Goal: Task Accomplishment & Management: Use online tool/utility

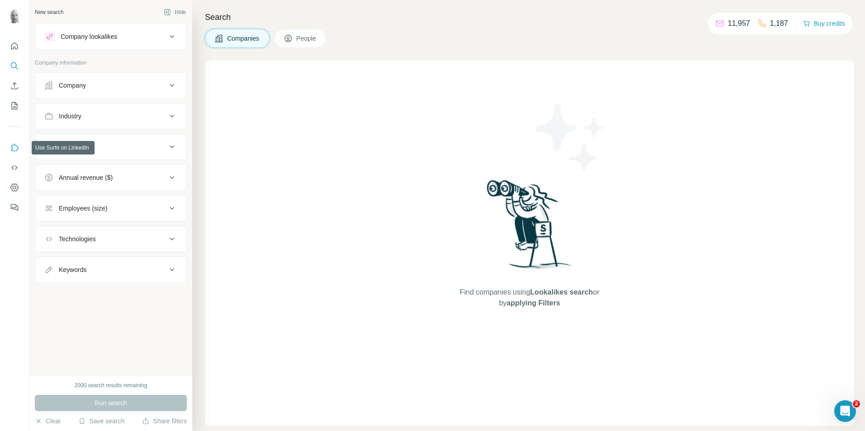
click at [11, 148] on icon "Use Surfe on LinkedIn" at bounding box center [14, 147] width 9 height 9
click at [11, 152] on button "Use Surfe on LinkedIn" at bounding box center [14, 148] width 14 height 16
click at [73, 34] on div "Company lookalikes" at bounding box center [89, 36] width 57 height 9
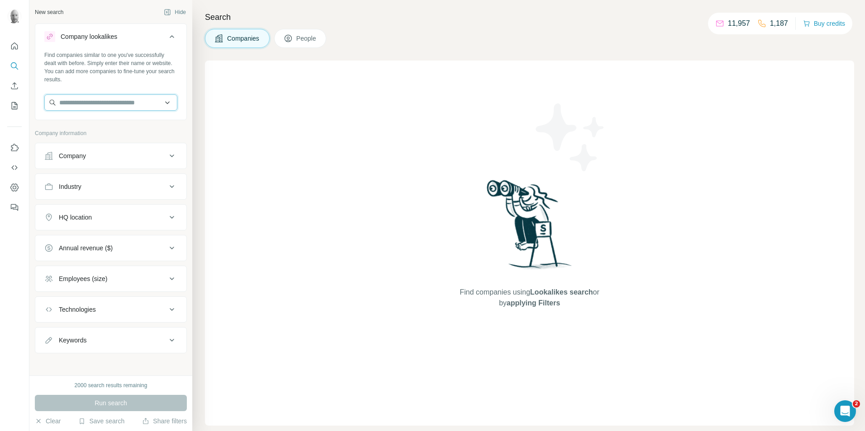
click at [81, 105] on input "text" at bounding box center [110, 103] width 133 height 16
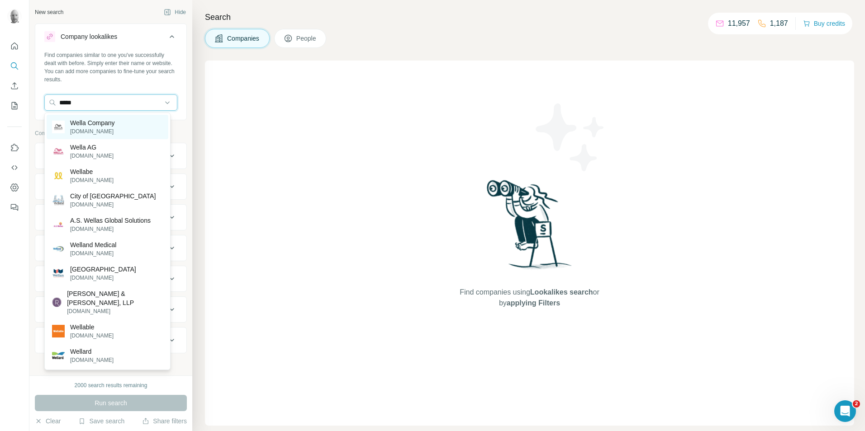
type input "*****"
click at [98, 129] on p "[DOMAIN_NAME]" at bounding box center [92, 132] width 45 height 8
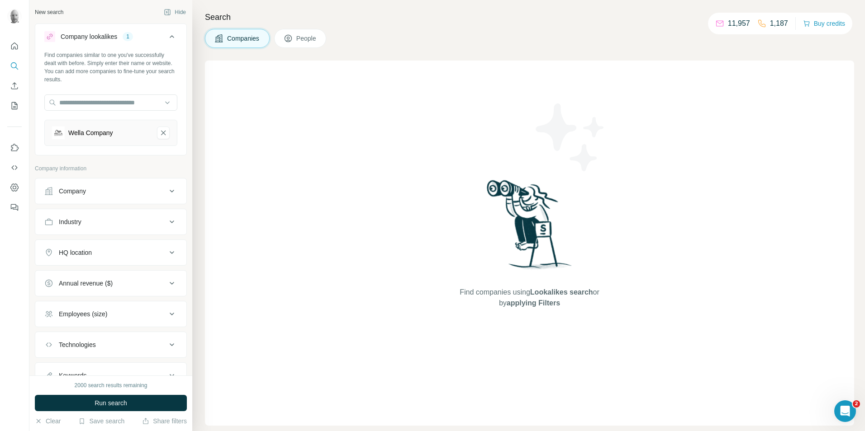
click at [147, 405] on button "Run search" at bounding box center [111, 403] width 152 height 16
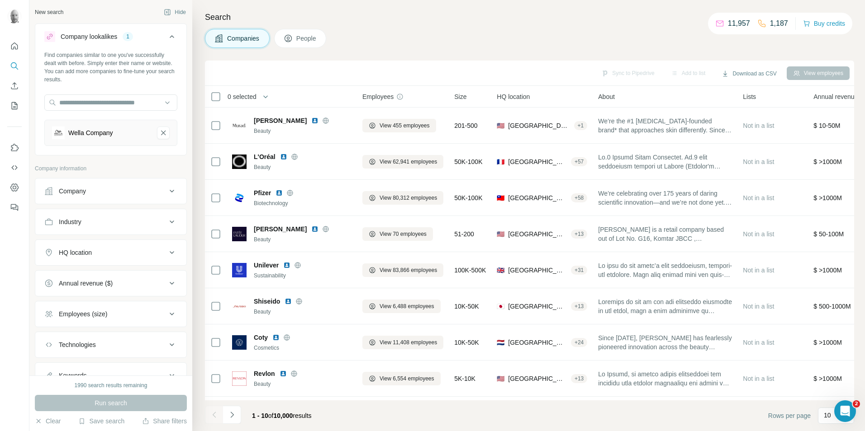
click at [299, 38] on span "People" at bounding box center [306, 38] width 21 height 9
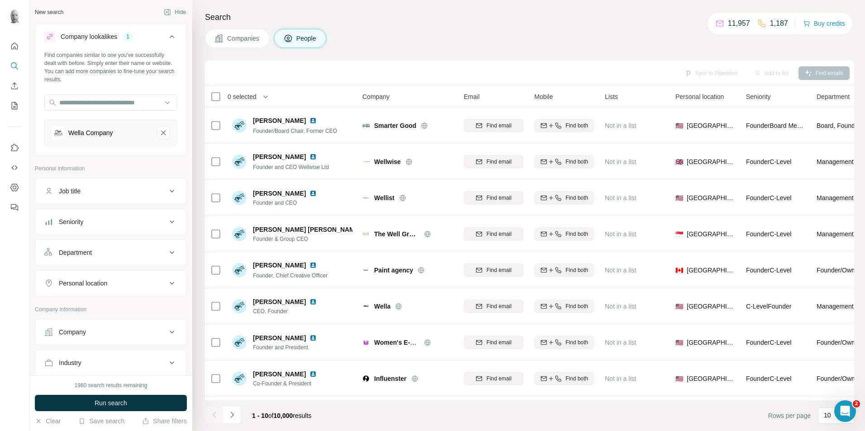
click at [130, 192] on div "Job title" at bounding box center [105, 191] width 122 height 9
click at [89, 213] on input "text" at bounding box center [101, 214] width 115 height 16
type input "****"
click at [89, 213] on input "text" at bounding box center [101, 214] width 115 height 16
type input "*****"
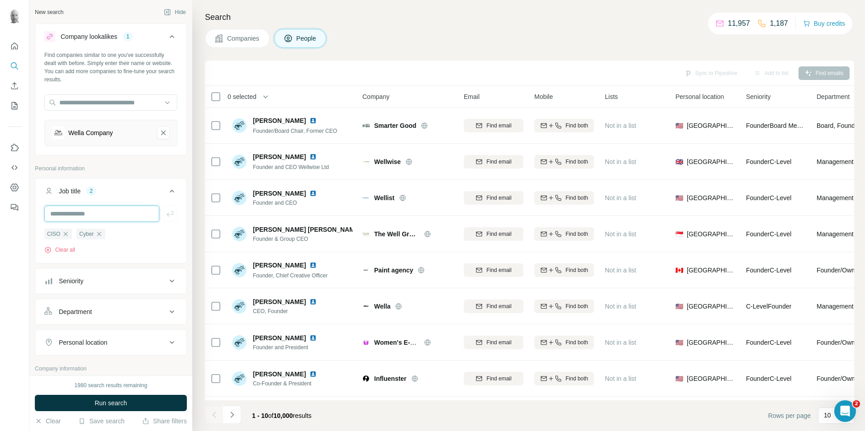
scroll to position [45, 0]
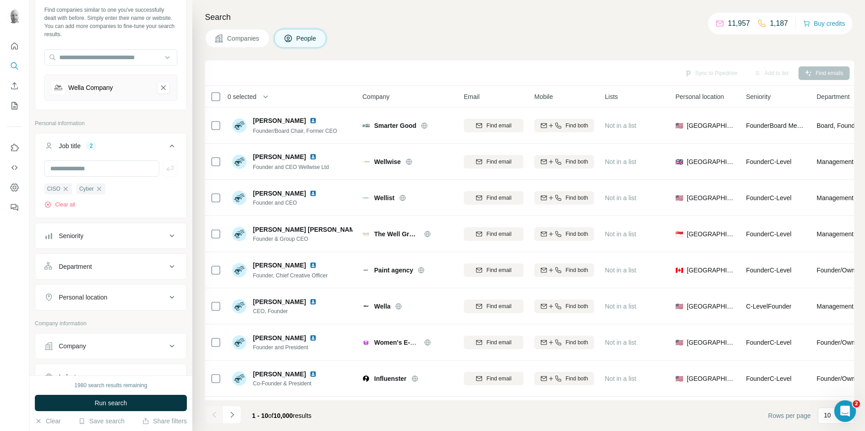
click at [115, 302] on div "Personal location" at bounding box center [105, 297] width 122 height 9
click at [100, 324] on input "text" at bounding box center [110, 320] width 133 height 16
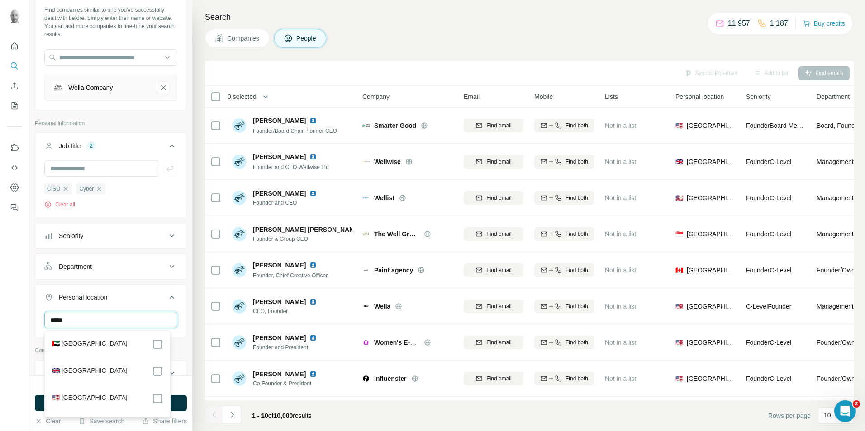
type input "*****"
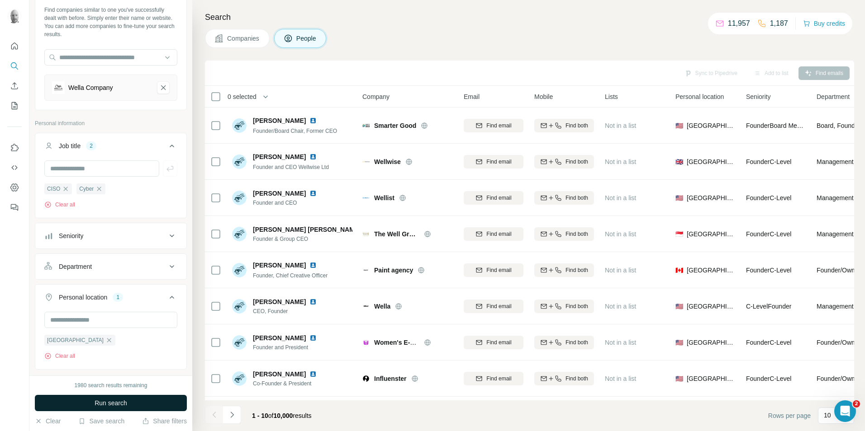
click at [179, 407] on button "Run search" at bounding box center [111, 403] width 152 height 16
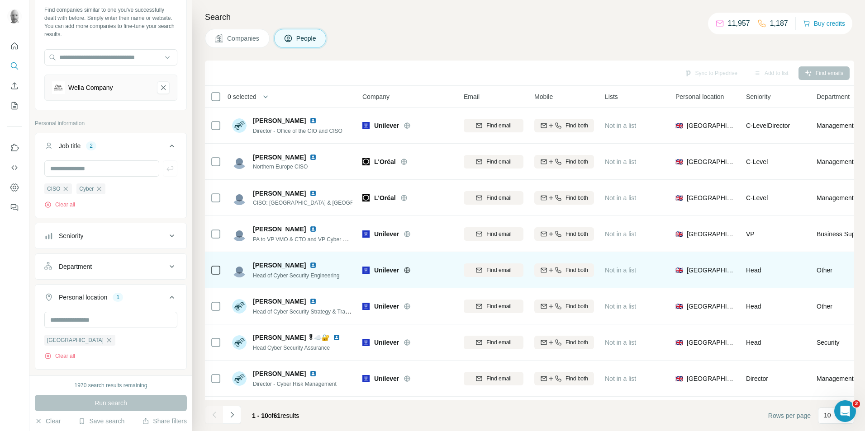
scroll to position [73, 0]
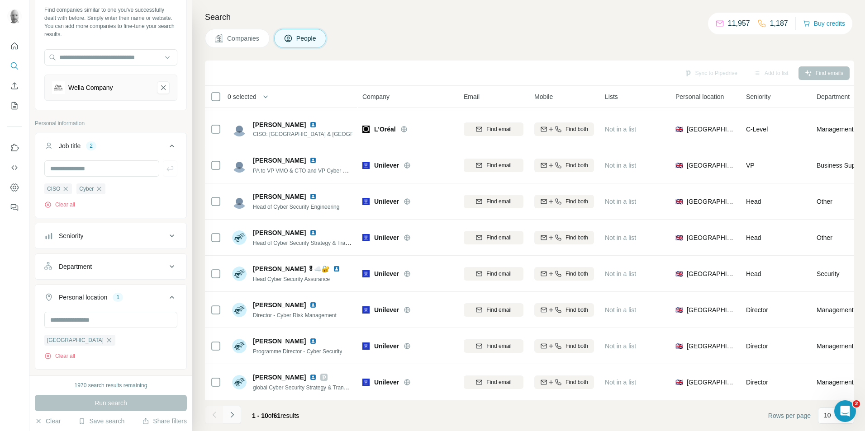
click at [237, 412] on button "Navigate to next page" at bounding box center [232, 415] width 18 height 18
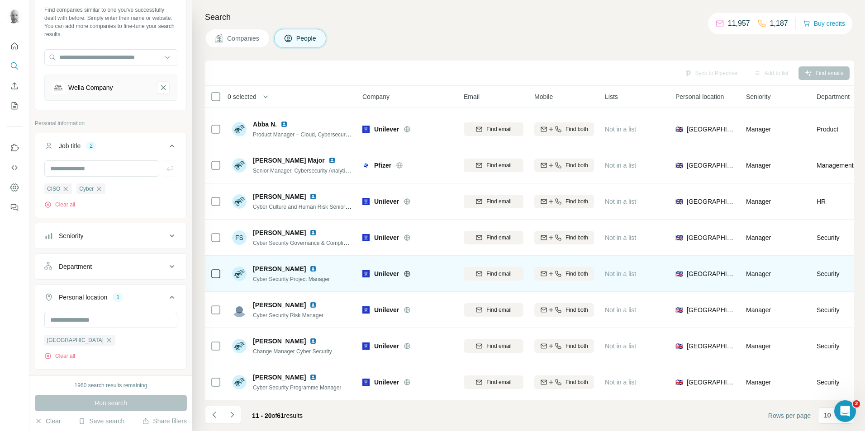
scroll to position [0, 0]
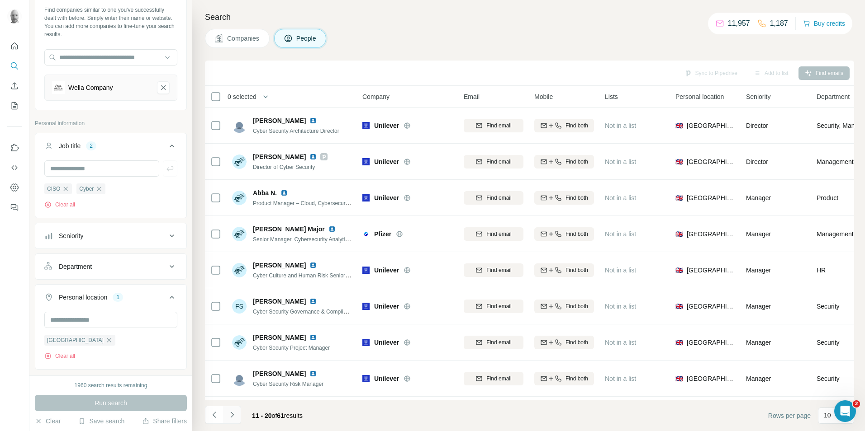
click at [234, 414] on icon "Navigate to next page" at bounding box center [232, 415] width 9 height 9
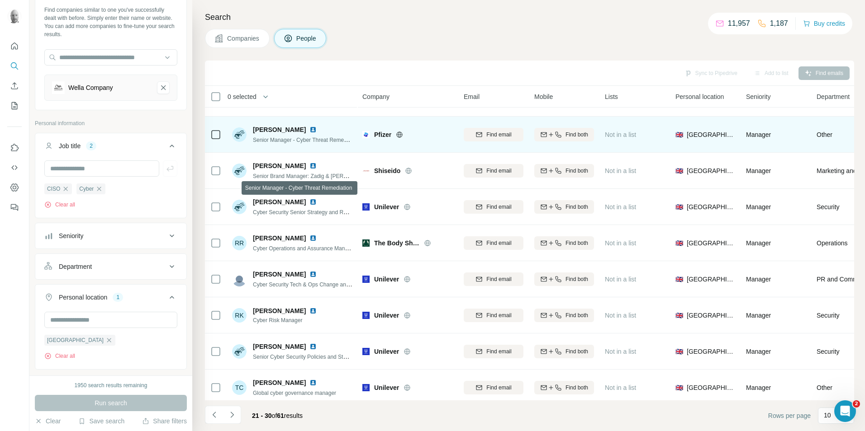
scroll to position [73, 0]
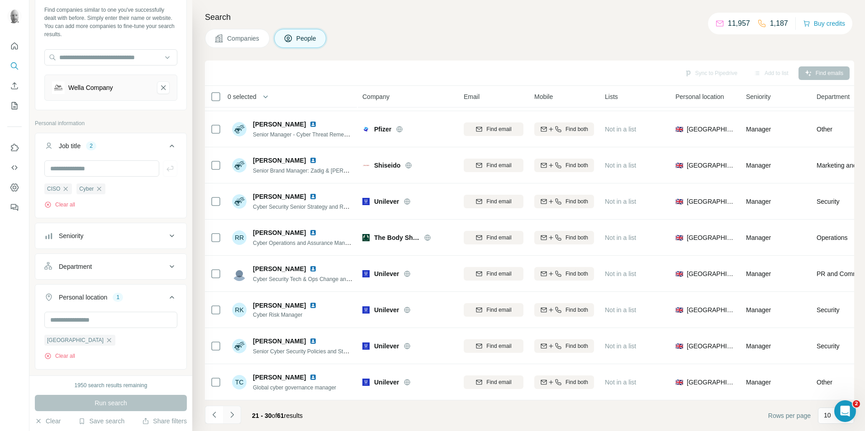
click at [230, 416] on icon "Navigate to next page" at bounding box center [232, 415] width 9 height 9
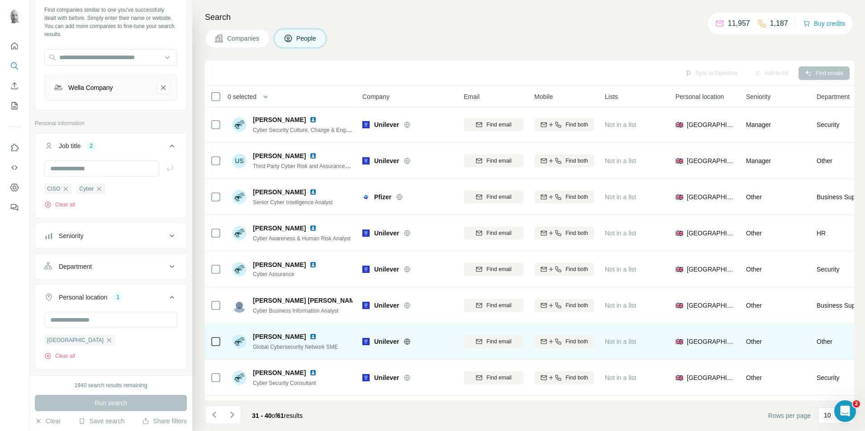
scroll to position [0, 0]
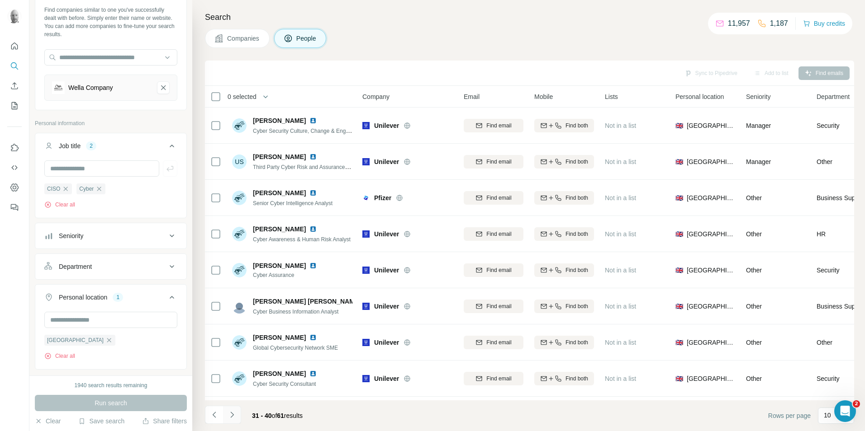
click at [231, 414] on icon "Navigate to next page" at bounding box center [232, 415] width 9 height 9
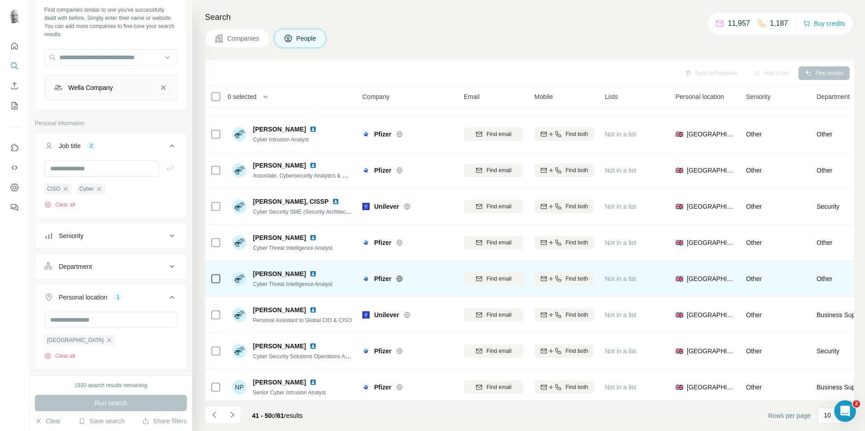
scroll to position [73, 0]
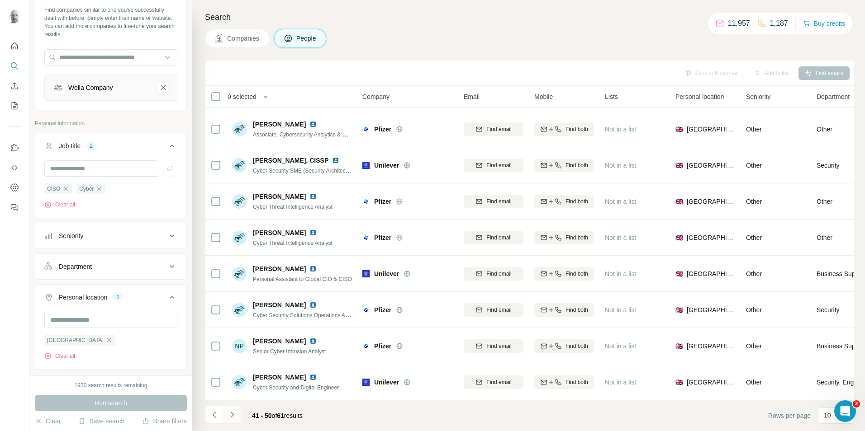
click at [234, 416] on icon "Navigate to next page" at bounding box center [232, 415] width 9 height 9
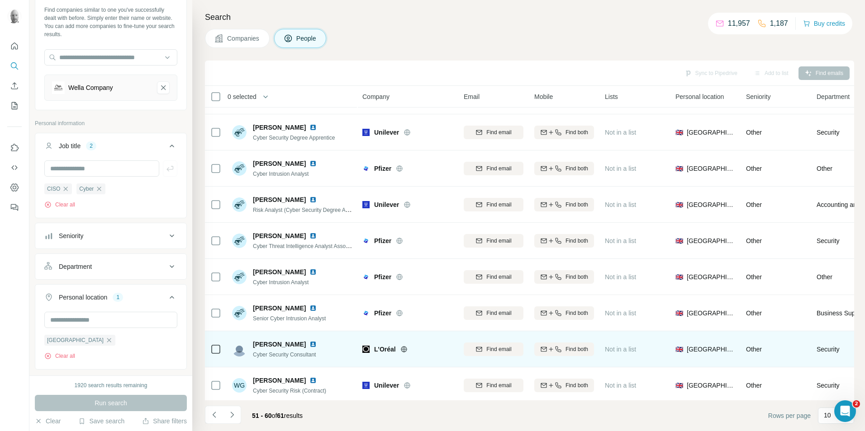
scroll to position [0, 0]
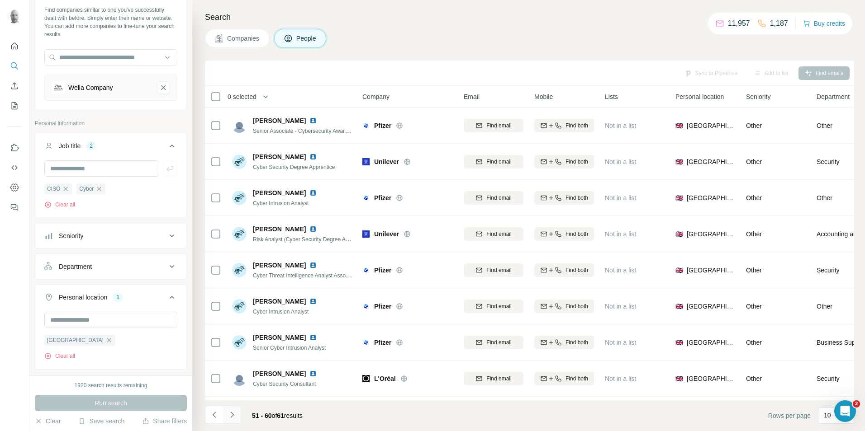
click at [232, 415] on icon "Navigate to next page" at bounding box center [232, 415] width 9 height 9
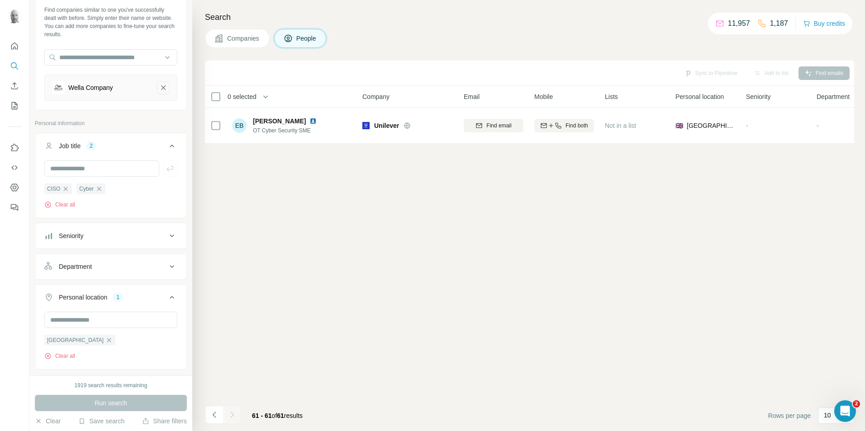
click at [159, 88] on icon "Wella Company-remove-button" at bounding box center [163, 87] width 8 height 9
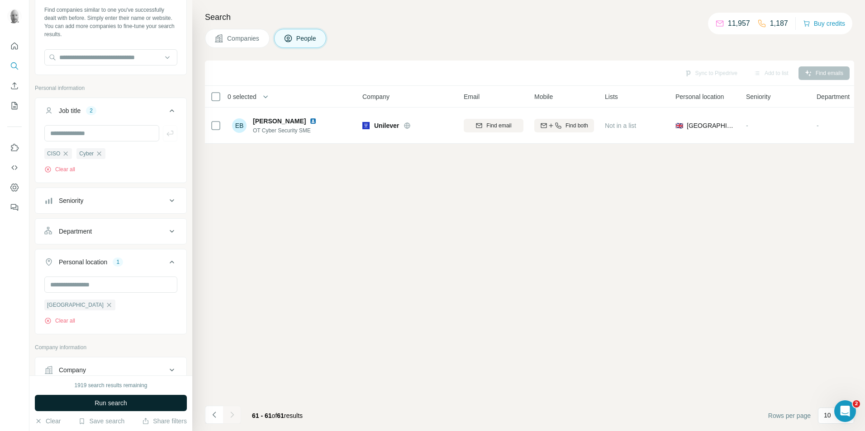
click at [139, 399] on button "Run search" at bounding box center [111, 403] width 152 height 16
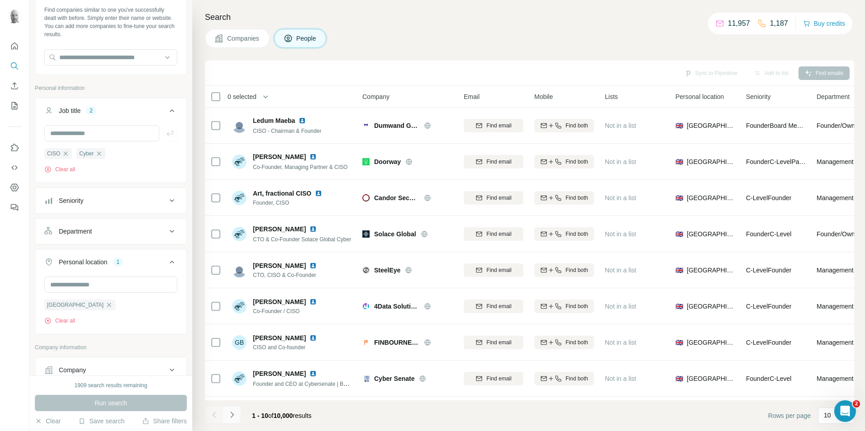
click at [230, 418] on icon "Navigate to next page" at bounding box center [232, 415] width 9 height 9
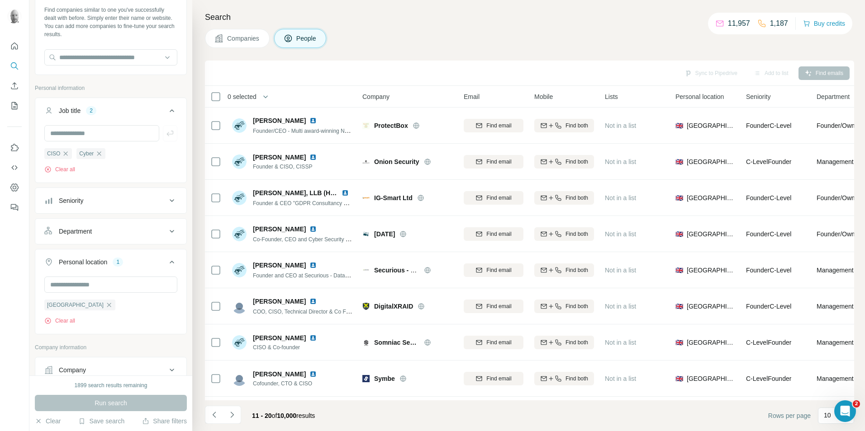
scroll to position [136, 0]
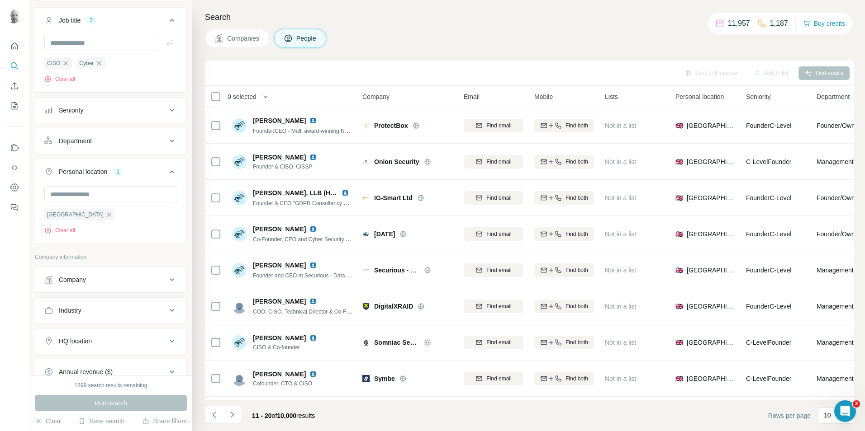
click at [255, 47] on button "Companies" at bounding box center [237, 38] width 65 height 19
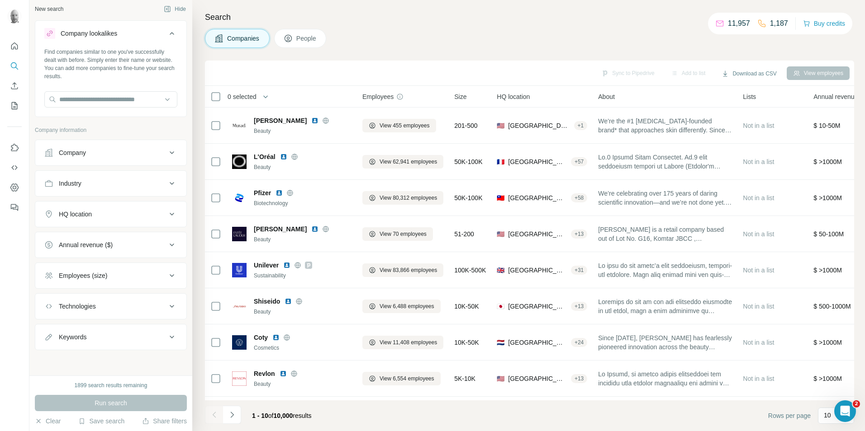
scroll to position [3, 0]
click at [151, 271] on button "Employees (size)" at bounding box center [110, 276] width 151 height 22
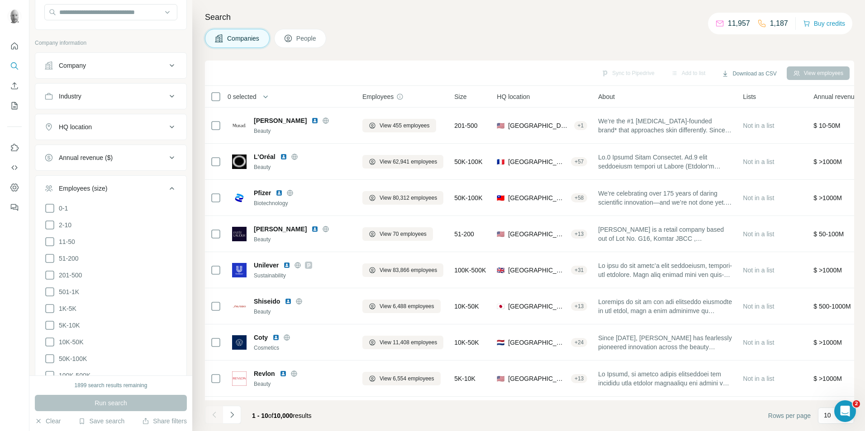
scroll to position [94, 0]
click at [48, 307] on icon at bounding box center [49, 305] width 11 height 11
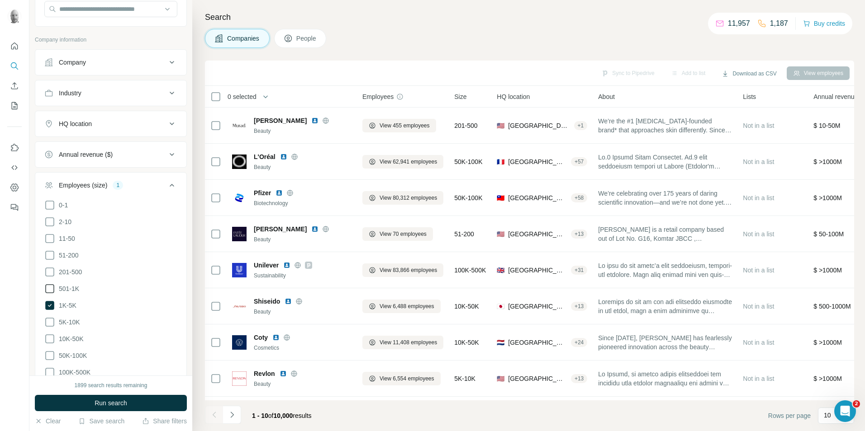
click at [50, 290] on icon at bounding box center [49, 289] width 11 height 11
click at [51, 271] on icon at bounding box center [49, 272] width 11 height 11
click at [51, 257] on icon at bounding box center [49, 255] width 11 height 11
click at [52, 323] on icon at bounding box center [49, 322] width 11 height 11
click at [120, 402] on span "Run search" at bounding box center [111, 403] width 33 height 9
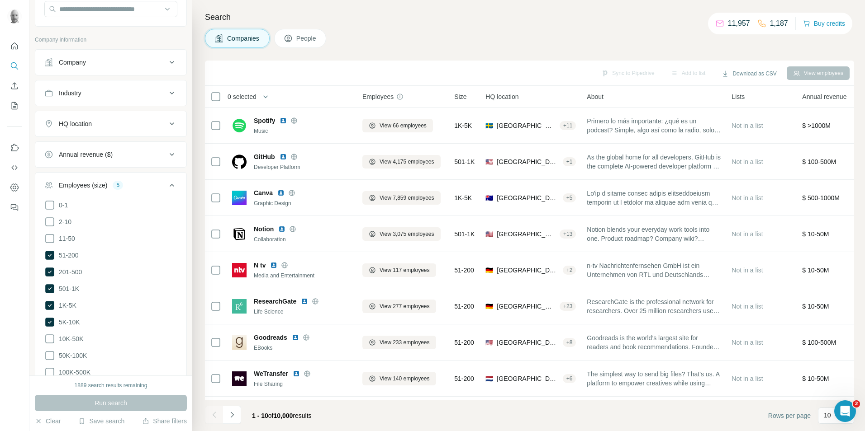
click at [302, 37] on span "People" at bounding box center [306, 38] width 21 height 9
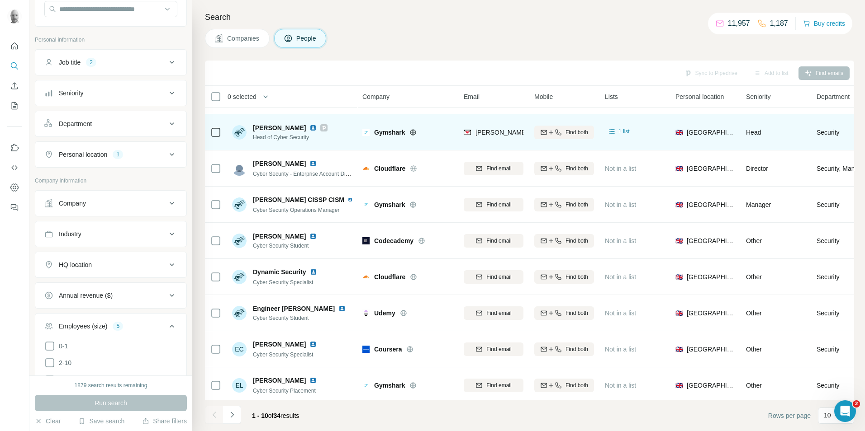
scroll to position [73, 0]
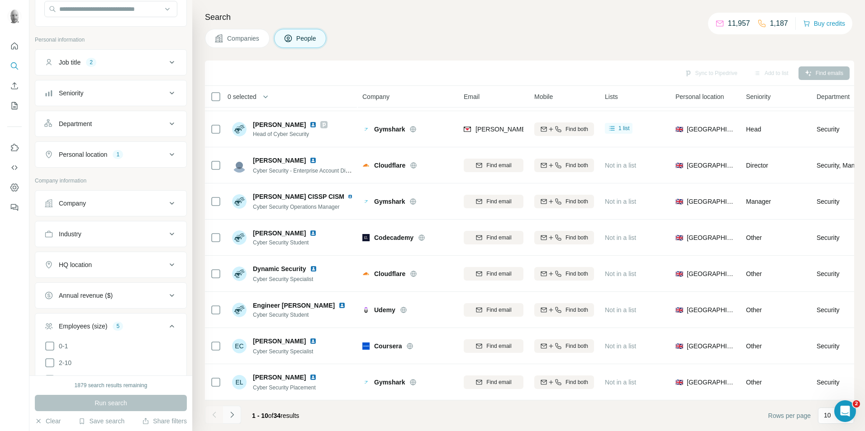
click at [233, 419] on icon "Navigate to next page" at bounding box center [232, 415] width 9 height 9
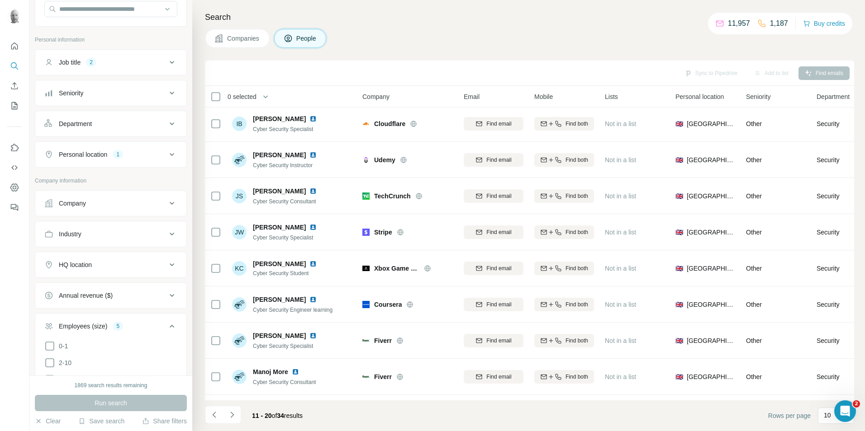
scroll to position [0, 0]
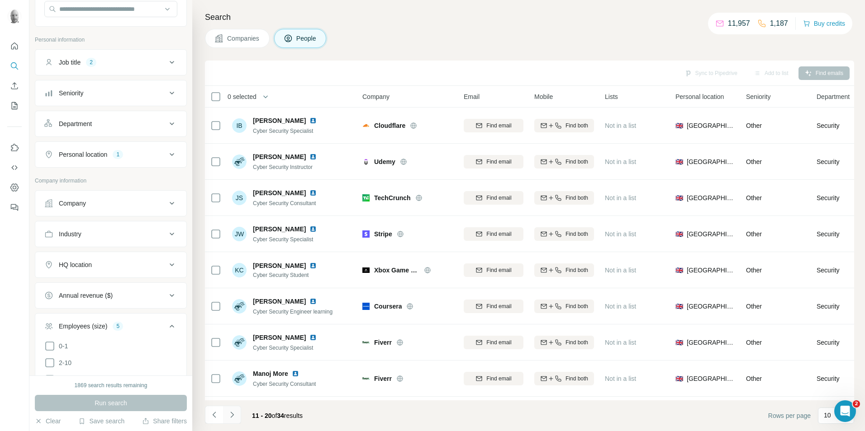
click at [233, 417] on icon "Navigate to next page" at bounding box center [232, 415] width 9 height 9
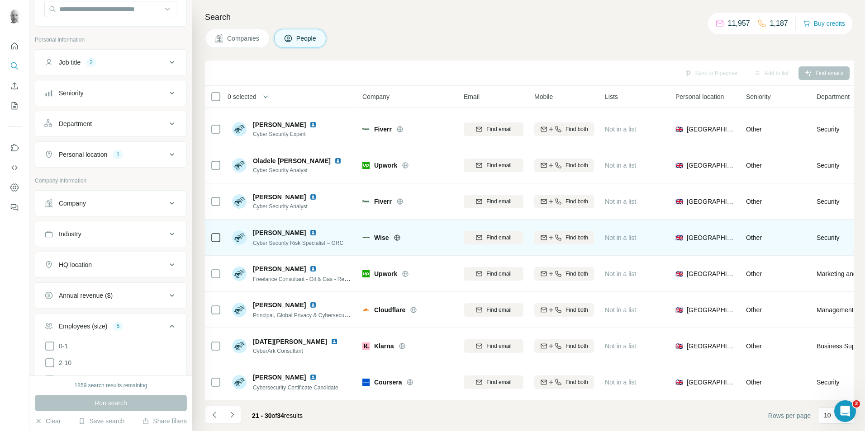
scroll to position [73, 0]
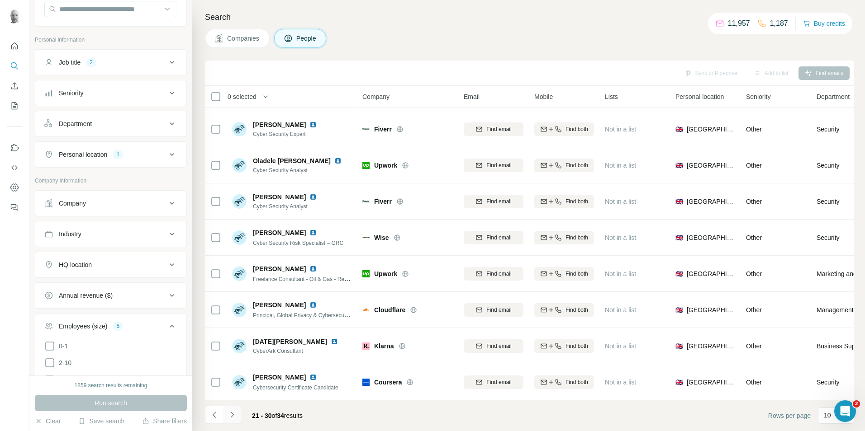
click at [229, 417] on icon "Navigate to next page" at bounding box center [232, 415] width 9 height 9
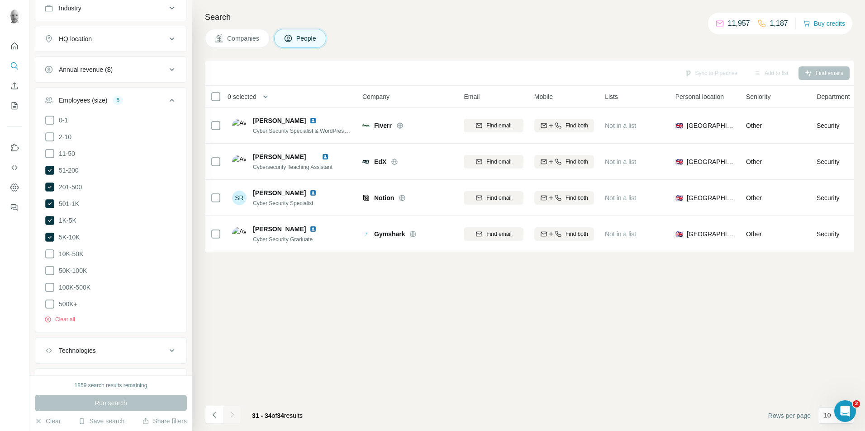
scroll to position [0, 0]
click at [50, 237] on icon at bounding box center [49, 237] width 9 height 9
click at [48, 220] on icon at bounding box center [49, 220] width 9 height 9
click at [50, 204] on icon at bounding box center [49, 203] width 9 height 9
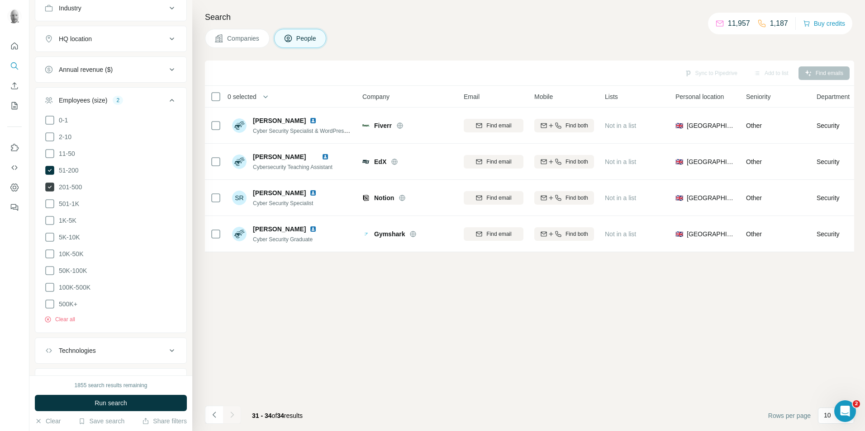
click at [51, 189] on icon at bounding box center [49, 187] width 9 height 9
click at [54, 171] on icon at bounding box center [49, 170] width 11 height 11
click at [48, 233] on icon at bounding box center [49, 237] width 11 height 11
click at [51, 253] on icon at bounding box center [49, 254] width 11 height 11
click at [48, 273] on ul "0-1 2-10 11-50 51-200 201-500 501-1K 1K-5K 5K-10K 10K-50K 50K-100K 100K-500K 50…" at bounding box center [110, 212] width 133 height 195
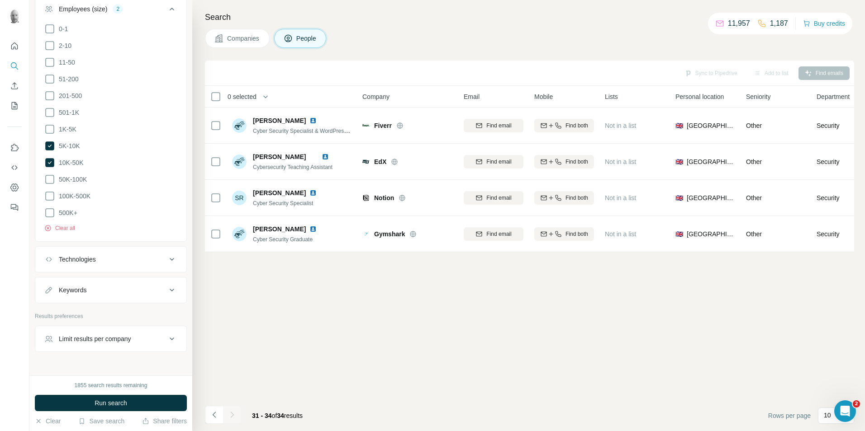
scroll to position [424, 0]
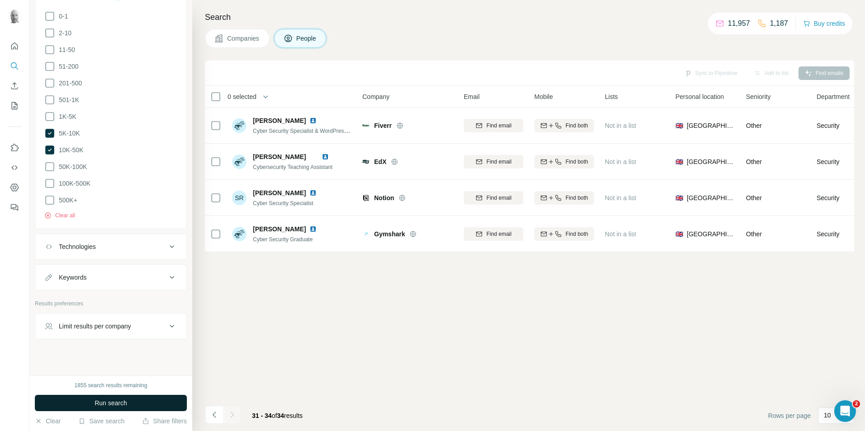
click at [130, 405] on button "Run search" at bounding box center [111, 403] width 152 height 16
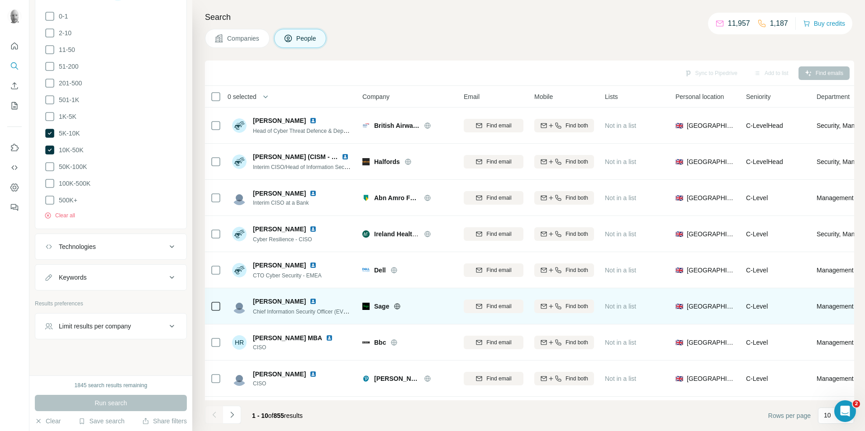
scroll to position [73, 0]
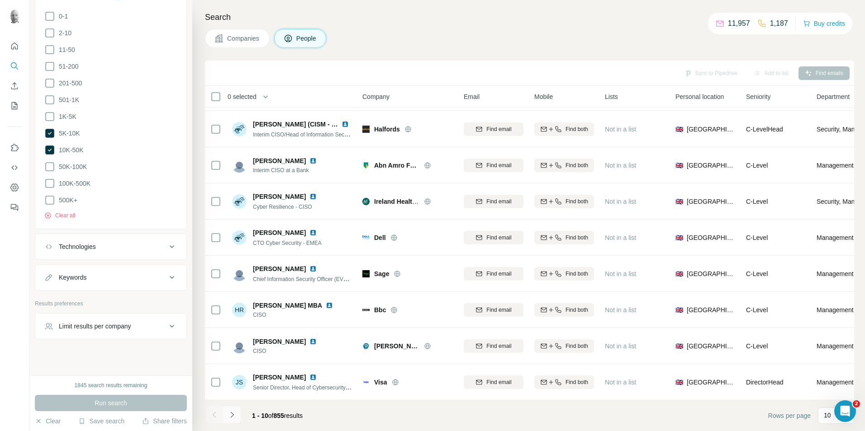
click at [233, 415] on icon "Navigate to next page" at bounding box center [231, 415] width 3 height 6
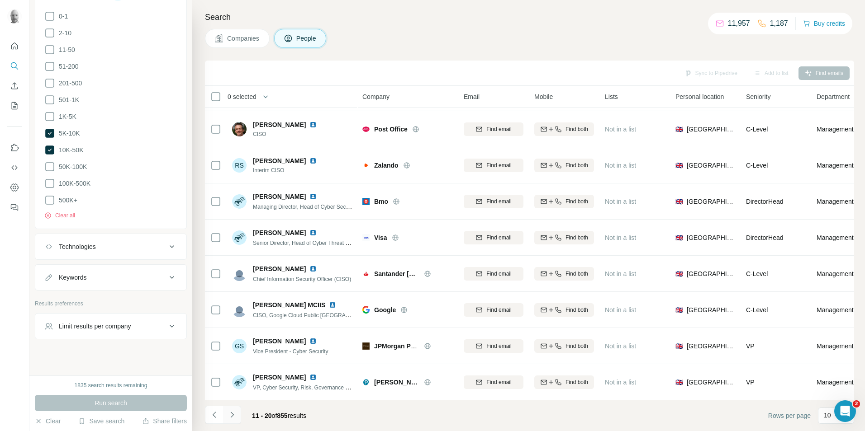
click at [232, 414] on icon "Navigate to next page" at bounding box center [231, 415] width 3 height 6
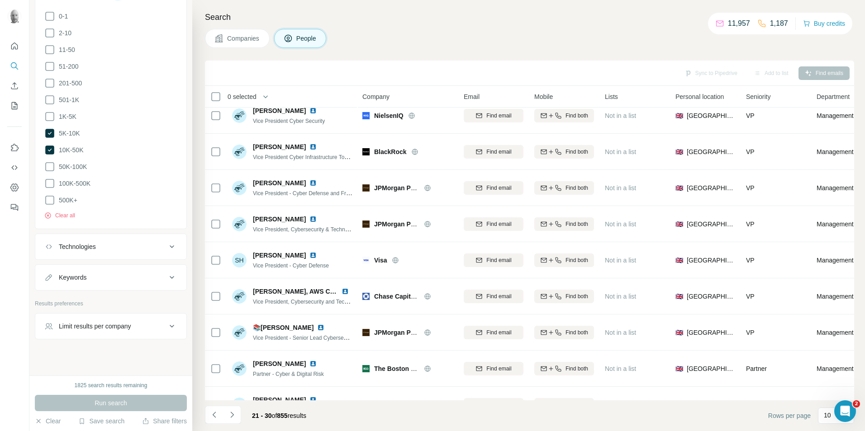
scroll to position [0, 0]
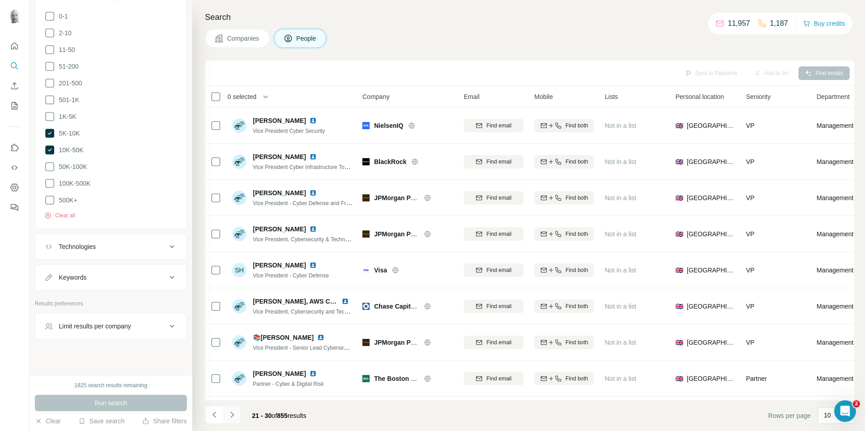
click at [232, 415] on icon "Navigate to next page" at bounding box center [232, 415] width 9 height 9
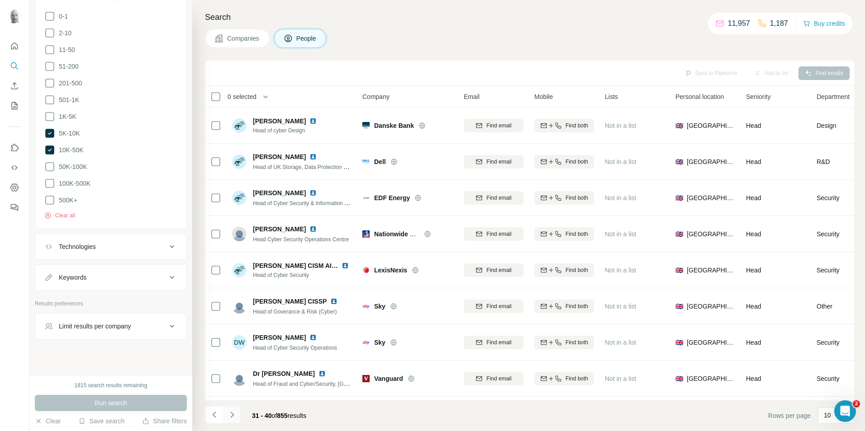
click at [234, 417] on icon "Navigate to next page" at bounding box center [232, 415] width 9 height 9
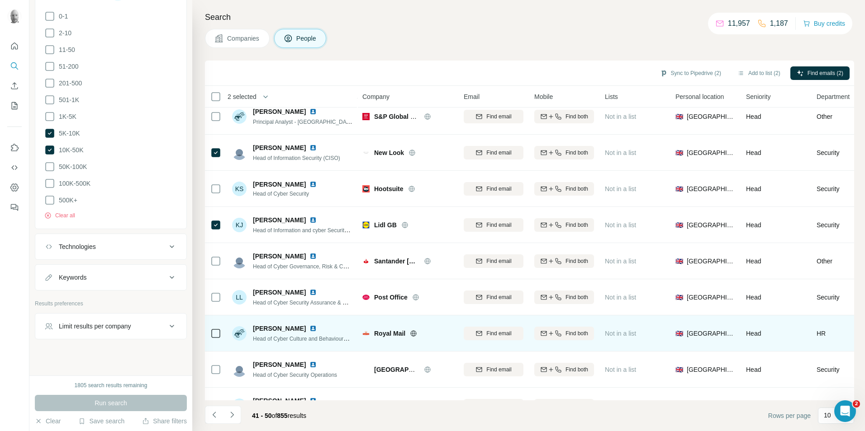
scroll to position [73, 0]
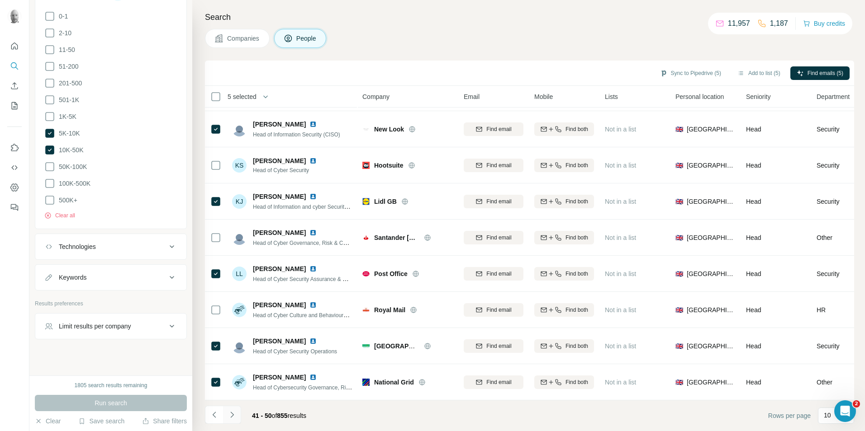
click at [234, 417] on icon "Navigate to next page" at bounding box center [232, 415] width 9 height 9
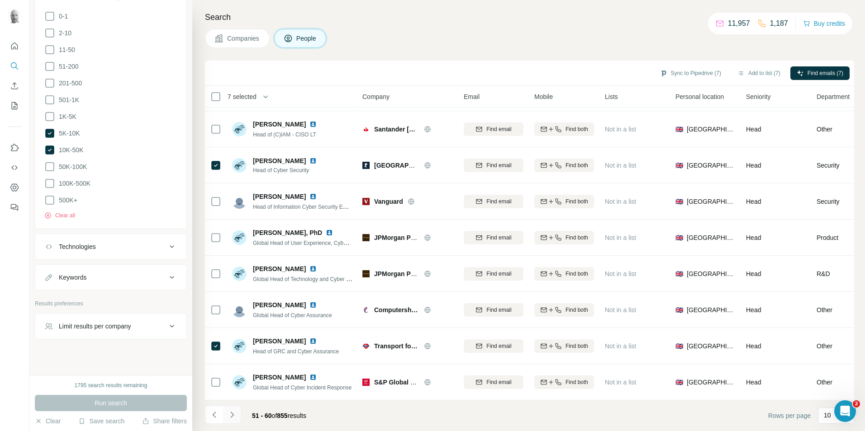
click at [231, 418] on icon "Navigate to next page" at bounding box center [231, 415] width 3 height 6
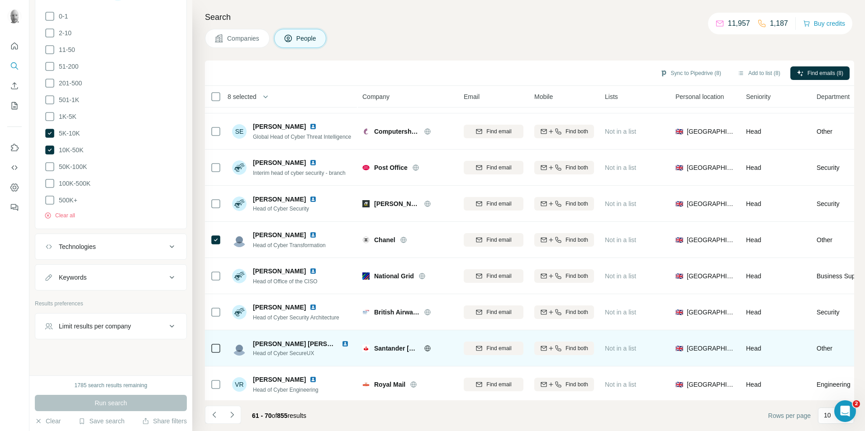
scroll to position [0, 0]
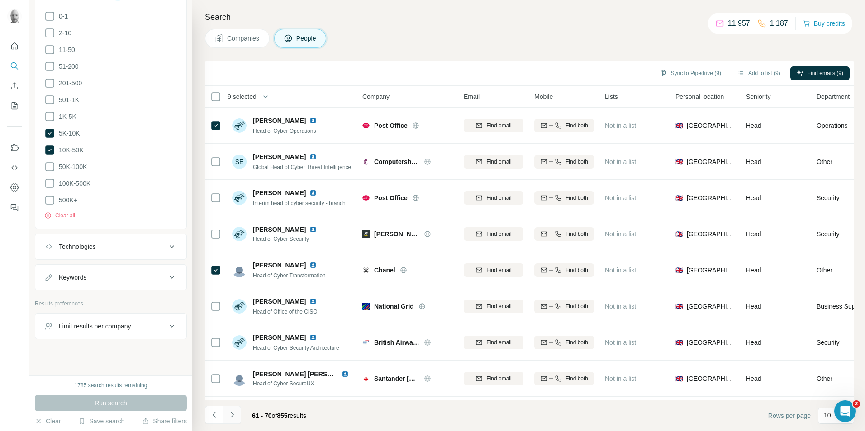
click at [233, 412] on icon "Navigate to next page" at bounding box center [232, 415] width 9 height 9
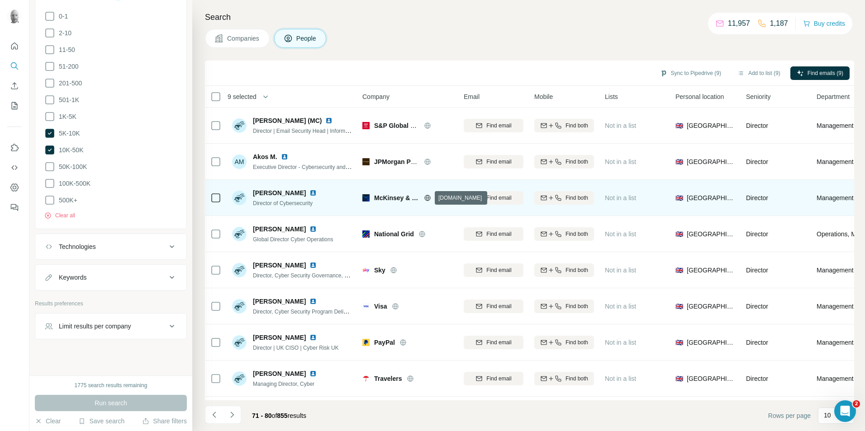
click at [426, 199] on icon at bounding box center [427, 197] width 7 height 7
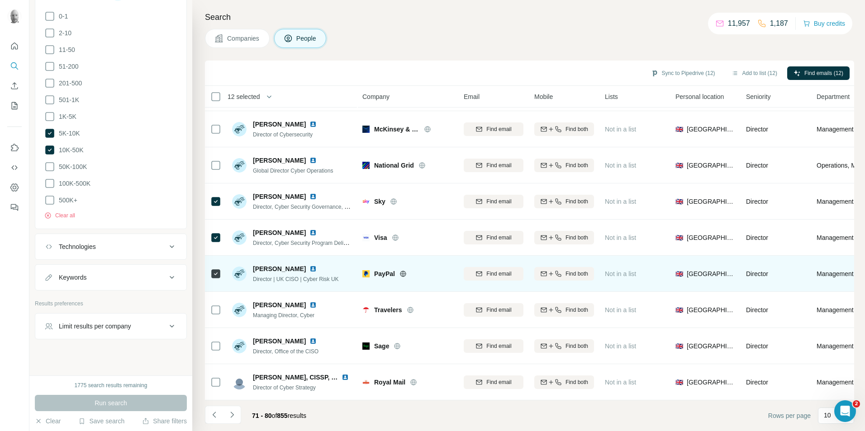
scroll to position [73, 0]
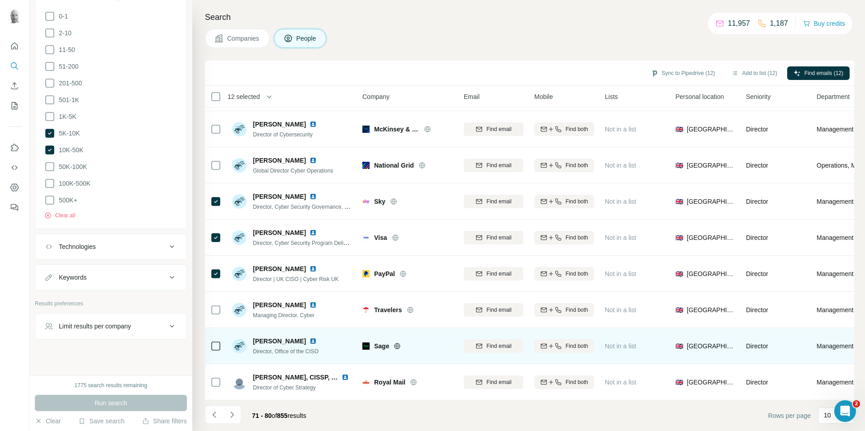
click at [221, 344] on icon at bounding box center [215, 346] width 11 height 11
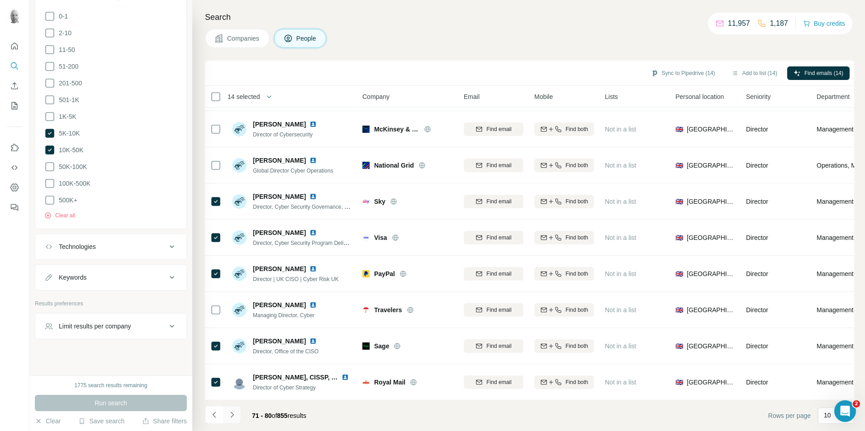
click at [232, 418] on icon "Navigate to next page" at bounding box center [232, 415] width 9 height 9
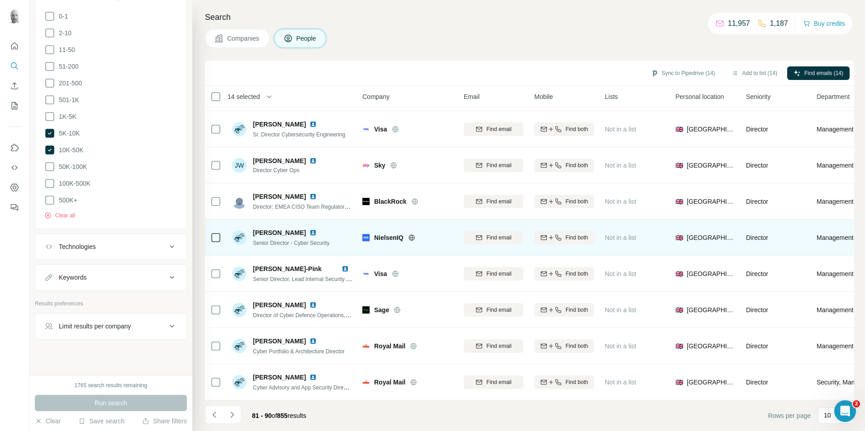
click at [410, 234] on icon at bounding box center [411, 237] width 7 height 7
click at [211, 234] on icon at bounding box center [215, 237] width 11 height 11
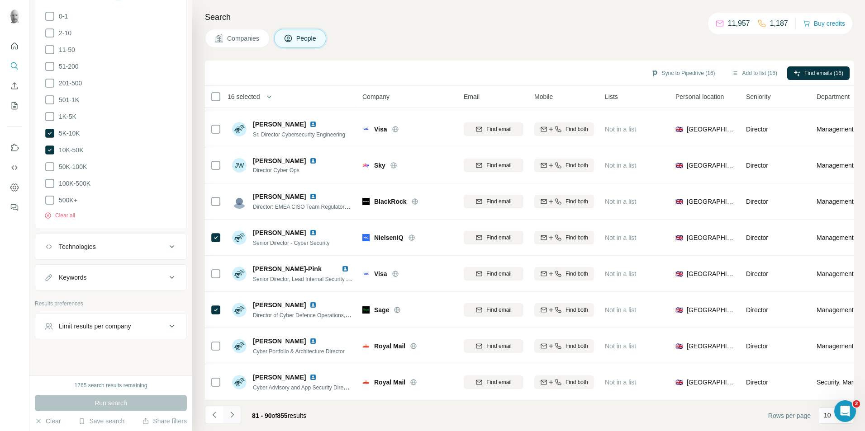
click at [235, 415] on icon "Navigate to next page" at bounding box center [232, 415] width 9 height 9
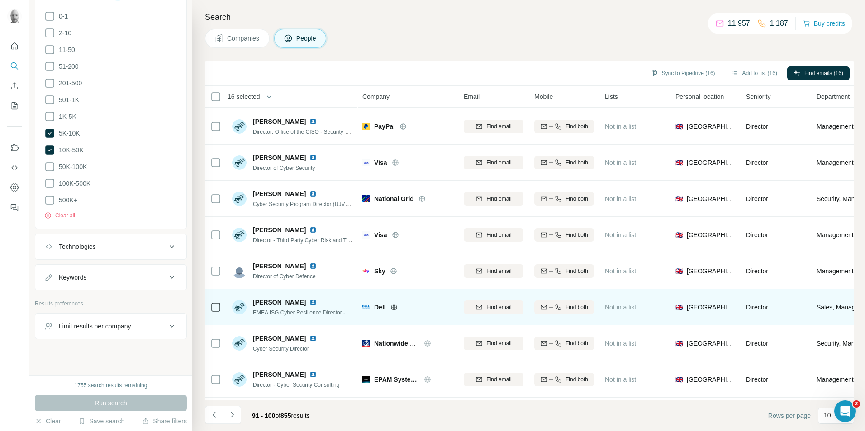
scroll to position [0, 0]
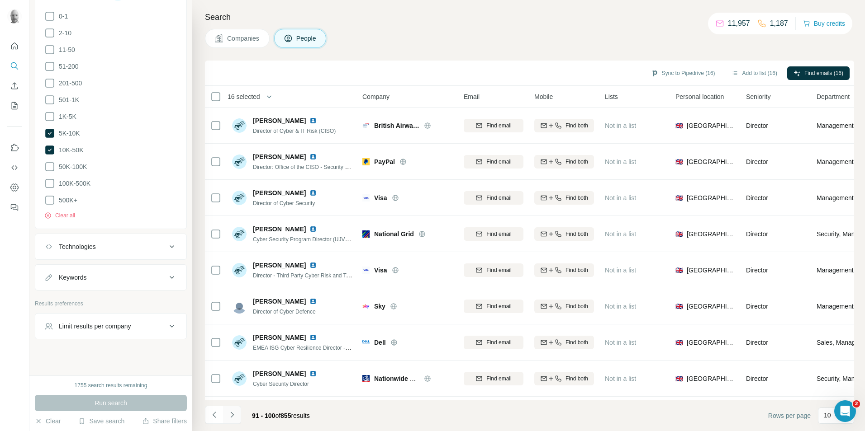
click at [232, 421] on button "Navigate to next page" at bounding box center [232, 415] width 18 height 18
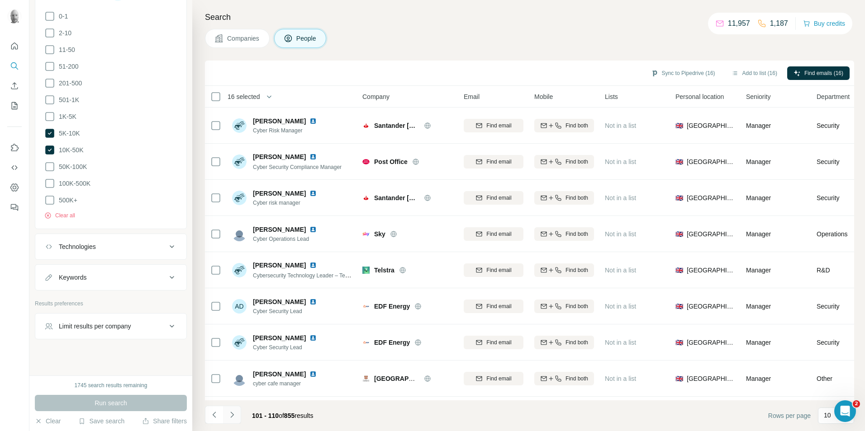
click at [233, 416] on icon "Navigate to next page" at bounding box center [231, 415] width 3 height 6
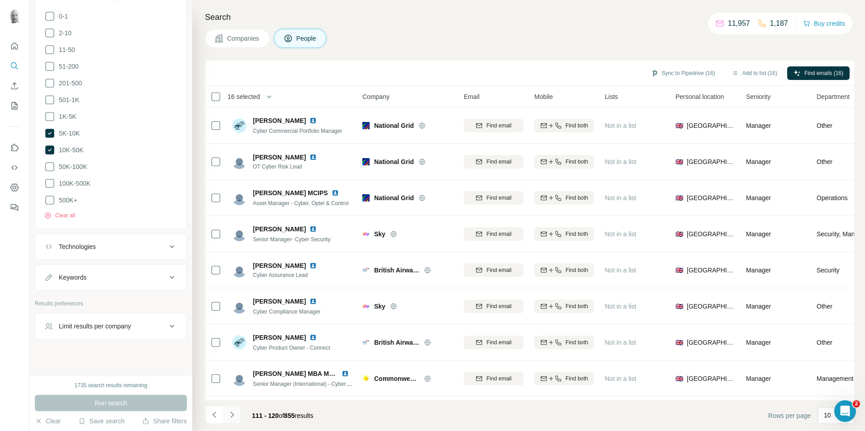
click at [232, 415] on icon "Navigate to next page" at bounding box center [232, 415] width 9 height 9
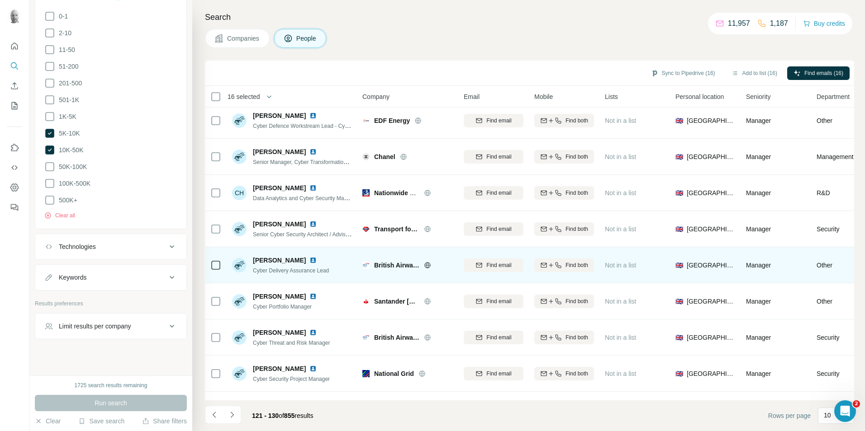
scroll to position [73, 0]
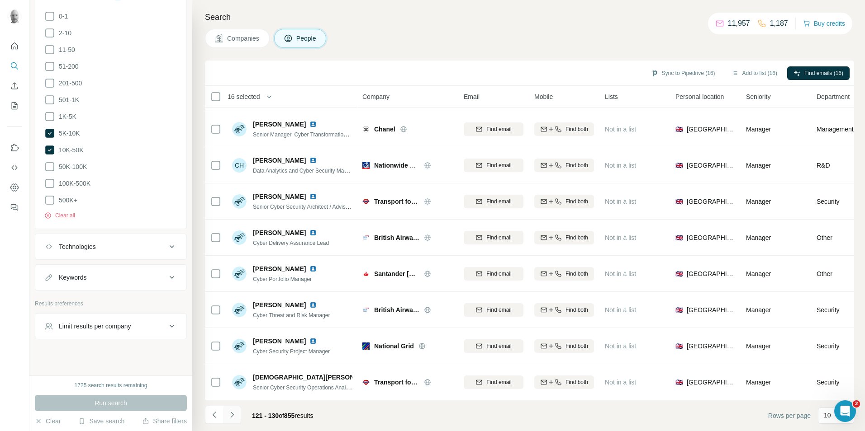
click at [233, 411] on icon "Navigate to next page" at bounding box center [232, 415] width 9 height 9
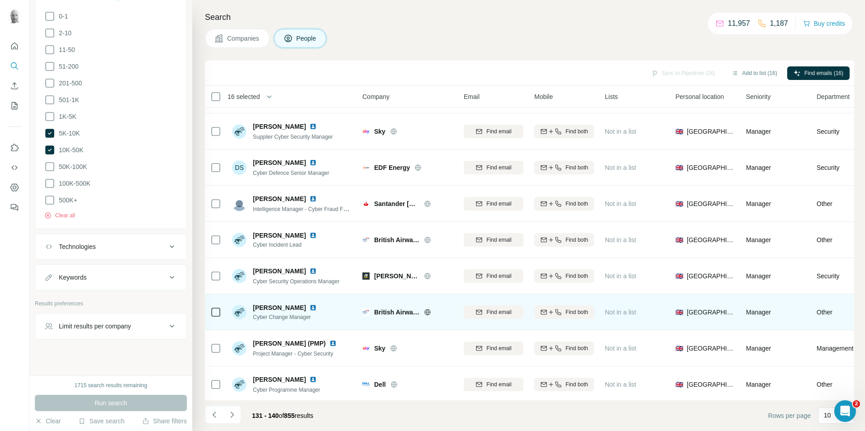
scroll to position [0, 0]
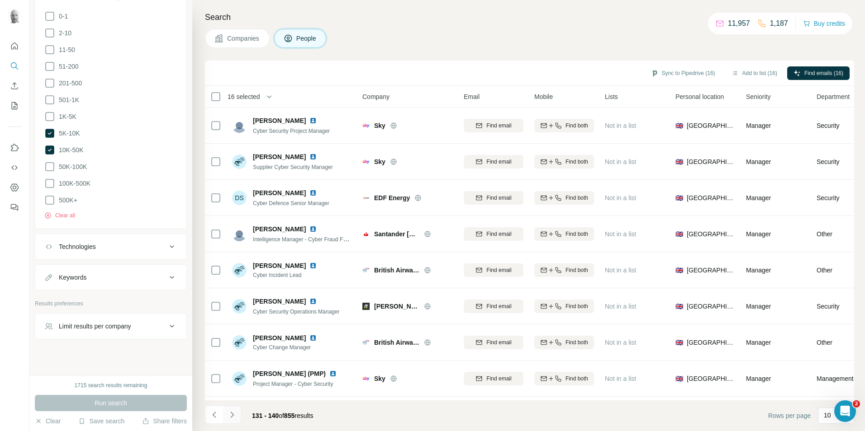
click at [232, 415] on icon "Navigate to next page" at bounding box center [232, 415] width 9 height 9
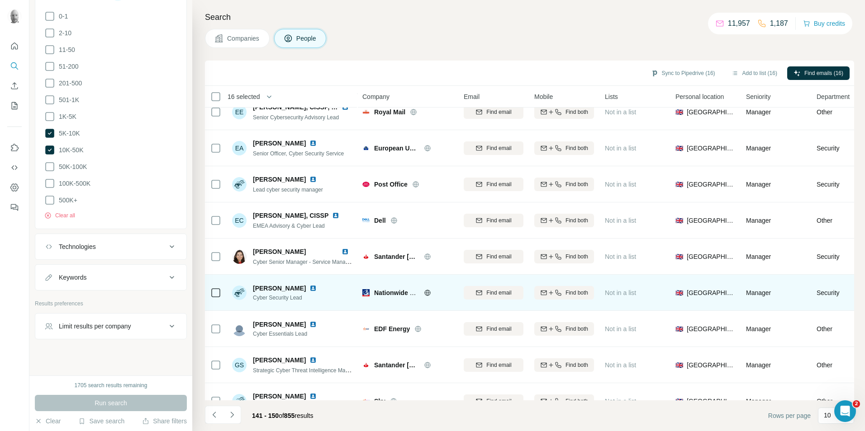
scroll to position [73, 0]
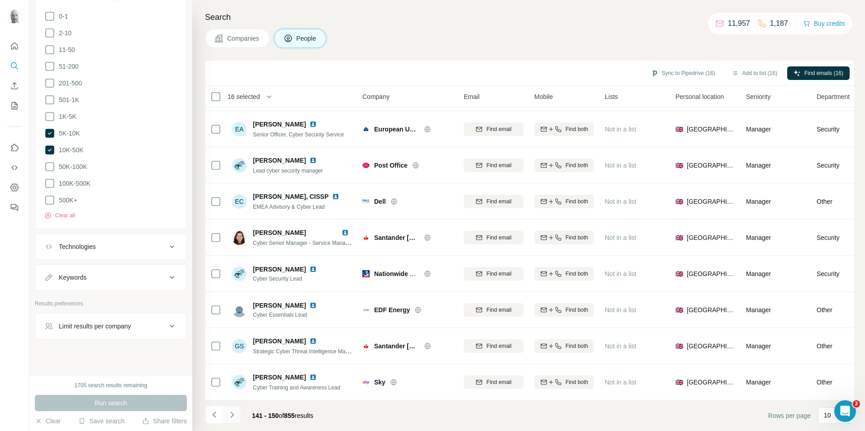
click at [234, 415] on icon "Navigate to next page" at bounding box center [232, 415] width 9 height 9
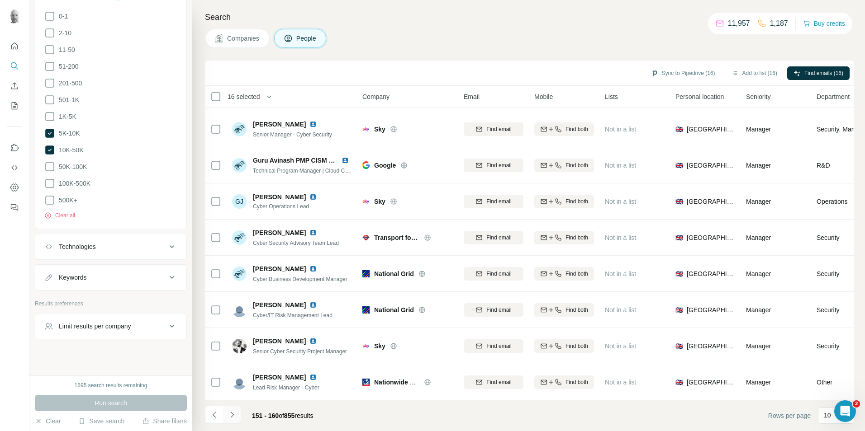
click at [232, 418] on icon "Navigate to next page" at bounding box center [232, 415] width 9 height 9
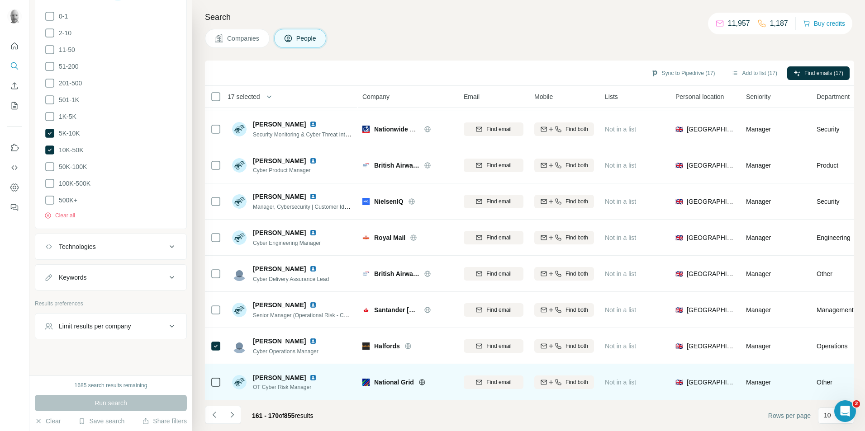
scroll to position [0, 0]
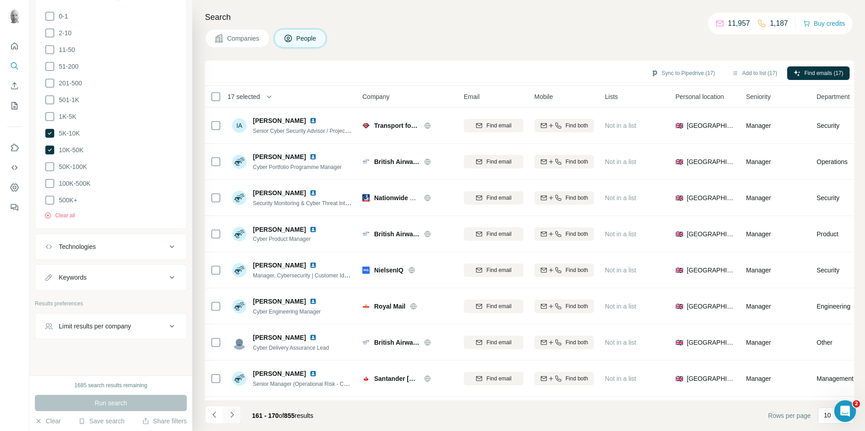
click at [231, 416] on icon "Navigate to next page" at bounding box center [232, 415] width 9 height 9
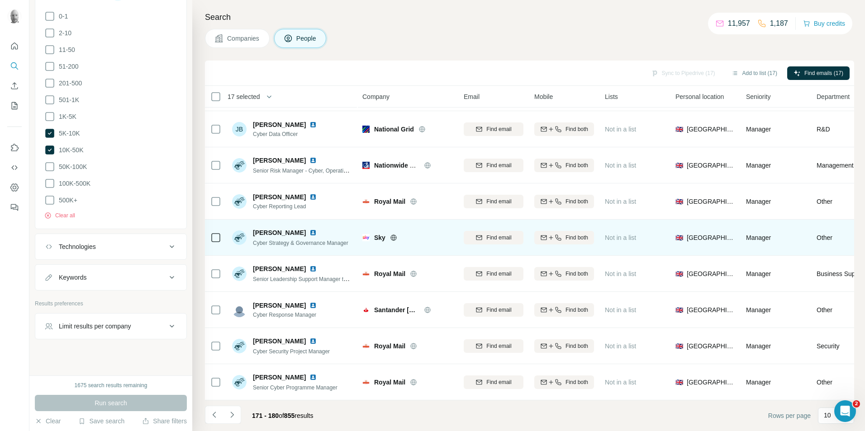
scroll to position [73, 0]
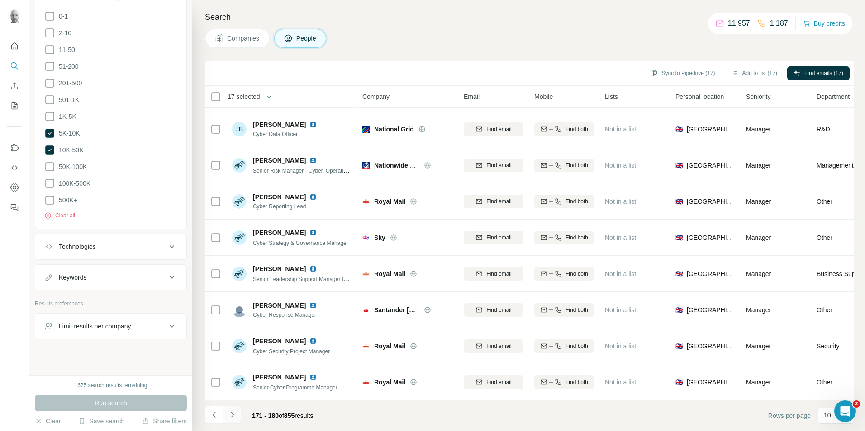
click at [233, 417] on icon "Navigate to next page" at bounding box center [232, 415] width 9 height 9
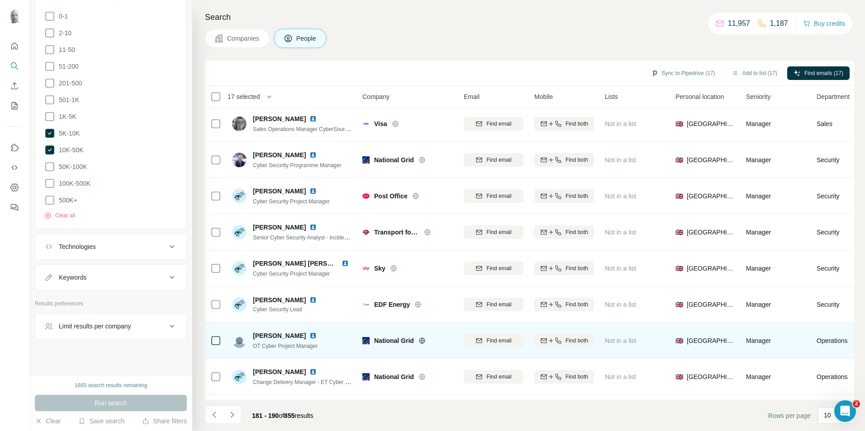
scroll to position [0, 0]
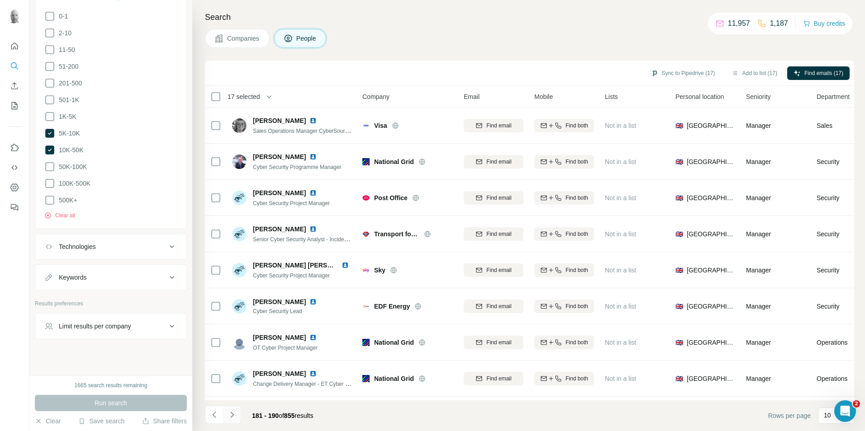
click at [230, 414] on icon "Navigate to next page" at bounding box center [232, 415] width 9 height 9
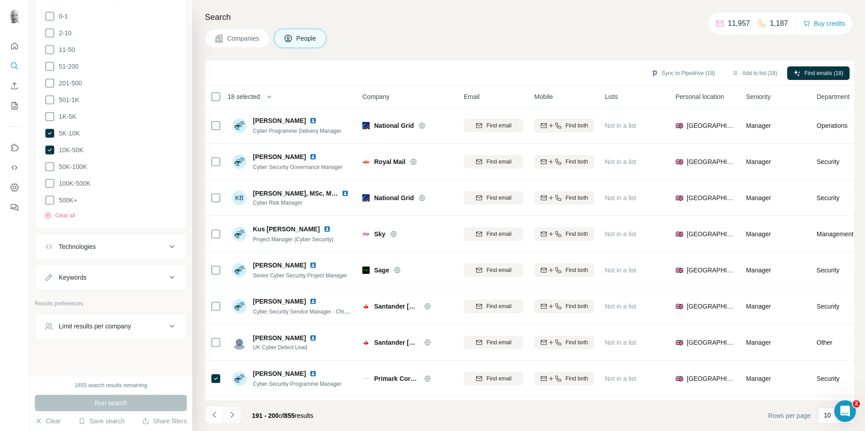
click at [235, 415] on icon "Navigate to next page" at bounding box center [232, 415] width 9 height 9
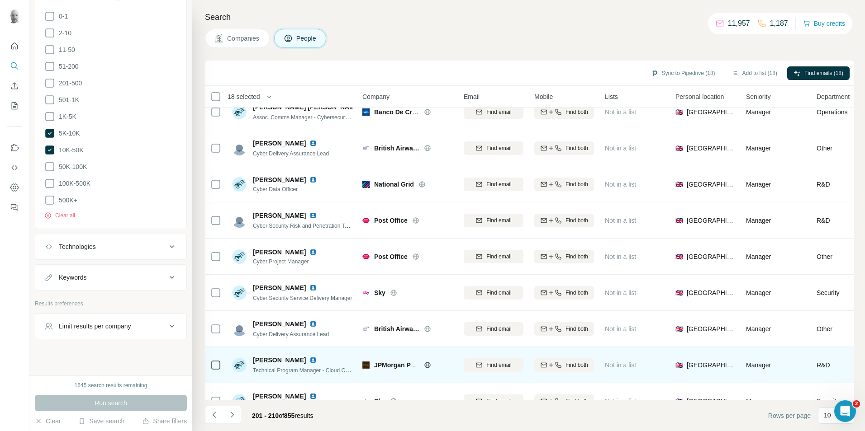
scroll to position [73, 0]
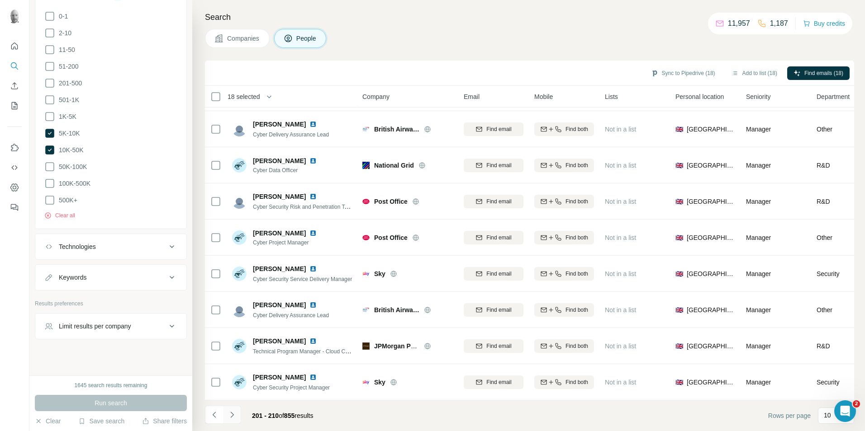
click at [237, 414] on button "Navigate to next page" at bounding box center [232, 415] width 18 height 18
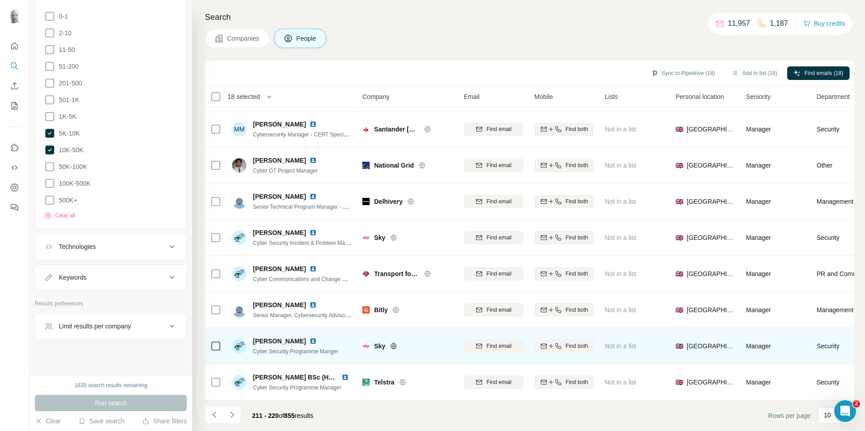
scroll to position [0, 0]
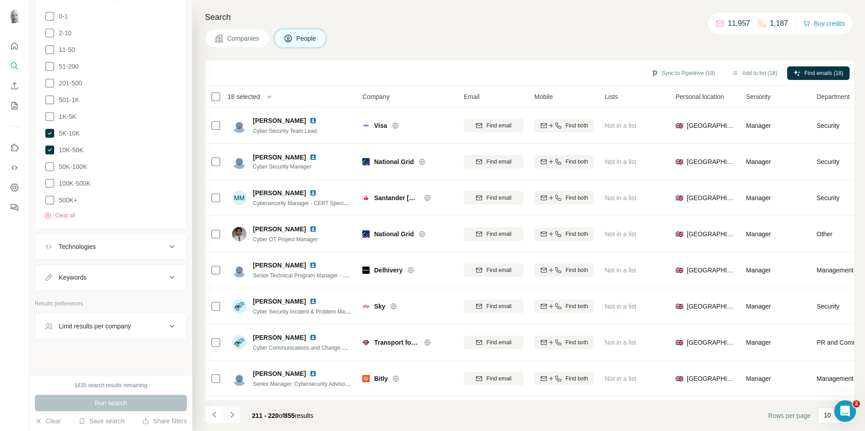
click at [232, 414] on icon "Navigate to next page" at bounding box center [231, 415] width 3 height 6
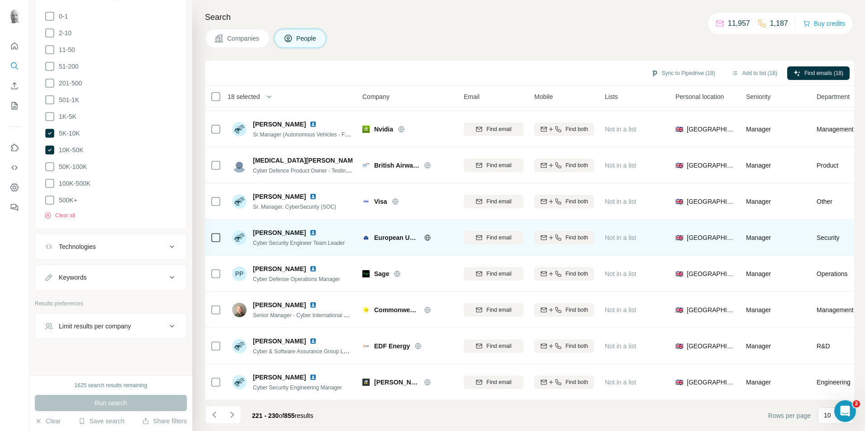
scroll to position [73, 0]
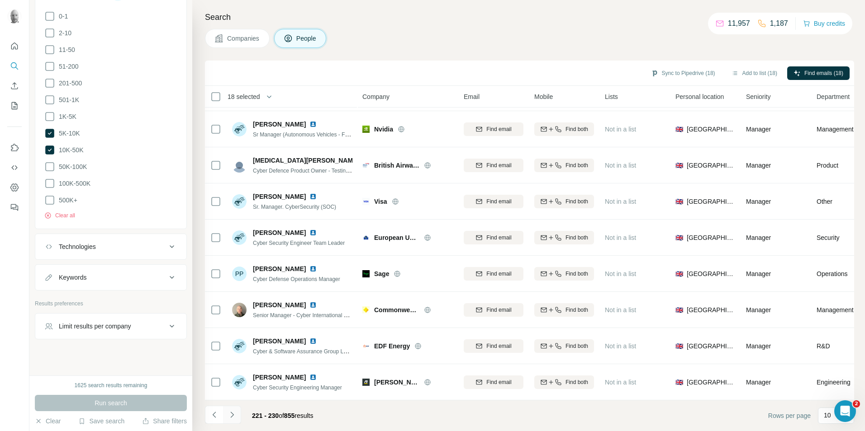
click at [235, 415] on icon "Navigate to next page" at bounding box center [232, 415] width 9 height 9
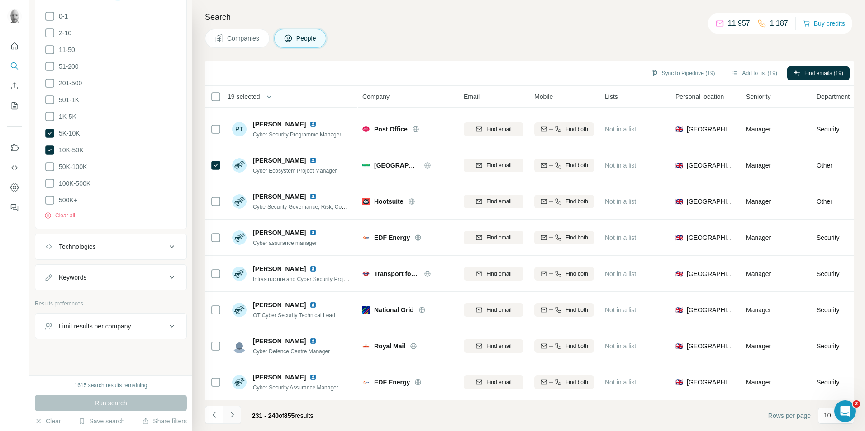
click at [232, 419] on icon "Navigate to next page" at bounding box center [232, 415] width 9 height 9
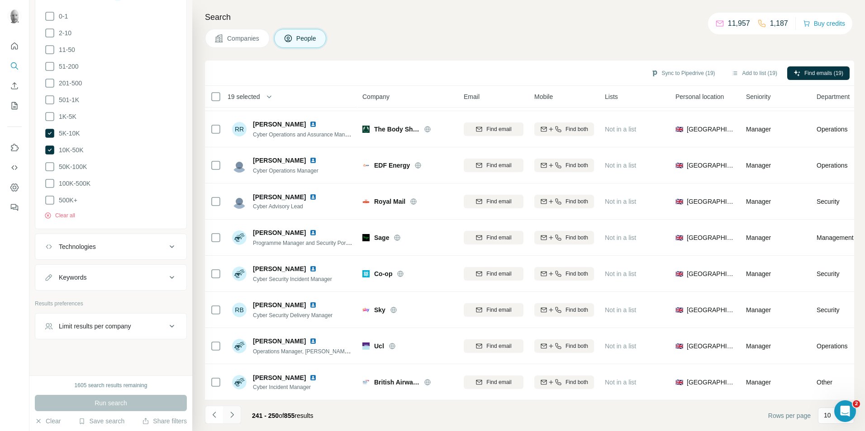
click at [230, 414] on icon "Navigate to next page" at bounding box center [232, 415] width 9 height 9
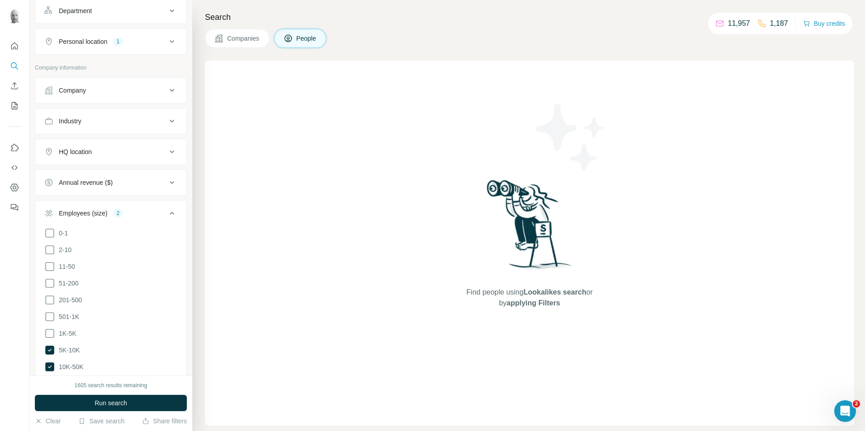
scroll to position [198, 0]
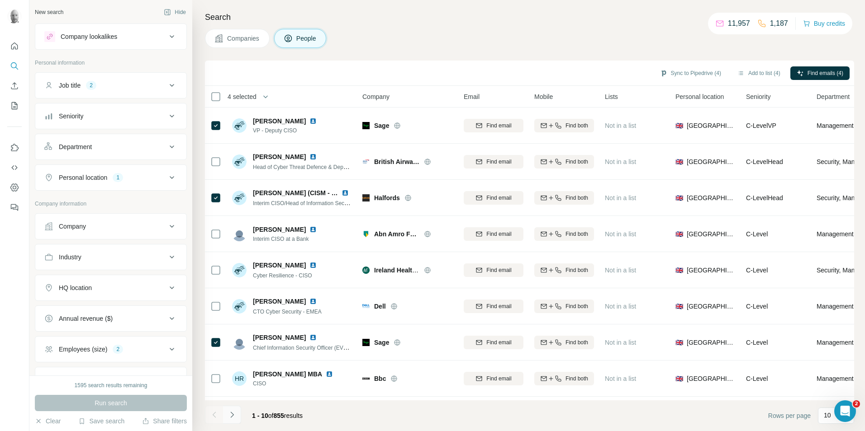
click at [234, 416] on icon "Navigate to next page" at bounding box center [232, 415] width 9 height 9
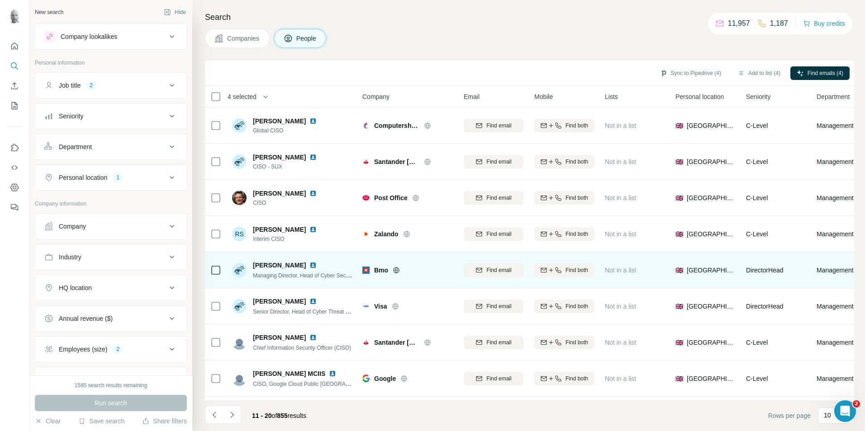
click at [396, 268] on icon at bounding box center [396, 270] width 7 height 7
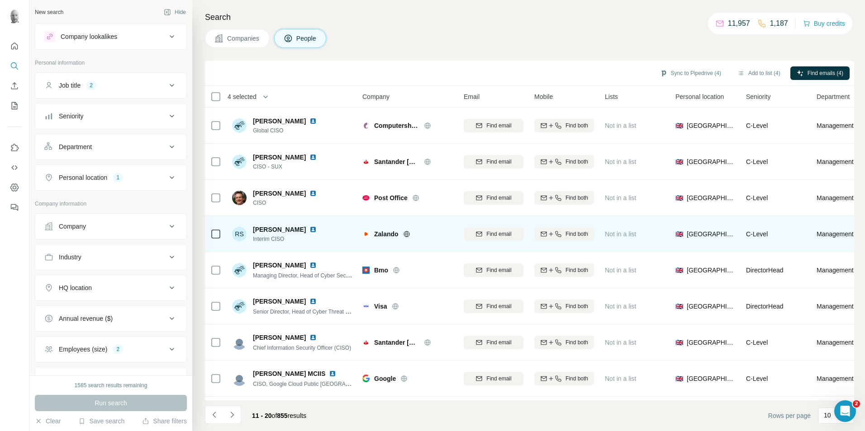
click at [408, 236] on icon at bounding box center [406, 234] width 7 height 7
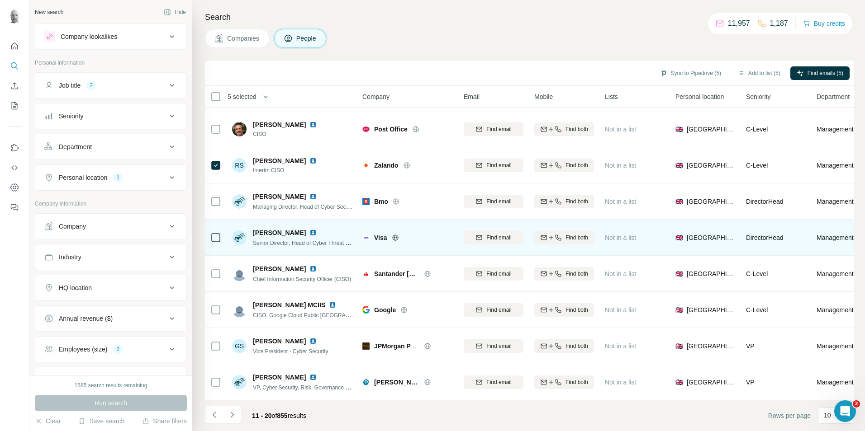
scroll to position [73, 0]
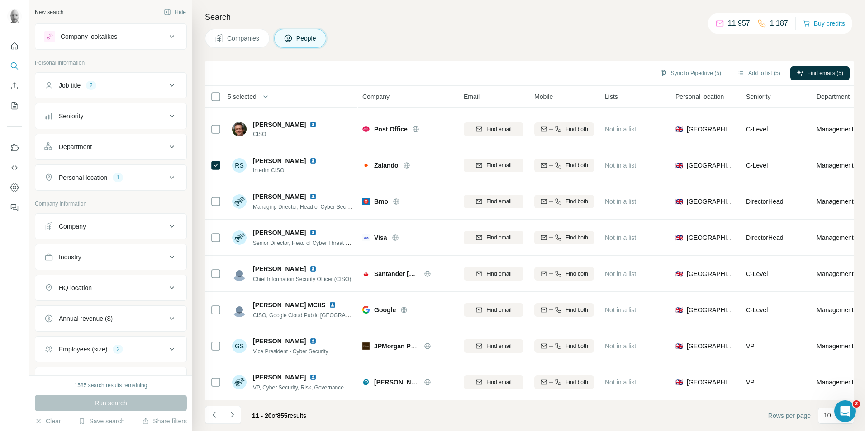
click at [233, 415] on icon "Navigate to next page" at bounding box center [232, 415] width 9 height 9
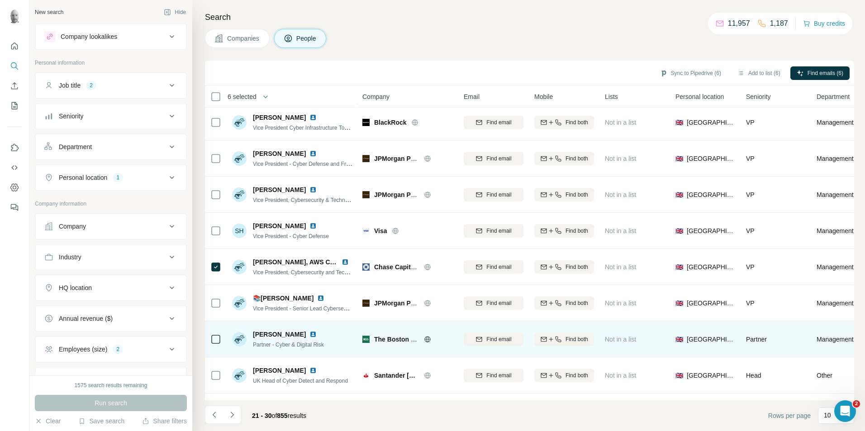
scroll to position [0, 0]
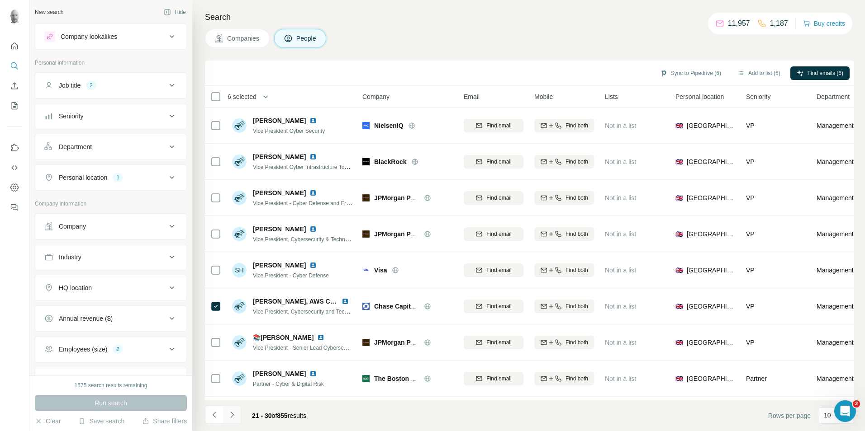
click at [232, 413] on icon "Navigate to next page" at bounding box center [232, 415] width 9 height 9
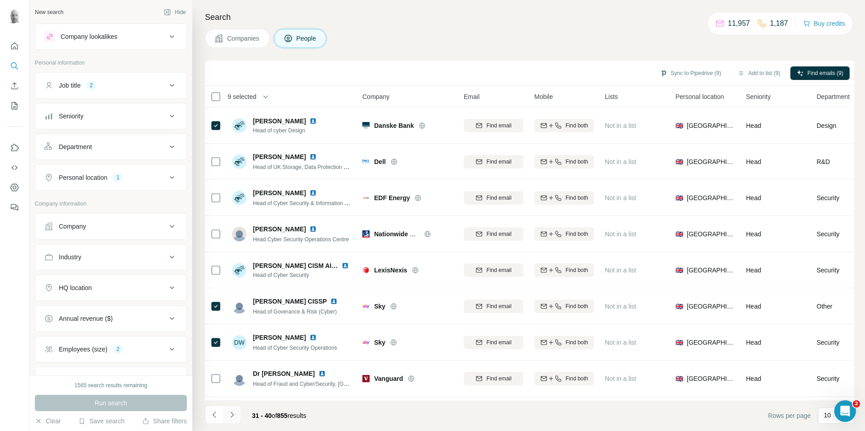
click at [232, 415] on icon "Navigate to next page" at bounding box center [231, 415] width 3 height 6
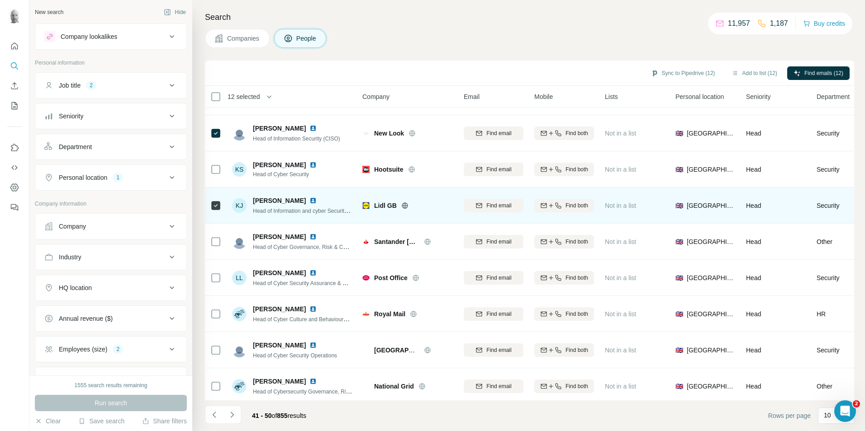
scroll to position [73, 0]
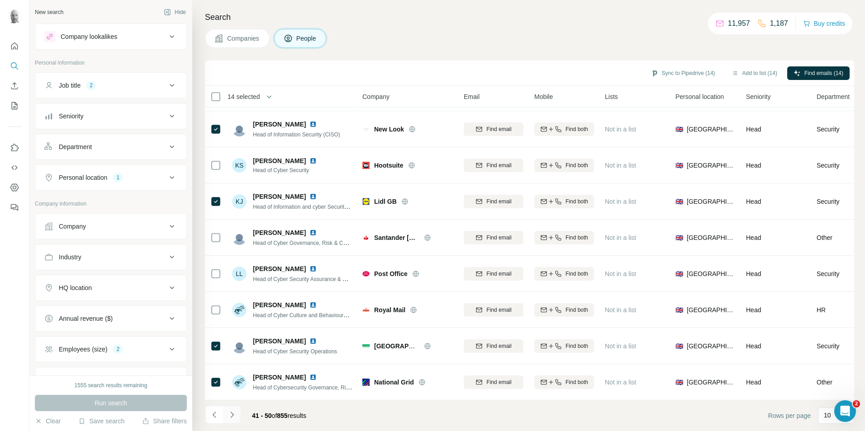
click at [233, 416] on icon "Navigate to next page" at bounding box center [232, 415] width 9 height 9
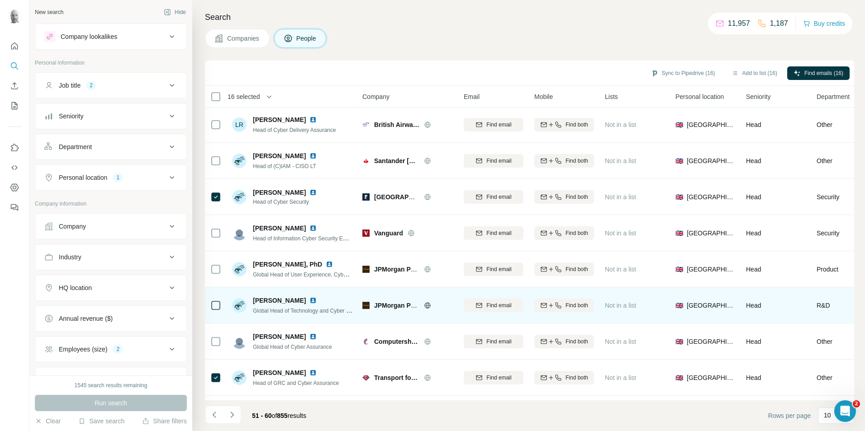
scroll to position [0, 0]
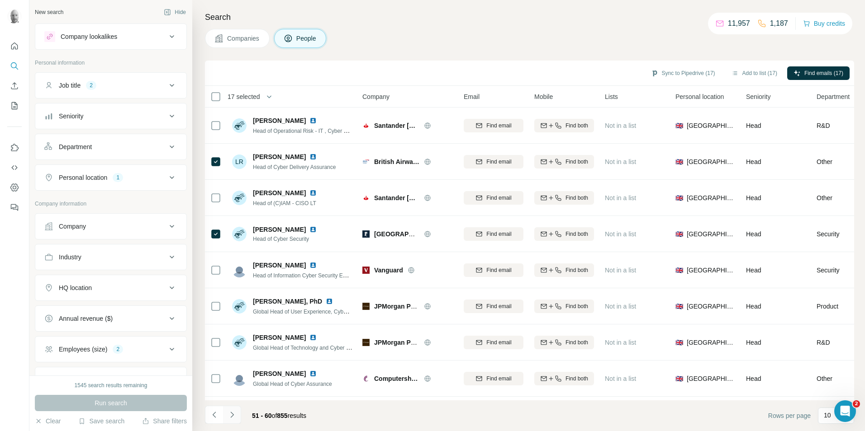
click at [231, 417] on icon "Navigate to next page" at bounding box center [231, 415] width 3 height 6
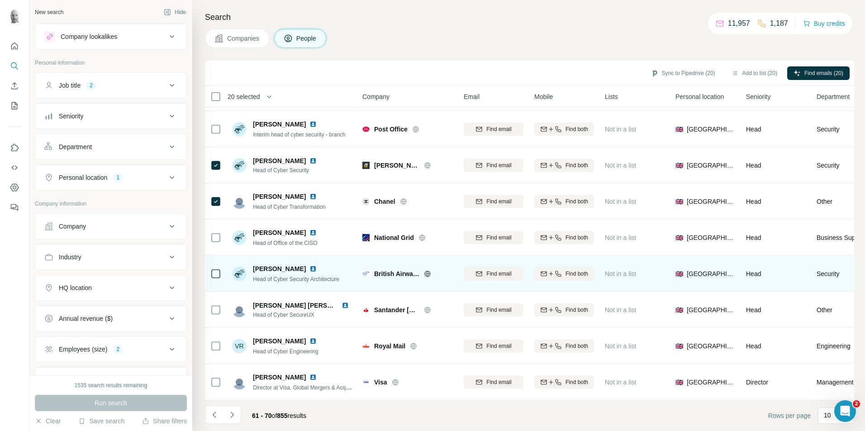
scroll to position [73, 0]
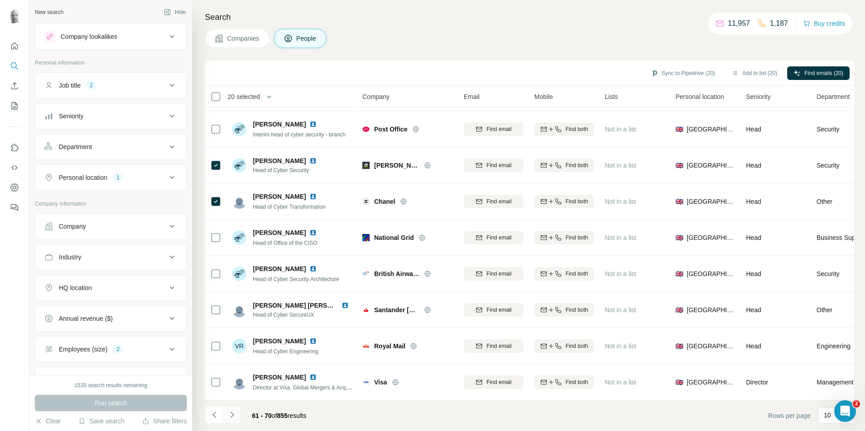
click at [235, 415] on icon "Navigate to next page" at bounding box center [232, 415] width 9 height 9
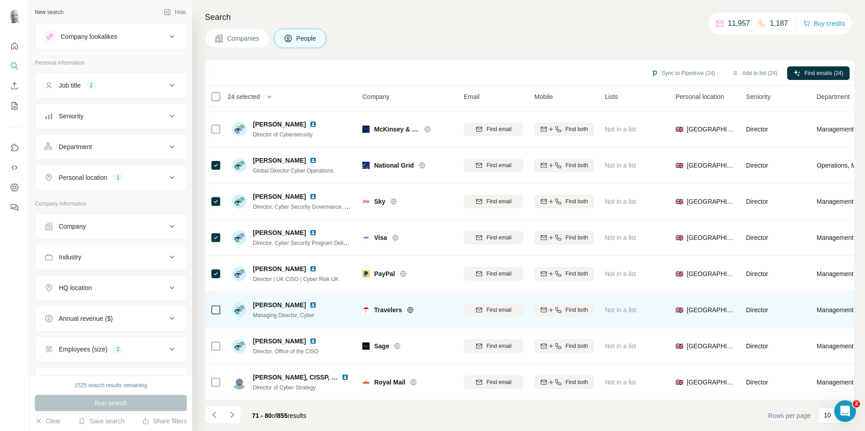
click at [408, 309] on icon at bounding box center [410, 310] width 7 height 7
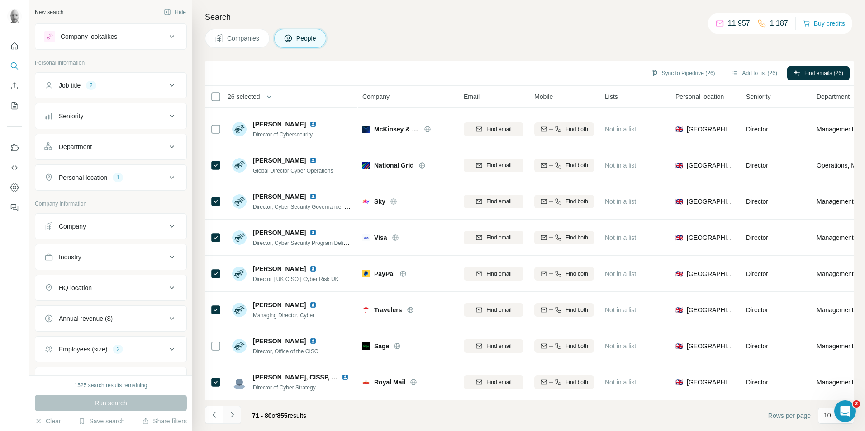
click at [230, 415] on icon "Navigate to next page" at bounding box center [232, 415] width 9 height 9
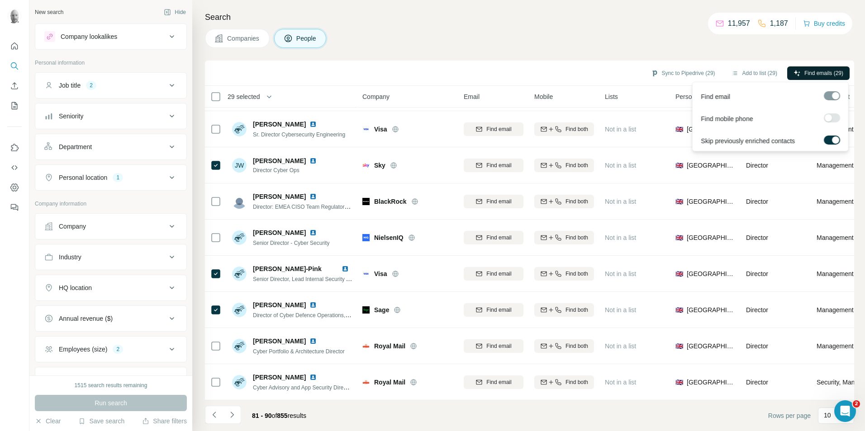
click at [830, 71] on span "Find emails (29)" at bounding box center [823, 73] width 39 height 8
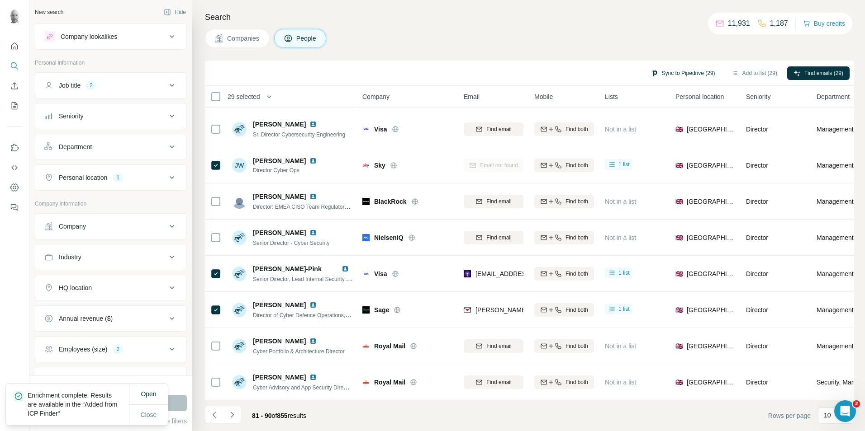
click at [669, 71] on button "Sync to Pipedrive (29)" at bounding box center [683, 73] width 77 height 14
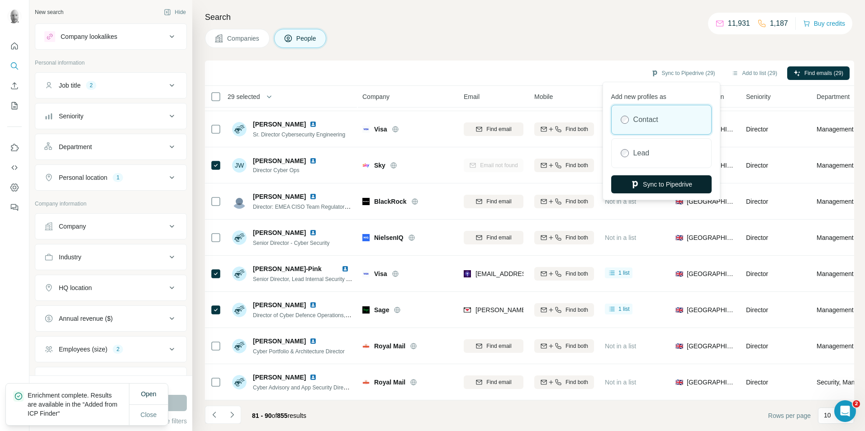
click at [662, 186] on button "Sync to Pipedrive" at bounding box center [661, 184] width 100 height 18
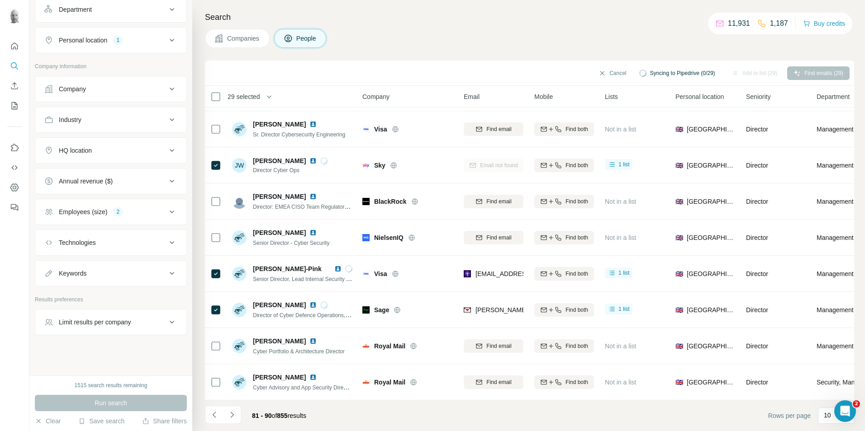
scroll to position [139, 0]
click at [153, 216] on button "Employees (size) 2" at bounding box center [110, 211] width 151 height 22
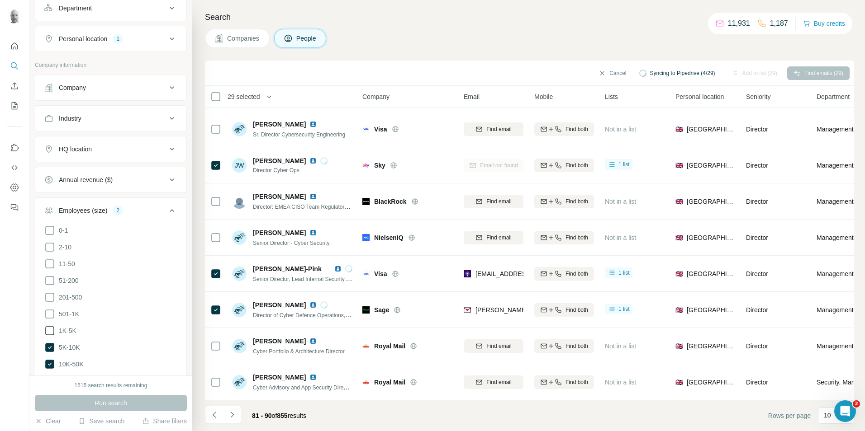
click at [54, 327] on icon at bounding box center [49, 331] width 9 height 9
click at [50, 313] on icon at bounding box center [49, 314] width 11 height 11
click at [52, 295] on icon at bounding box center [49, 297] width 11 height 11
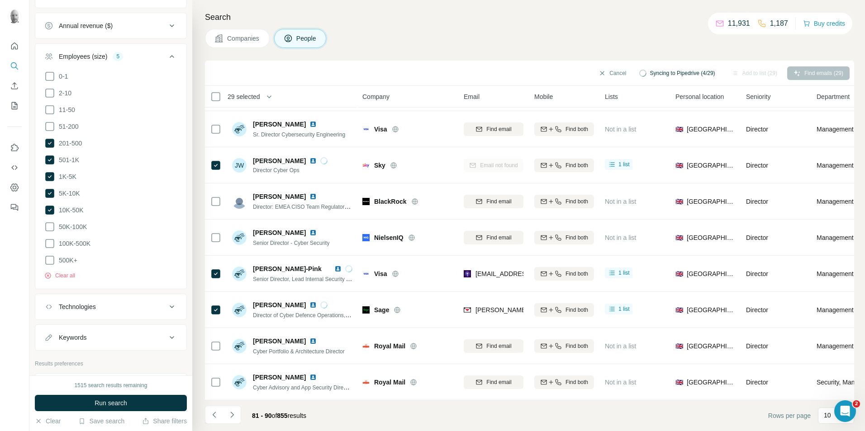
scroll to position [353, 0]
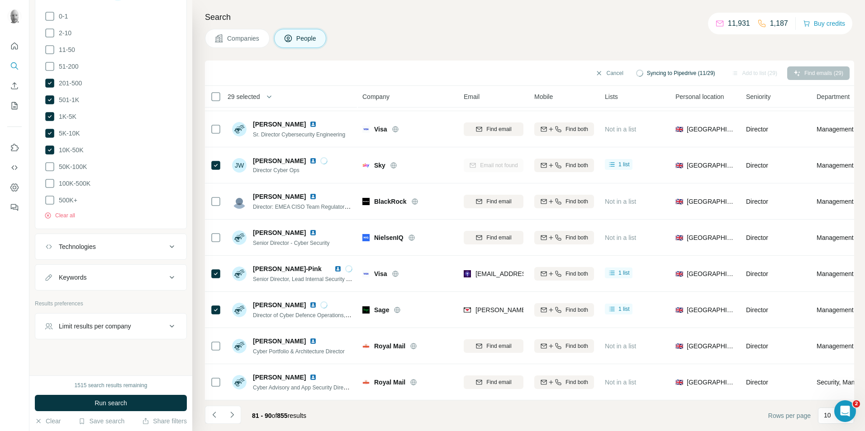
click at [114, 273] on div "Keywords" at bounding box center [105, 277] width 122 height 9
click at [119, 349] on div "Limit results per company" at bounding box center [95, 353] width 72 height 9
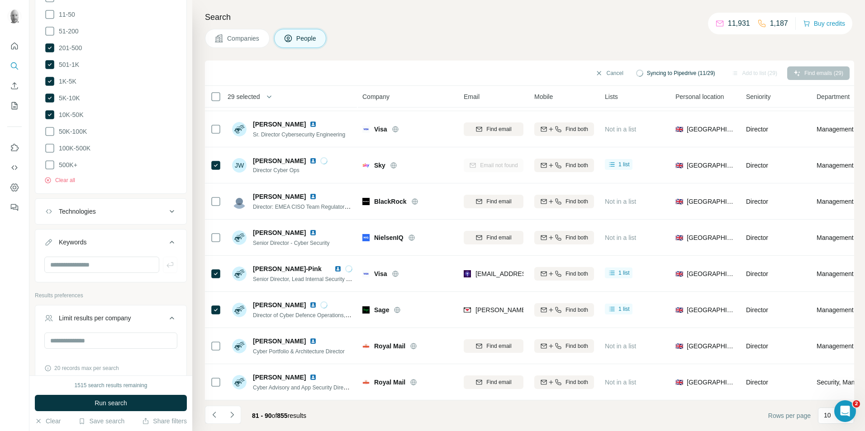
scroll to position [431, 0]
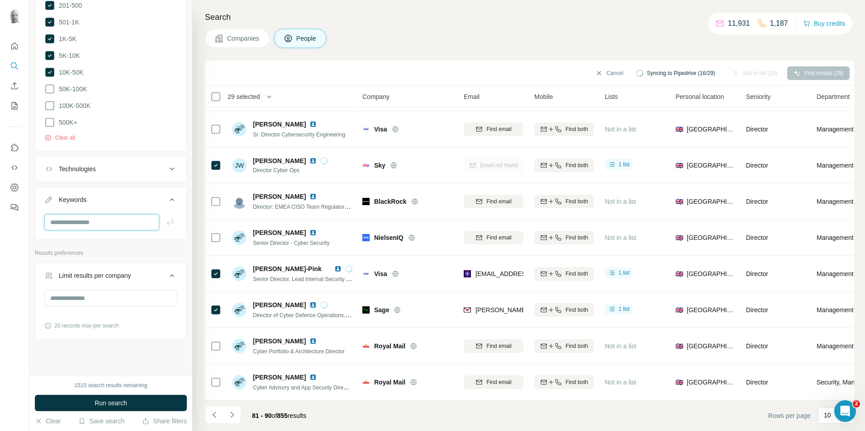
click at [108, 217] on input "text" at bounding box center [101, 222] width 115 height 16
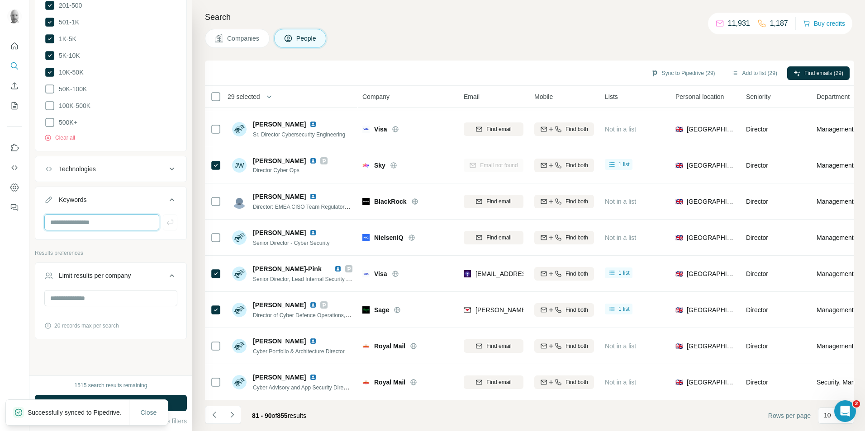
click at [82, 214] on input "text" at bounding box center [101, 222] width 115 height 16
type input "**********"
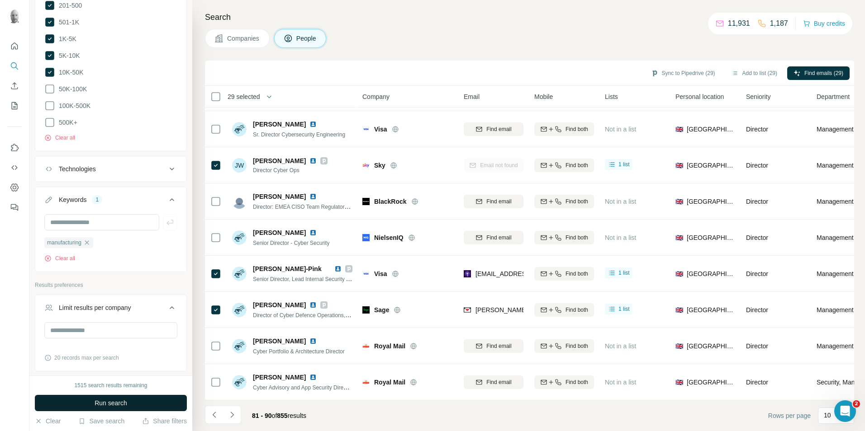
click at [144, 404] on button "Run search" at bounding box center [111, 403] width 152 height 16
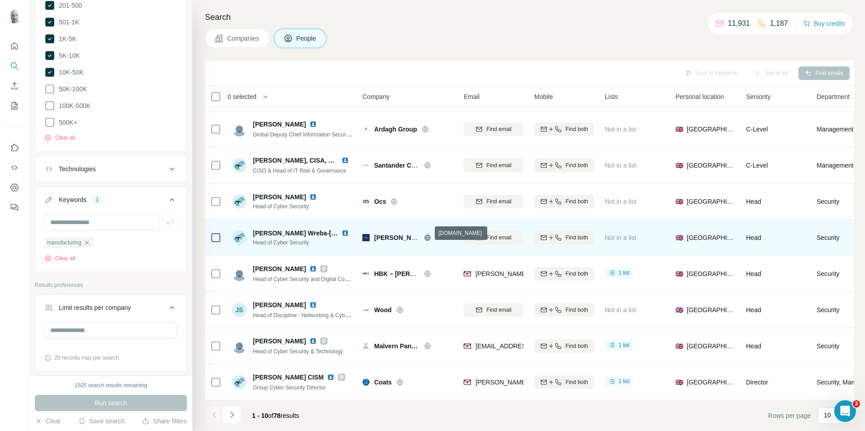
click at [425, 237] on icon at bounding box center [427, 237] width 6 height 0
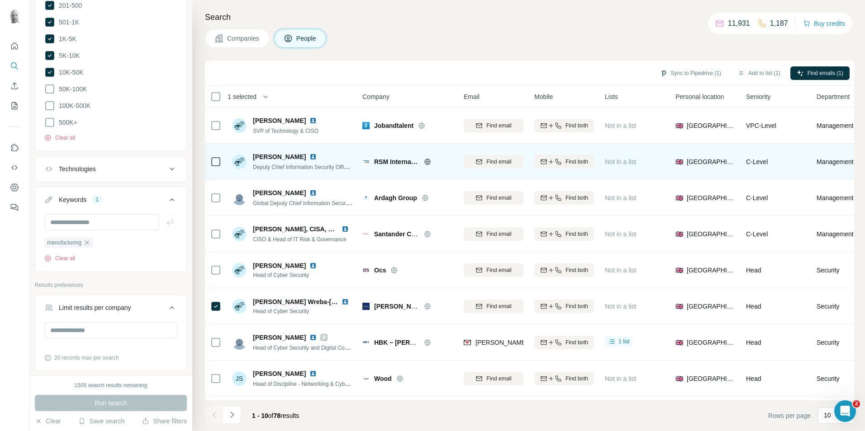
click at [427, 162] on icon at bounding box center [427, 162] width 2 height 6
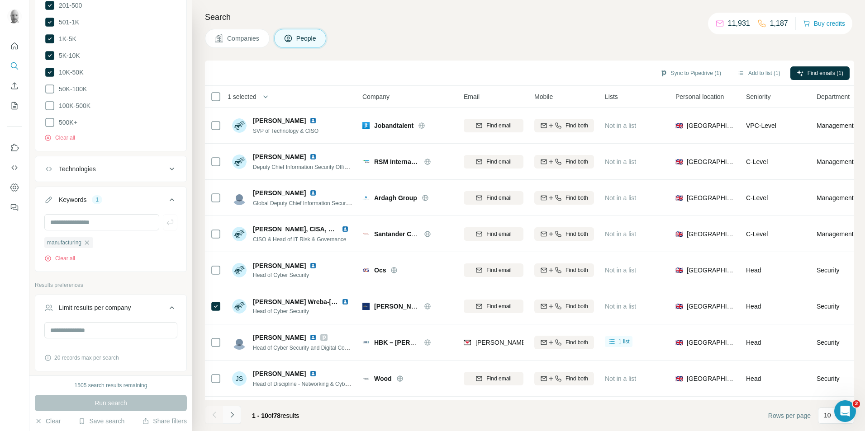
click at [231, 417] on icon "Navigate to next page" at bounding box center [231, 415] width 3 height 6
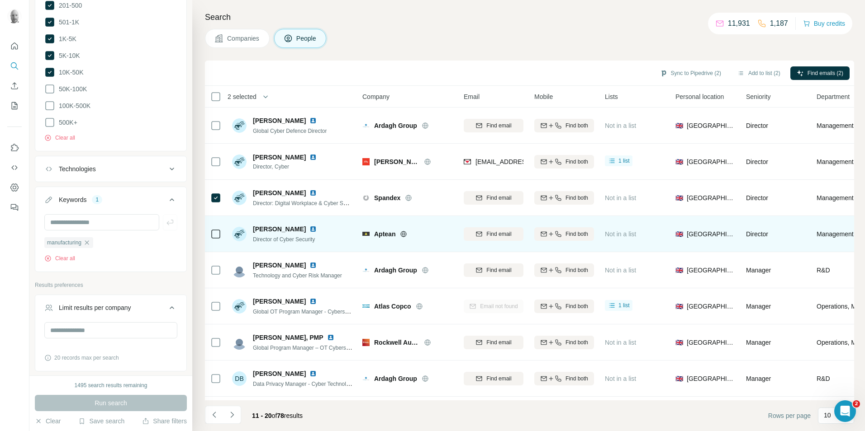
click at [403, 233] on icon at bounding box center [403, 234] width 7 height 7
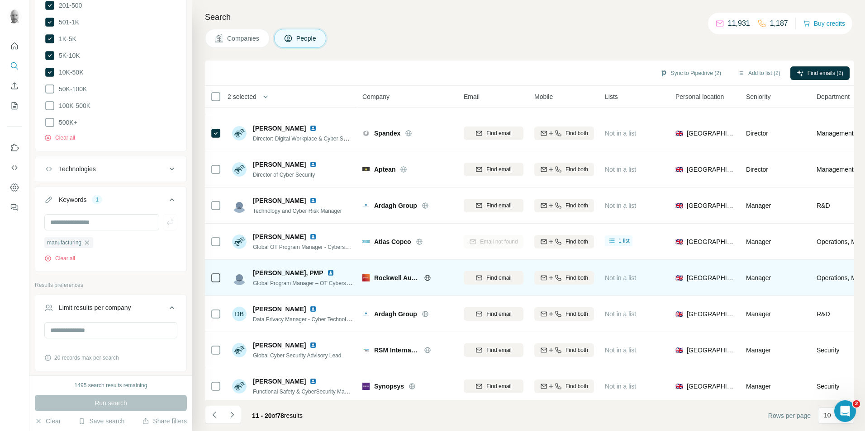
scroll to position [73, 0]
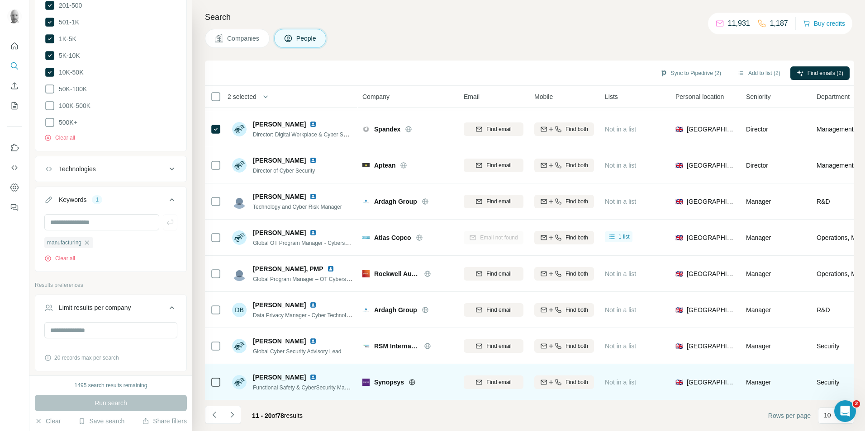
click at [411, 382] on icon at bounding box center [412, 382] width 6 height 0
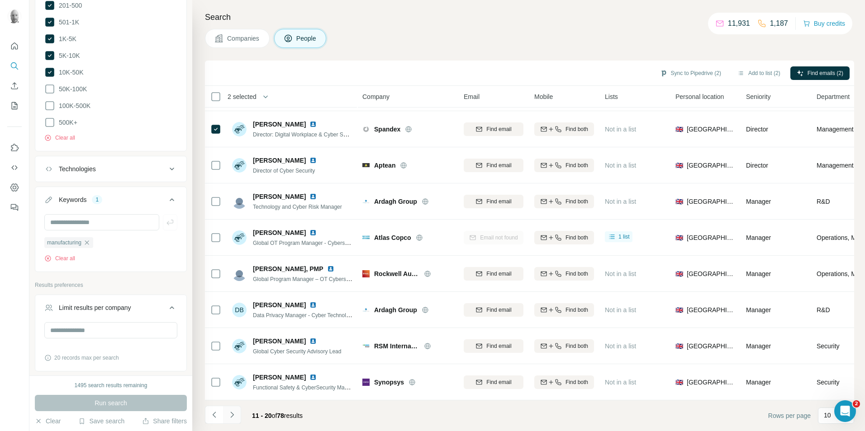
click at [230, 419] on icon "Navigate to next page" at bounding box center [232, 415] width 9 height 9
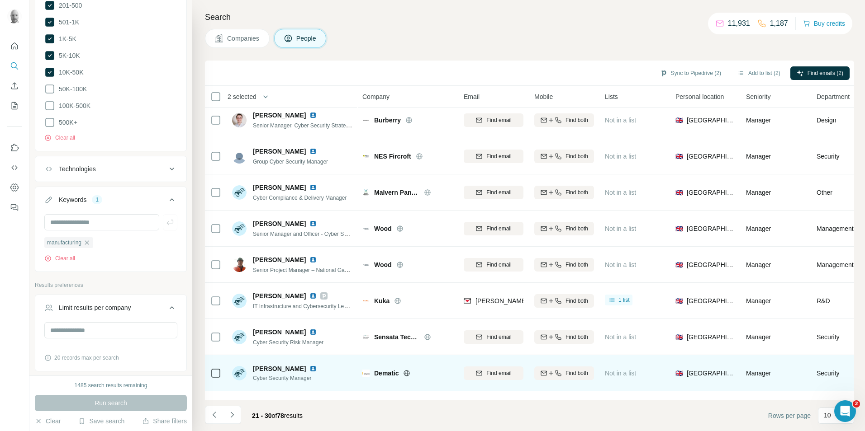
scroll to position [0, 0]
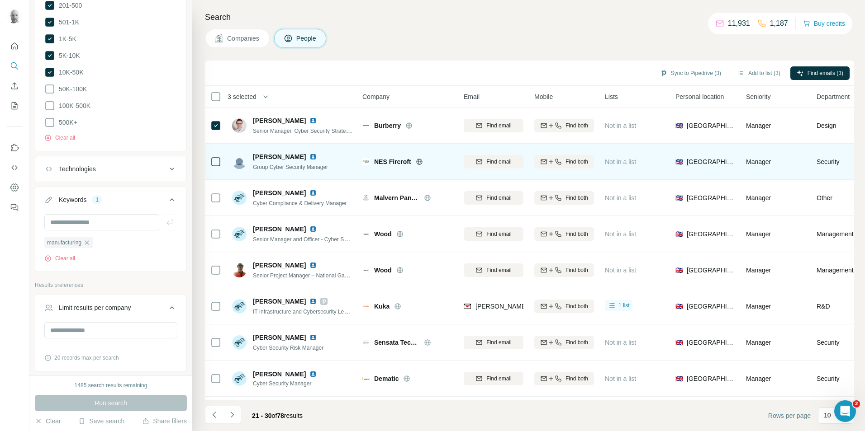
click at [417, 162] on icon at bounding box center [419, 161] width 7 height 7
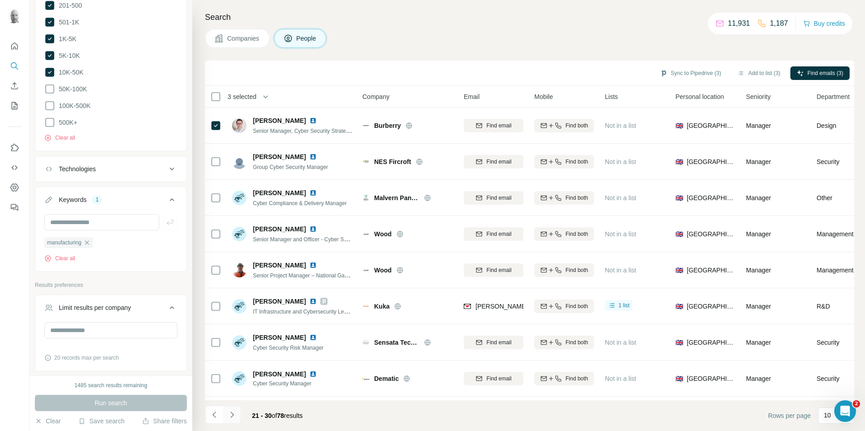
click at [232, 415] on icon "Navigate to next page" at bounding box center [232, 415] width 9 height 9
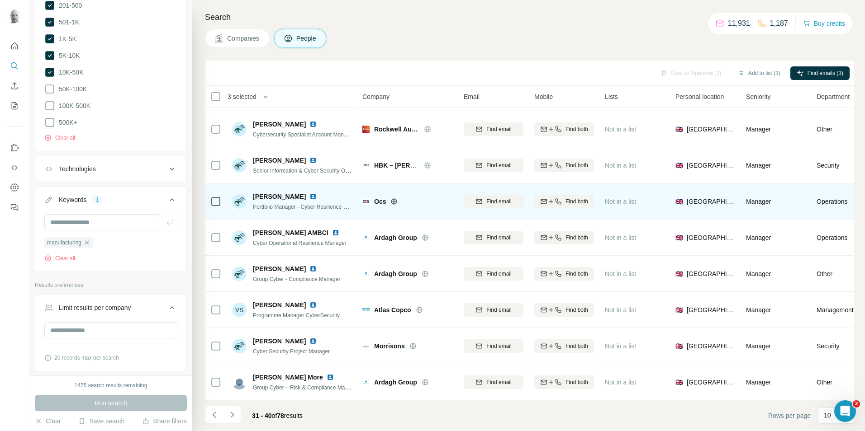
scroll to position [73, 0]
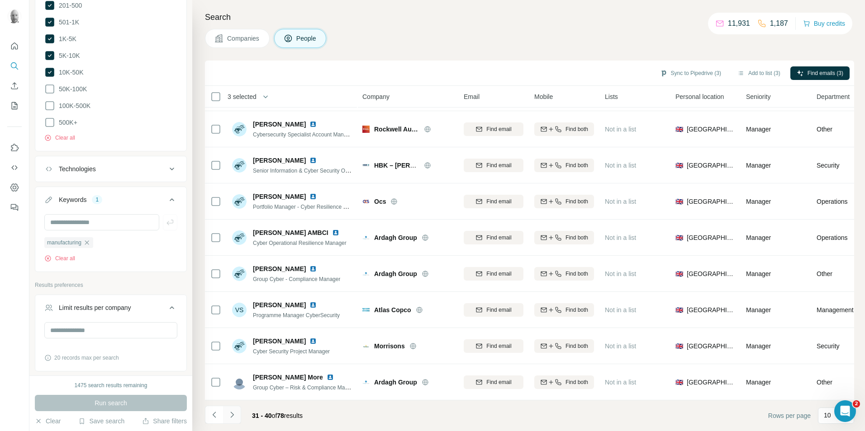
click at [230, 415] on icon "Navigate to next page" at bounding box center [232, 415] width 9 height 9
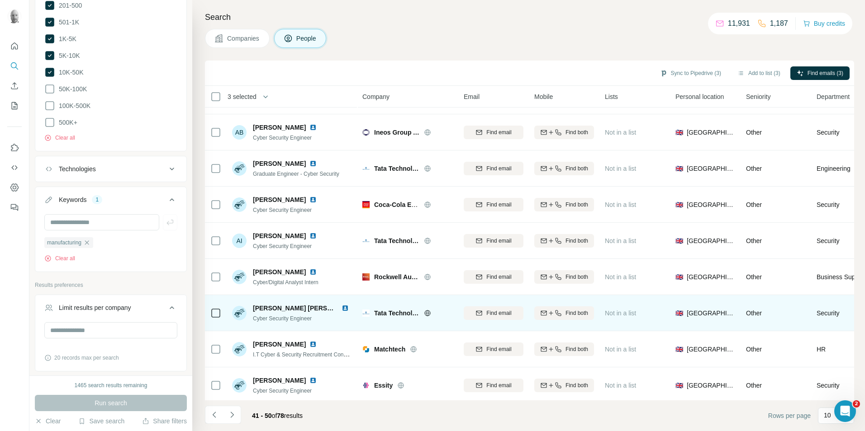
scroll to position [0, 0]
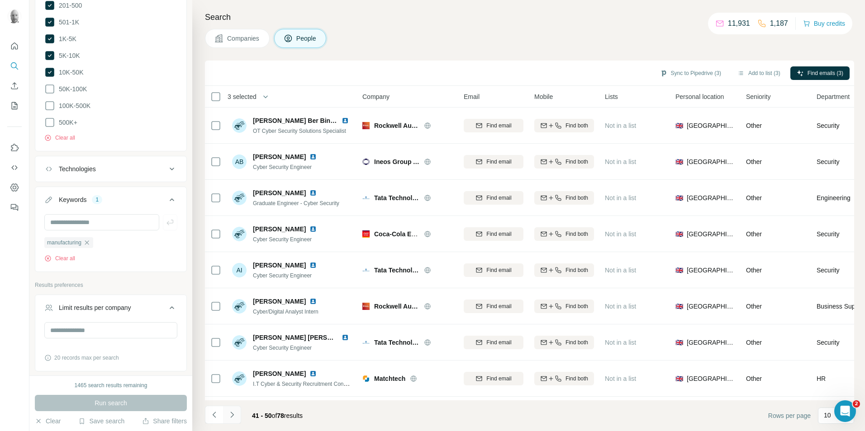
click at [233, 416] on icon "Navigate to next page" at bounding box center [232, 415] width 9 height 9
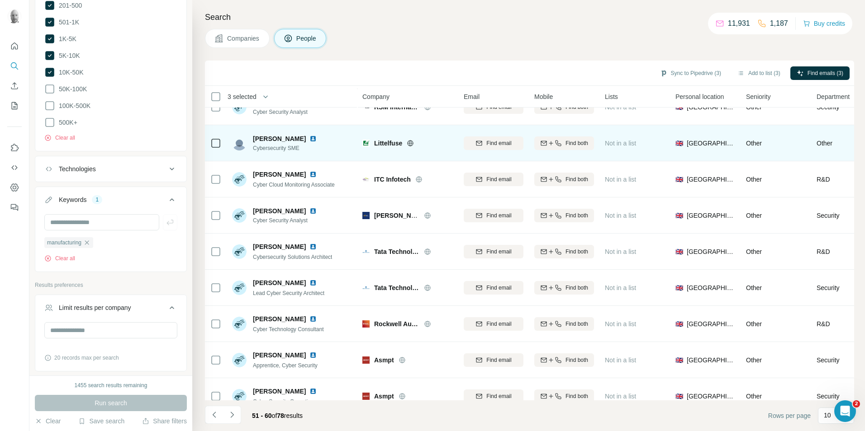
scroll to position [73, 0]
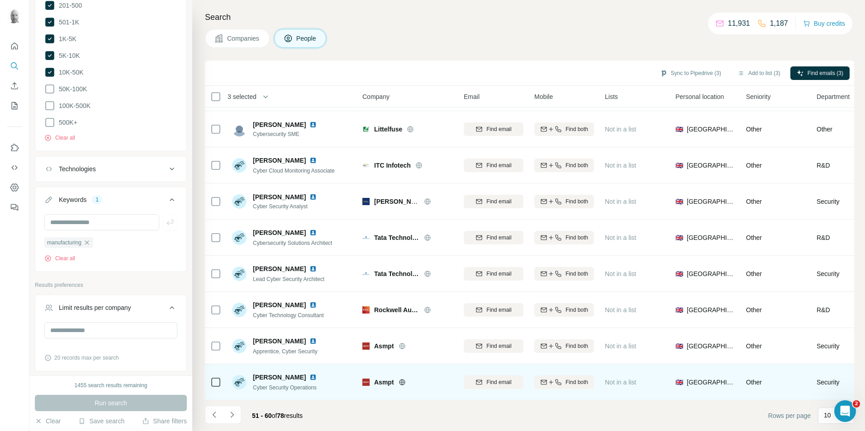
click at [403, 379] on icon at bounding box center [402, 382] width 2 height 6
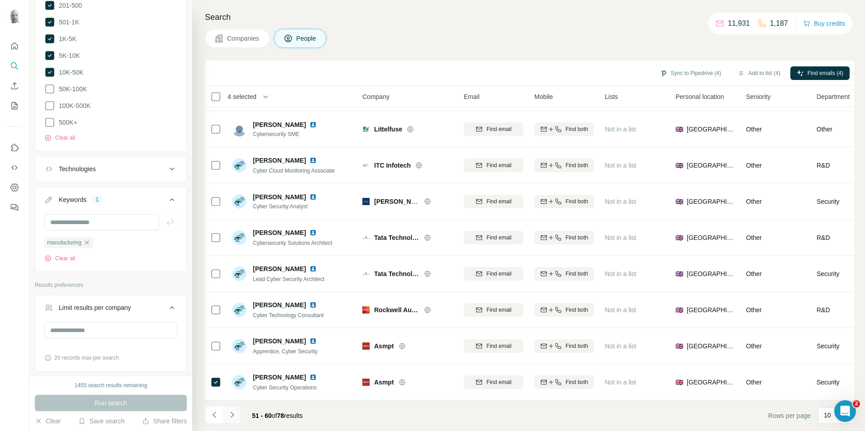
click at [236, 416] on icon "Navigate to next page" at bounding box center [232, 415] width 9 height 9
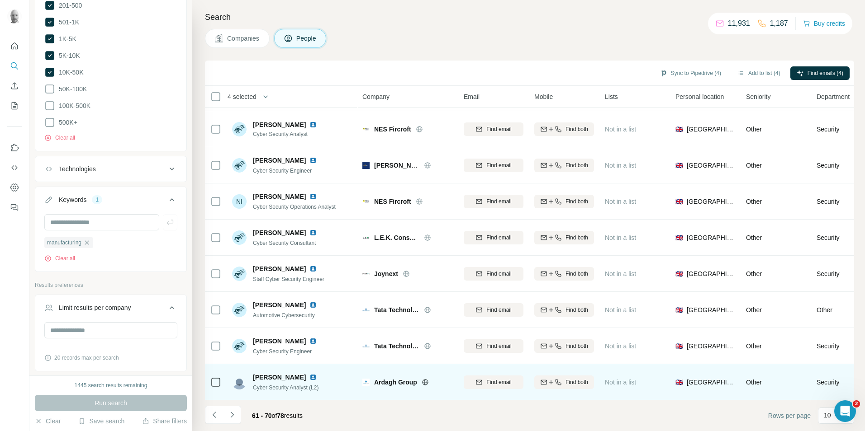
scroll to position [0, 0]
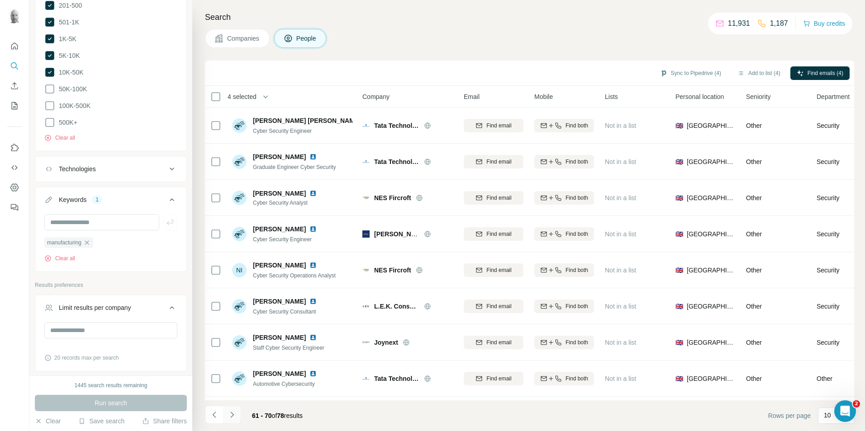
click at [235, 415] on icon "Navigate to next page" at bounding box center [232, 415] width 9 height 9
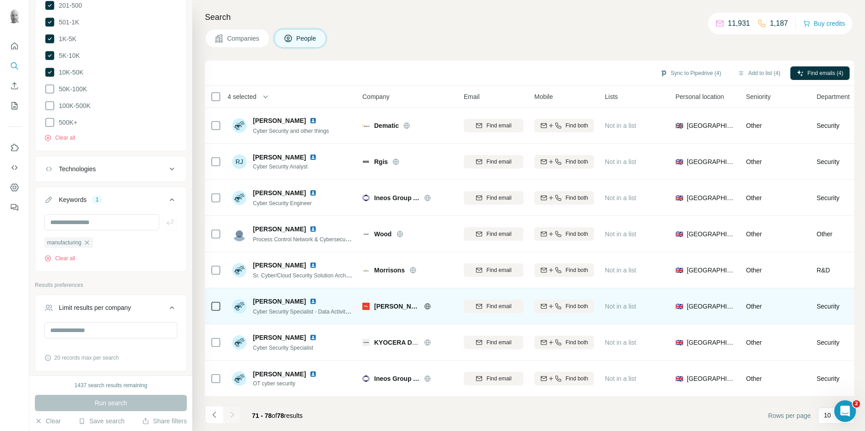
scroll to position [1, 0]
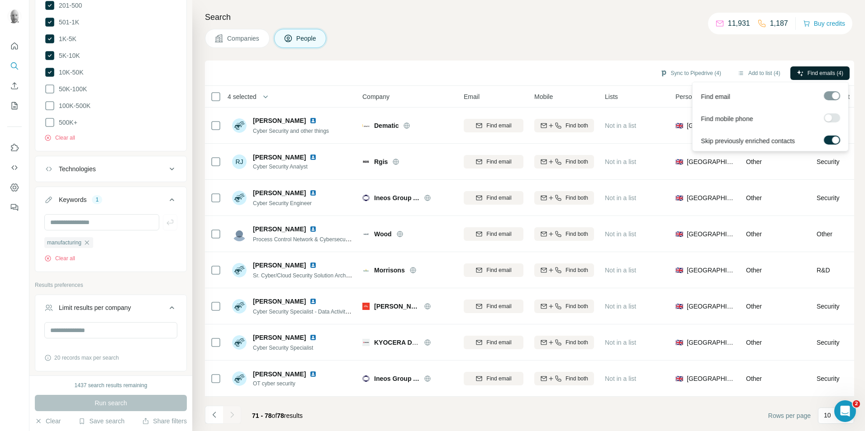
click at [808, 72] on span "Find emails (4)" at bounding box center [825, 73] width 36 height 8
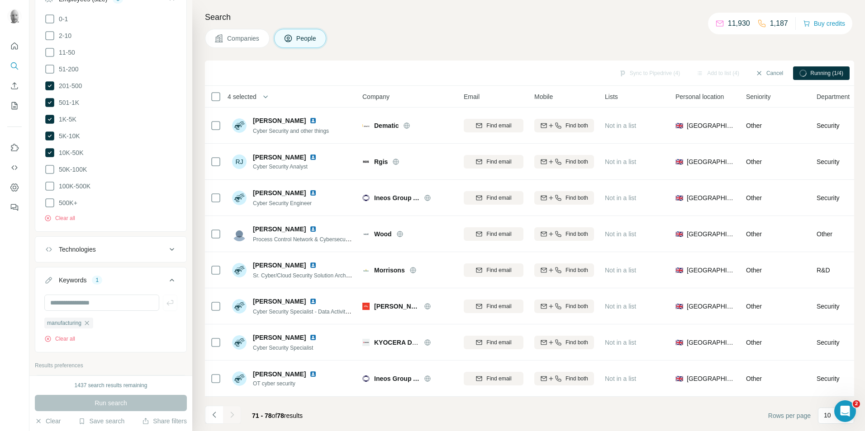
scroll to position [341, 0]
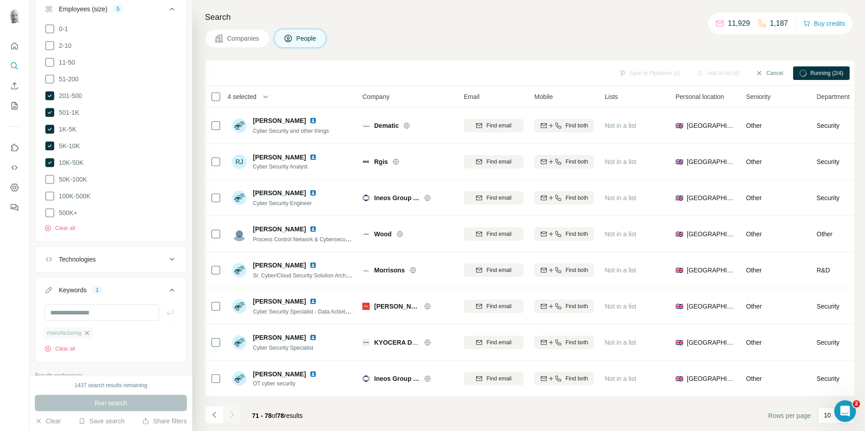
click at [90, 330] on icon "button" at bounding box center [86, 333] width 7 height 7
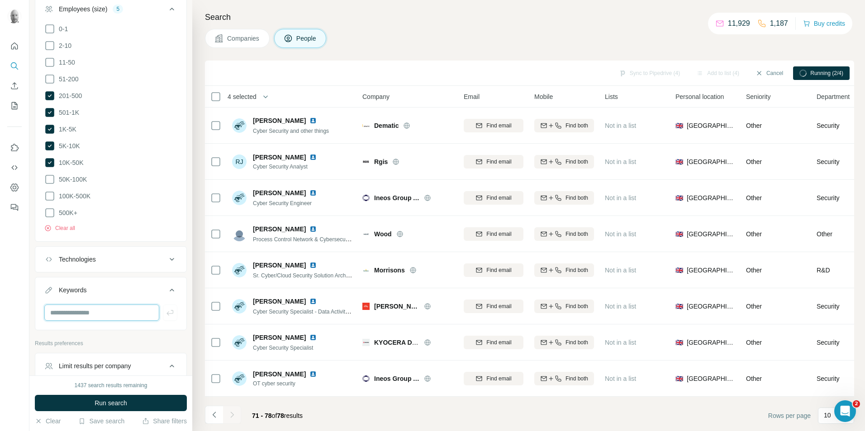
click at [83, 310] on input "text" at bounding box center [101, 313] width 115 height 16
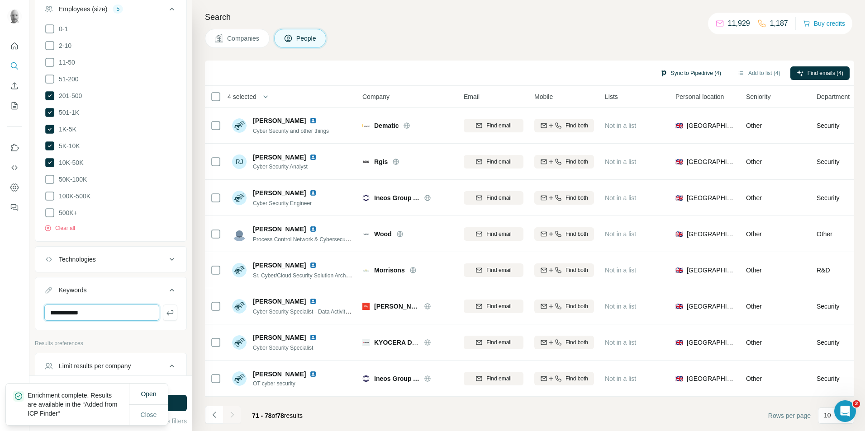
type input "**********"
click at [692, 73] on button "Sync to Pipedrive (4)" at bounding box center [691, 73] width 74 height 14
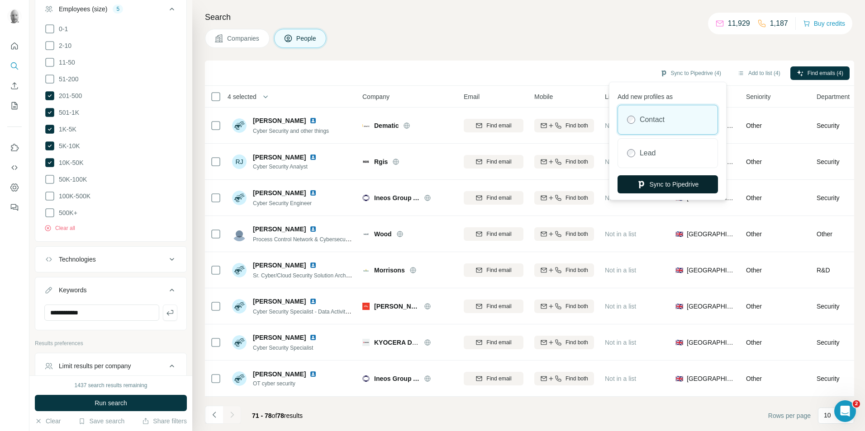
click at [684, 186] on button "Sync to Pipedrive" at bounding box center [667, 184] width 100 height 18
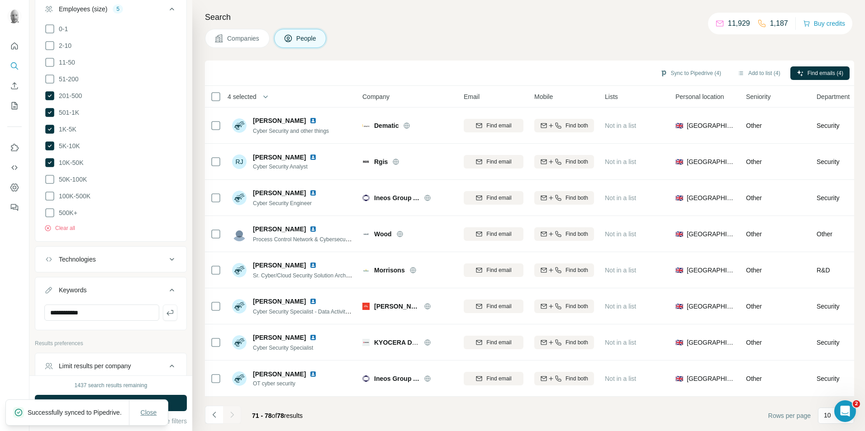
click at [159, 407] on button "Close" at bounding box center [148, 413] width 29 height 16
click at [126, 403] on span "Run search" at bounding box center [111, 403] width 33 height 9
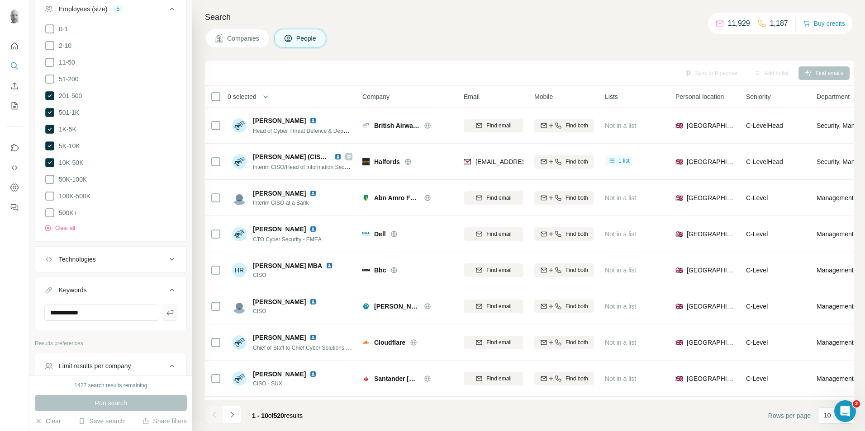
click at [166, 308] on icon "button" at bounding box center [170, 312] width 9 height 9
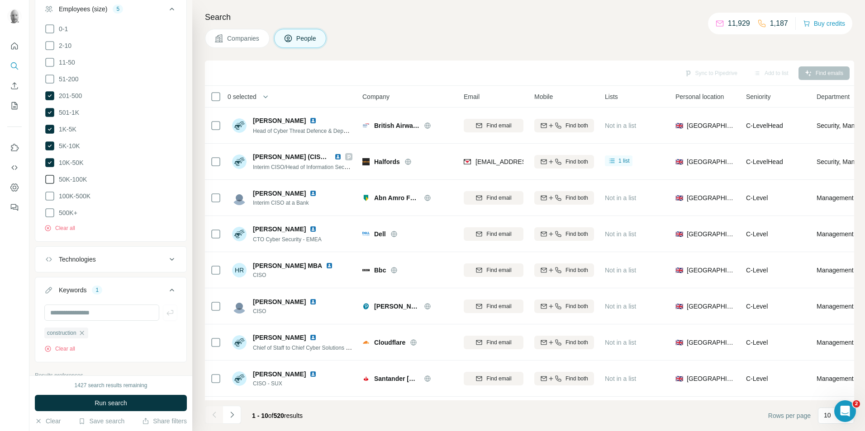
click at [49, 177] on icon at bounding box center [49, 179] width 11 height 11
click at [53, 78] on icon at bounding box center [49, 79] width 11 height 11
click at [140, 403] on button "Run search" at bounding box center [111, 403] width 152 height 16
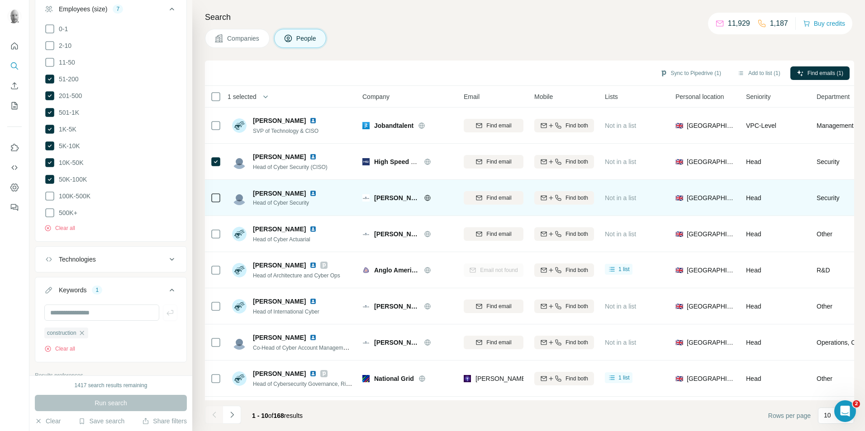
click at [424, 196] on icon at bounding box center [427, 197] width 7 height 7
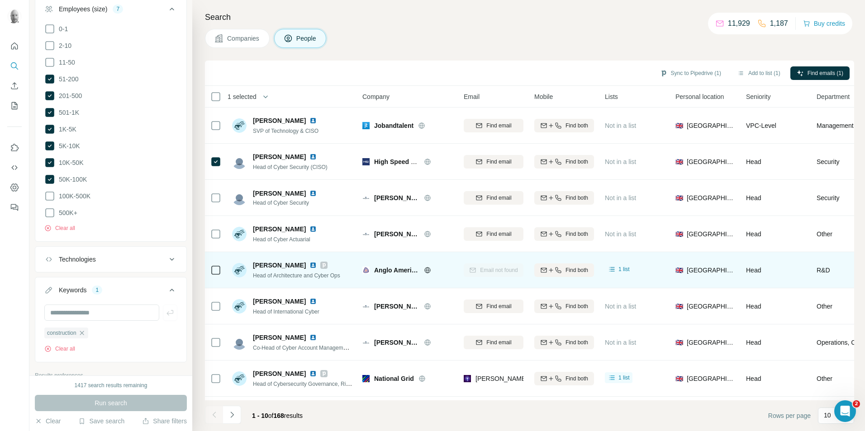
scroll to position [73, 0]
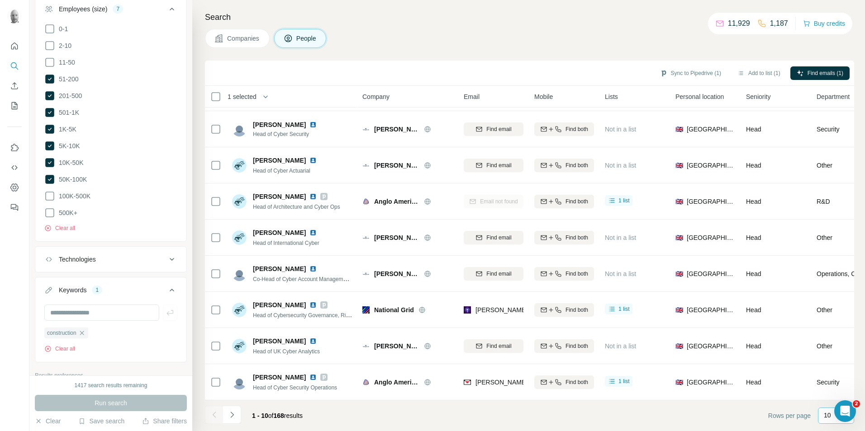
click at [829, 414] on p "10" at bounding box center [827, 415] width 7 height 9
click at [831, 367] on p "40" at bounding box center [828, 363] width 7 height 9
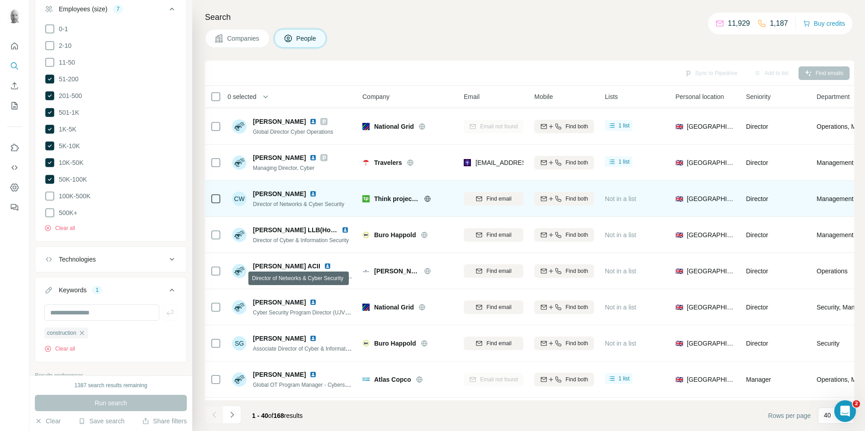
scroll to position [543, 0]
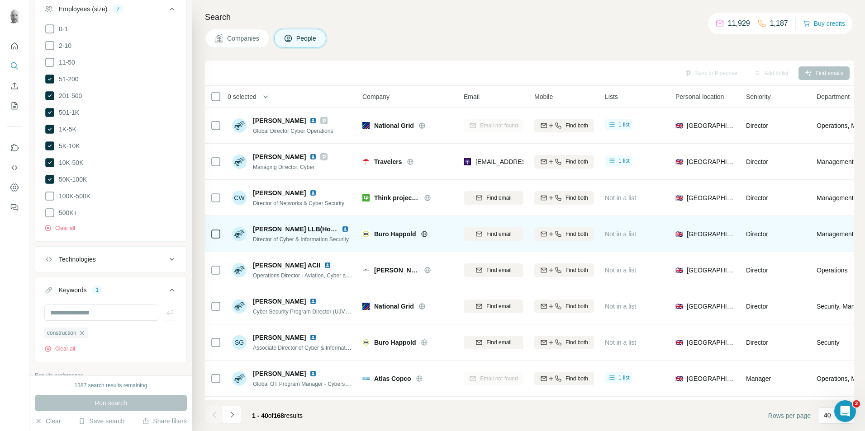
click at [423, 234] on icon at bounding box center [424, 234] width 2 height 6
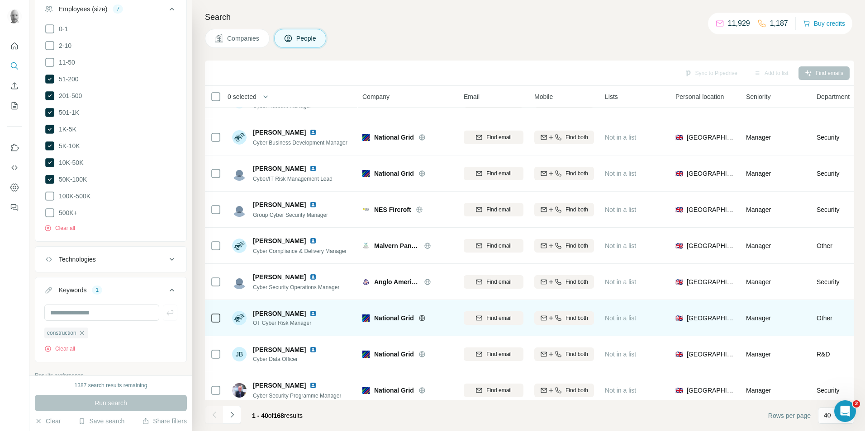
scroll to position [1159, 0]
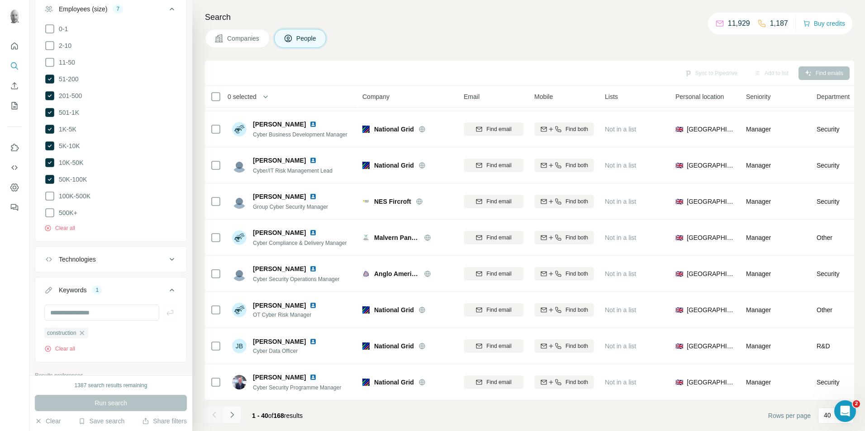
click at [236, 416] on icon "Navigate to next page" at bounding box center [232, 415] width 9 height 9
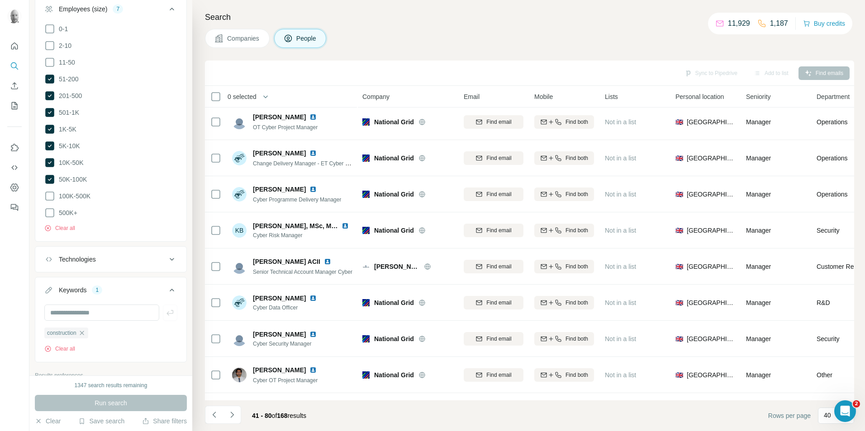
scroll to position [0, 0]
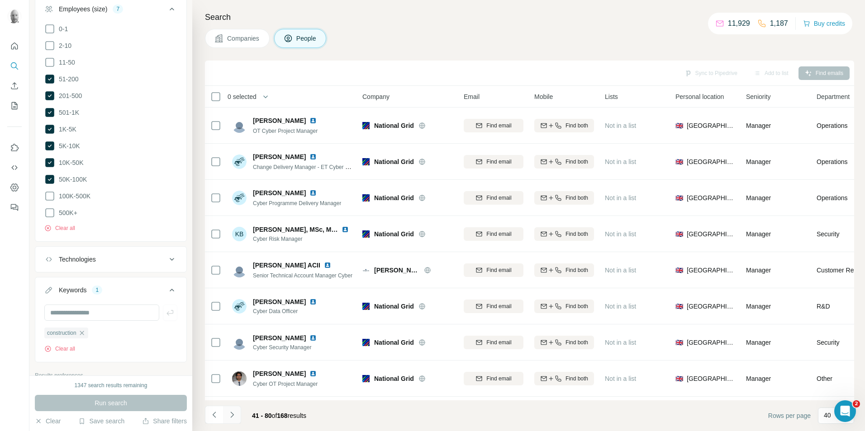
click at [233, 414] on icon "Navigate to next page" at bounding box center [232, 415] width 9 height 9
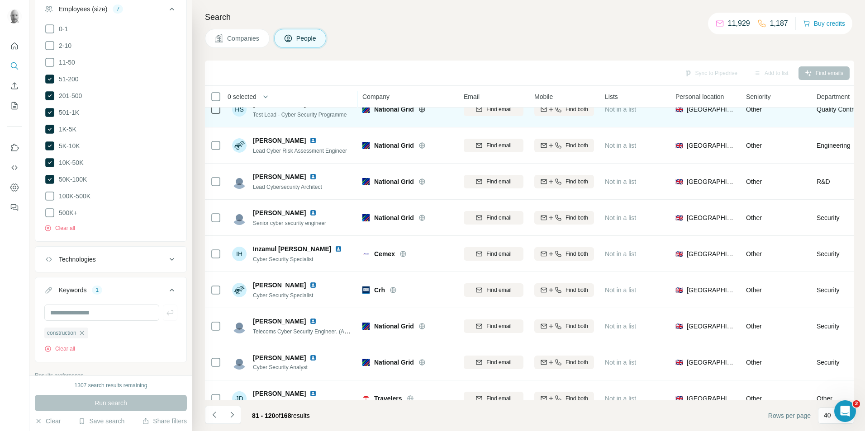
scroll to position [814, 0]
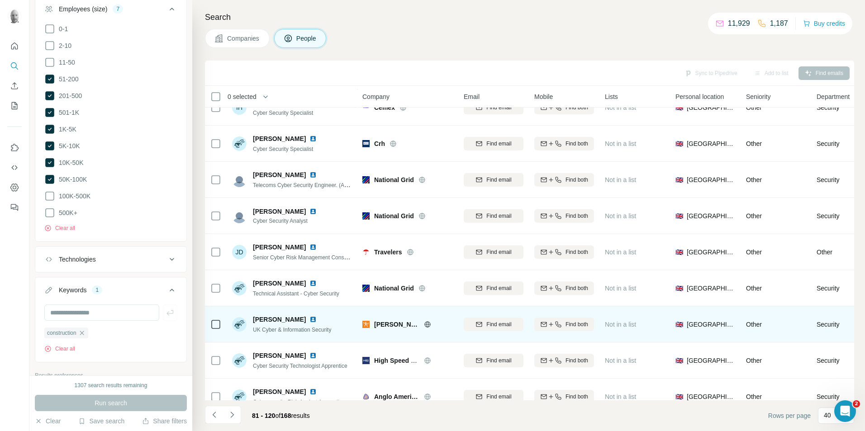
click at [424, 325] on icon at bounding box center [427, 324] width 6 height 0
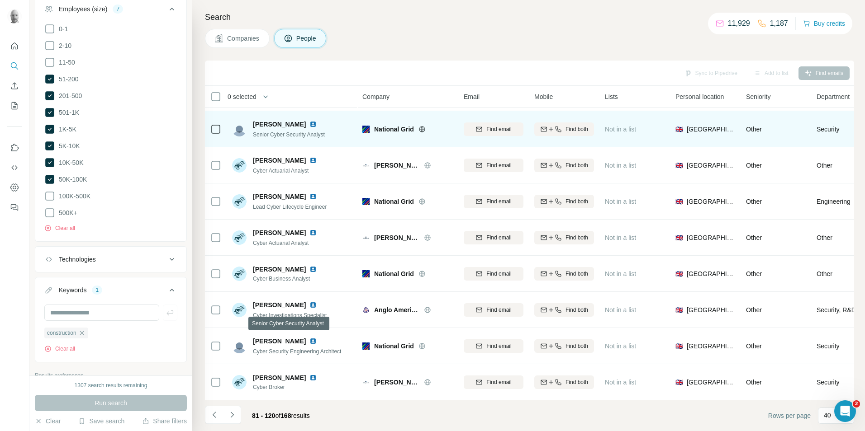
scroll to position [1159, 0]
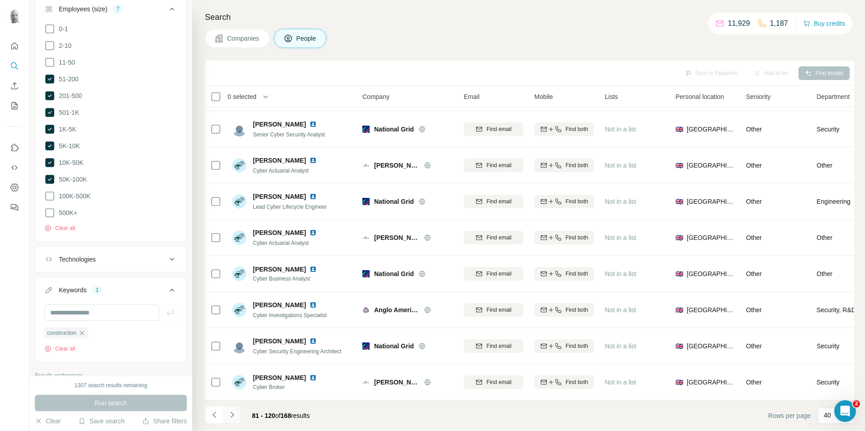
click at [233, 416] on icon "Navigate to next page" at bounding box center [232, 415] width 9 height 9
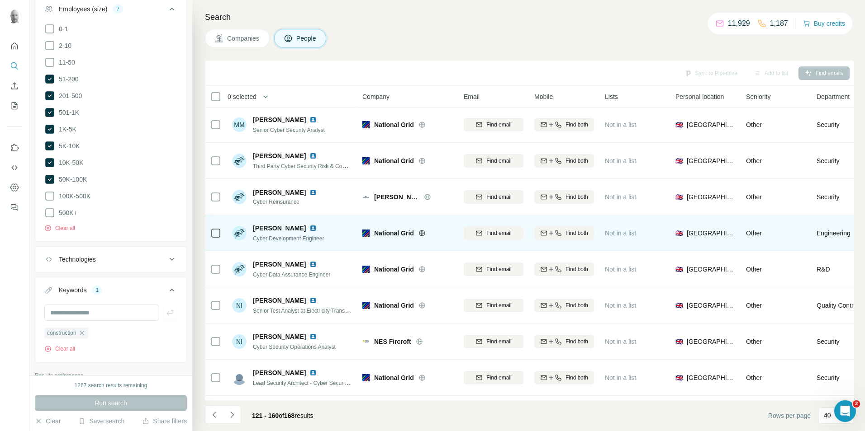
scroll to position [0, 0]
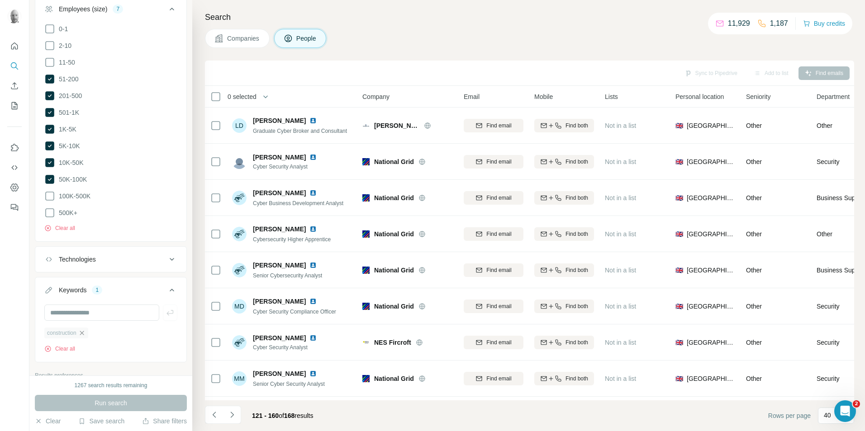
click at [85, 330] on icon "button" at bounding box center [81, 333] width 7 height 7
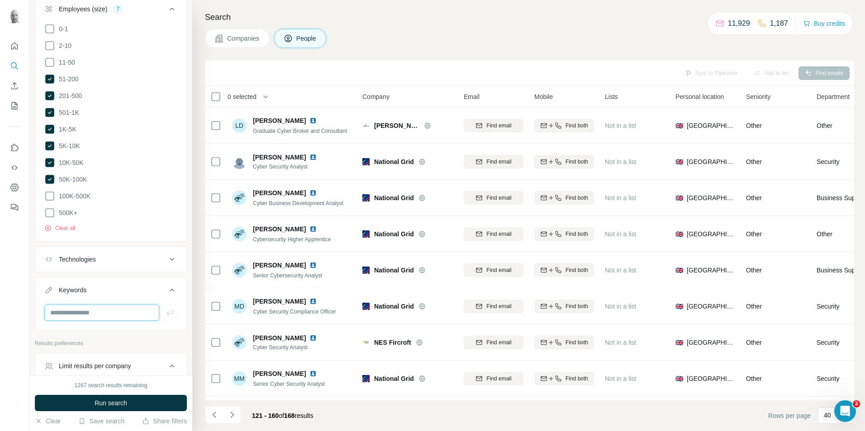
click at [113, 309] on input "text" at bounding box center [101, 313] width 115 height 16
type input "*********"
click at [166, 311] on icon "button" at bounding box center [170, 312] width 9 height 9
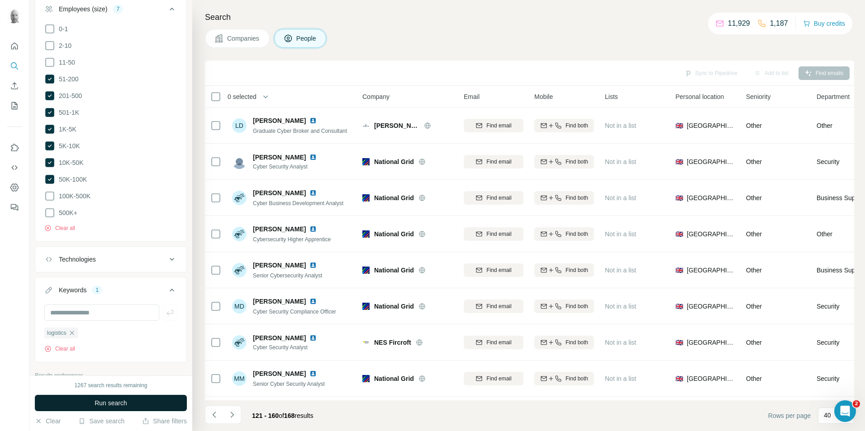
click at [123, 403] on span "Run search" at bounding box center [111, 403] width 33 height 9
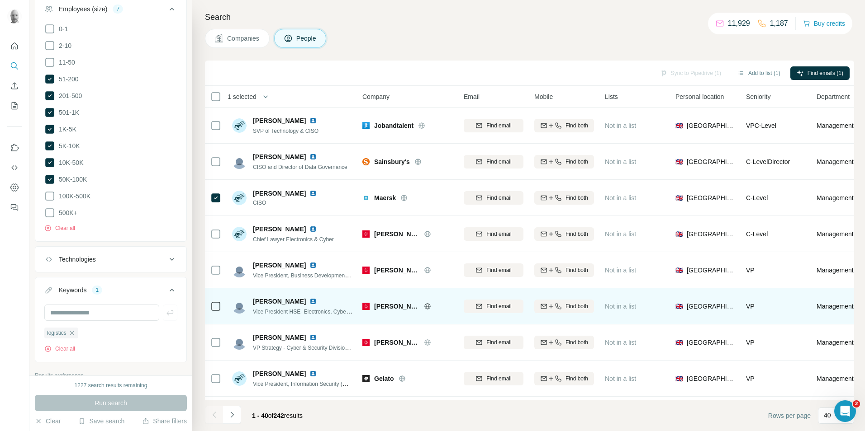
scroll to position [45, 0]
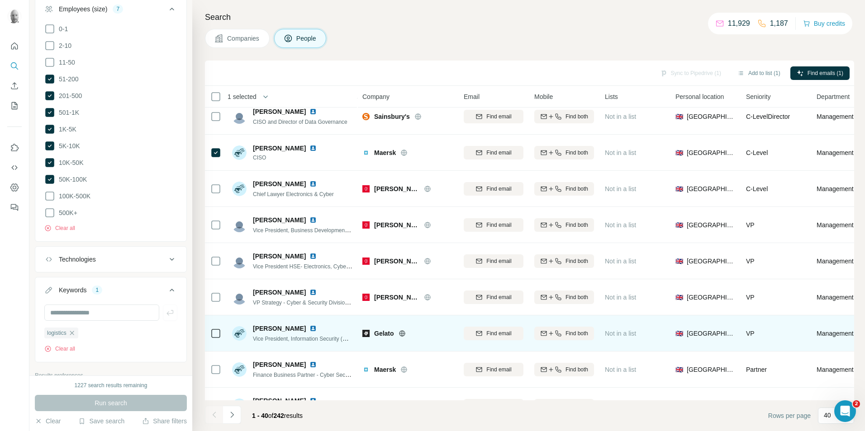
click at [401, 332] on icon at bounding box center [401, 333] width 7 height 7
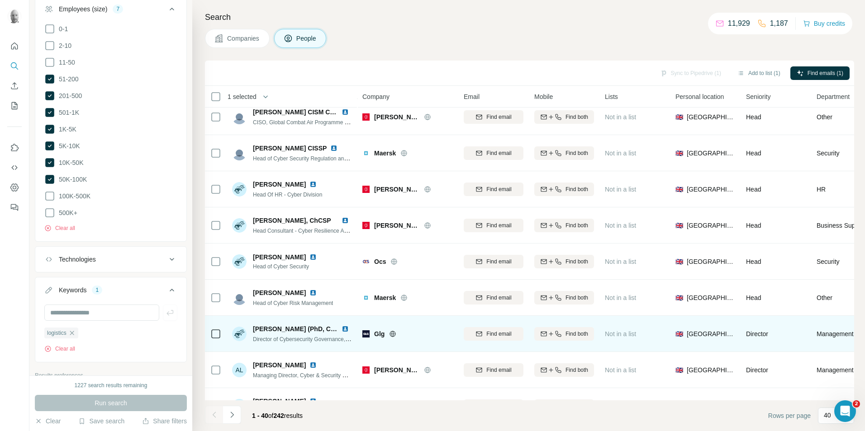
scroll to position [452, 0]
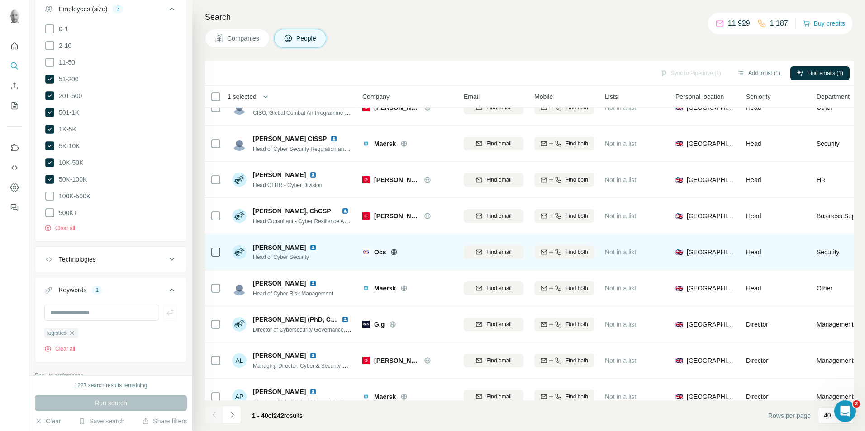
click at [398, 256] on div "Ocs" at bounding box center [413, 252] width 79 height 9
click at [393, 251] on icon at bounding box center [393, 252] width 7 height 7
click at [221, 255] on icon at bounding box center [215, 252] width 11 height 11
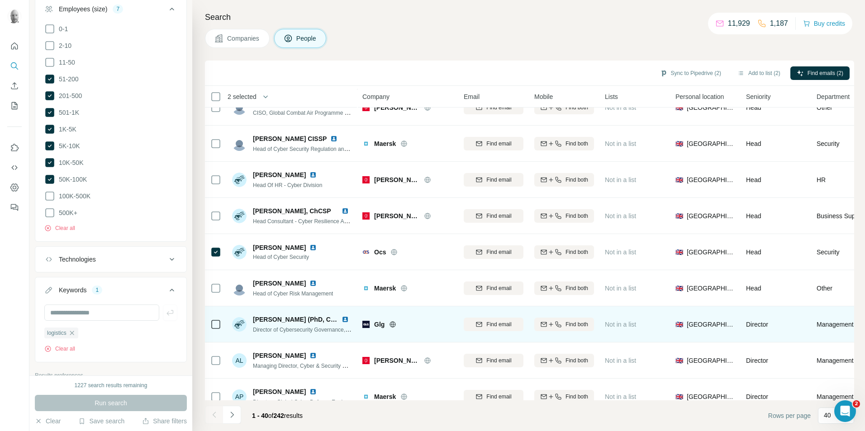
click at [393, 324] on icon at bounding box center [393, 324] width 6 height 0
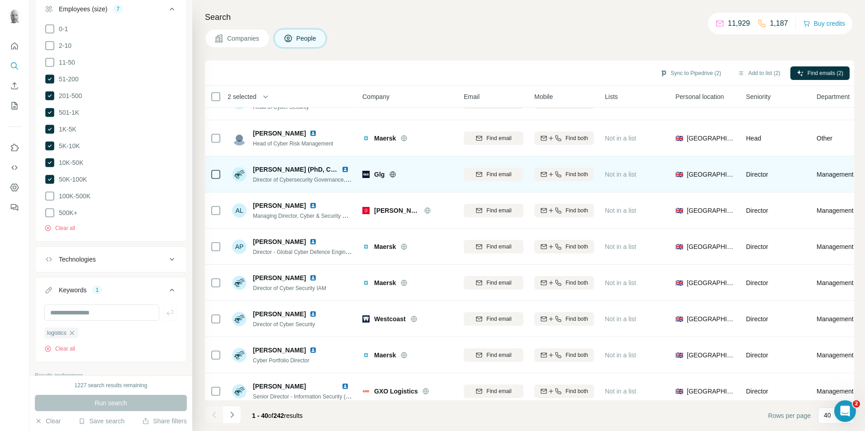
scroll to position [633, 0]
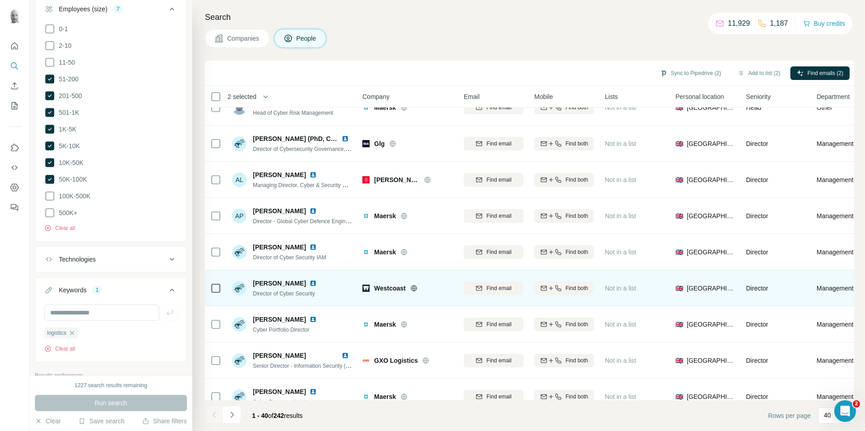
click at [412, 287] on icon at bounding box center [414, 288] width 6 height 6
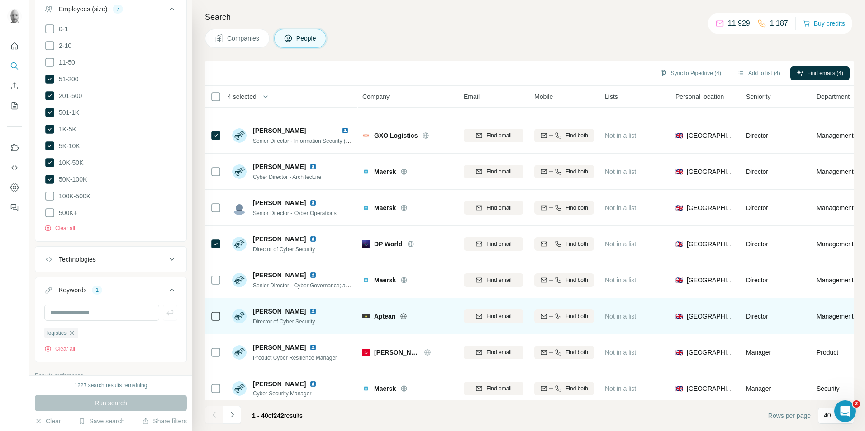
scroll to position [859, 0]
click at [403, 316] on icon at bounding box center [404, 316] width 2 height 6
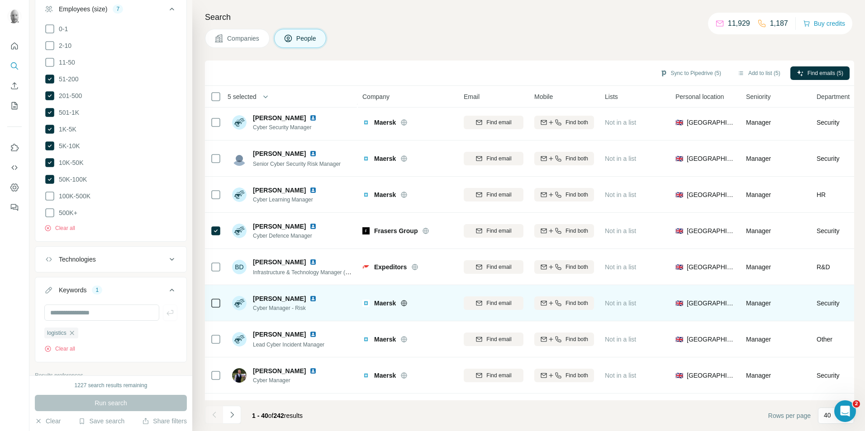
scroll to position [1159, 0]
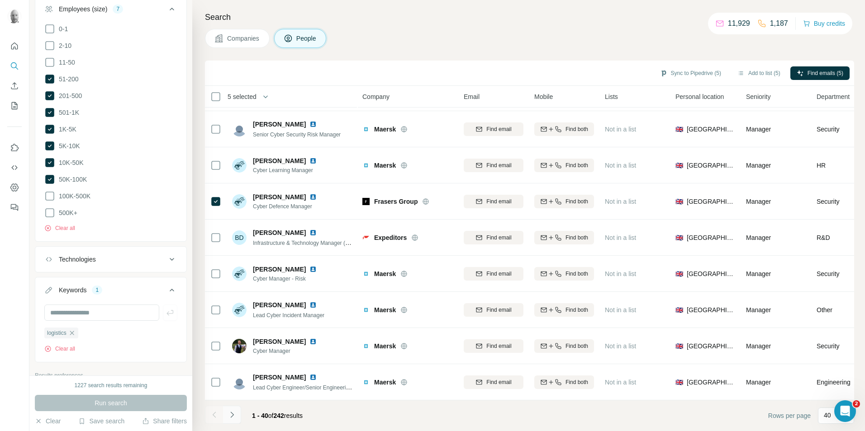
click at [231, 415] on icon "Navigate to next page" at bounding box center [232, 415] width 9 height 9
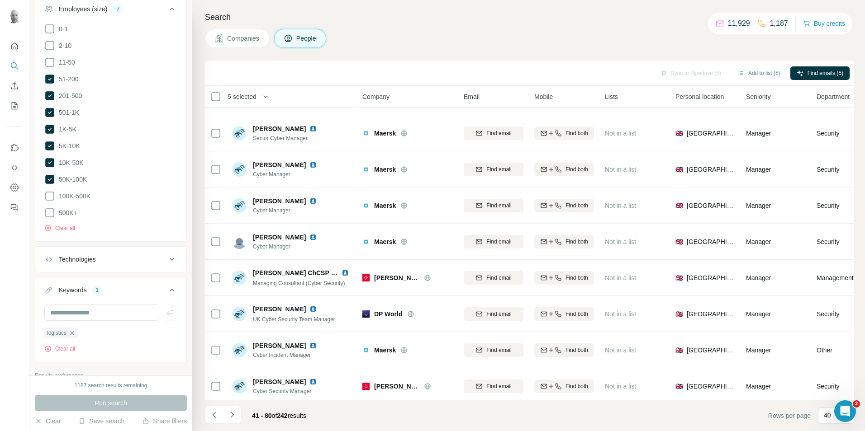
scroll to position [0, 0]
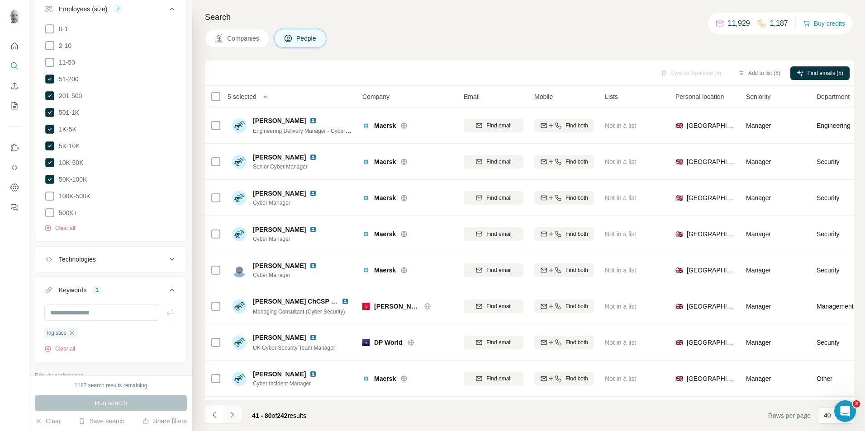
click at [236, 417] on icon "Navigate to next page" at bounding box center [232, 415] width 9 height 9
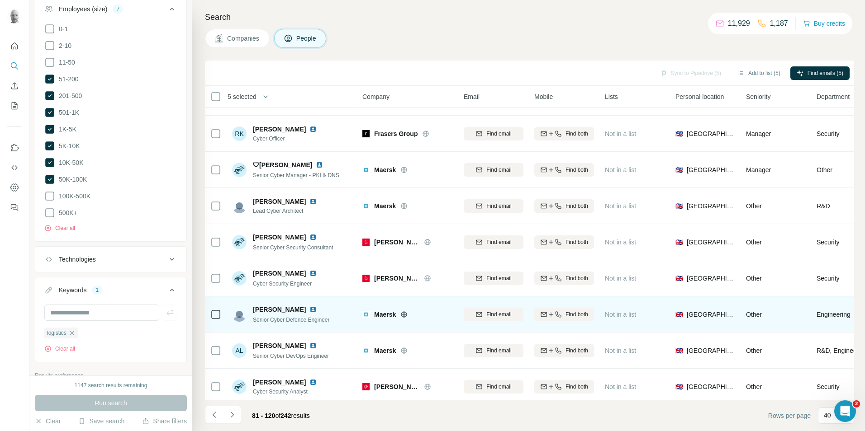
scroll to position [1159, 0]
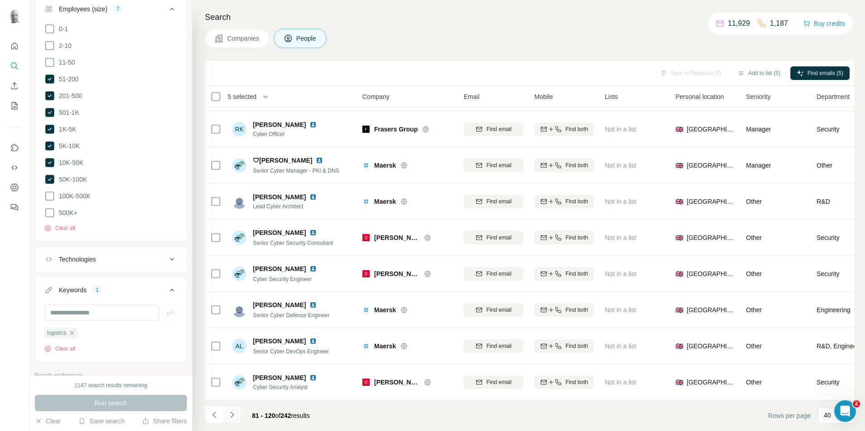
click at [232, 415] on icon "Navigate to next page" at bounding box center [232, 415] width 9 height 9
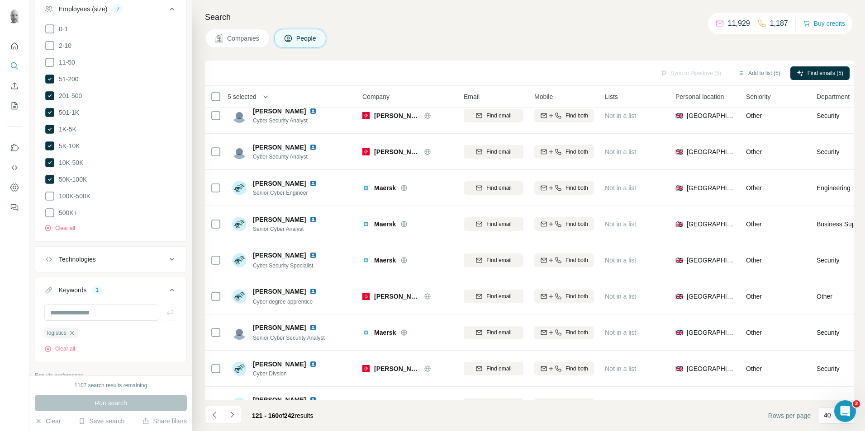
scroll to position [0, 0]
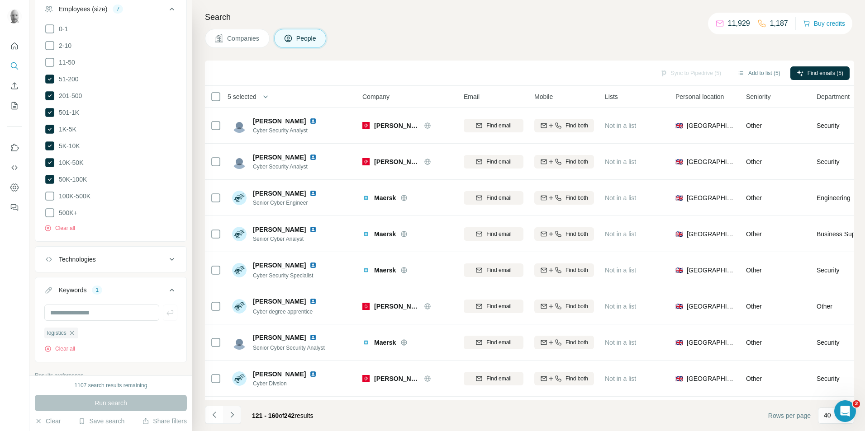
click at [235, 418] on icon "Navigate to next page" at bounding box center [232, 415] width 9 height 9
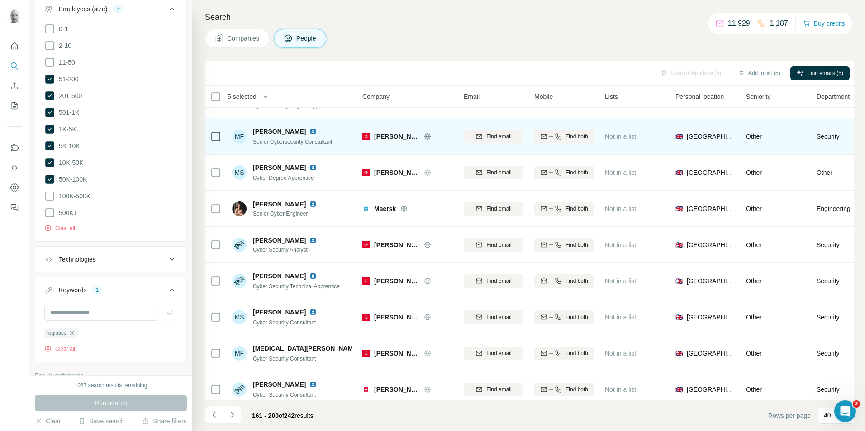
scroll to position [1159, 0]
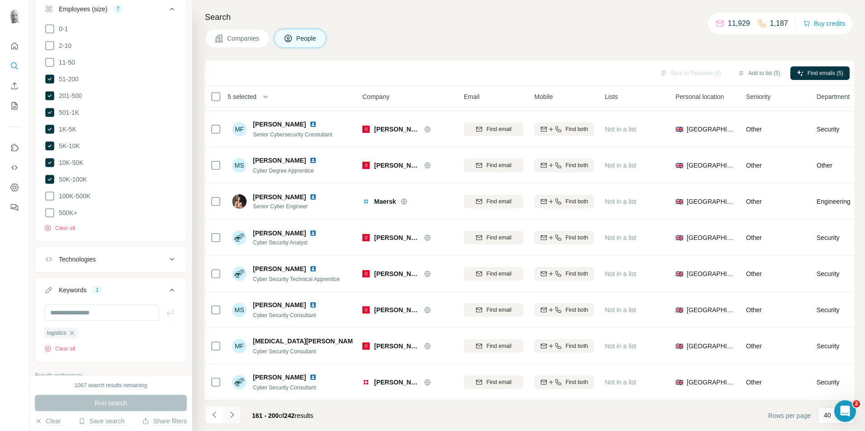
click at [234, 416] on icon "Navigate to next page" at bounding box center [232, 415] width 9 height 9
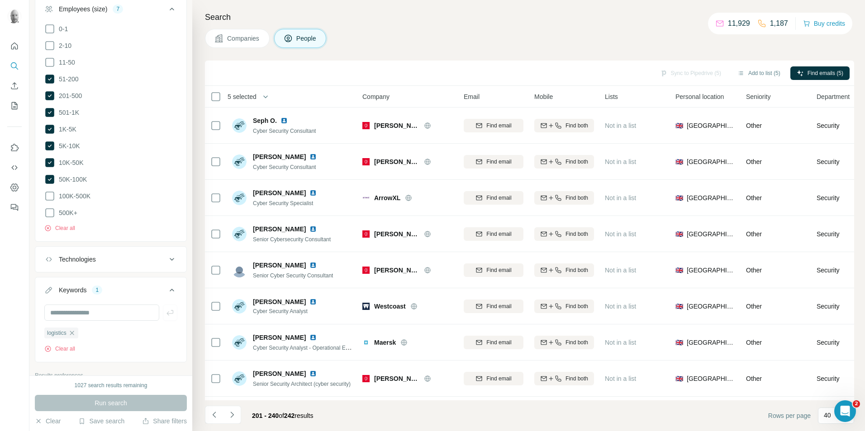
scroll to position [752, 0]
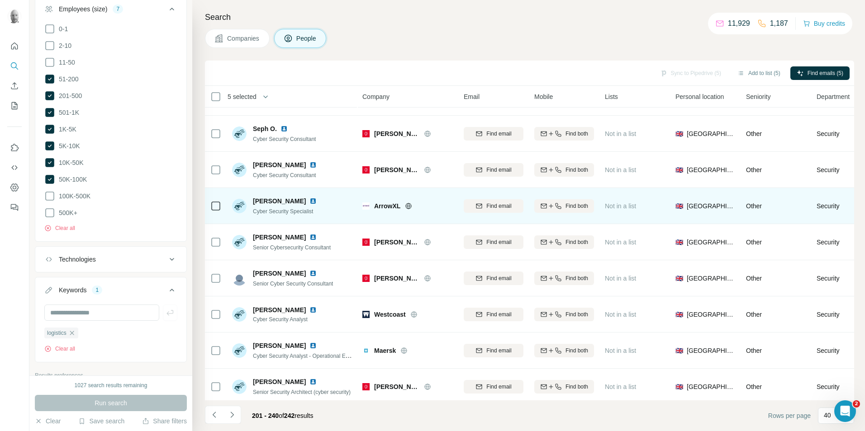
click at [410, 206] on icon at bounding box center [409, 206] width 2 height 6
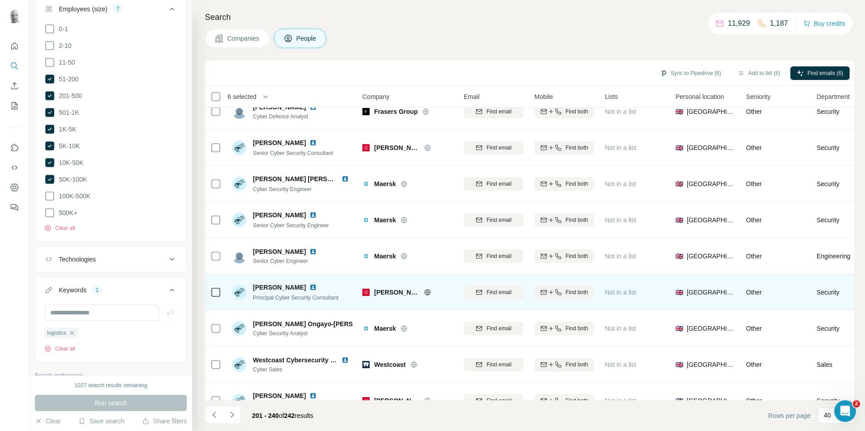
scroll to position [1159, 0]
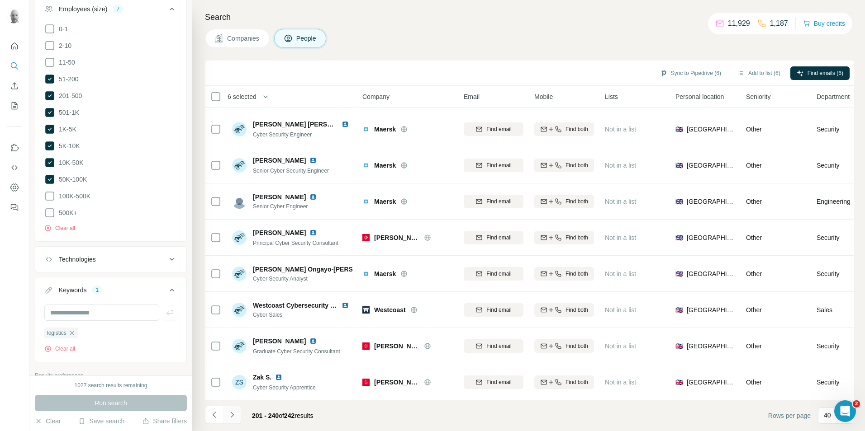
click at [231, 413] on icon "Navigate to next page" at bounding box center [231, 415] width 3 height 6
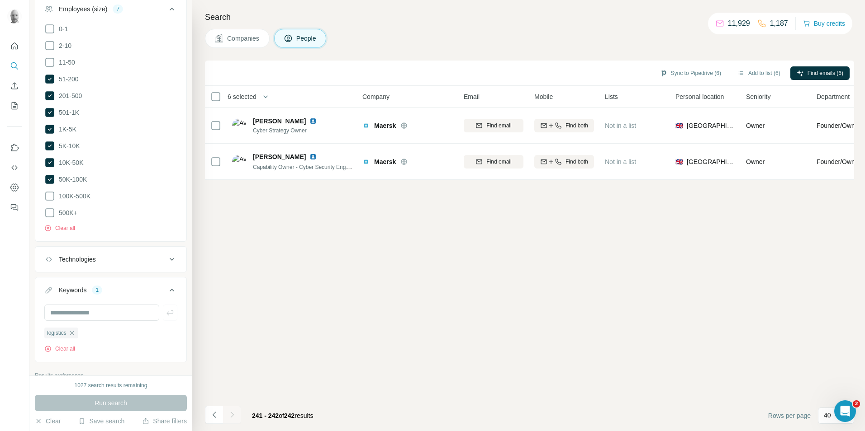
scroll to position [0, 0]
click at [815, 74] on span "Find emails (6)" at bounding box center [825, 73] width 36 height 8
click at [683, 74] on button "Sync to Pipedrive (6)" at bounding box center [691, 73] width 74 height 14
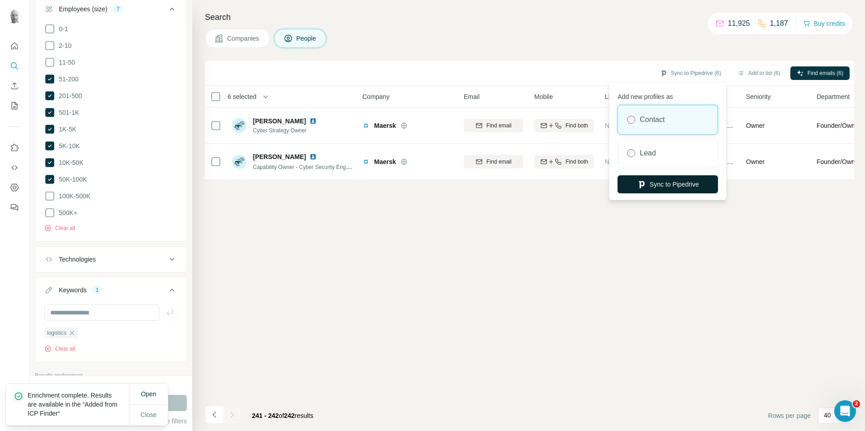
click at [651, 182] on button "Sync to Pipedrive" at bounding box center [667, 184] width 100 height 18
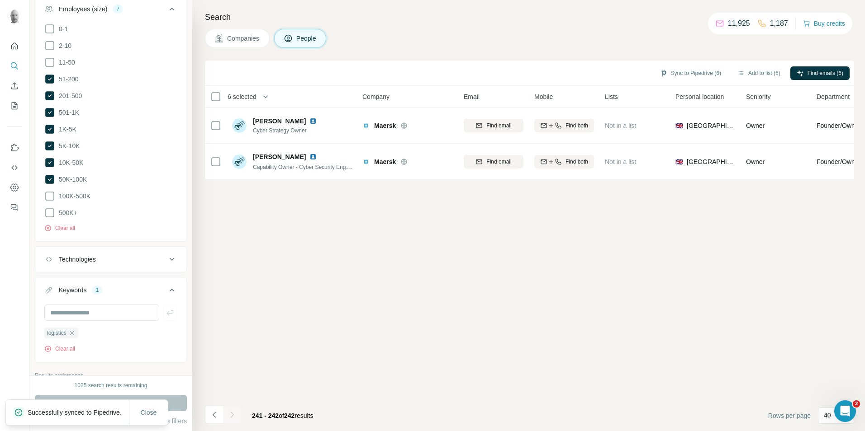
click at [74, 330] on icon "button" at bounding box center [71, 333] width 7 height 7
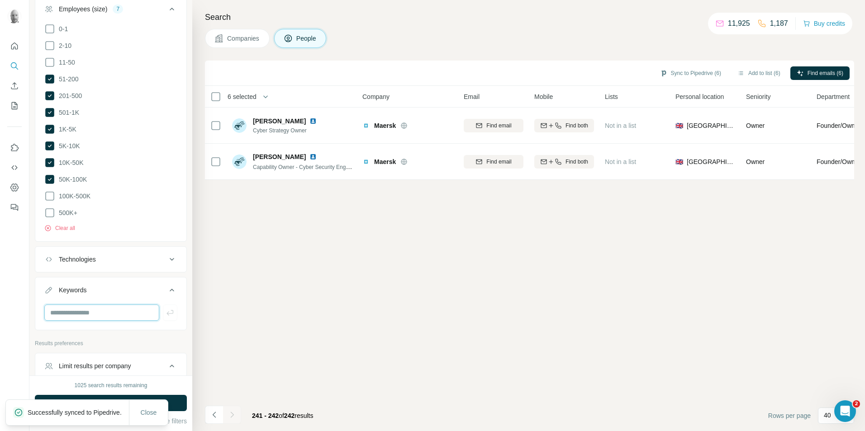
click at [88, 310] on input "text" at bounding box center [101, 313] width 115 height 16
type input "**********"
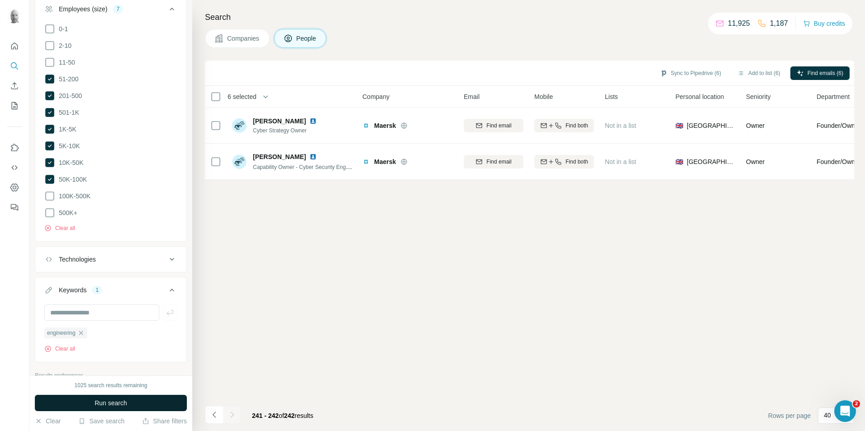
click at [130, 399] on button "Run search" at bounding box center [111, 403] width 152 height 16
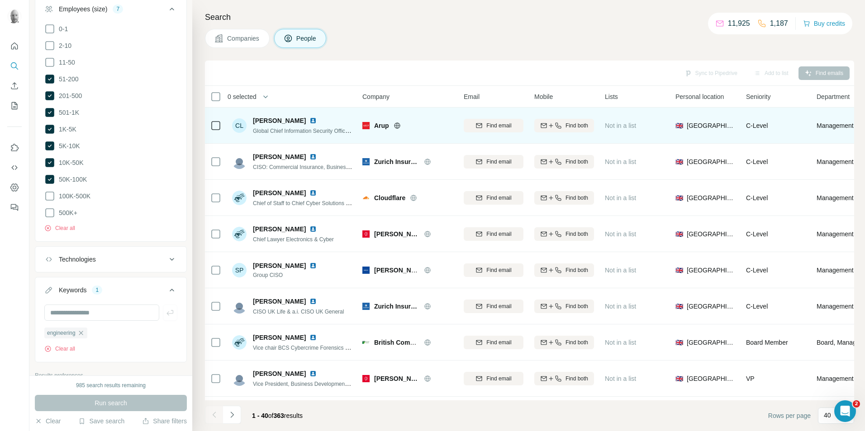
click at [397, 128] on icon at bounding box center [397, 126] width 2 height 6
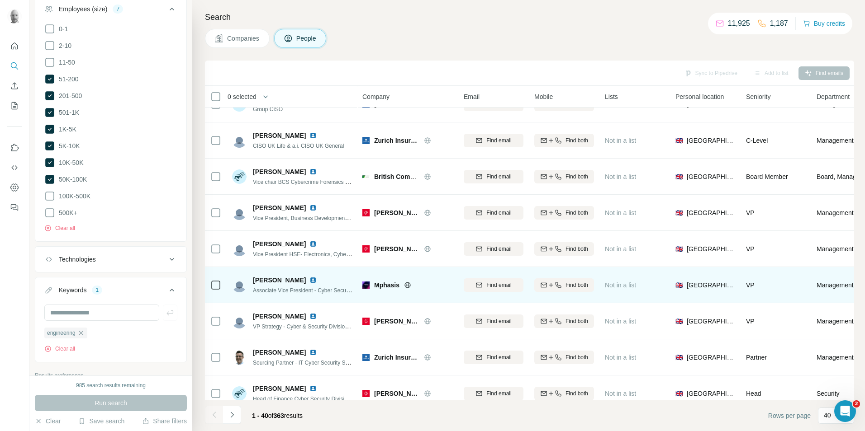
scroll to position [181, 0]
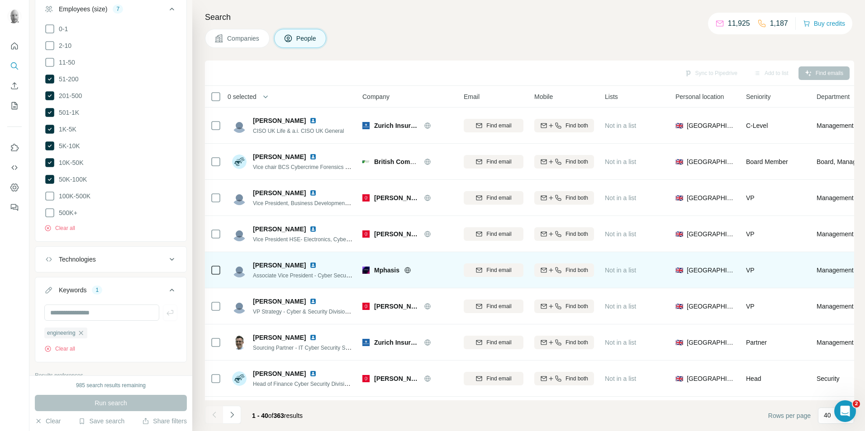
click at [408, 270] on icon at bounding box center [407, 270] width 6 height 0
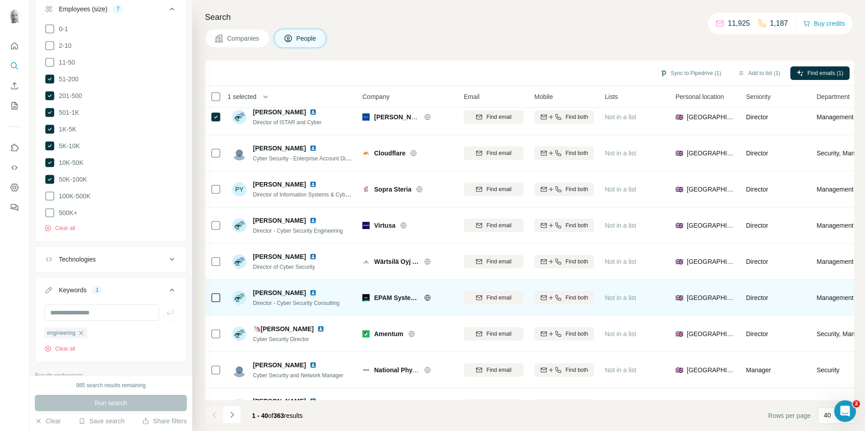
scroll to position [1131, 0]
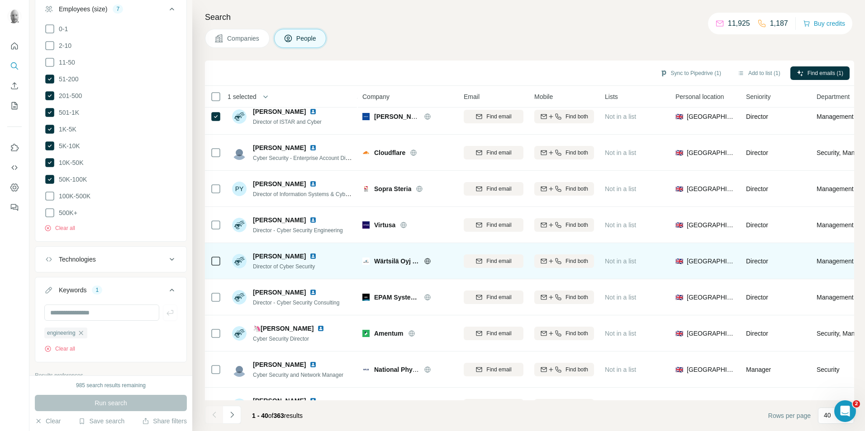
click at [429, 259] on icon at bounding box center [427, 261] width 7 height 7
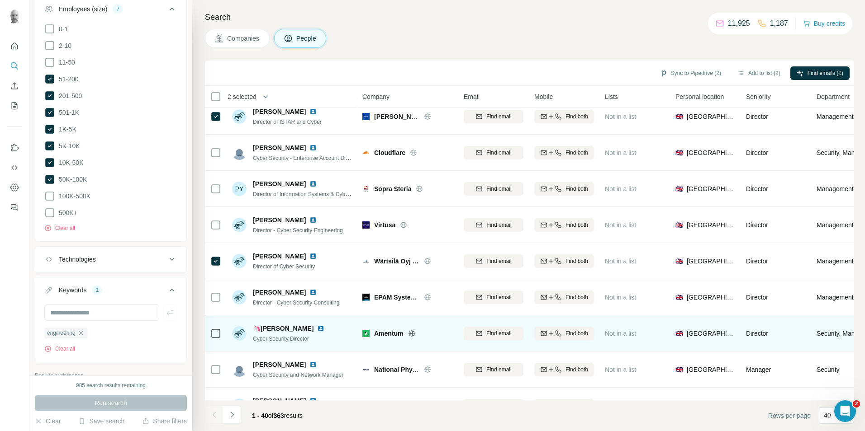
click at [416, 333] on div at bounding box center [422, 333] width 29 height 7
click at [412, 334] on icon at bounding box center [411, 334] width 2 height 6
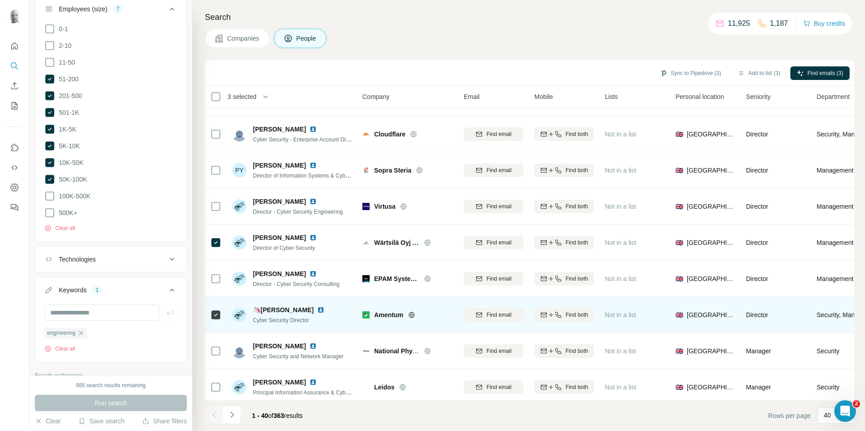
scroll to position [1159, 0]
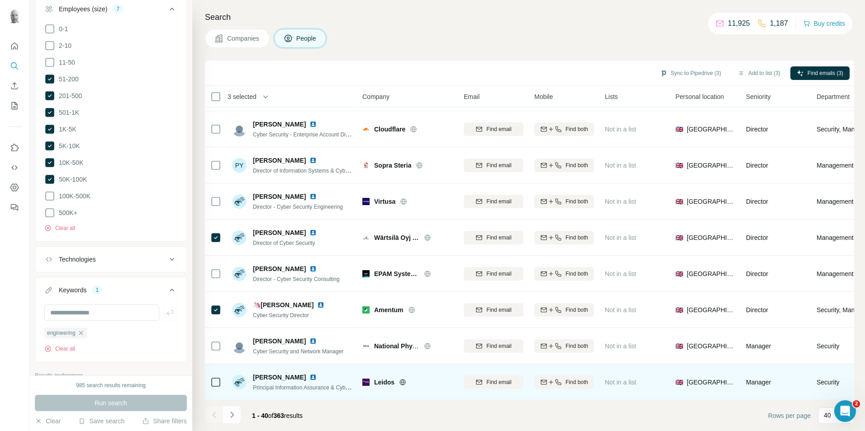
click at [404, 382] on icon at bounding box center [403, 382] width 6 height 0
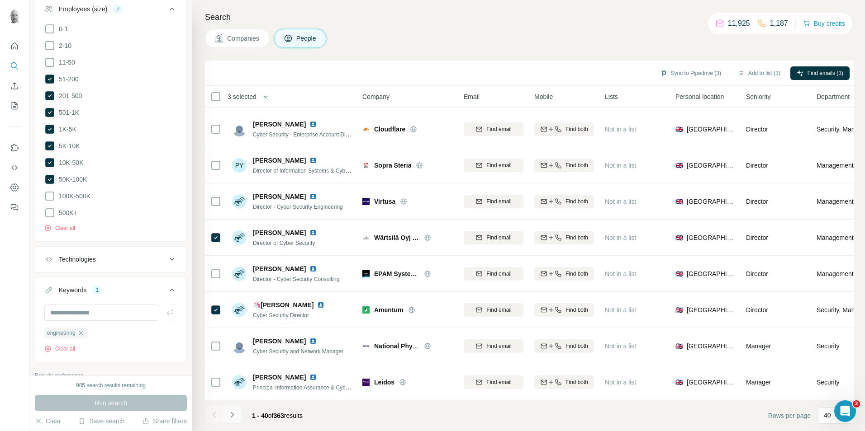
click at [233, 417] on icon "Navigate to next page" at bounding box center [232, 415] width 9 height 9
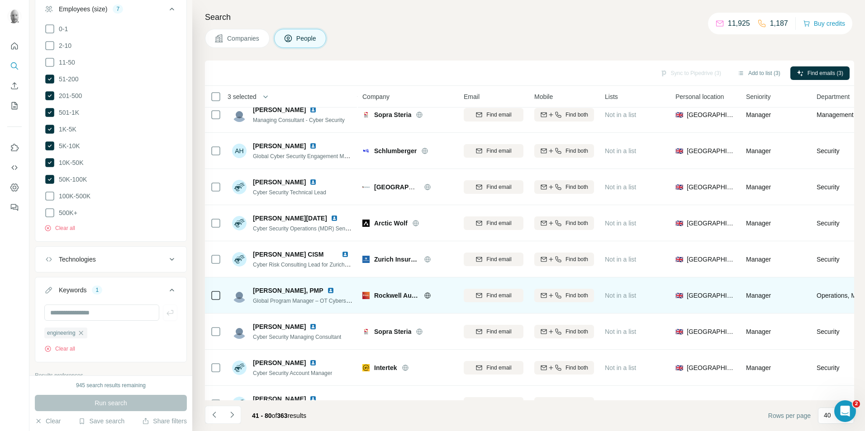
scroll to position [118, 0]
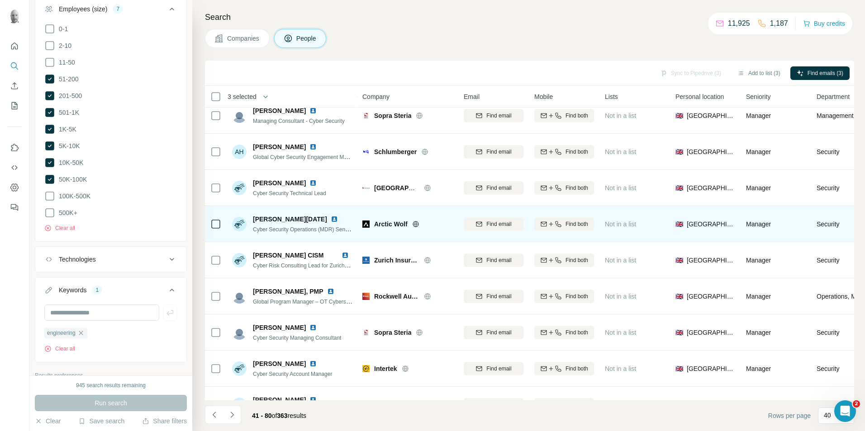
click at [415, 224] on icon at bounding box center [415, 224] width 2 height 6
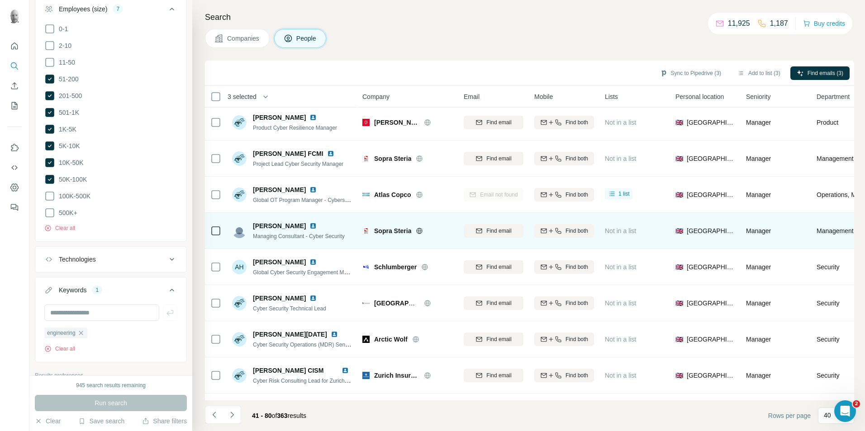
scroll to position [0, 0]
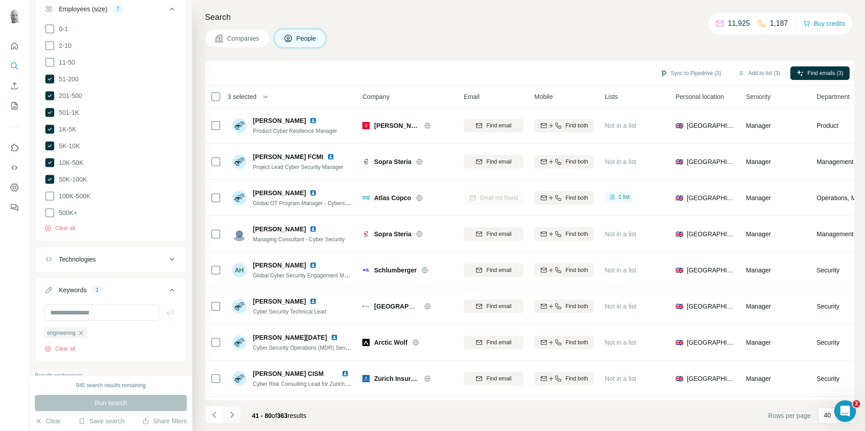
click at [231, 417] on icon "Navigate to next page" at bounding box center [231, 415] width 3 height 6
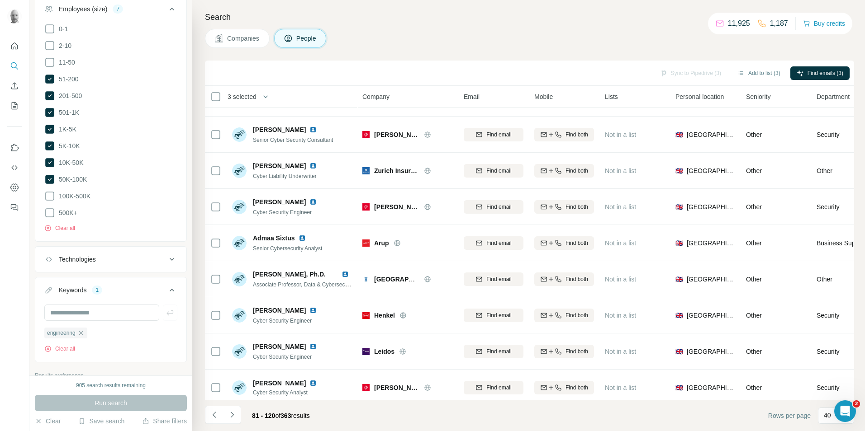
scroll to position [1159, 0]
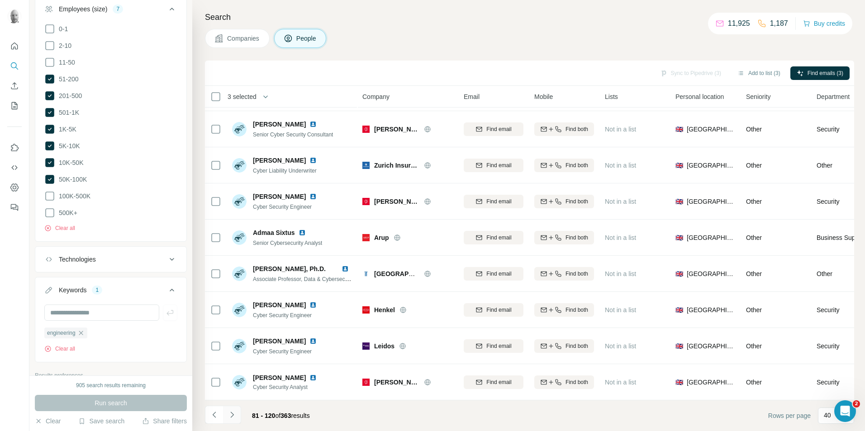
click at [230, 416] on icon "Navigate to next page" at bounding box center [232, 415] width 9 height 9
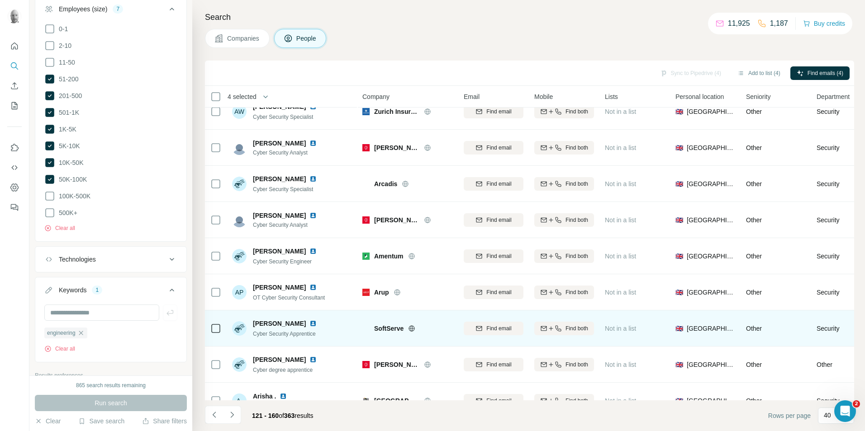
scroll to position [0, 0]
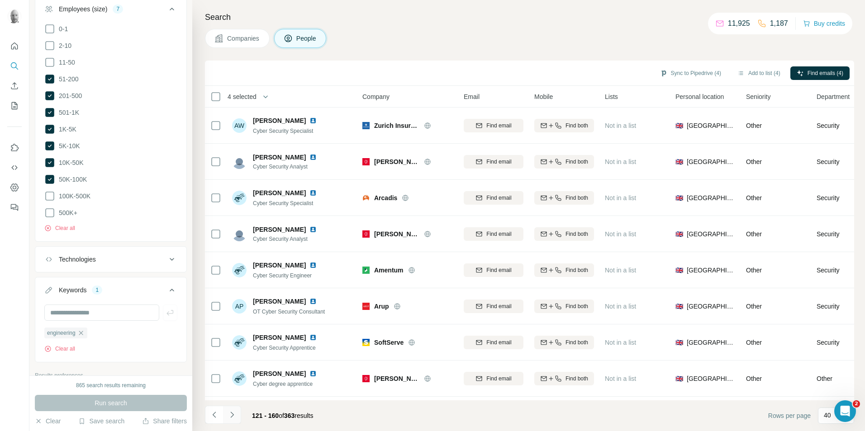
click at [233, 417] on icon "Navigate to next page" at bounding box center [232, 415] width 9 height 9
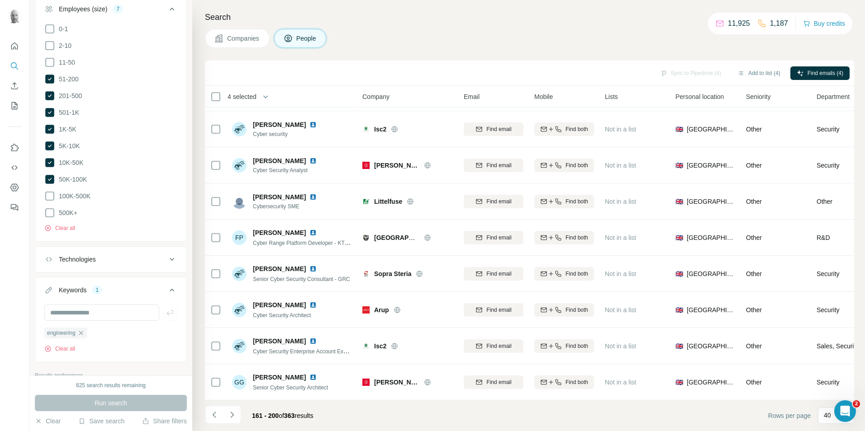
scroll to position [1159, 0]
click at [811, 72] on span "Find emails (4)" at bounding box center [825, 73] width 36 height 8
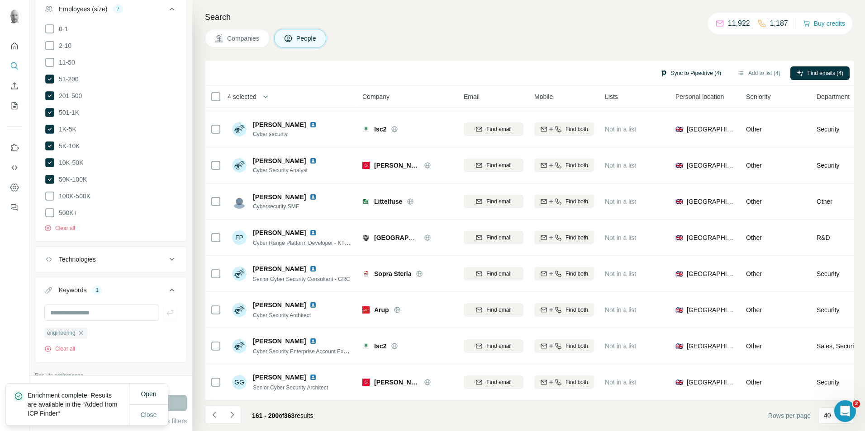
click at [694, 74] on button "Sync to Pipedrive (4)" at bounding box center [691, 73] width 74 height 14
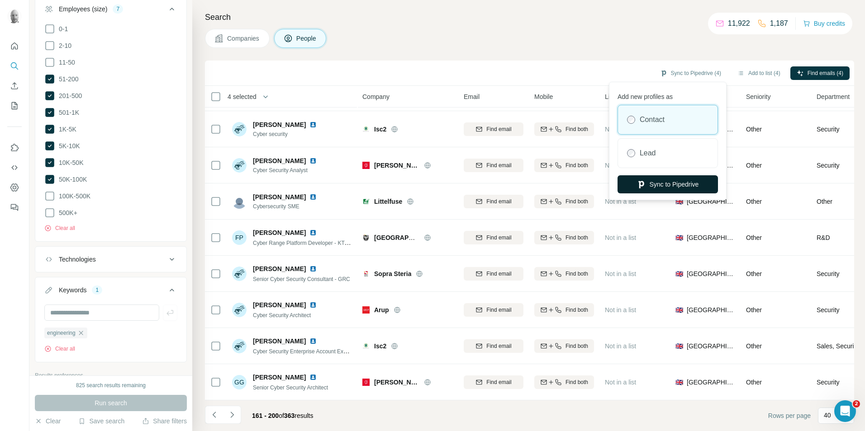
click at [673, 186] on button "Sync to Pipedrive" at bounding box center [667, 184] width 100 height 18
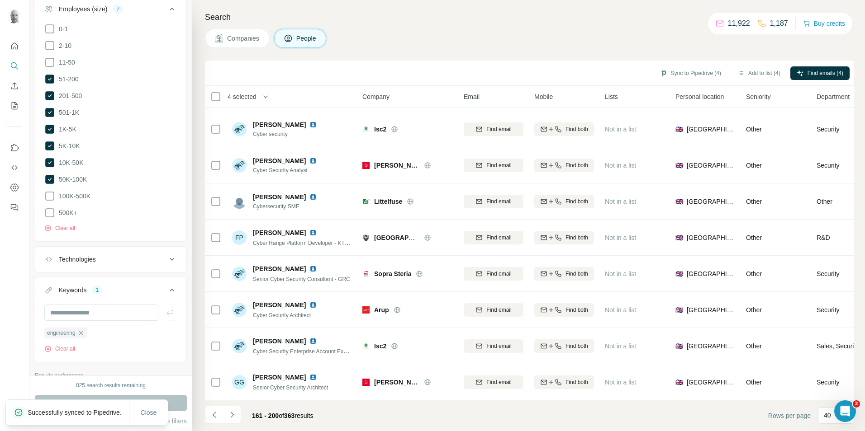
click at [82, 331] on icon "button" at bounding box center [81, 333] width 4 height 4
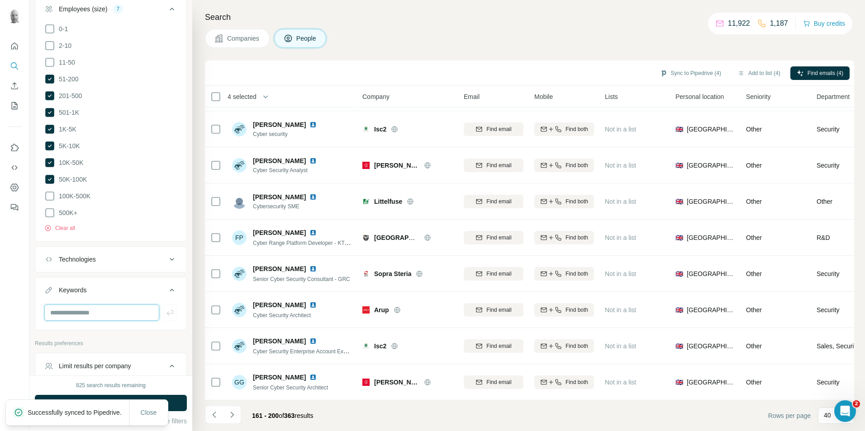
click at [104, 305] on input "text" at bounding box center [101, 313] width 115 height 16
type input "********"
click at [163, 313] on button "button" at bounding box center [170, 313] width 14 height 16
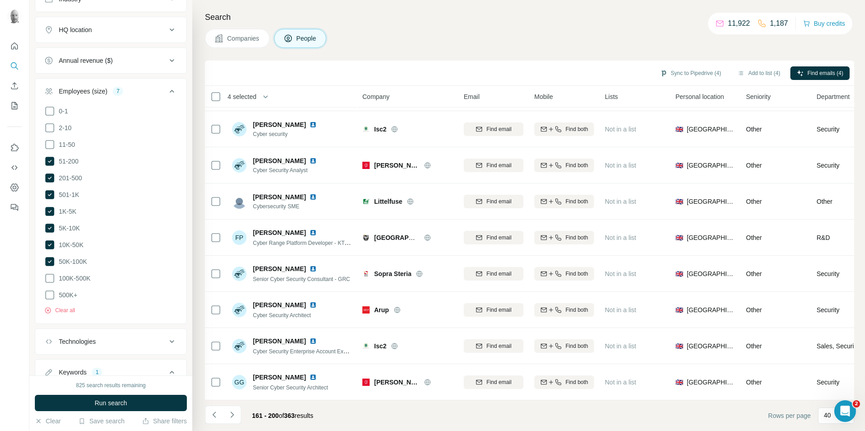
scroll to position [295, 0]
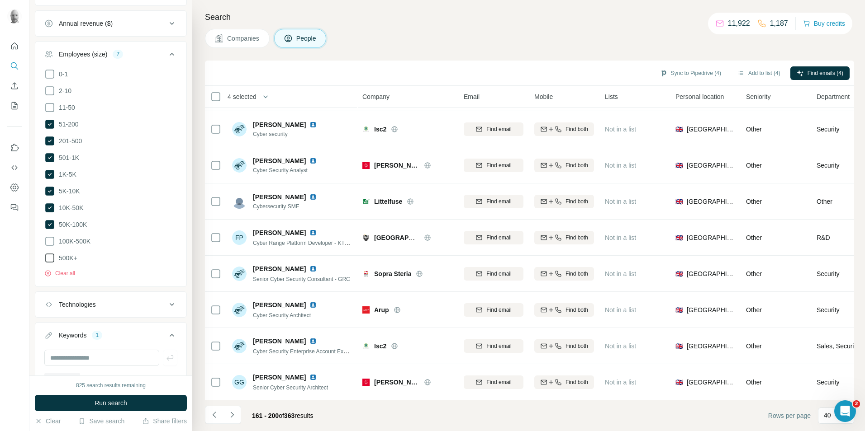
click at [47, 241] on icon at bounding box center [49, 241] width 11 height 11
click at [142, 404] on button "Run search" at bounding box center [111, 403] width 152 height 16
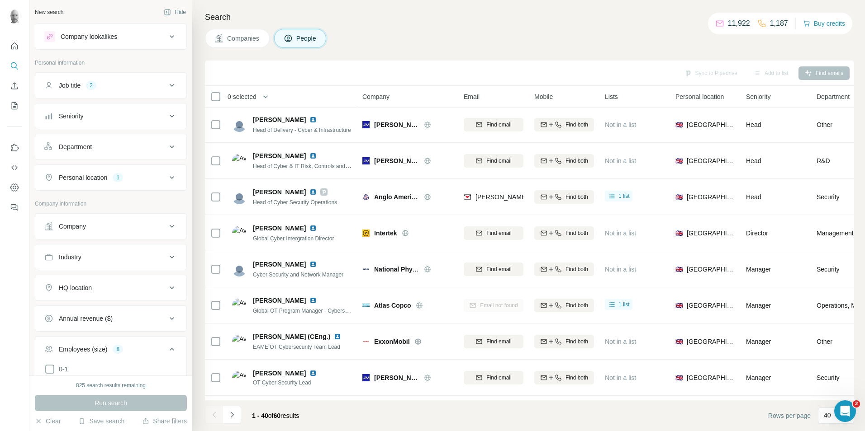
scroll to position [1159, 0]
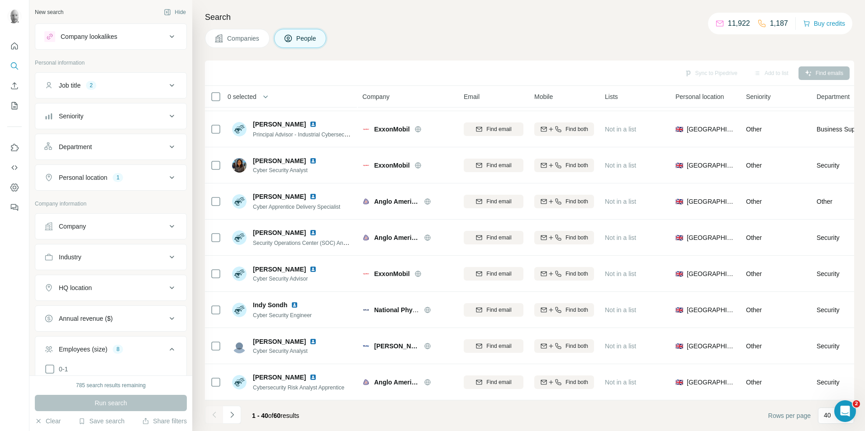
click at [166, 115] on icon at bounding box center [171, 116] width 11 height 11
click at [49, 157] on icon at bounding box center [49, 156] width 11 height 11
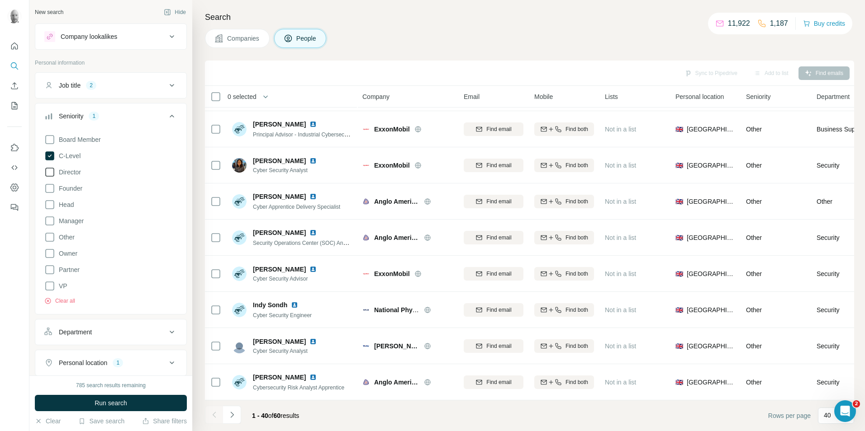
click at [48, 171] on icon at bounding box center [49, 172] width 11 height 11
click at [48, 207] on icon at bounding box center [49, 204] width 11 height 11
click at [50, 222] on icon at bounding box center [49, 221] width 11 height 11
click at [52, 140] on icon at bounding box center [49, 139] width 11 height 11
click at [51, 221] on icon at bounding box center [49, 221] width 9 height 9
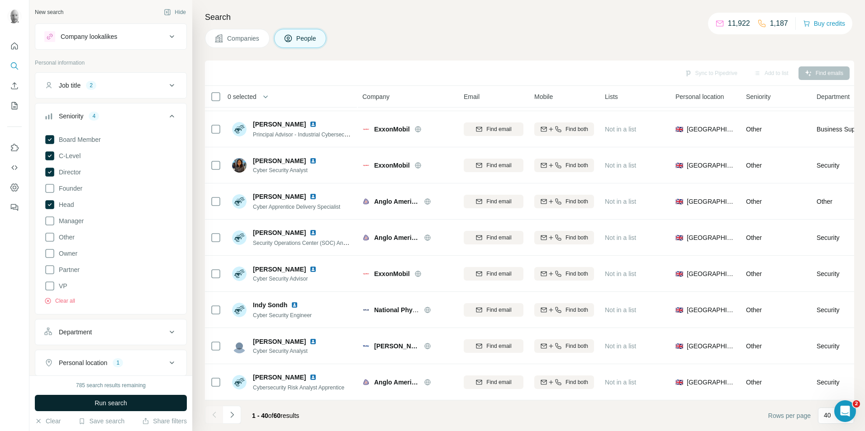
click at [133, 402] on button "Run search" at bounding box center [111, 403] width 152 height 16
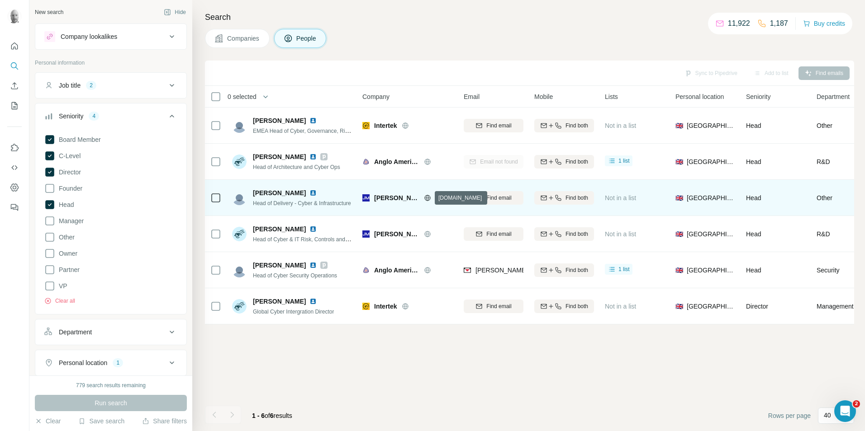
click at [427, 197] on icon at bounding box center [427, 197] width 7 height 7
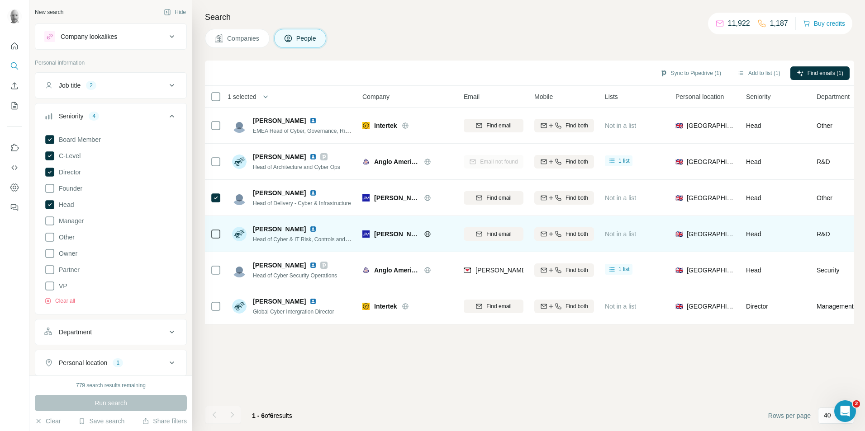
click at [214, 239] on icon at bounding box center [215, 234] width 11 height 11
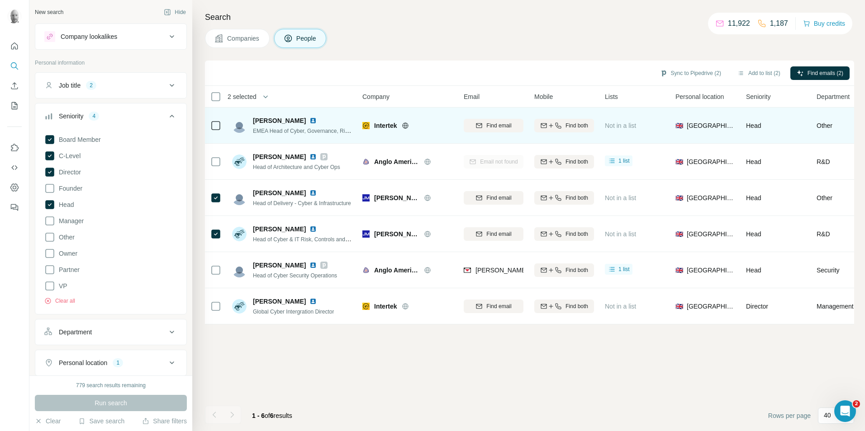
click at [406, 126] on icon at bounding box center [405, 126] width 2 height 6
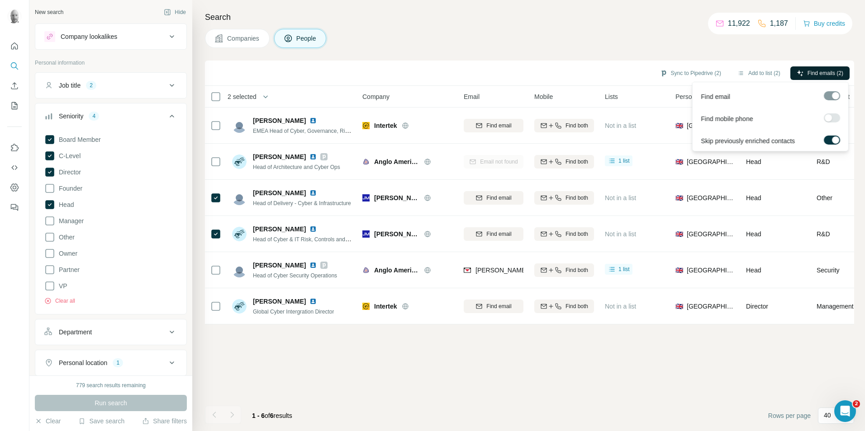
click at [811, 70] on span "Find emails (2)" at bounding box center [825, 73] width 36 height 8
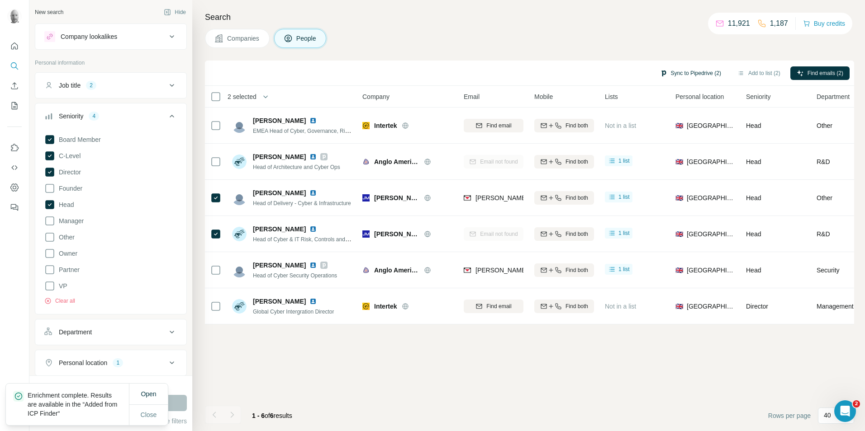
click at [683, 75] on button "Sync to Pipedrive (2)" at bounding box center [691, 73] width 74 height 14
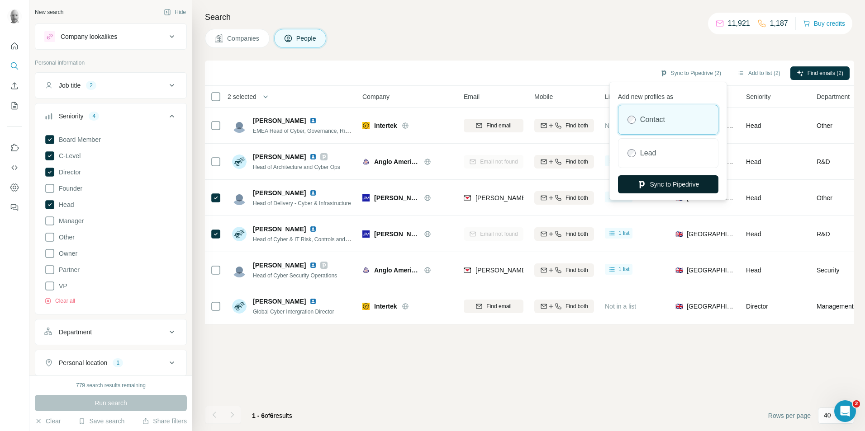
click at [670, 183] on button "Sync to Pipedrive" at bounding box center [668, 184] width 100 height 18
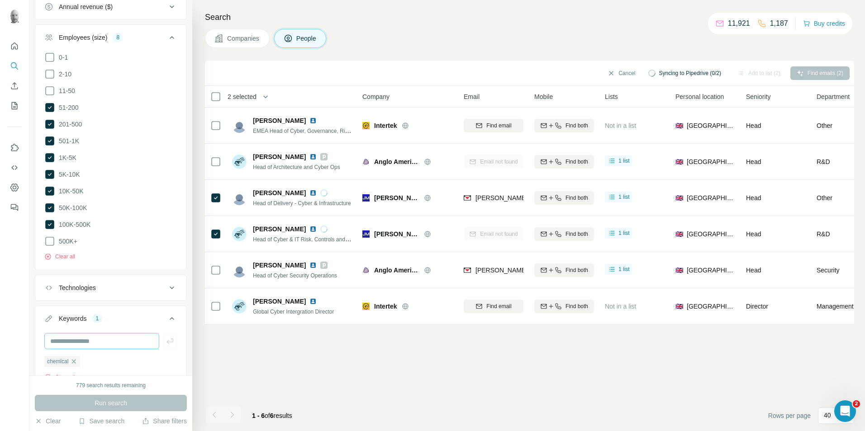
scroll to position [649, 0]
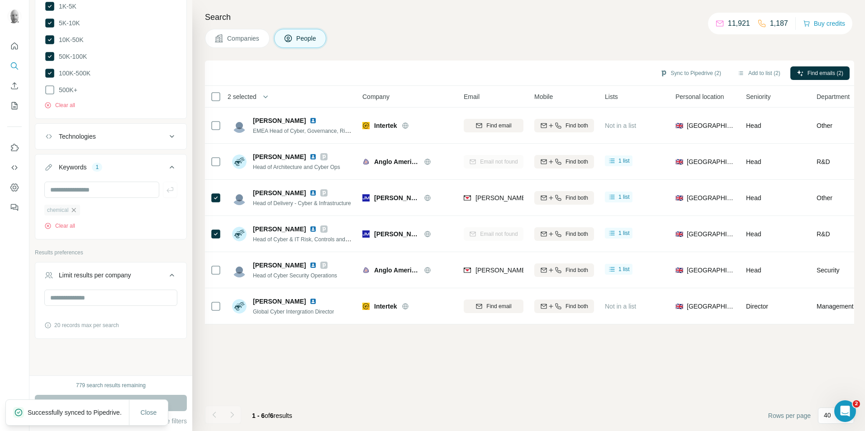
click at [73, 207] on icon "button" at bounding box center [73, 210] width 7 height 7
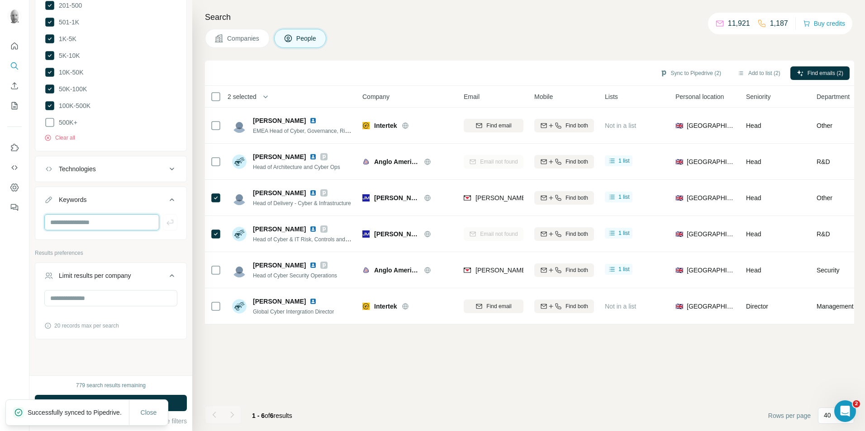
click at [76, 215] on input "text" at bounding box center [101, 222] width 115 height 16
type input "******"
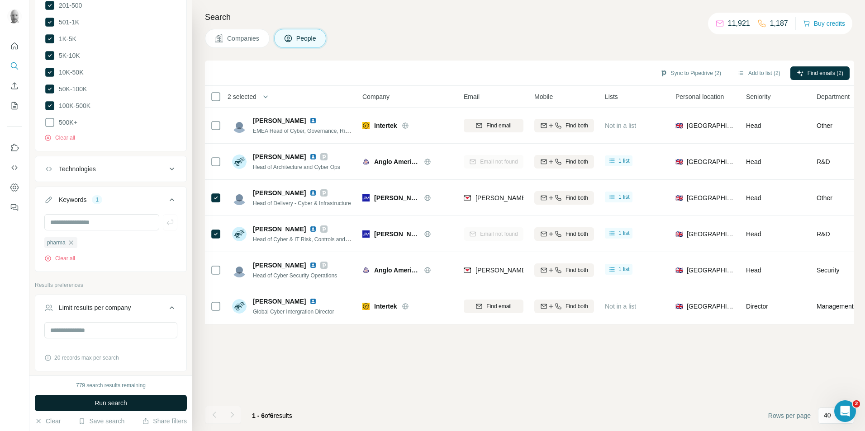
click at [123, 396] on button "Run search" at bounding box center [111, 403] width 152 height 16
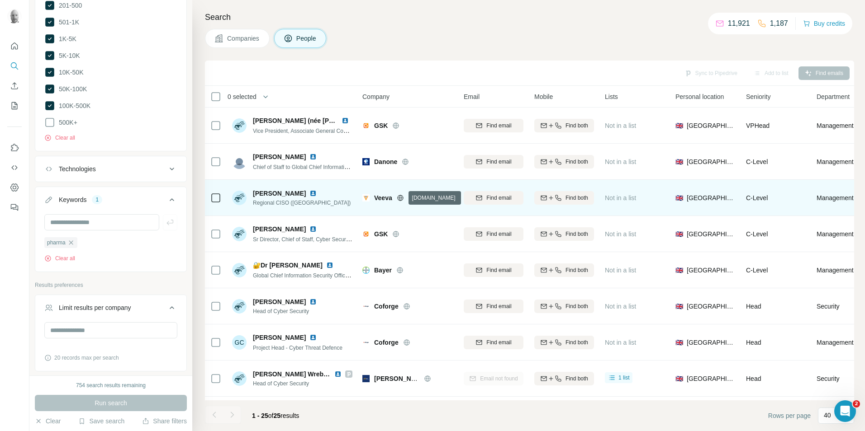
click at [403, 198] on icon at bounding box center [400, 198] width 6 height 6
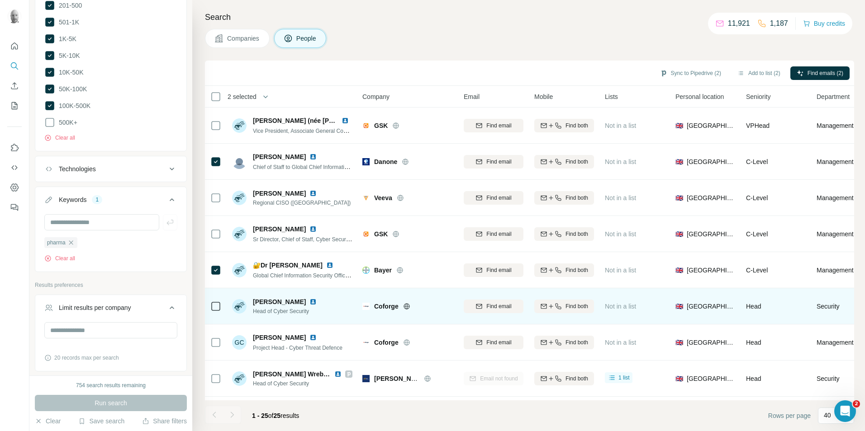
click at [410, 305] on icon at bounding box center [406, 306] width 7 height 7
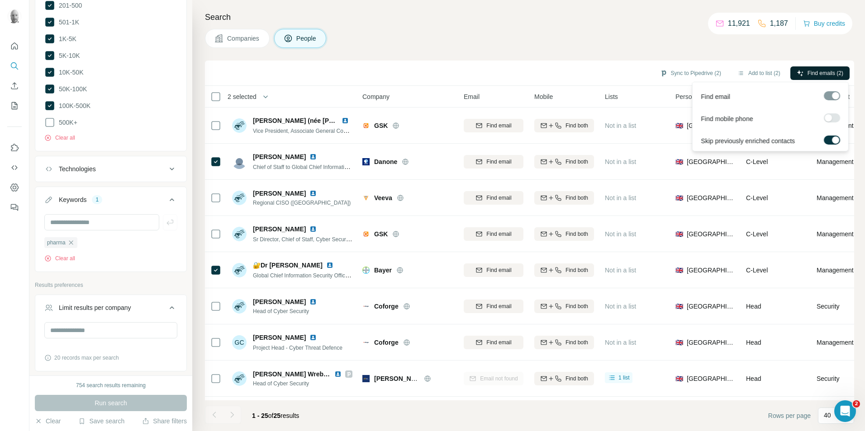
click at [831, 71] on span "Find emails (2)" at bounding box center [825, 73] width 36 height 8
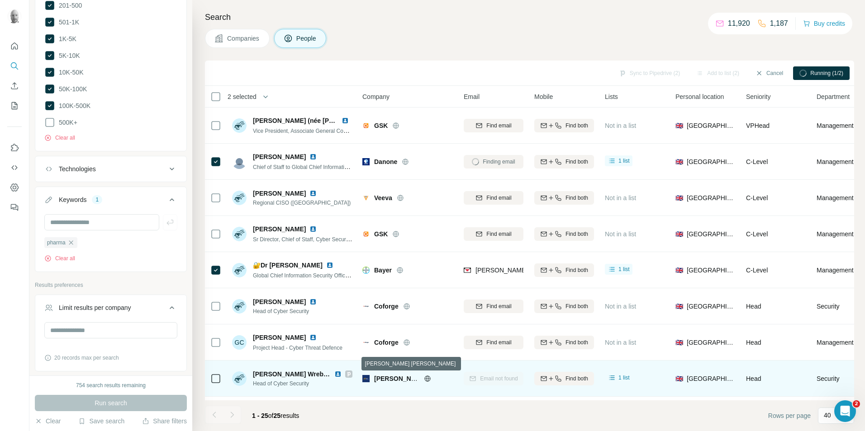
click at [423, 378] on div "Womble Bond Dickinson" at bounding box center [413, 378] width 79 height 9
click at [427, 379] on icon at bounding box center [427, 379] width 2 height 6
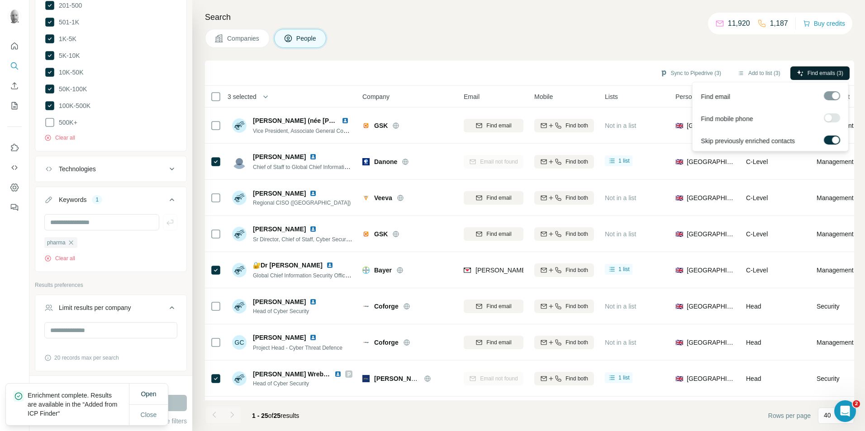
click at [811, 75] on span "Find emails (3)" at bounding box center [825, 73] width 36 height 8
click at [825, 73] on span "Find emails (3)" at bounding box center [825, 73] width 36 height 8
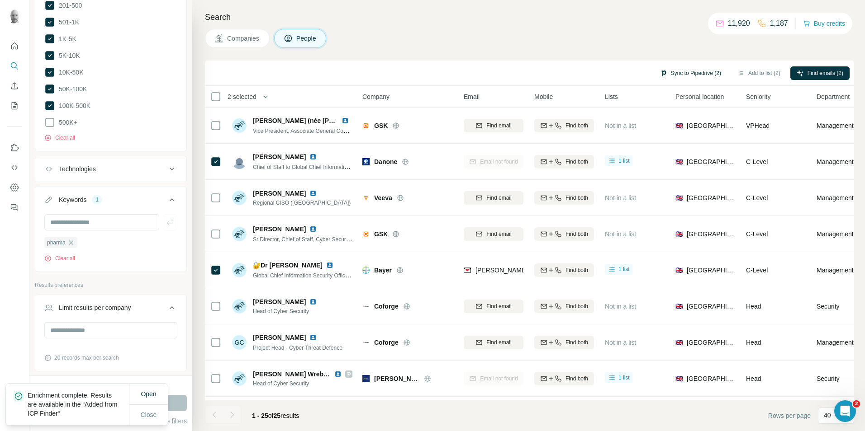
click at [685, 72] on button "Sync to Pipedrive (2)" at bounding box center [691, 73] width 74 height 14
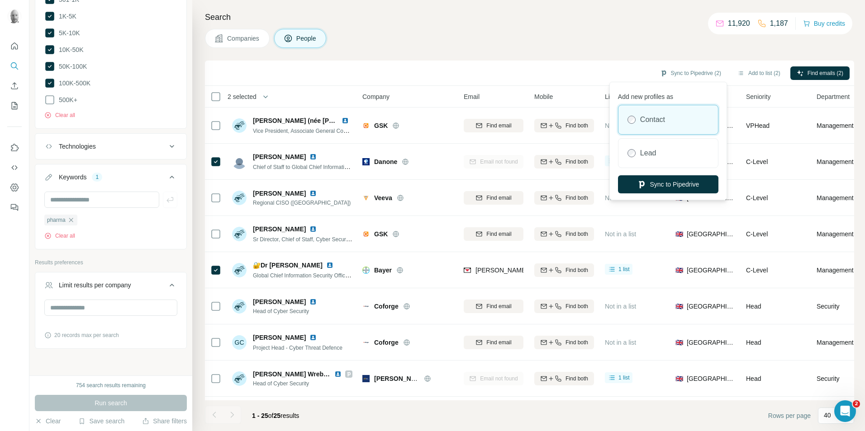
scroll to position [649, 0]
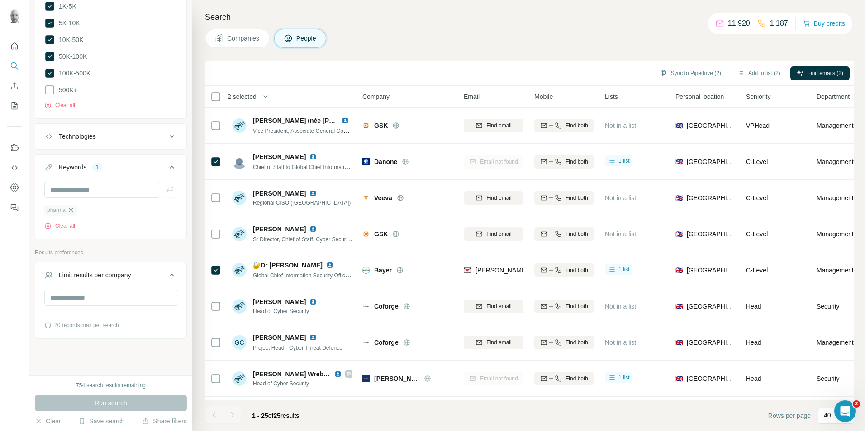
click at [73, 207] on icon "button" at bounding box center [70, 210] width 7 height 7
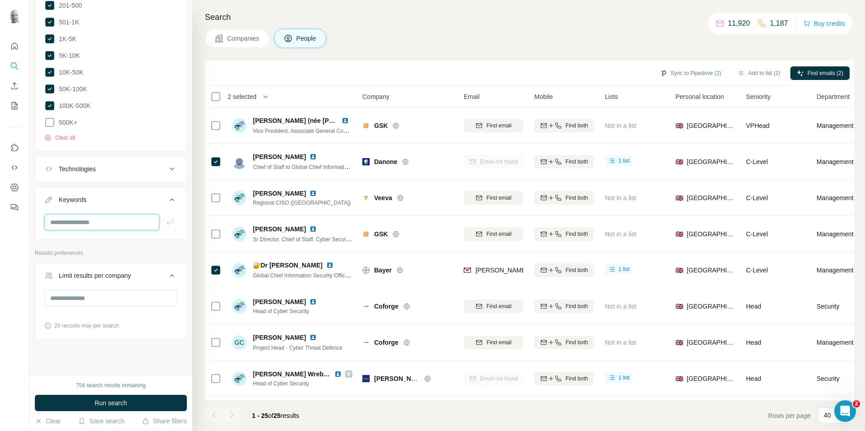
click at [103, 219] on input "text" at bounding box center [101, 222] width 115 height 16
type input "*"
type input "*********"
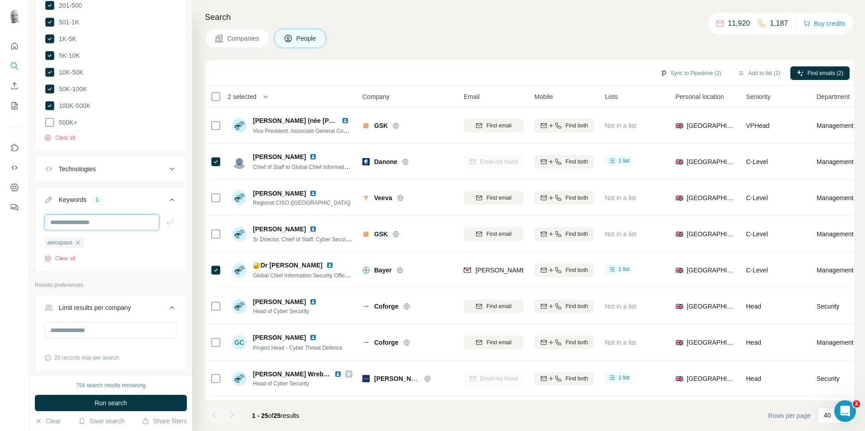
click at [103, 219] on input "text" at bounding box center [101, 222] width 115 height 16
type input "*"
type input "**********"
click at [145, 406] on button "Run search" at bounding box center [111, 403] width 152 height 16
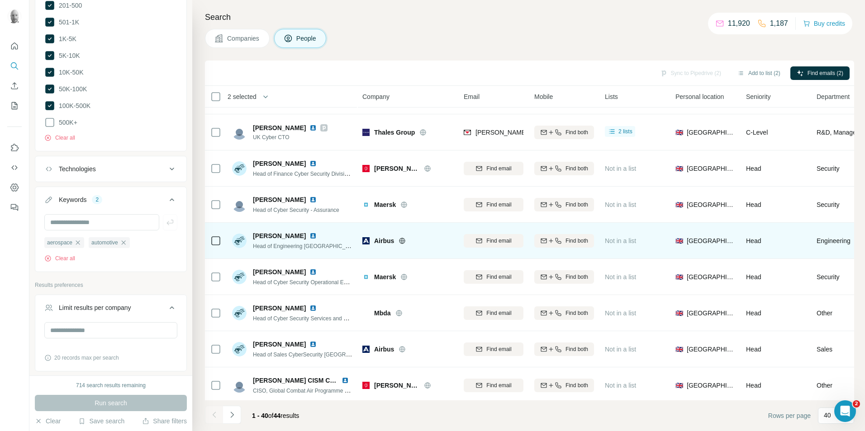
scroll to position [226, 0]
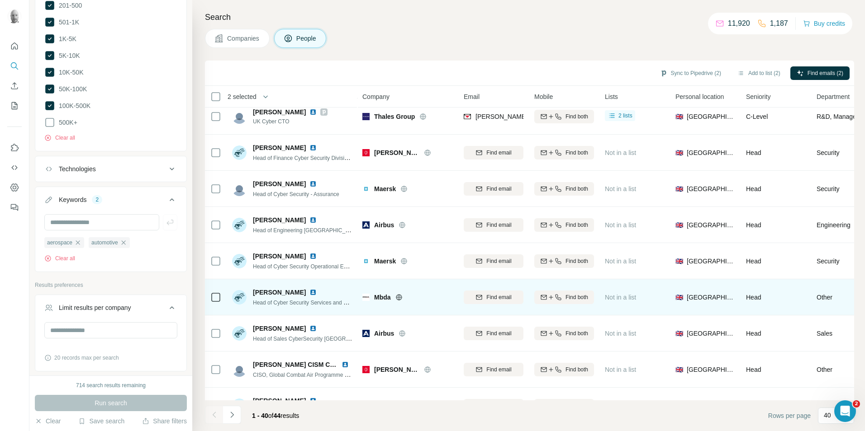
click at [401, 298] on icon at bounding box center [399, 297] width 6 height 0
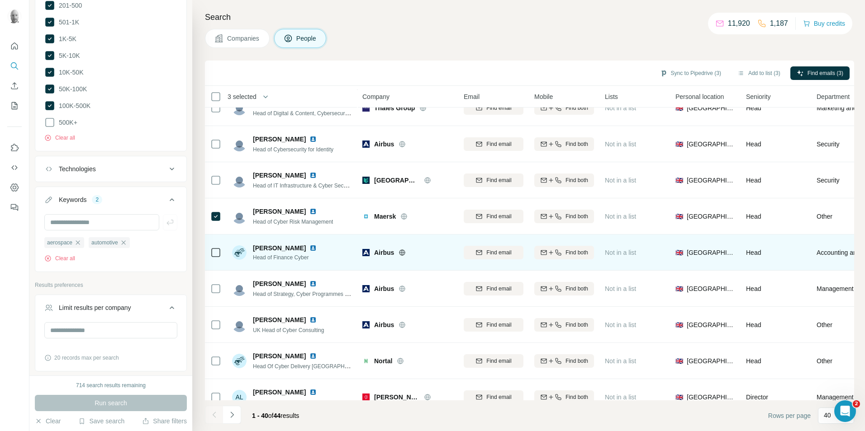
scroll to position [814, 0]
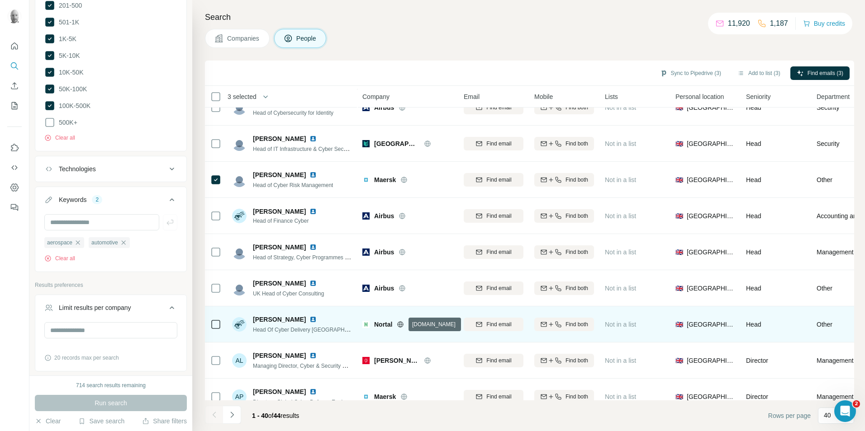
click at [401, 325] on icon at bounding box center [401, 324] width 6 height 0
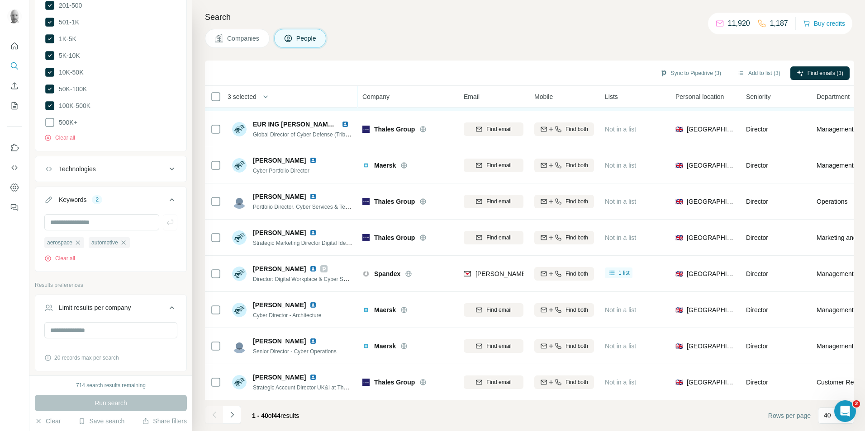
scroll to position [1159, 0]
click at [231, 415] on icon "Navigate to next page" at bounding box center [232, 415] width 9 height 9
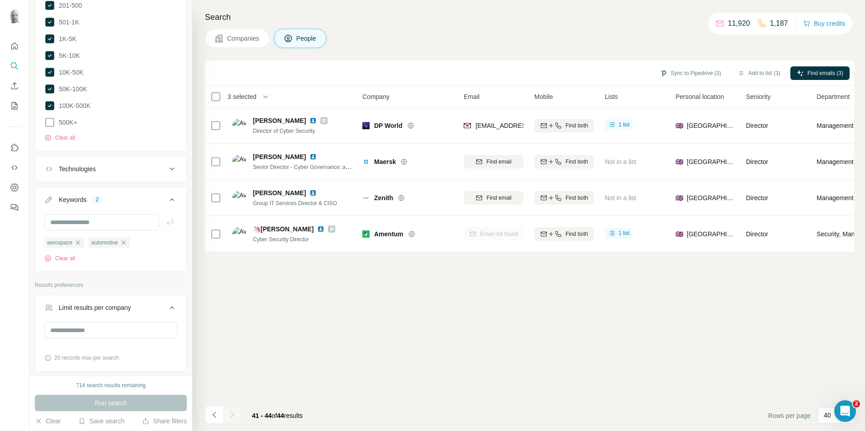
scroll to position [0, 0]
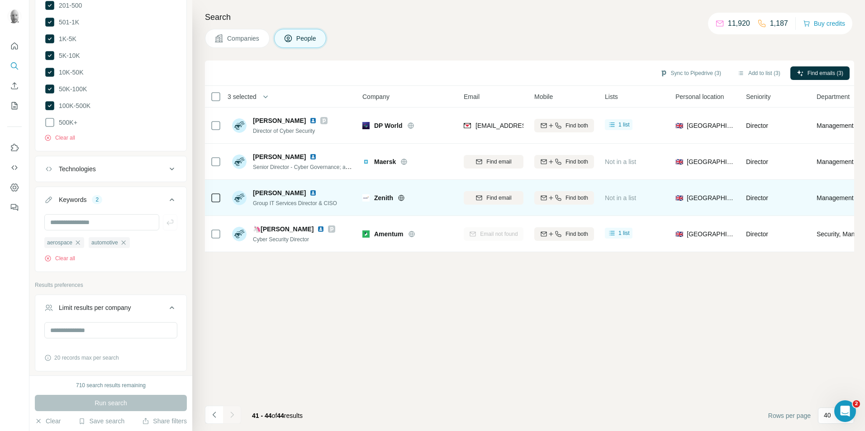
click at [401, 198] on icon at bounding box center [401, 198] width 2 height 6
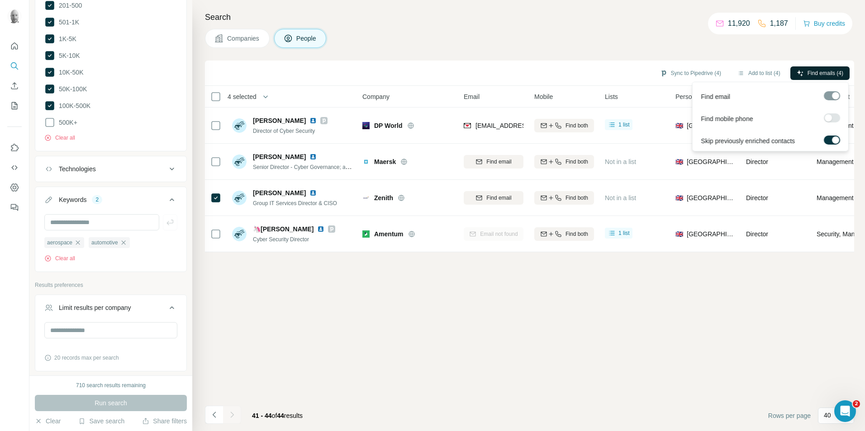
click at [799, 71] on icon "button" at bounding box center [799, 73] width 7 height 7
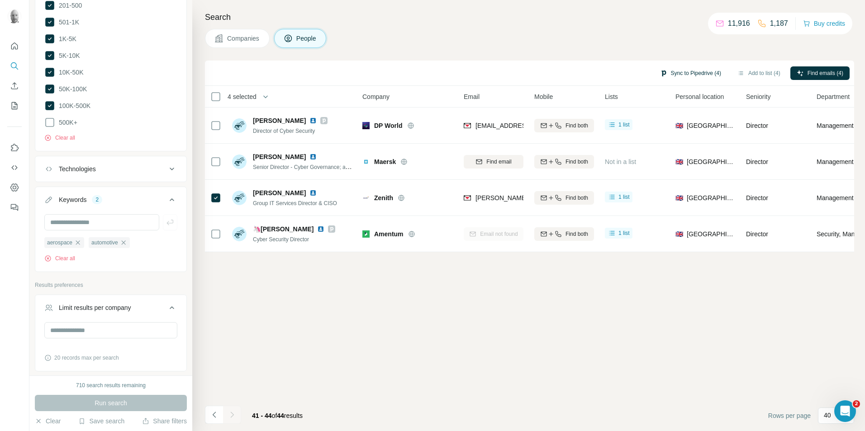
click at [688, 74] on button "Sync to Pipedrive (4)" at bounding box center [691, 73] width 74 height 14
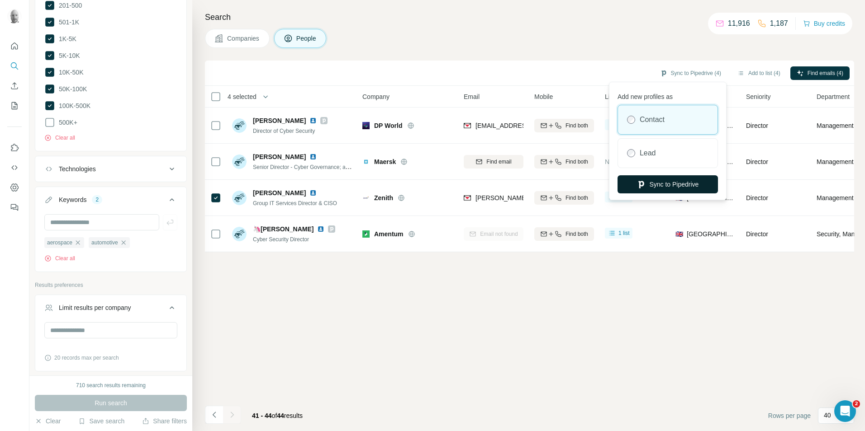
click at [667, 182] on button "Sync to Pipedrive" at bounding box center [667, 184] width 100 height 18
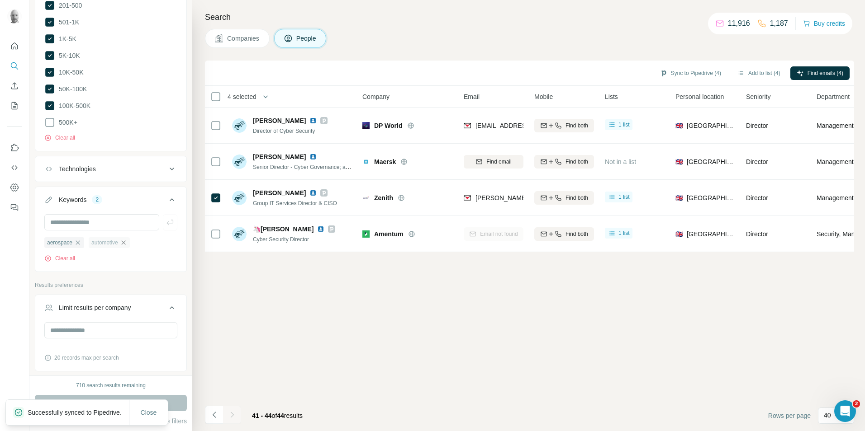
click at [126, 240] on icon "button" at bounding box center [123, 242] width 7 height 7
click at [81, 239] on icon "button" at bounding box center [77, 242] width 7 height 7
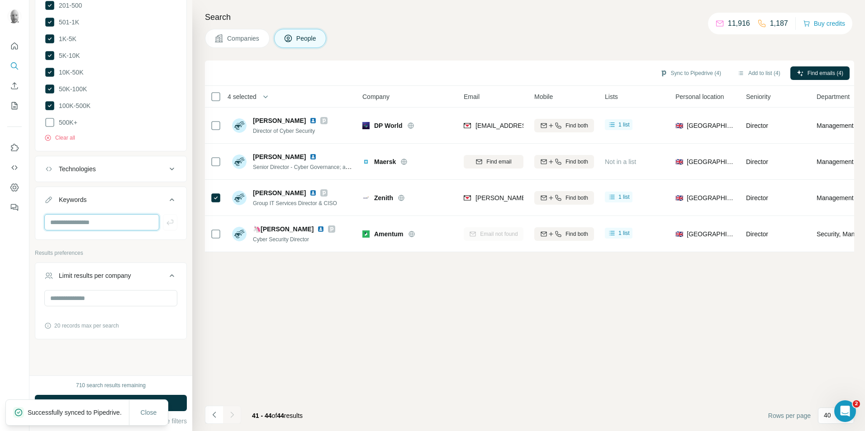
click at [87, 218] on input "text" at bounding box center [101, 222] width 115 height 16
click at [110, 219] on input "text" at bounding box center [101, 222] width 115 height 16
click at [672, 74] on button "Sync to Pipedrive (4)" at bounding box center [691, 73] width 74 height 14
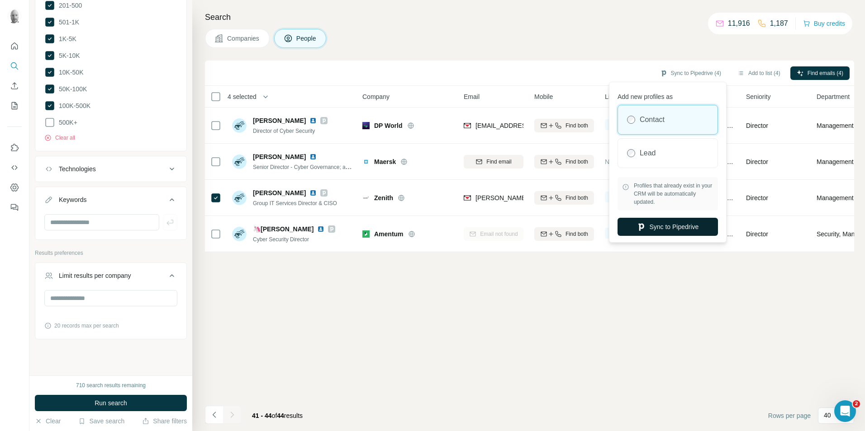
click at [658, 230] on button "Sync to Pipedrive" at bounding box center [667, 227] width 100 height 18
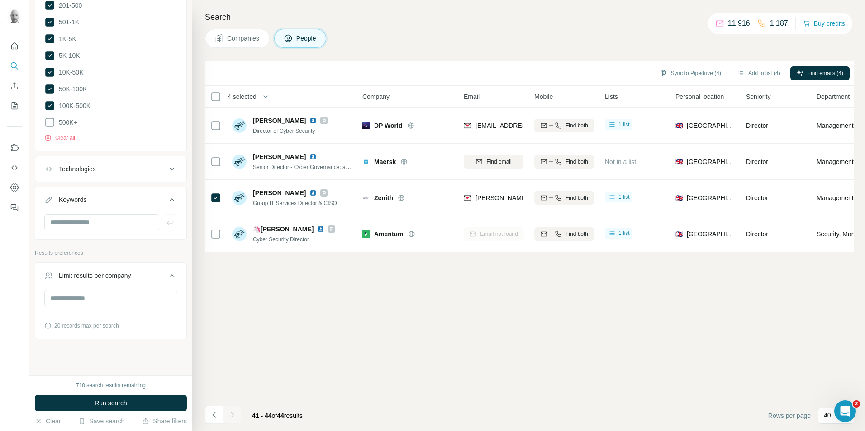
scroll to position [571, 0]
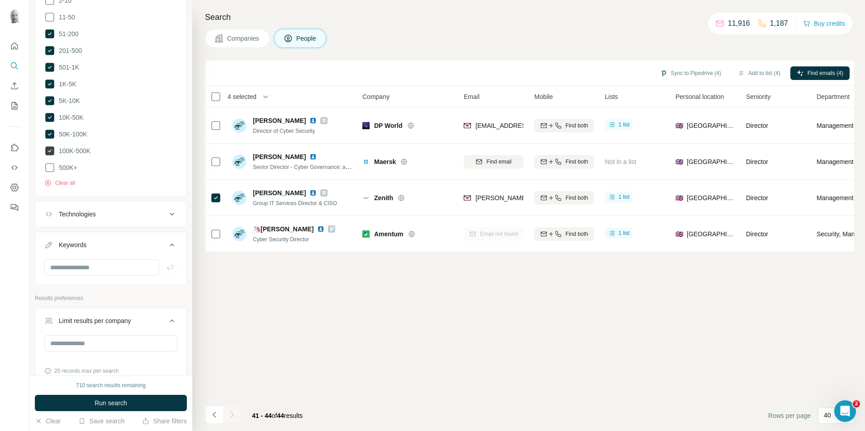
click at [52, 147] on icon at bounding box center [49, 151] width 9 height 9
click at [50, 130] on icon at bounding box center [49, 134] width 9 height 9
click at [50, 113] on icon at bounding box center [49, 117] width 9 height 9
click at [48, 97] on icon at bounding box center [49, 100] width 9 height 9
click at [51, 80] on icon at bounding box center [49, 84] width 9 height 9
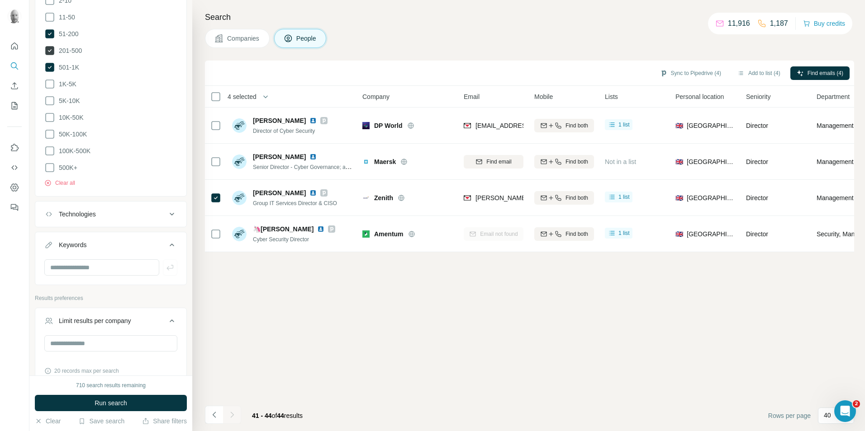
click at [51, 49] on icon at bounding box center [50, 50] width 4 height 3
click at [50, 67] on icon at bounding box center [49, 67] width 9 height 9
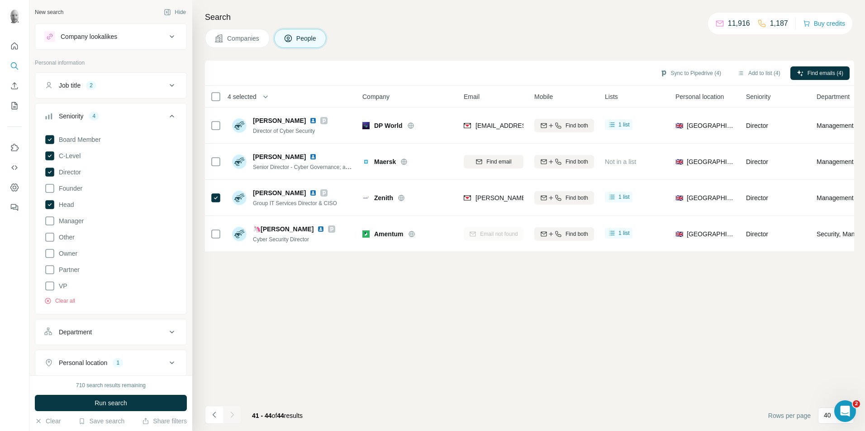
click at [166, 86] on icon at bounding box center [171, 85] width 11 height 11
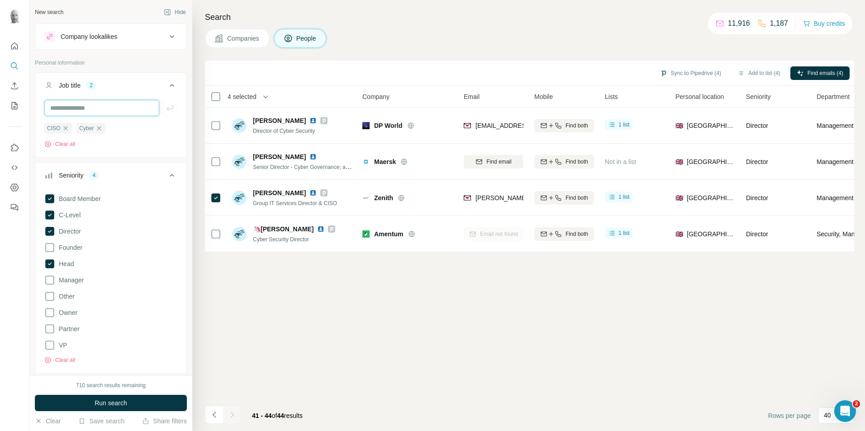
click at [92, 113] on input "text" at bounding box center [101, 108] width 115 height 16
type input "**********"
click at [166, 107] on icon "button" at bounding box center [169, 107] width 7 height 5
click at [110, 109] on input "text" at bounding box center [101, 108] width 115 height 16
type input "*******"
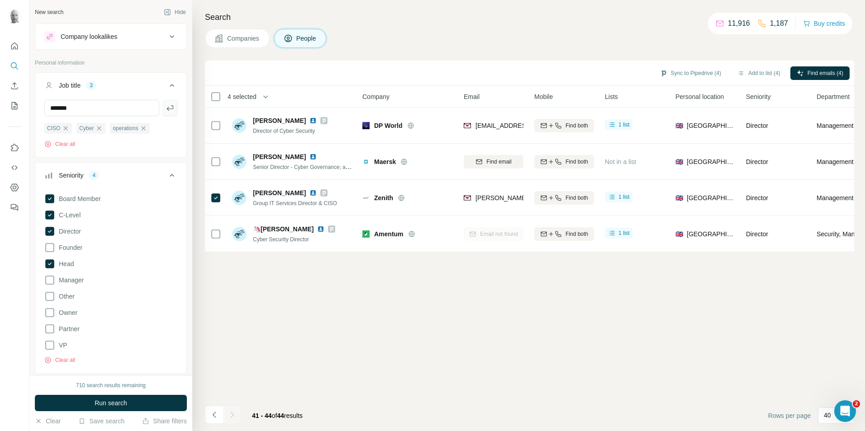
click at [166, 107] on icon "button" at bounding box center [170, 108] width 9 height 9
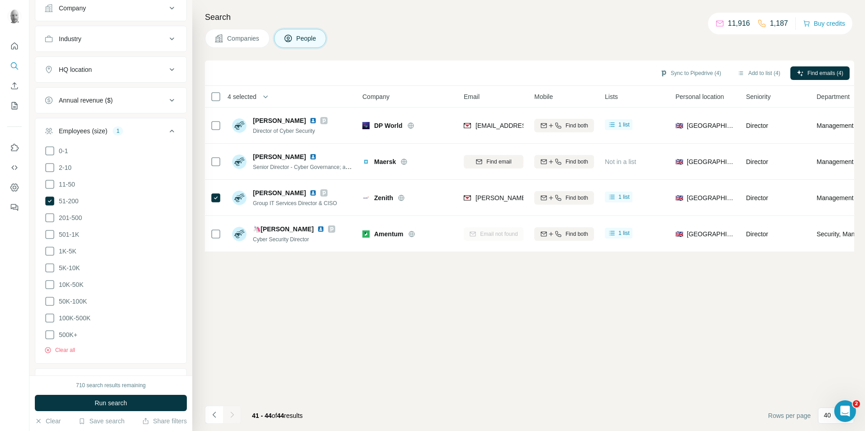
scroll to position [633, 0]
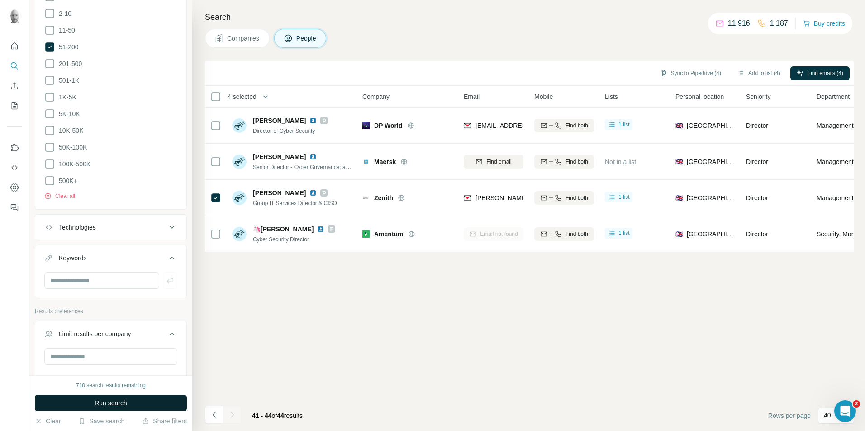
click at [118, 405] on span "Run search" at bounding box center [111, 403] width 33 height 9
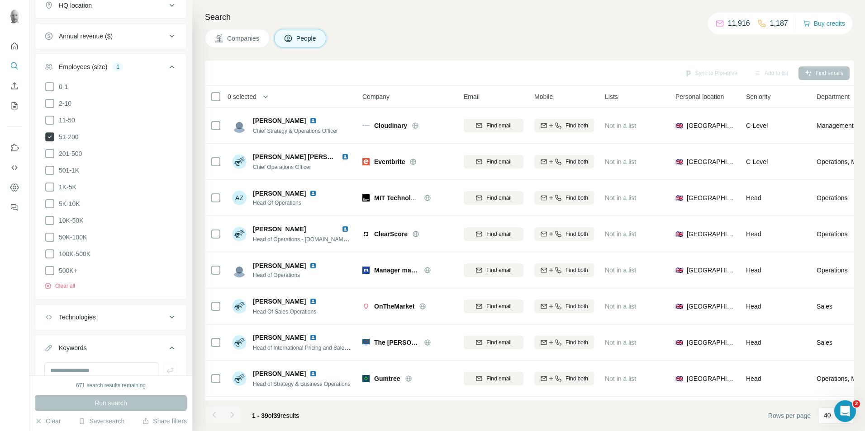
scroll to position [543, 0]
click at [51, 152] on icon at bounding box center [49, 154] width 11 height 11
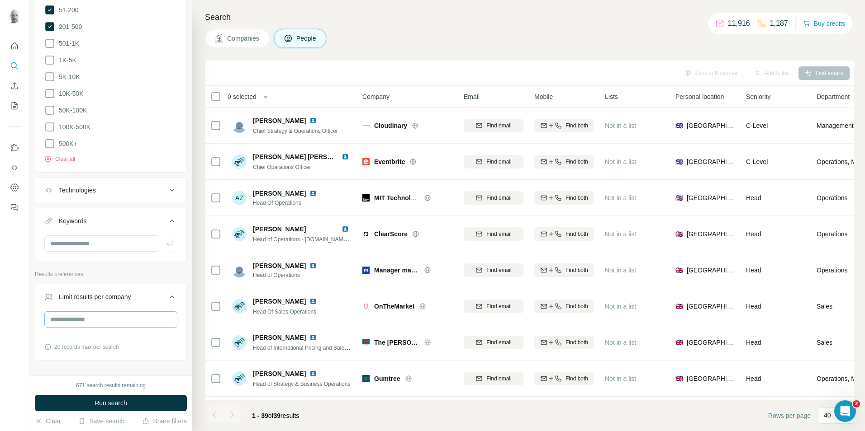
scroll to position [692, 0]
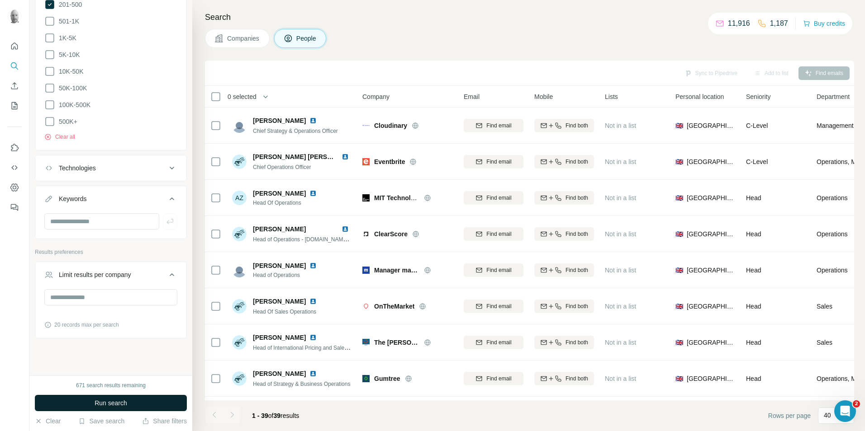
click at [131, 406] on button "Run search" at bounding box center [111, 403] width 152 height 16
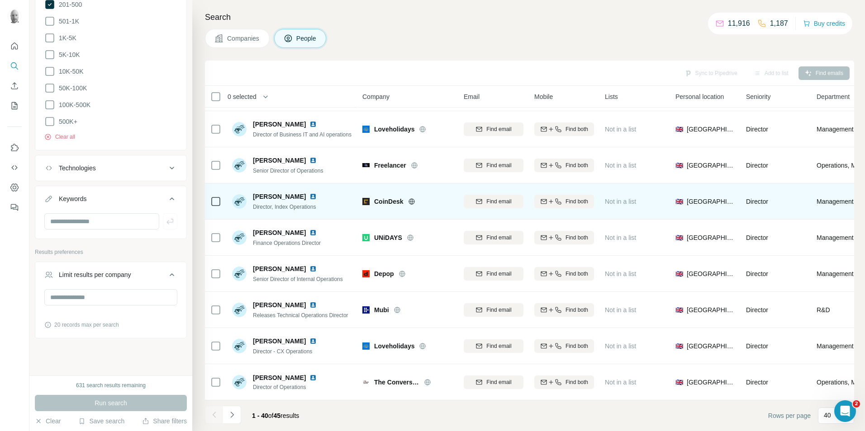
scroll to position [1159, 0]
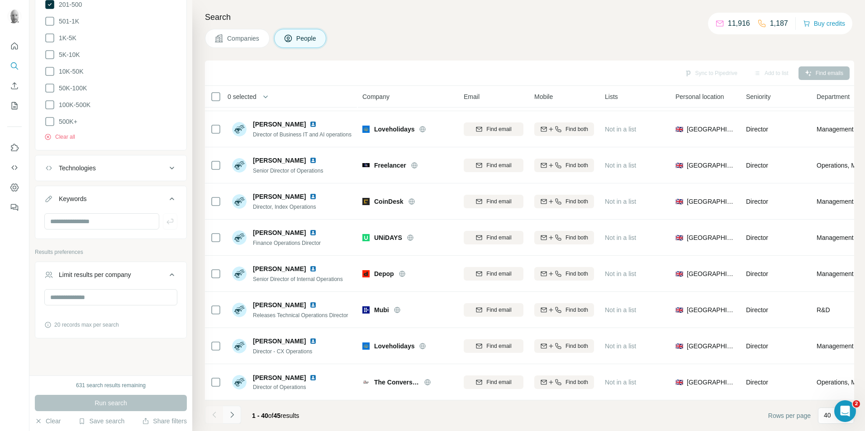
click at [235, 417] on icon "Navigate to next page" at bounding box center [232, 415] width 9 height 9
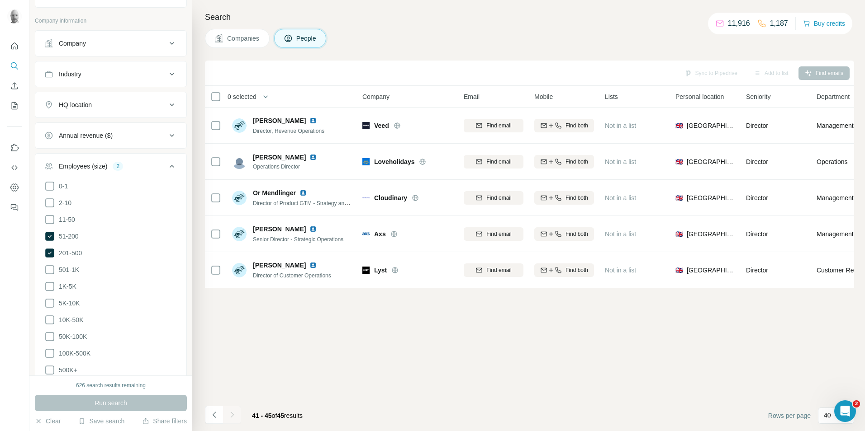
scroll to position [498, 0]
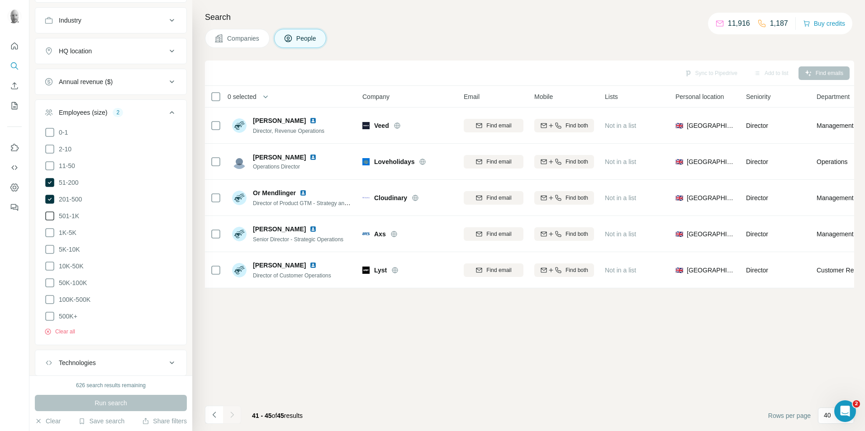
click at [54, 217] on icon at bounding box center [49, 216] width 9 height 9
click at [52, 228] on icon at bounding box center [49, 233] width 11 height 11
click at [52, 241] on ul "0-1 2-10 11-50 51-200 201-500 501-1K 1K-5K 5K-10K 10K-50K 50K-100K 100K-500K 50…" at bounding box center [110, 224] width 133 height 195
click at [52, 251] on icon at bounding box center [49, 249] width 11 height 11
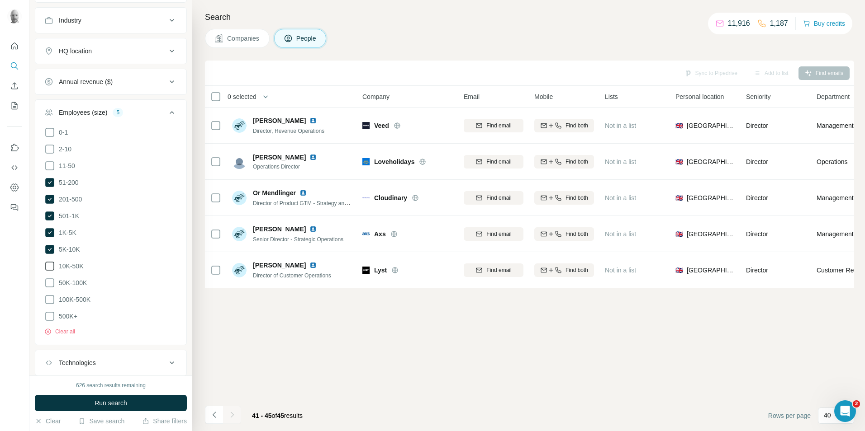
click at [52, 265] on icon at bounding box center [49, 266] width 11 height 11
click at [50, 278] on icon at bounding box center [49, 283] width 11 height 11
click at [51, 294] on icon at bounding box center [49, 299] width 11 height 11
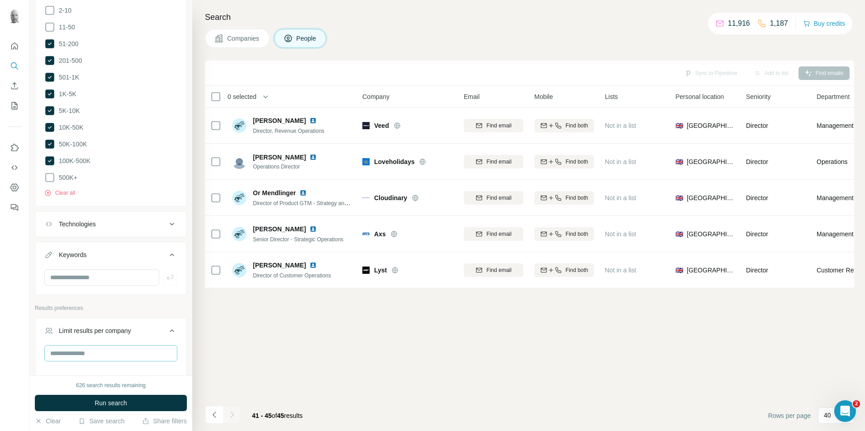
scroll to position [692, 0]
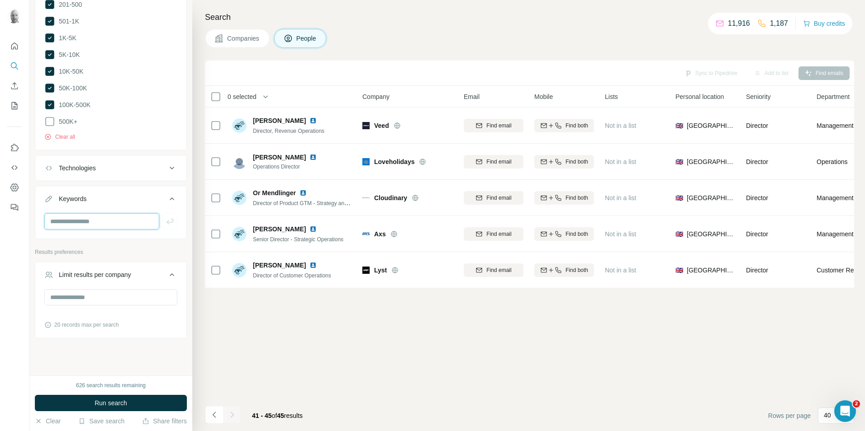
click at [85, 222] on input "text" at bounding box center [101, 221] width 115 height 16
type input "********"
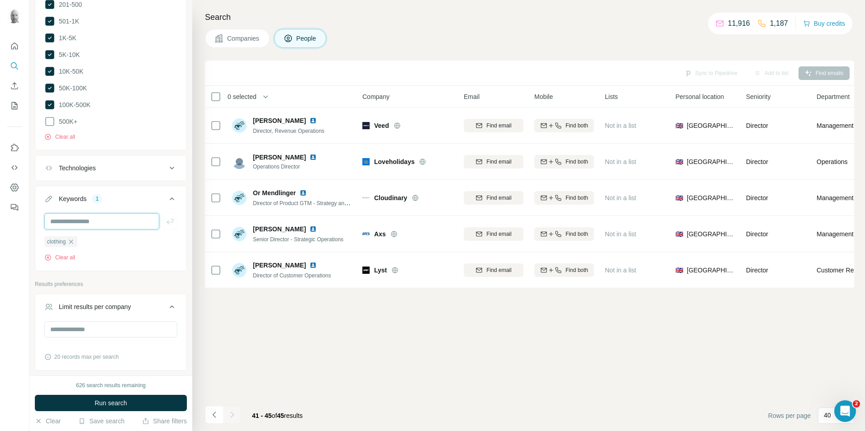
click at [90, 220] on input "text" at bounding box center [101, 221] width 115 height 16
type input "********"
click at [95, 402] on span "Run search" at bounding box center [111, 403] width 33 height 9
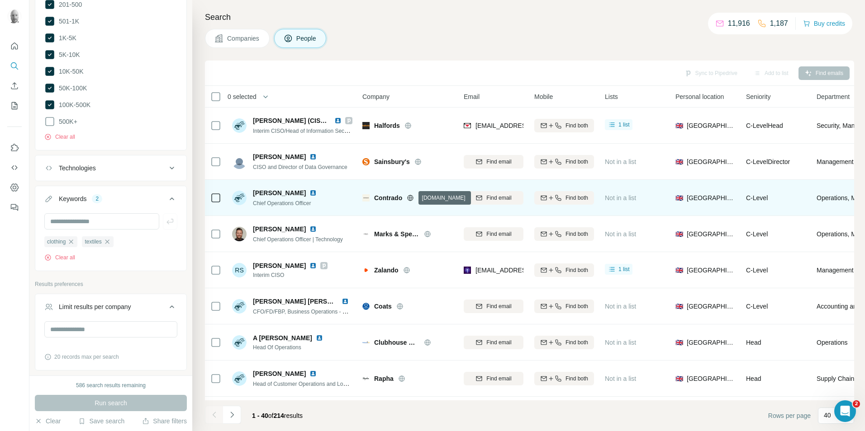
click at [411, 198] on icon at bounding box center [411, 198] width 6 height 0
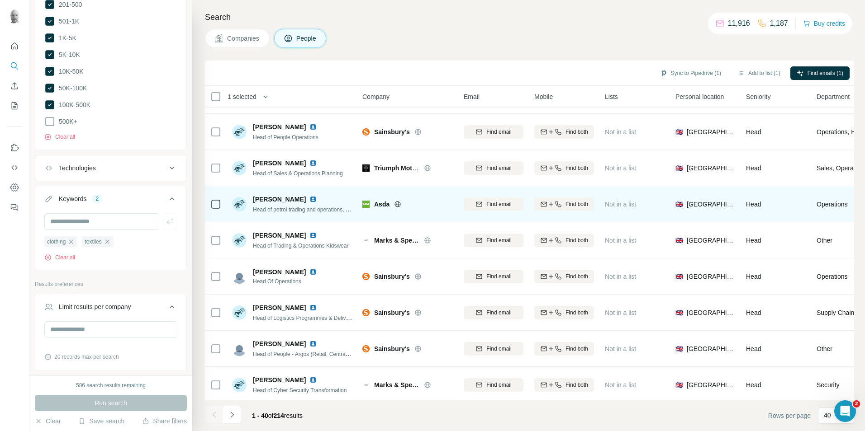
scroll to position [1159, 0]
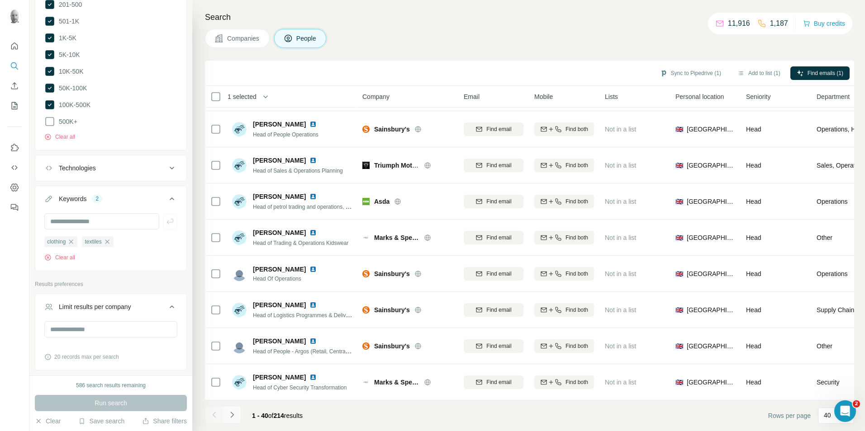
click at [230, 416] on icon "Navigate to next page" at bounding box center [232, 415] width 9 height 9
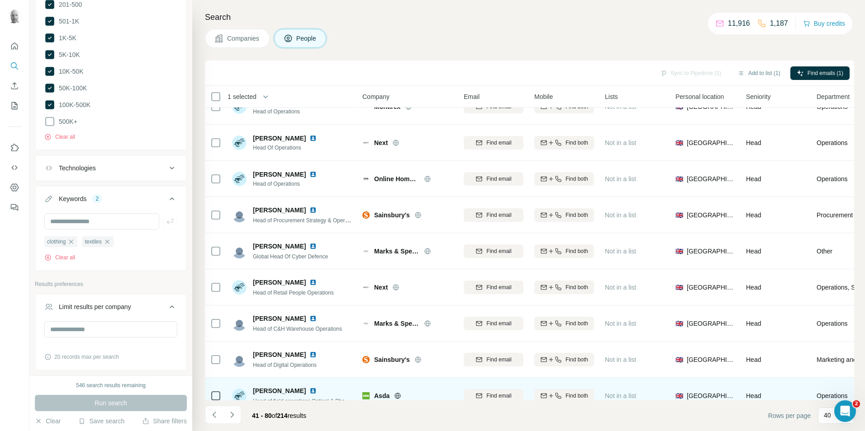
scroll to position [299, 0]
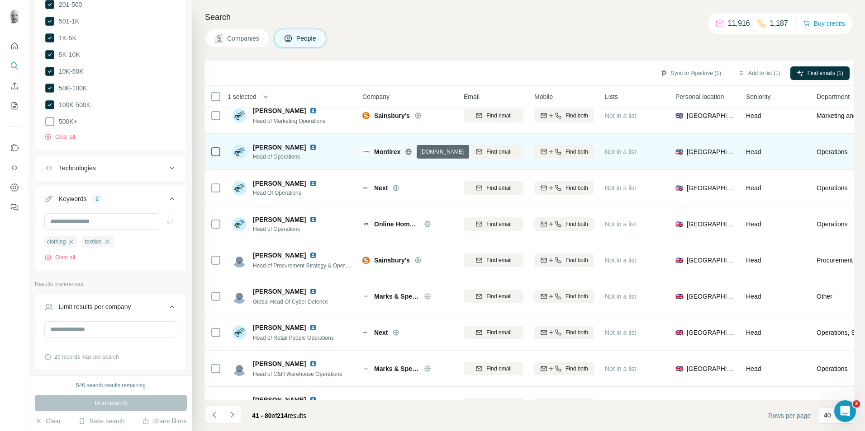
click at [410, 151] on icon at bounding box center [409, 152] width 2 height 6
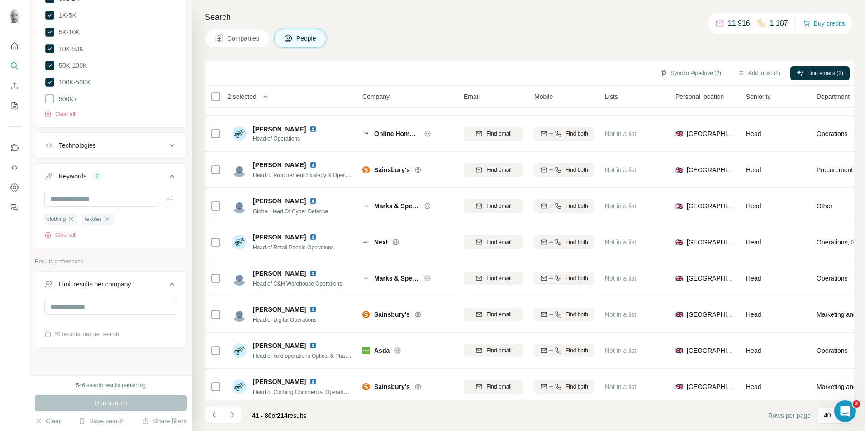
scroll to position [725, 0]
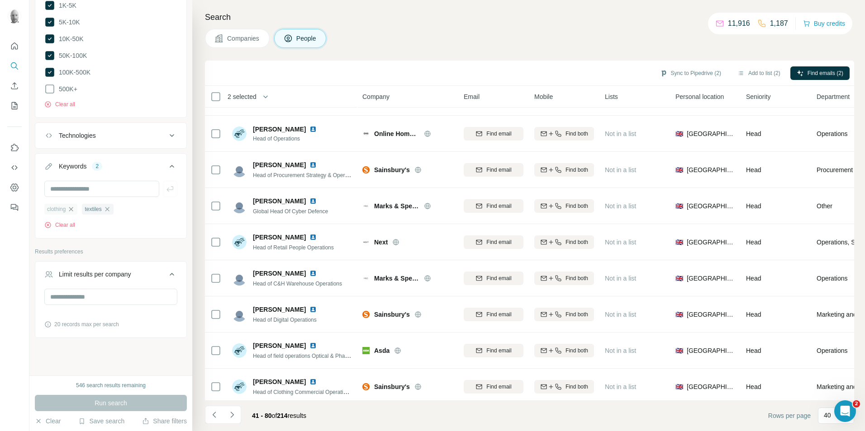
click at [73, 207] on icon "button" at bounding box center [71, 209] width 4 height 4
click at [70, 206] on icon "button" at bounding box center [69, 209] width 7 height 7
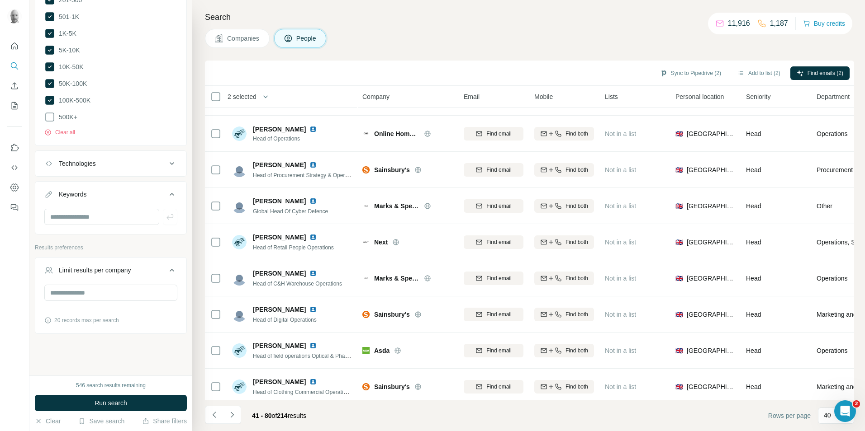
scroll to position [692, 0]
click at [73, 222] on input "text" at bounding box center [101, 221] width 115 height 16
type input "***"
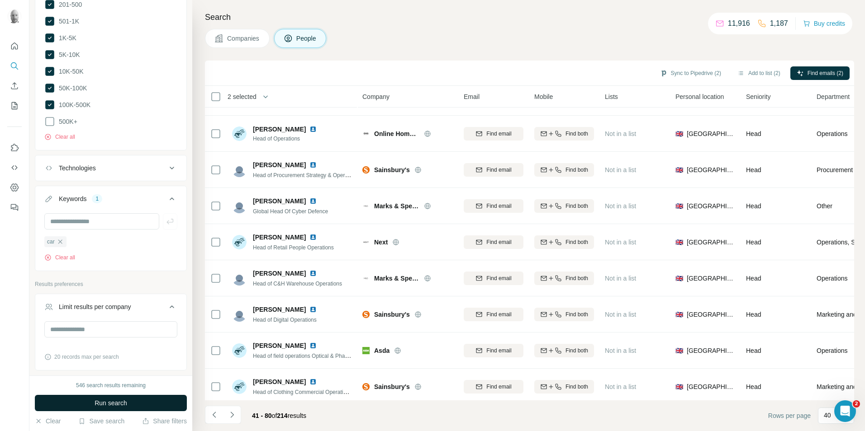
click at [129, 404] on button "Run search" at bounding box center [111, 403] width 152 height 16
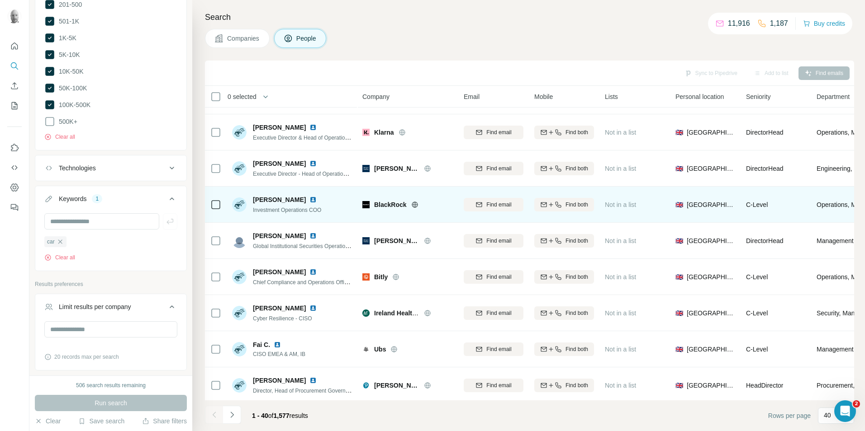
scroll to position [1159, 0]
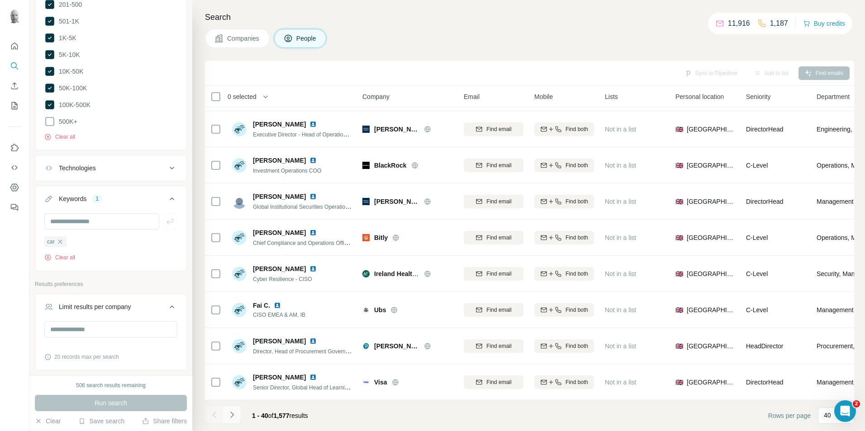
click at [232, 416] on icon "Navigate to next page" at bounding box center [231, 415] width 3 height 6
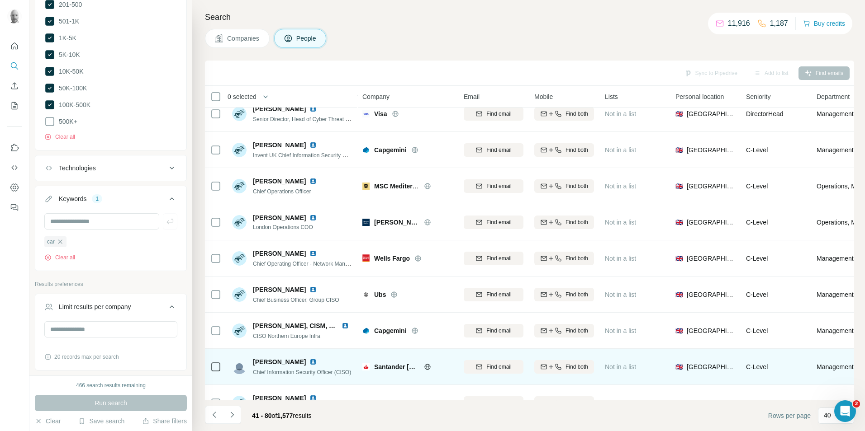
scroll to position [797, 0]
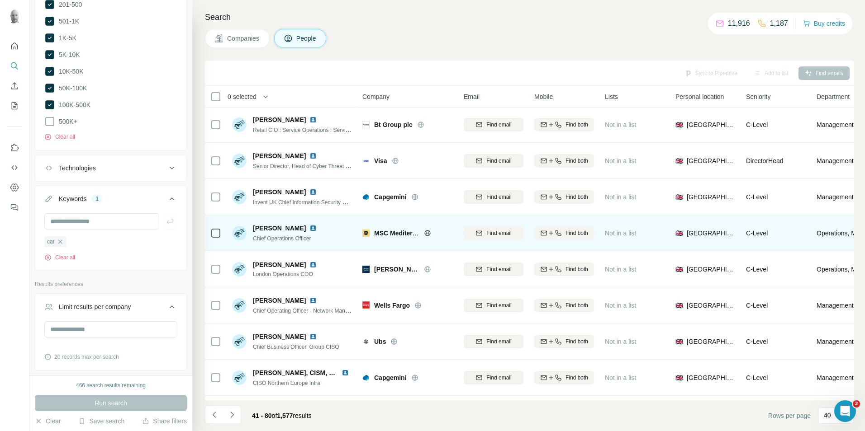
click at [429, 233] on icon at bounding box center [427, 233] width 6 height 0
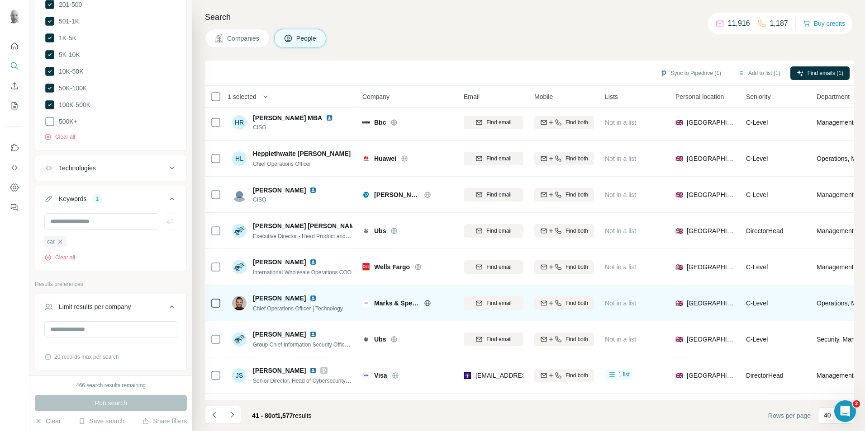
scroll to position [0, 0]
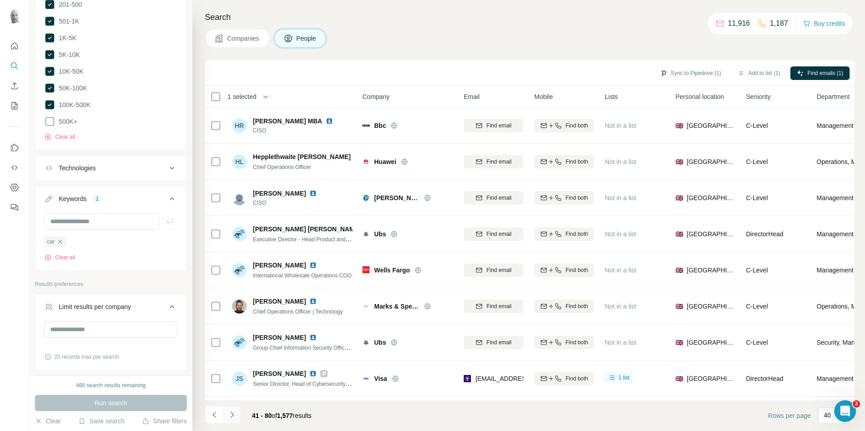
click at [231, 415] on icon "Navigate to next page" at bounding box center [232, 415] width 9 height 9
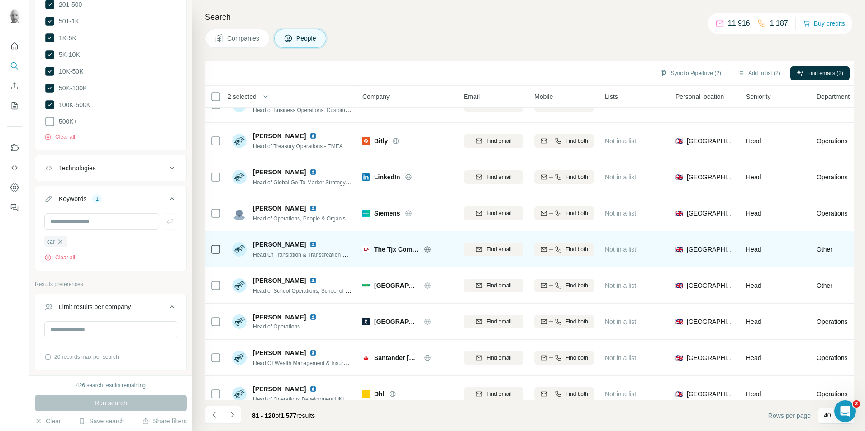
scroll to position [769, 0]
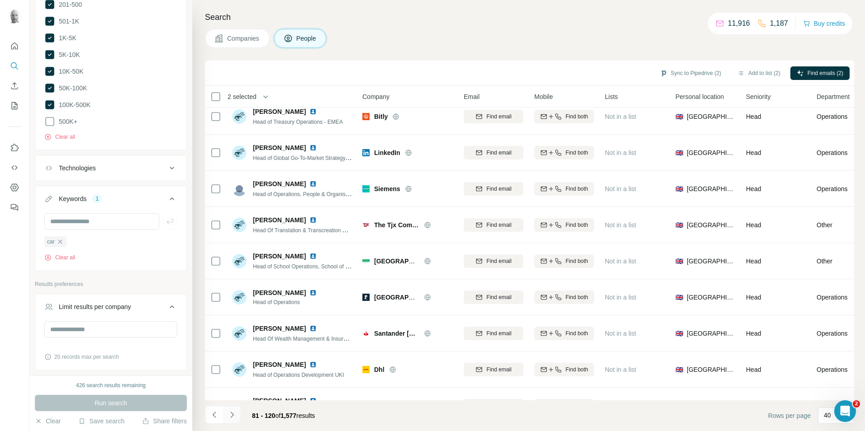
click at [233, 415] on icon "Navigate to next page" at bounding box center [231, 415] width 3 height 6
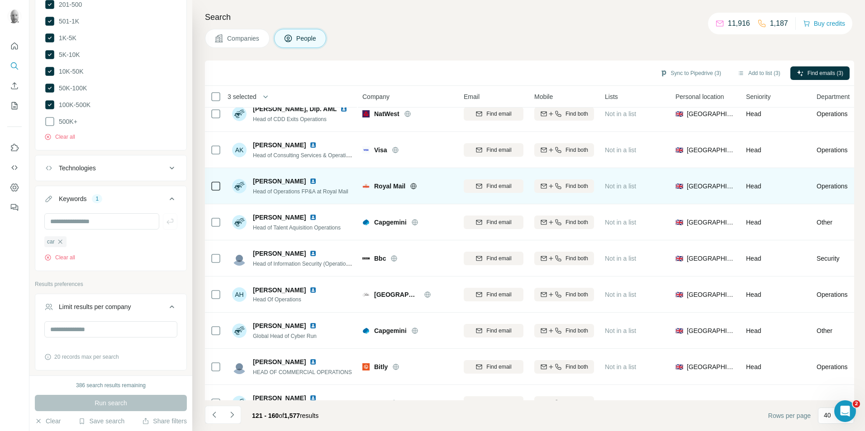
scroll to position [0, 0]
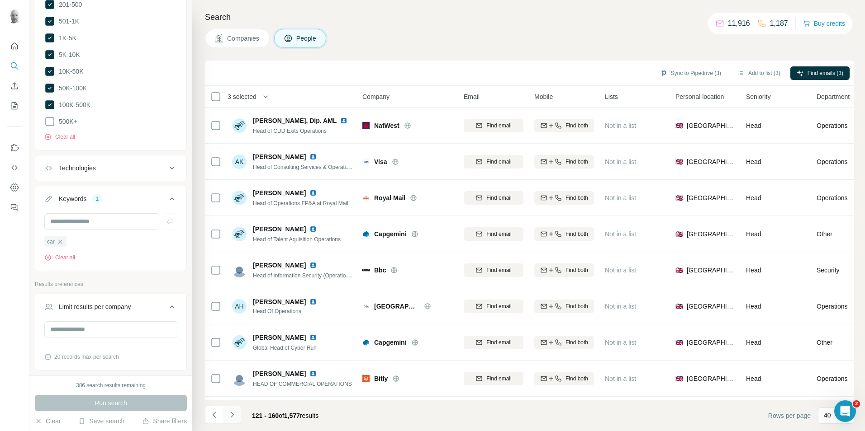
click at [232, 418] on icon "Navigate to next page" at bounding box center [232, 415] width 9 height 9
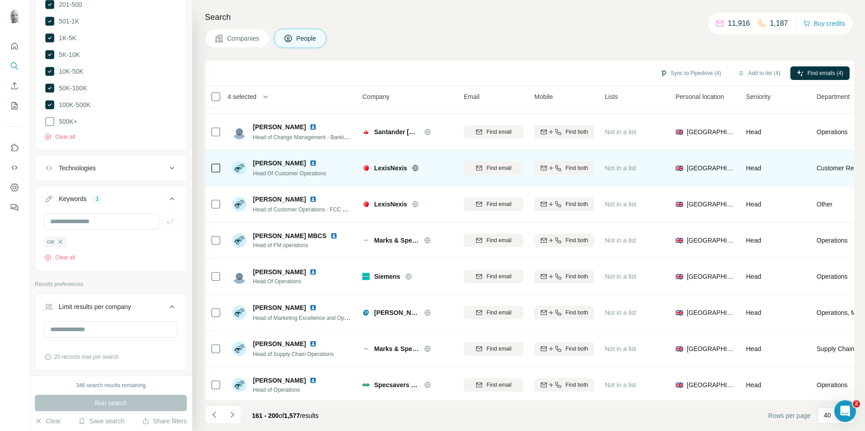
scroll to position [1159, 0]
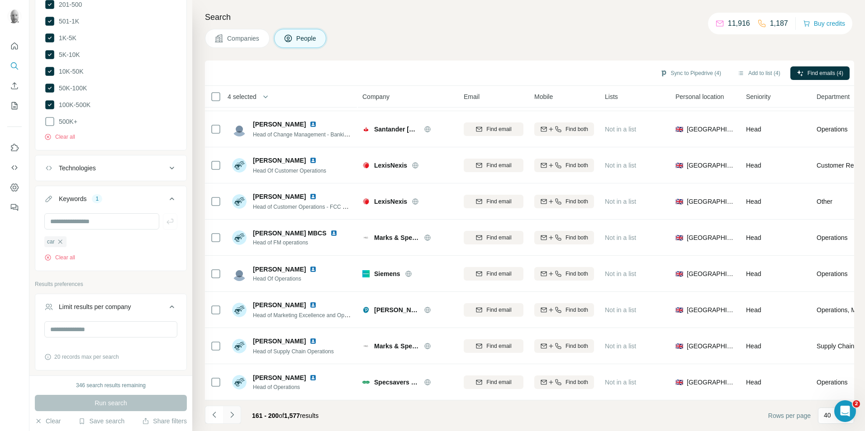
click at [229, 416] on icon "Navigate to next page" at bounding box center [232, 415] width 9 height 9
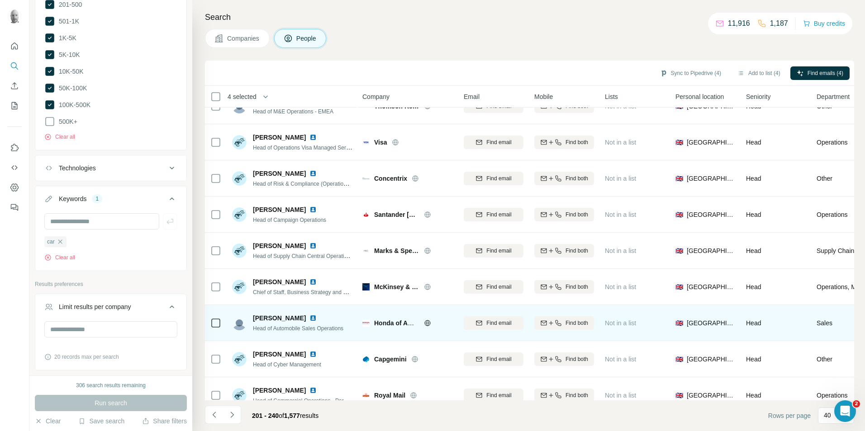
scroll to position [0, 0]
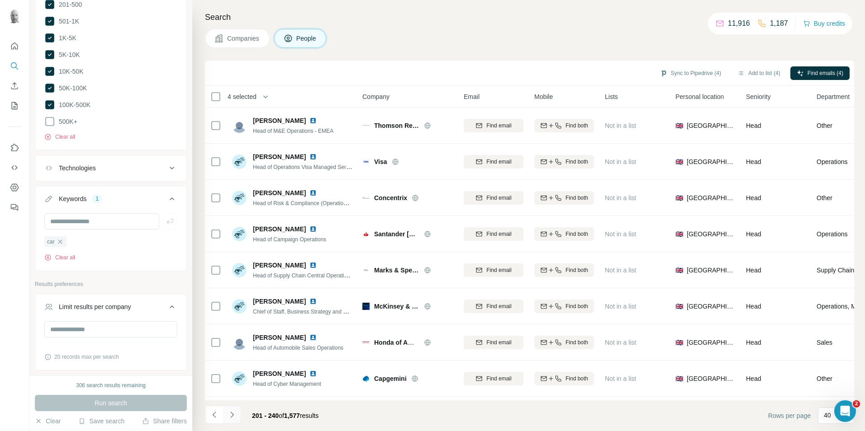
click at [237, 418] on button "Navigate to next page" at bounding box center [232, 415] width 18 height 18
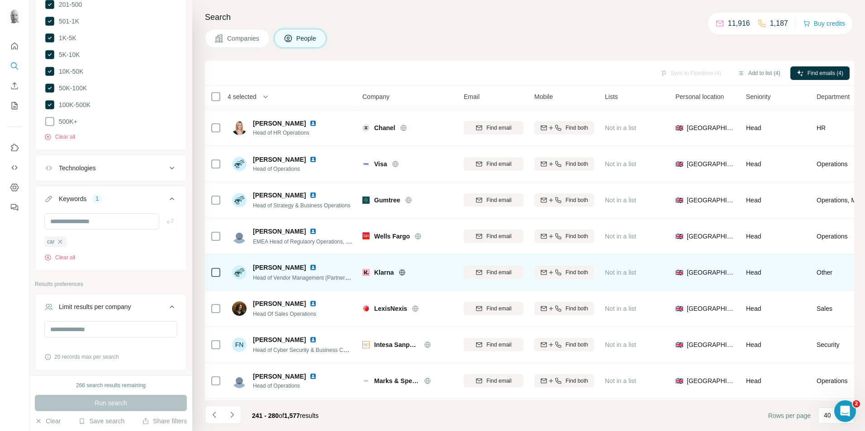
scroll to position [543, 0]
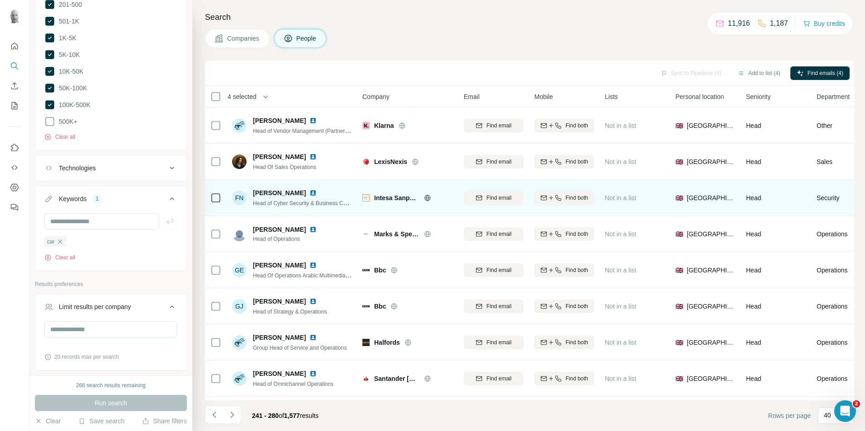
click at [426, 200] on icon at bounding box center [427, 198] width 6 height 6
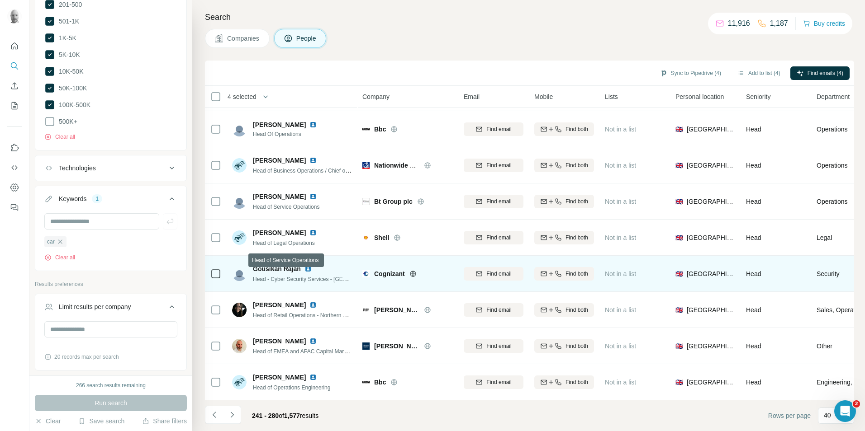
scroll to position [1159, 0]
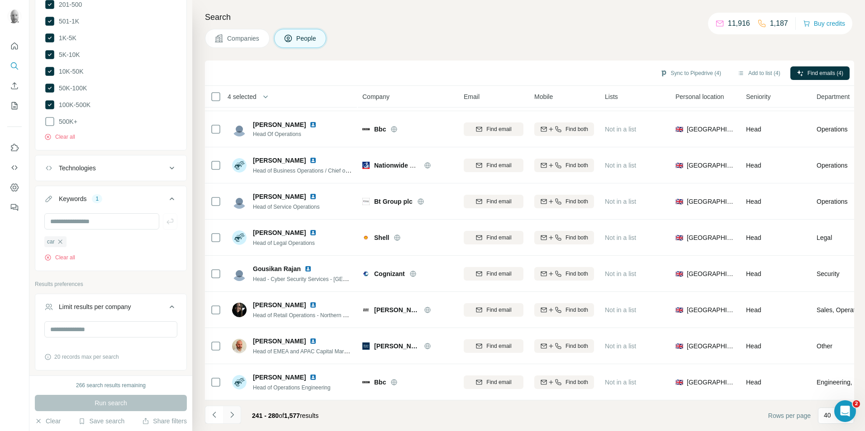
click at [230, 416] on icon "Navigate to next page" at bounding box center [232, 415] width 9 height 9
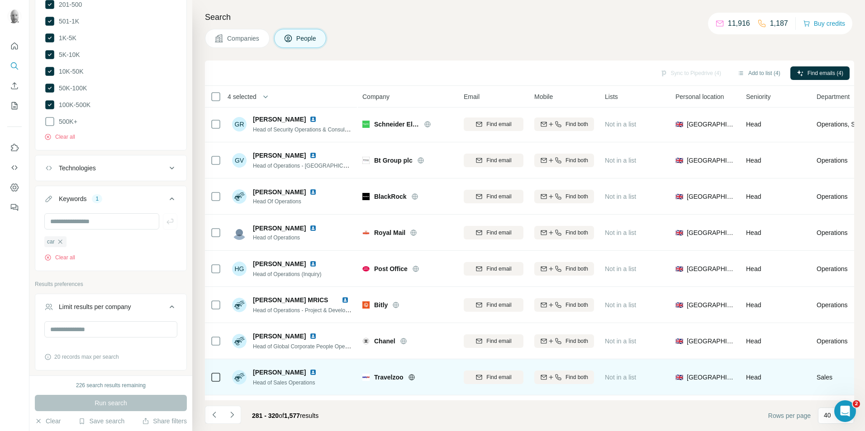
scroll to position [0, 0]
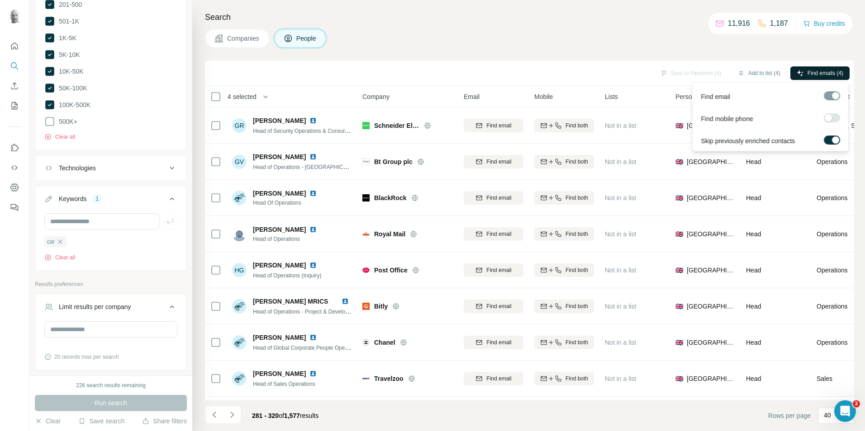
click at [819, 74] on span "Find emails (4)" at bounding box center [825, 73] width 36 height 8
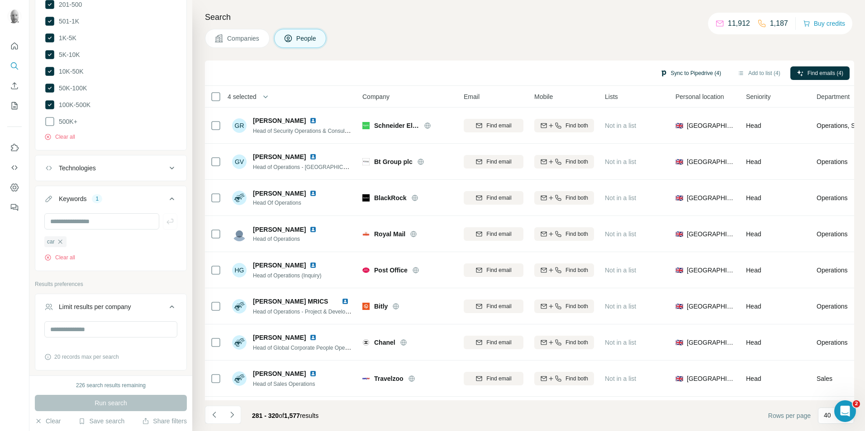
click at [678, 74] on button "Sync to Pipedrive (4)" at bounding box center [691, 73] width 74 height 14
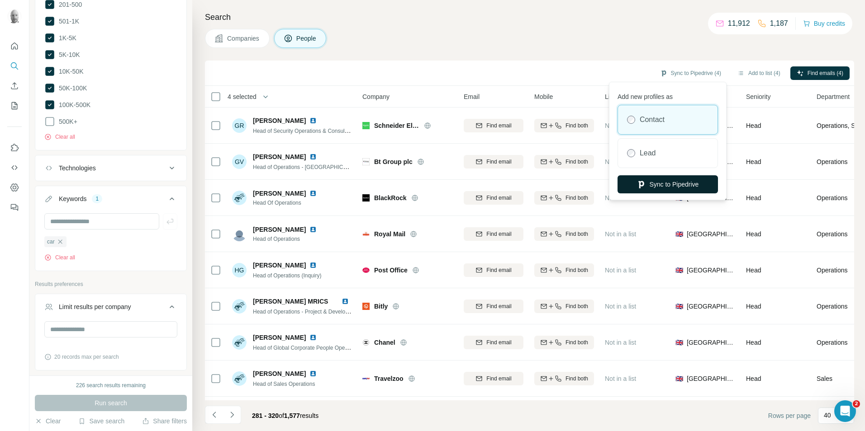
click at [649, 187] on button "Sync to Pipedrive" at bounding box center [667, 184] width 100 height 18
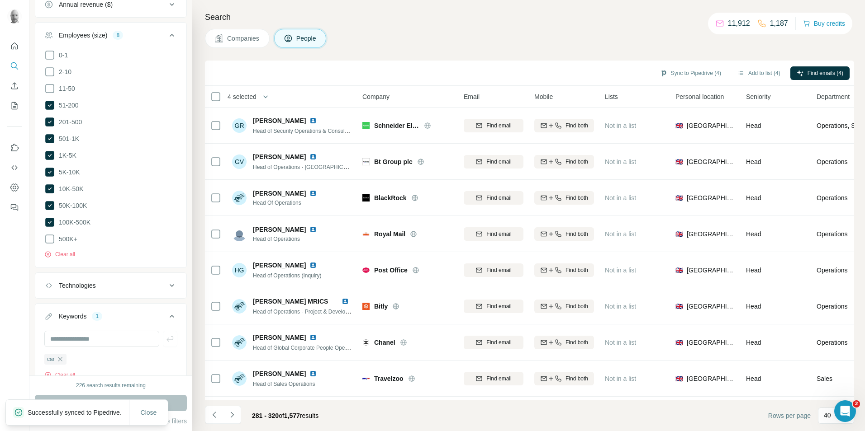
scroll to position [725, 0]
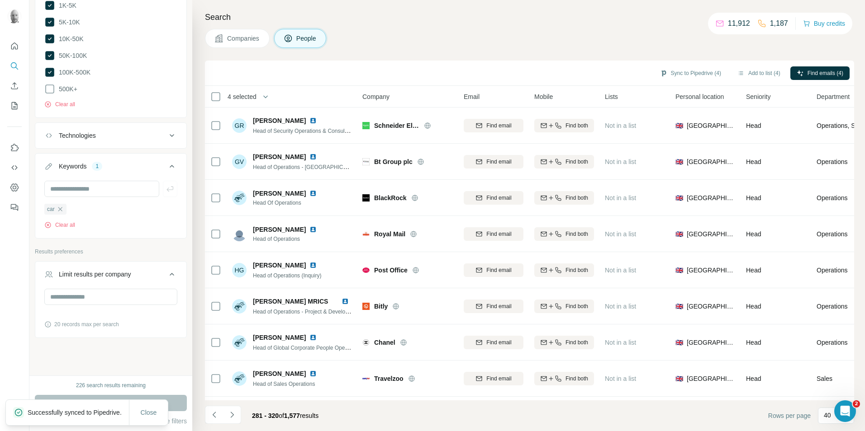
click at [60, 207] on icon "button" at bounding box center [60, 209] width 4 height 4
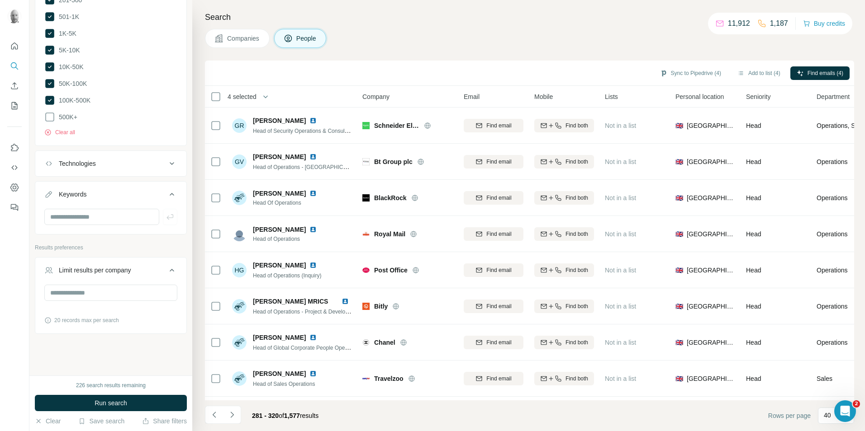
scroll to position [692, 0]
click at [70, 213] on input "text" at bounding box center [101, 221] width 115 height 16
type input "****"
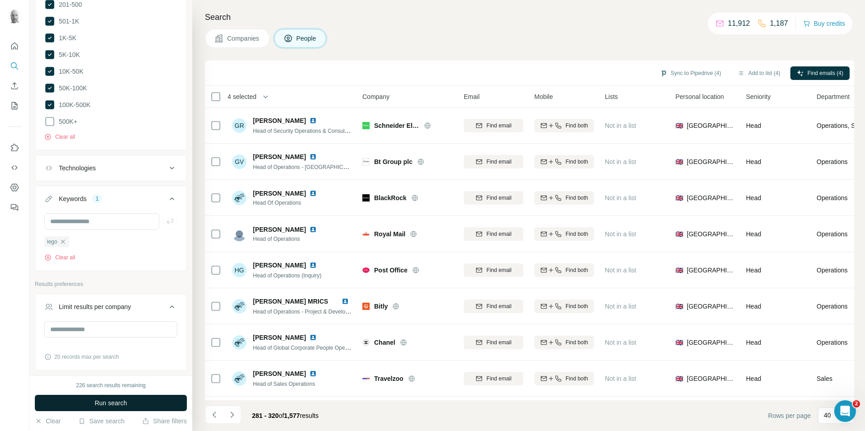
click at [124, 403] on span "Run search" at bounding box center [111, 403] width 33 height 9
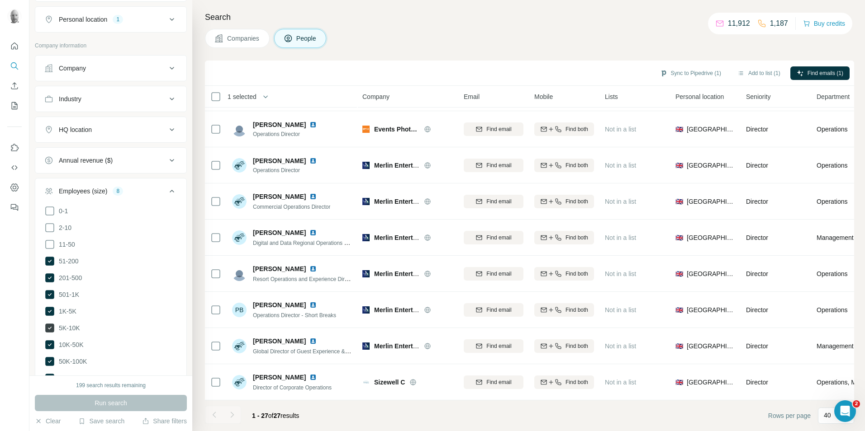
scroll to position [466, 0]
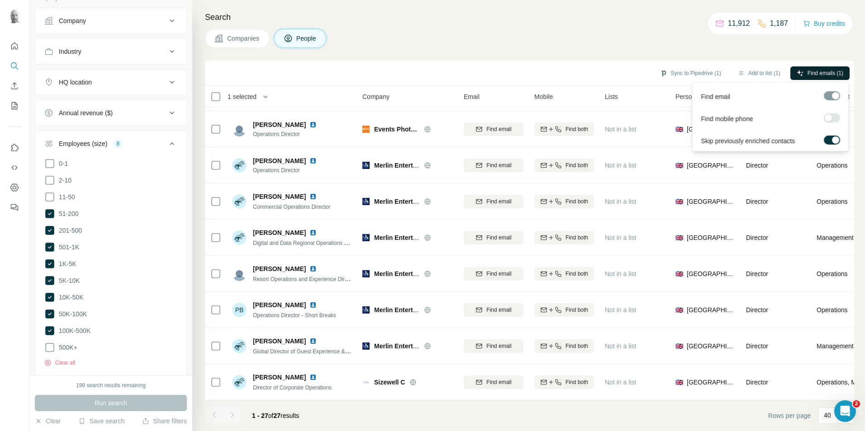
click at [836, 70] on span "Find emails (1)" at bounding box center [825, 73] width 36 height 8
click at [814, 75] on span "Find emails (1)" at bounding box center [825, 73] width 36 height 8
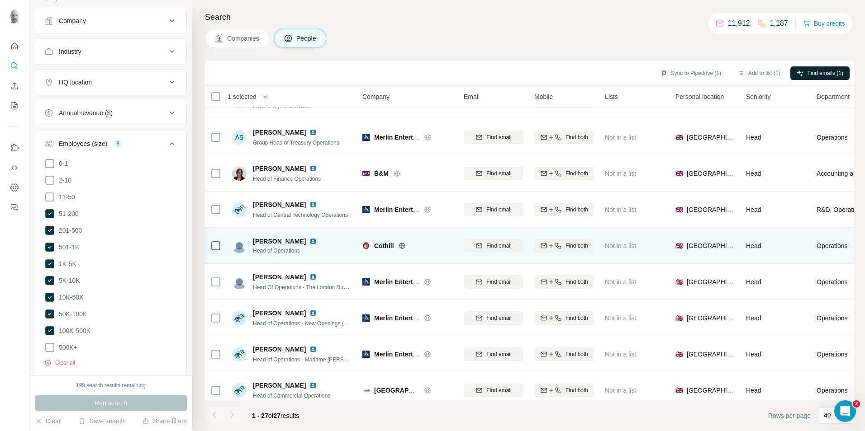
scroll to position [55, 0]
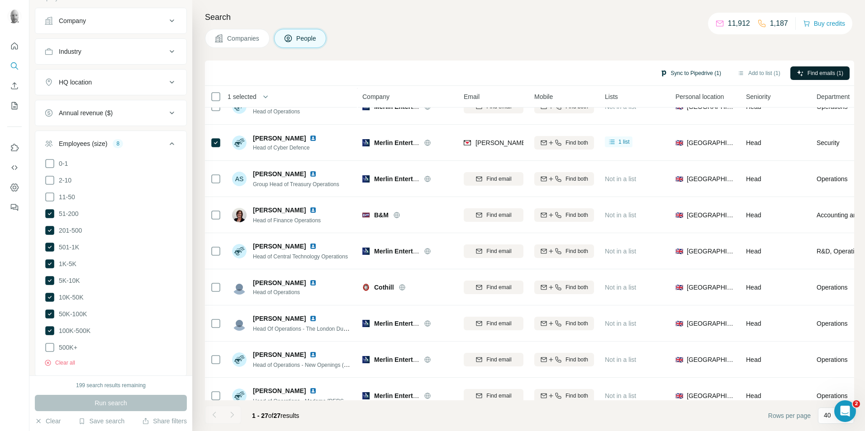
click at [705, 76] on button "Sync to Pipedrive (1)" at bounding box center [691, 73] width 74 height 14
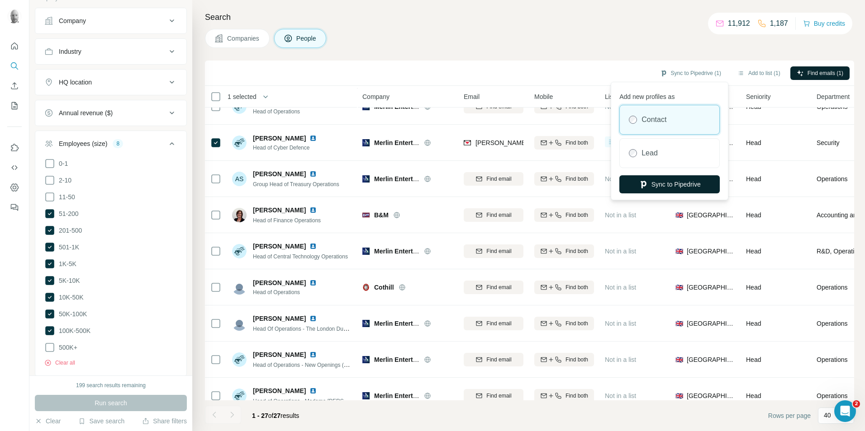
click at [652, 186] on button "Sync to Pipedrive" at bounding box center [669, 184] width 100 height 18
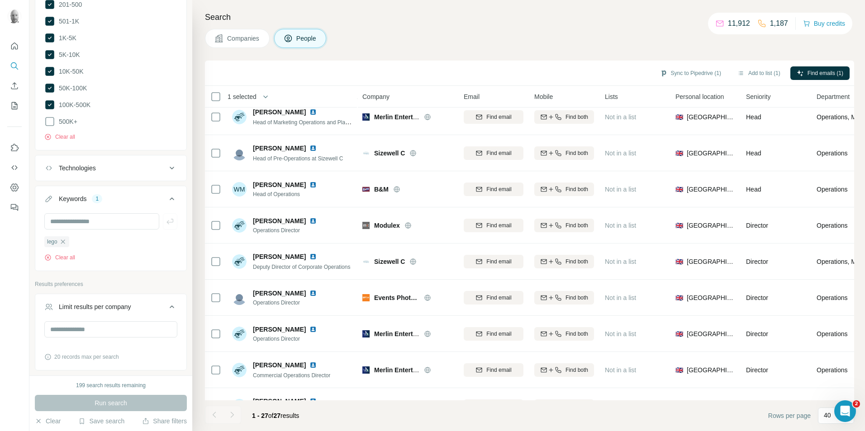
scroll to position [507, 0]
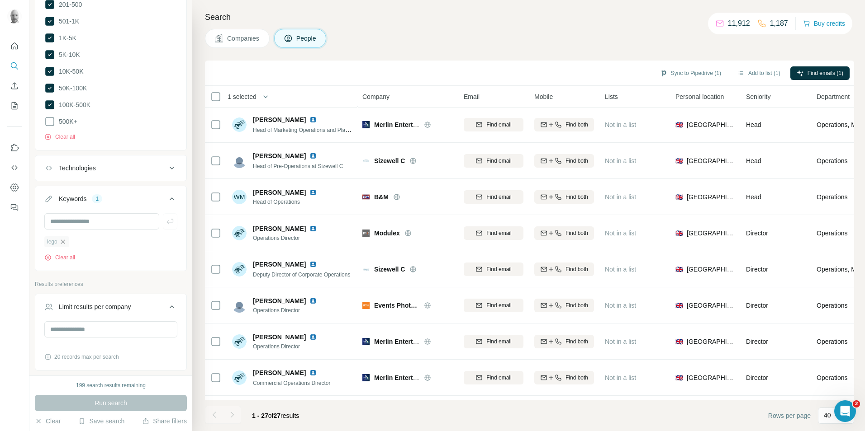
click at [65, 238] on icon "button" at bounding box center [62, 241] width 7 height 7
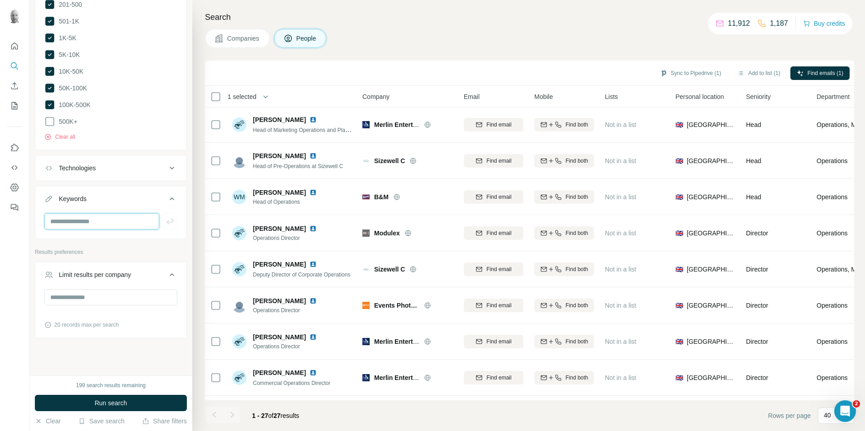
click at [66, 223] on input "text" at bounding box center [101, 221] width 115 height 16
type input "*******"
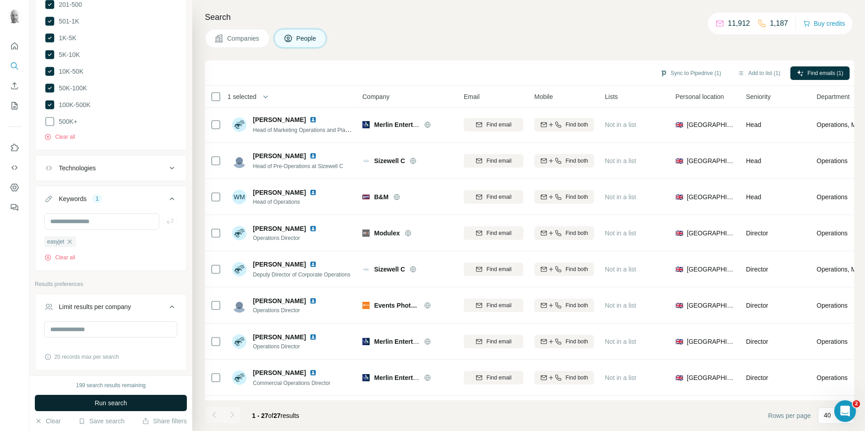
click at [163, 408] on button "Run search" at bounding box center [111, 403] width 152 height 16
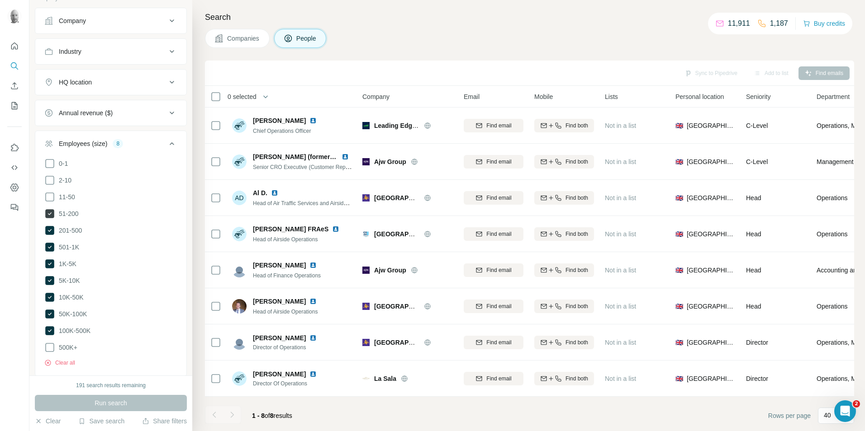
scroll to position [512, 0]
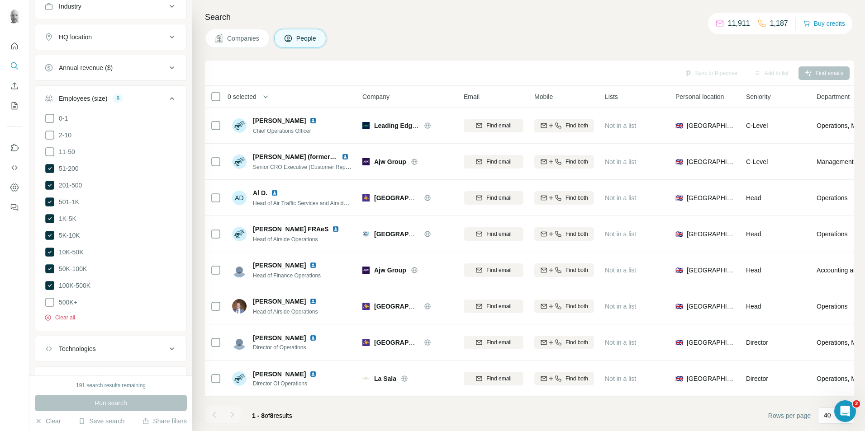
click at [72, 314] on button "Clear all" at bounding box center [59, 318] width 31 height 8
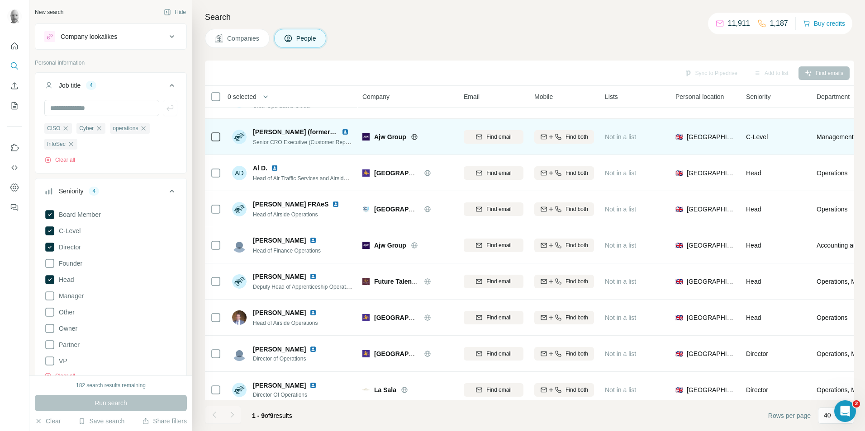
scroll to position [37, 0]
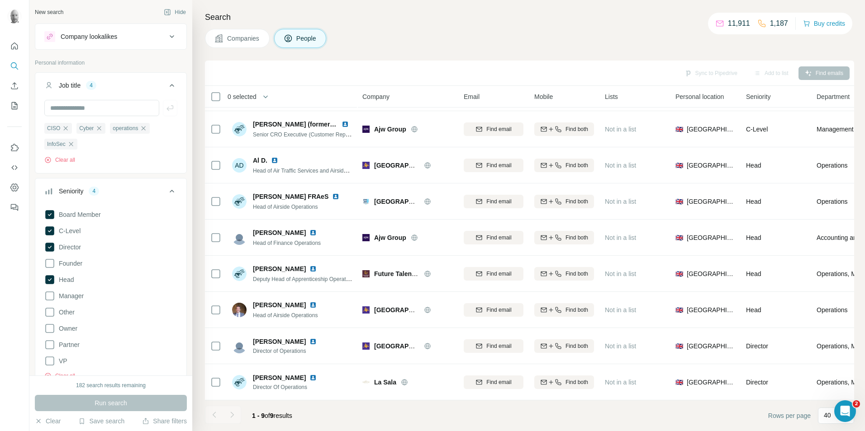
click at [252, 39] on span "Companies" at bounding box center [243, 38] width 33 height 9
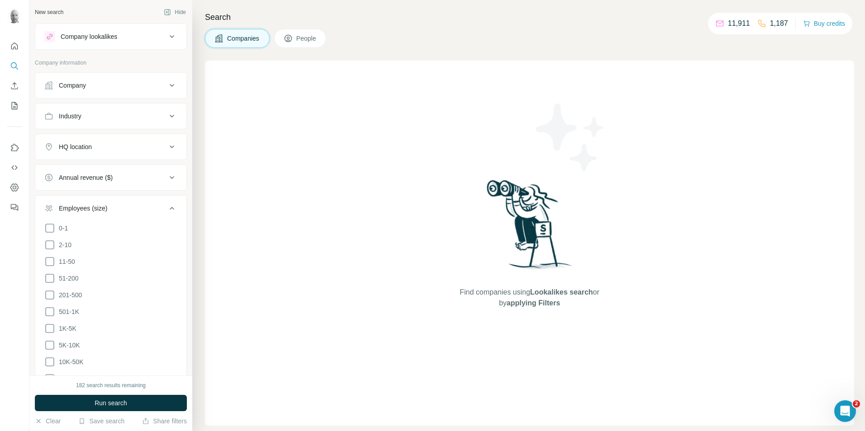
scroll to position [193, 0]
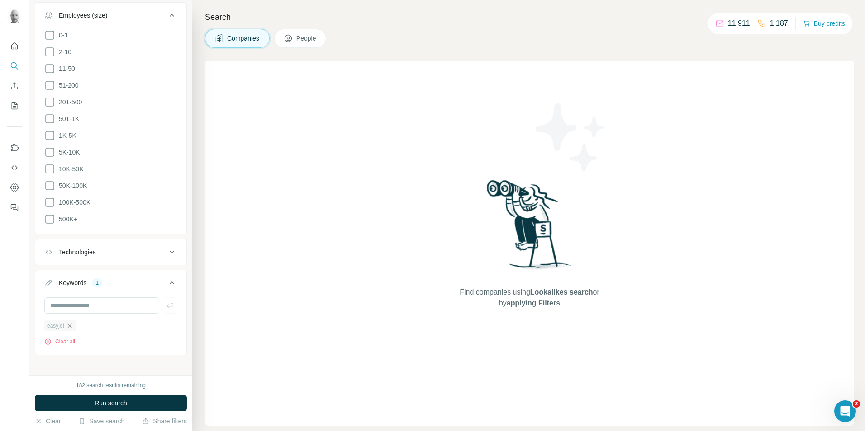
click at [73, 322] on icon "button" at bounding box center [69, 325] width 7 height 7
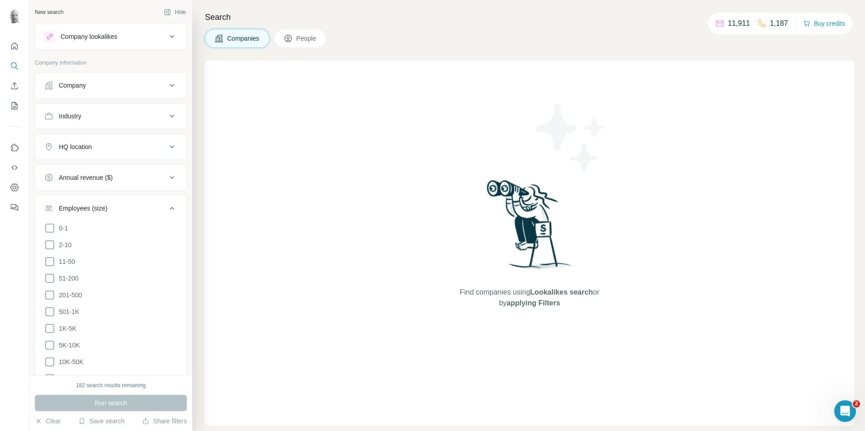
click at [115, 87] on div "Company" at bounding box center [105, 85] width 122 height 9
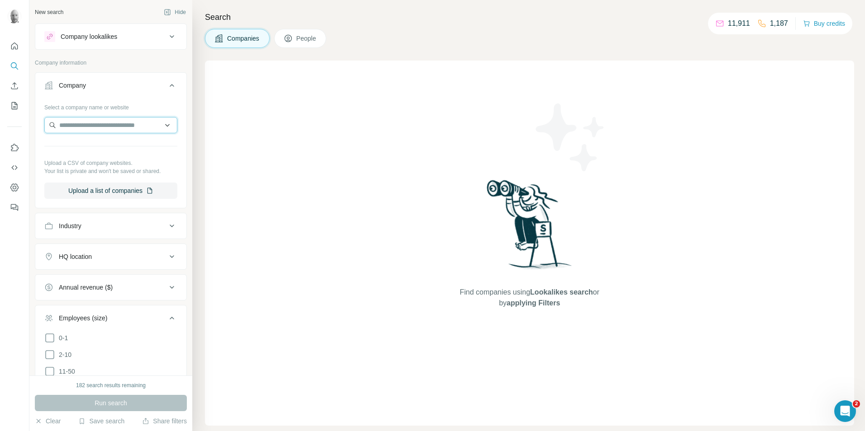
click at [86, 128] on input "text" at bounding box center [110, 125] width 133 height 16
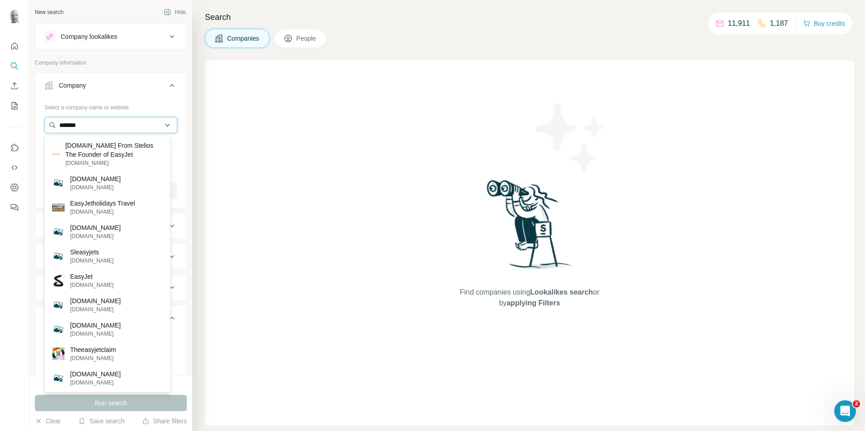
click at [72, 125] on input "*******" at bounding box center [110, 125] width 133 height 16
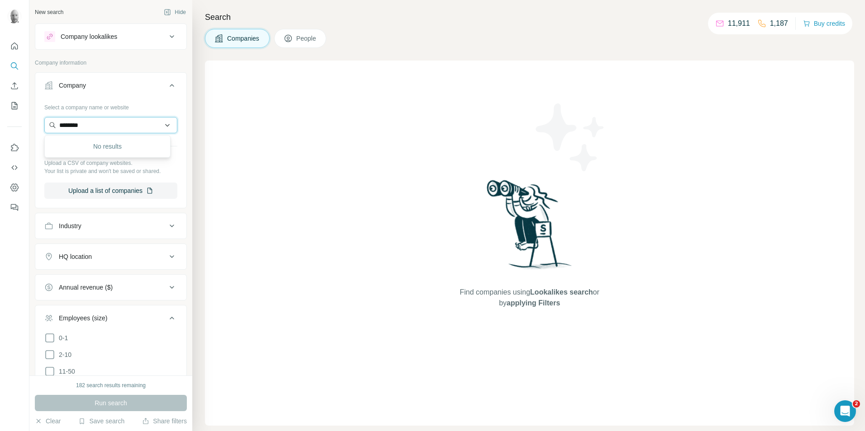
drag, startPoint x: 83, startPoint y: 127, endPoint x: 75, endPoint y: 126, distance: 8.2
click at [75, 126] on input "********" at bounding box center [110, 125] width 133 height 16
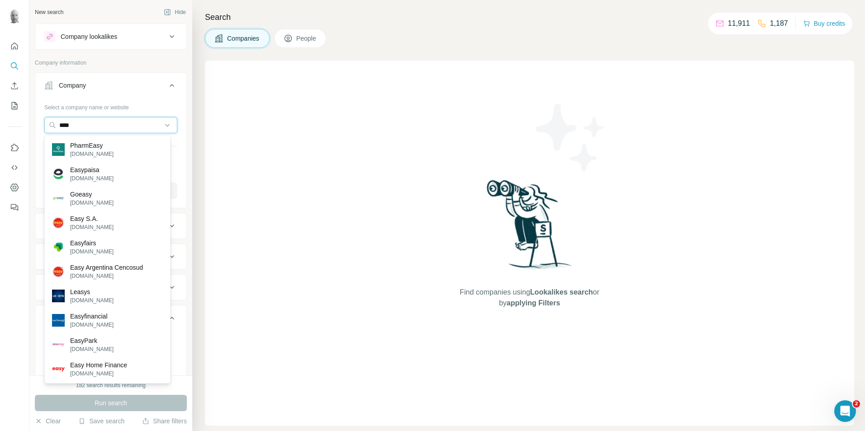
drag, startPoint x: 88, startPoint y: 126, endPoint x: 15, endPoint y: 116, distance: 73.9
click at [20, 123] on div "New search Hide Company lookalikes Company information Company Select a company…" at bounding box center [432, 215] width 865 height 431
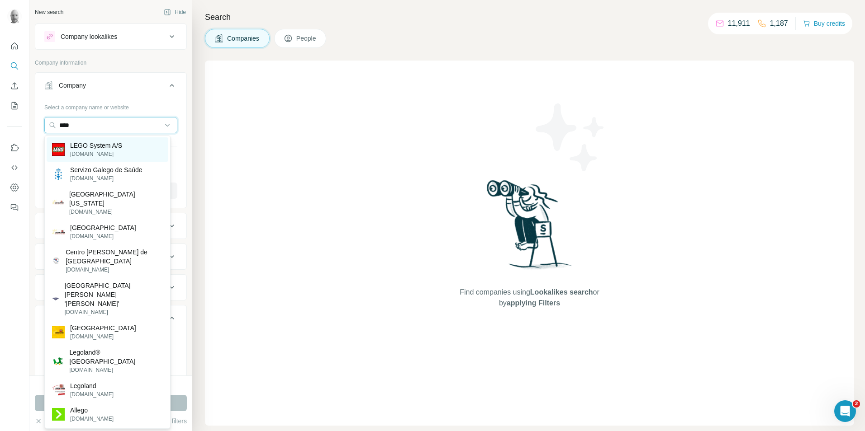
type input "****"
click at [113, 147] on p "LEGO System A/S" at bounding box center [96, 145] width 52 height 9
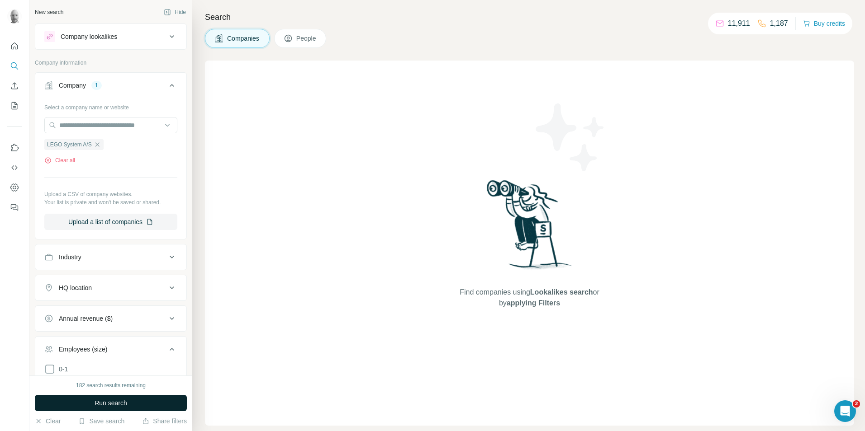
click at [104, 406] on span "Run search" at bounding box center [111, 403] width 33 height 9
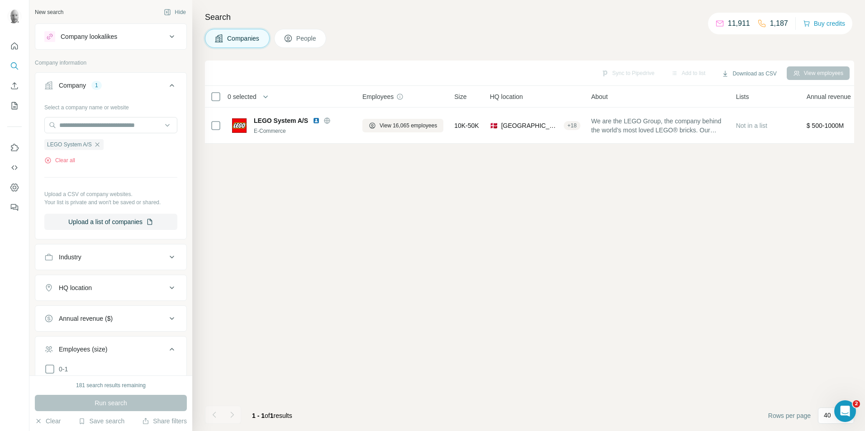
click at [305, 44] on button "People" at bounding box center [300, 38] width 52 height 19
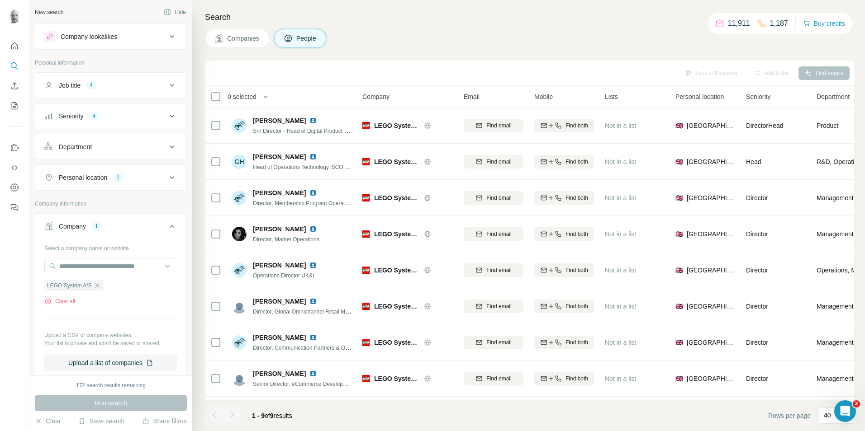
click at [168, 87] on icon at bounding box center [171, 85] width 11 height 11
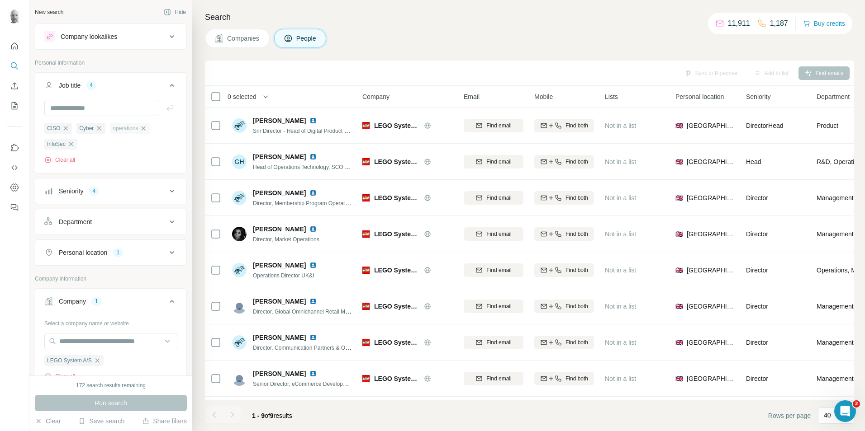
click at [147, 128] on icon "button" at bounding box center [143, 128] width 7 height 7
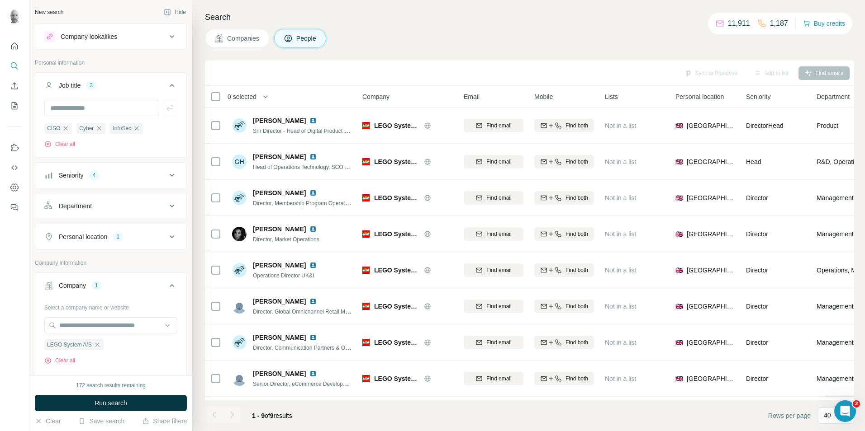
click at [166, 176] on icon at bounding box center [171, 175] width 11 height 11
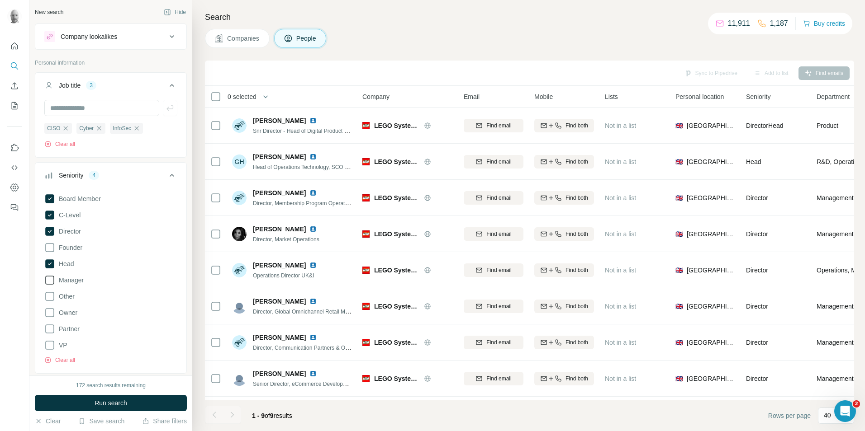
click at [47, 283] on icon at bounding box center [49, 280] width 11 height 11
click at [47, 346] on icon at bounding box center [49, 345] width 11 height 11
click at [105, 404] on span "Run search" at bounding box center [111, 403] width 33 height 9
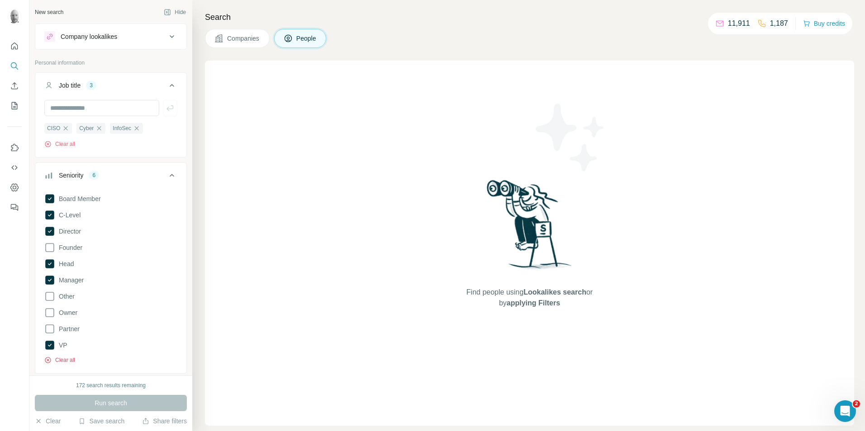
click at [67, 364] on button "Clear all" at bounding box center [59, 360] width 31 height 8
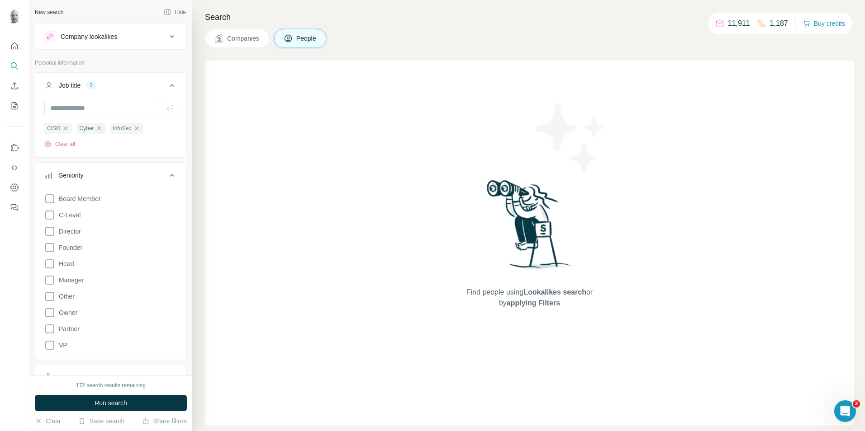
click at [125, 405] on span "Run search" at bounding box center [111, 403] width 33 height 9
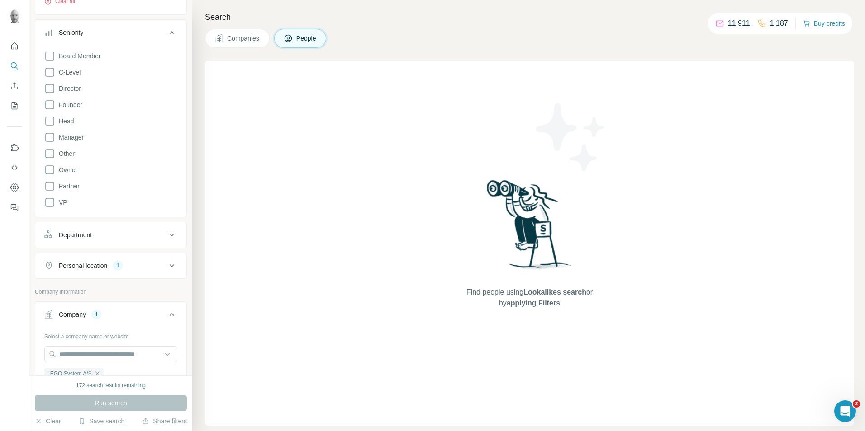
scroll to position [181, 0]
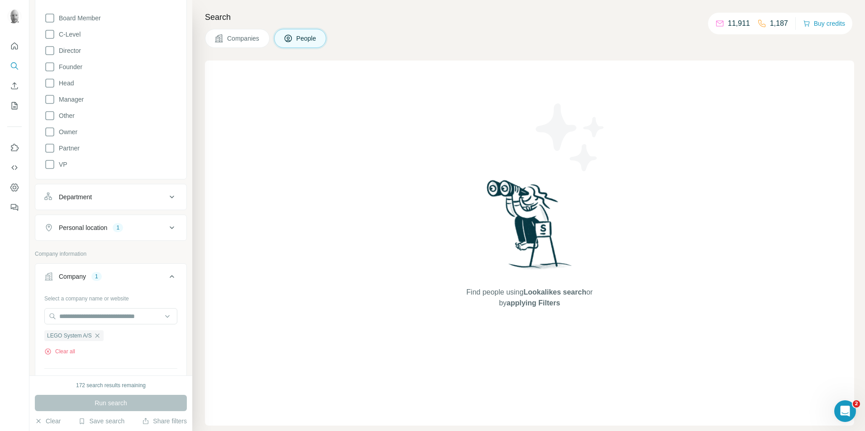
click at [134, 227] on div "Personal location 1" at bounding box center [105, 227] width 122 height 9
click at [107, 271] on icon "button" at bounding box center [109, 271] width 4 height 4
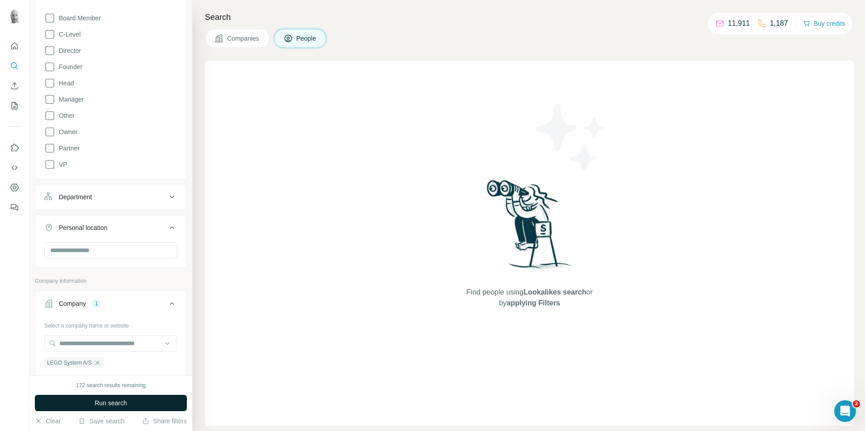
click at [126, 404] on span "Run search" at bounding box center [111, 403] width 33 height 9
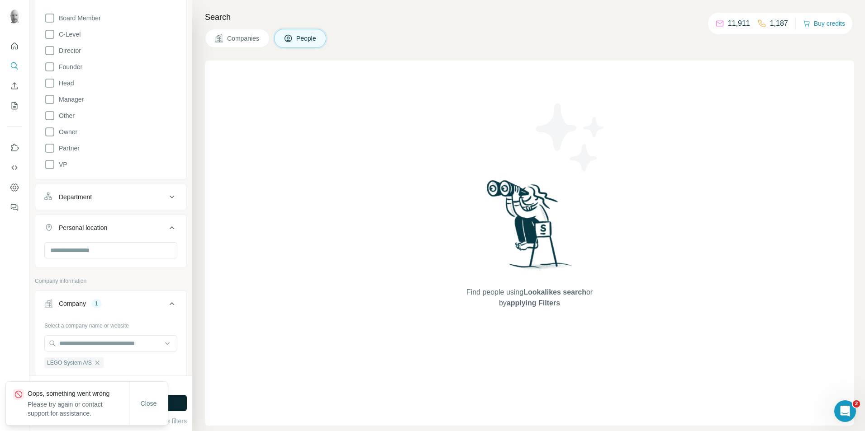
click at [175, 404] on button "Run search" at bounding box center [111, 403] width 152 height 16
click at [158, 404] on button "Close" at bounding box center [148, 404] width 29 height 16
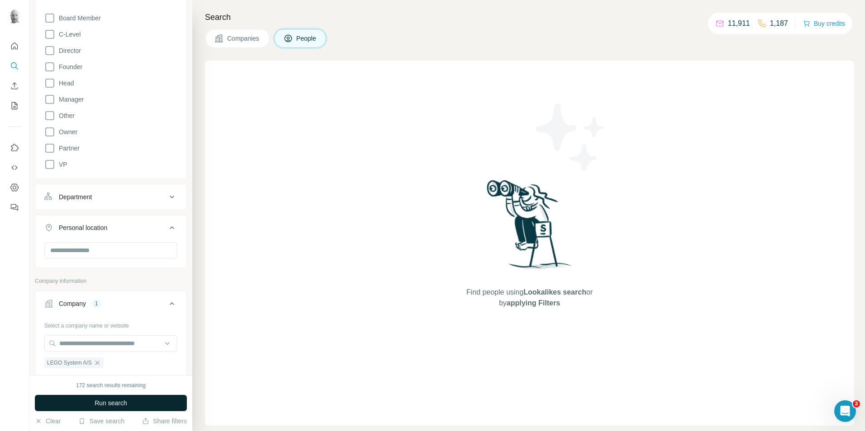
click at [130, 404] on button "Run search" at bounding box center [111, 403] width 152 height 16
click at [115, 404] on span "Run search" at bounding box center [111, 403] width 33 height 9
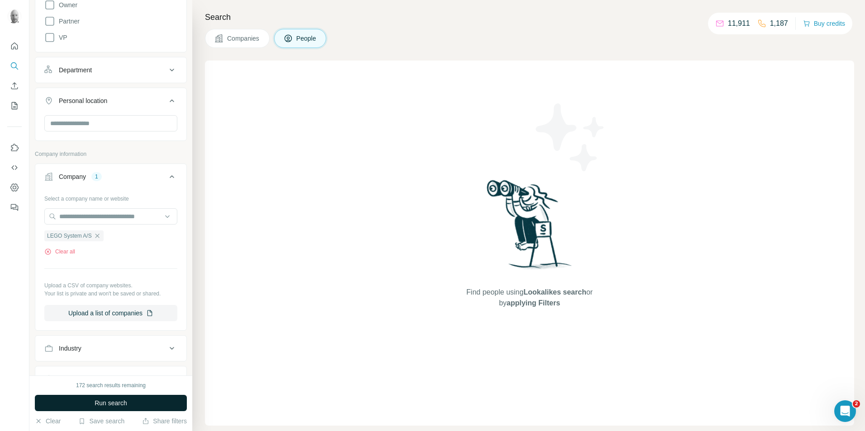
scroll to position [317, 0]
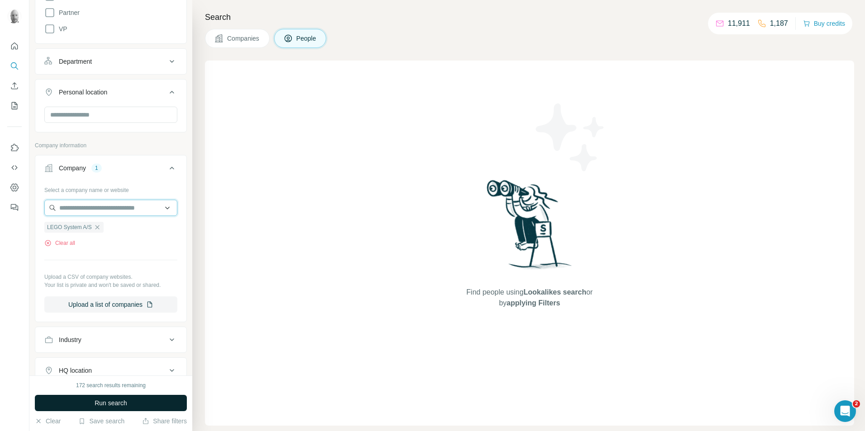
click at [101, 211] on input "text" at bounding box center [110, 208] width 133 height 16
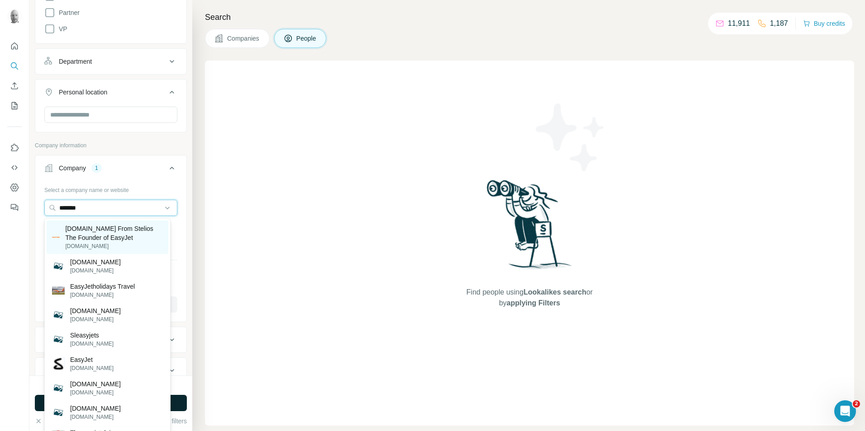
type input "*******"
click at [114, 238] on p "[DOMAIN_NAME] From Stelios The Founder of EasyJet" at bounding box center [114, 233] width 98 height 18
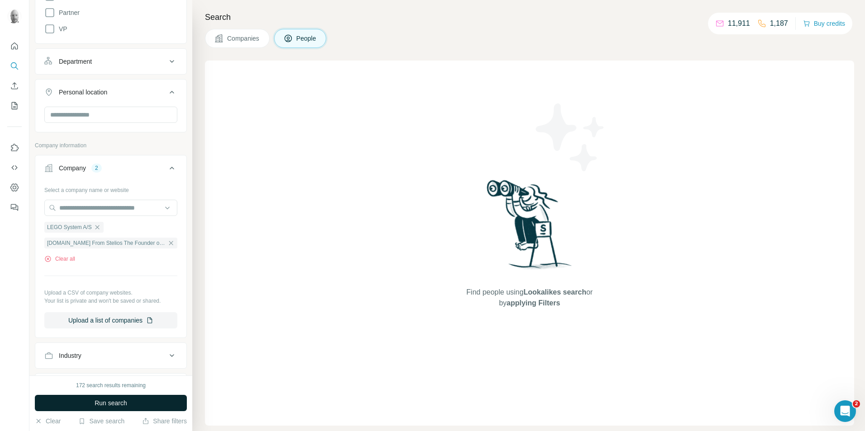
click at [127, 411] on button "Run search" at bounding box center [111, 403] width 152 height 16
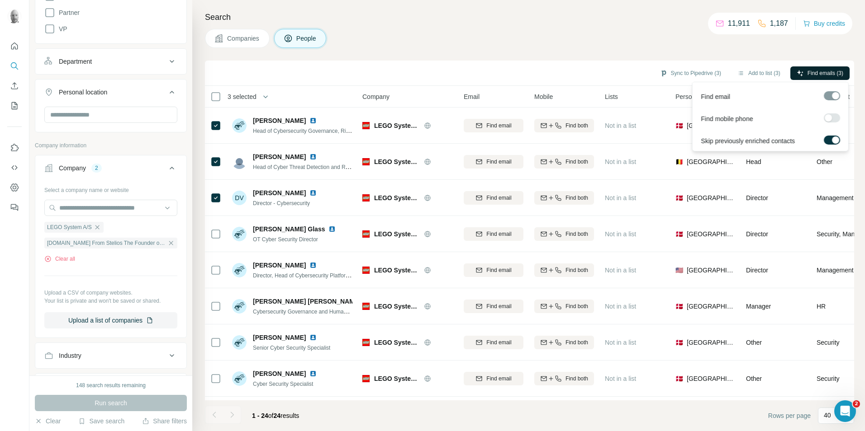
click at [811, 69] on span "Find emails (3)" at bounding box center [825, 73] width 36 height 8
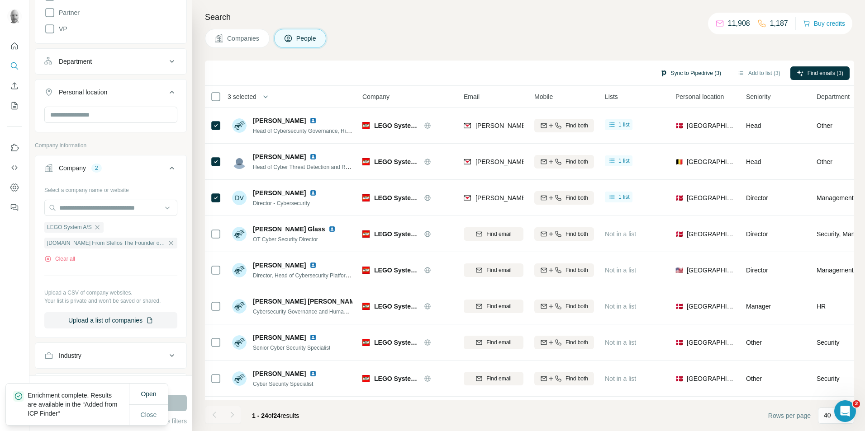
click at [700, 74] on button "Sync to Pipedrive (3)" at bounding box center [691, 73] width 74 height 14
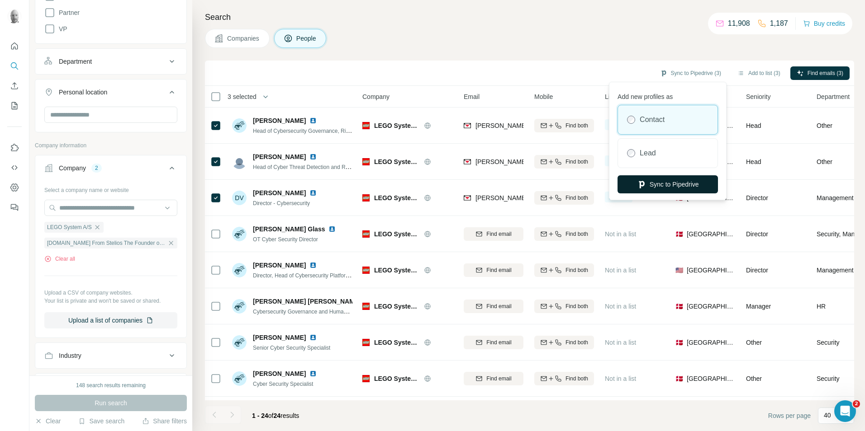
click at [659, 184] on button "Sync to Pipedrive" at bounding box center [667, 184] width 100 height 18
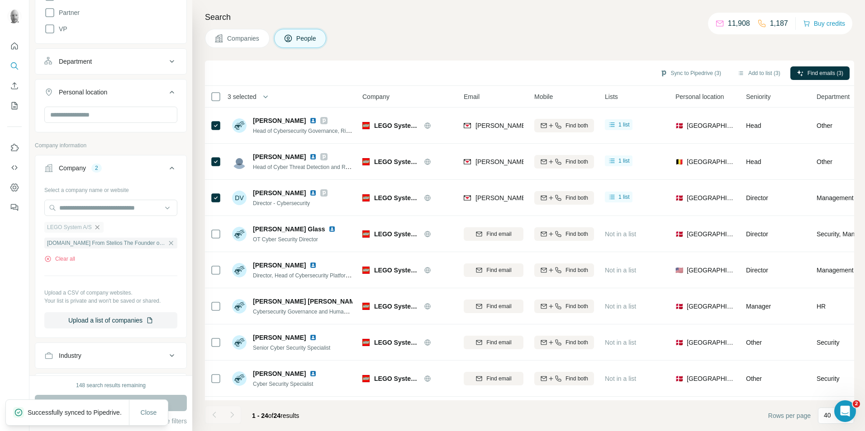
click at [98, 228] on icon "button" at bounding box center [97, 227] width 4 height 4
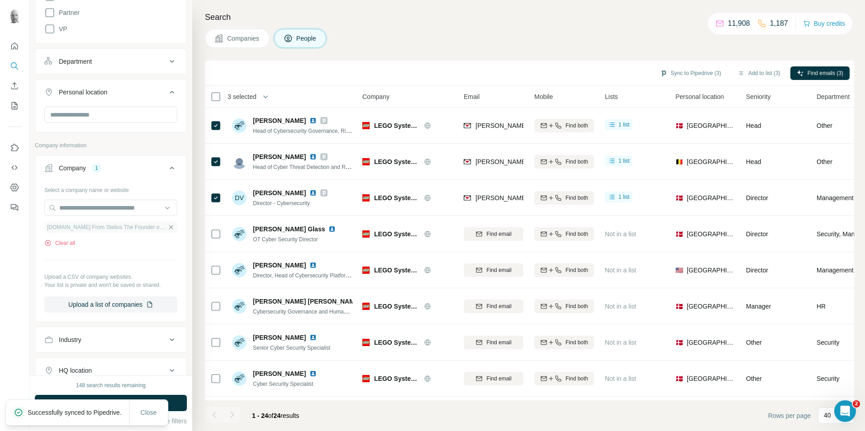
click at [167, 228] on icon "button" at bounding box center [170, 227] width 7 height 7
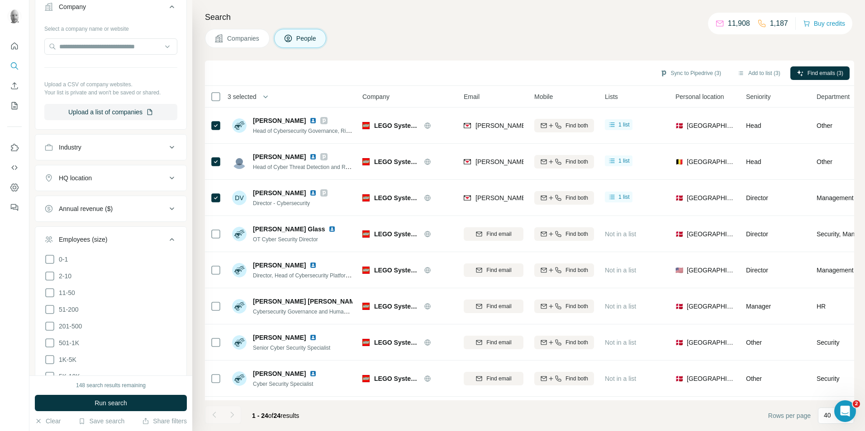
scroll to position [543, 0]
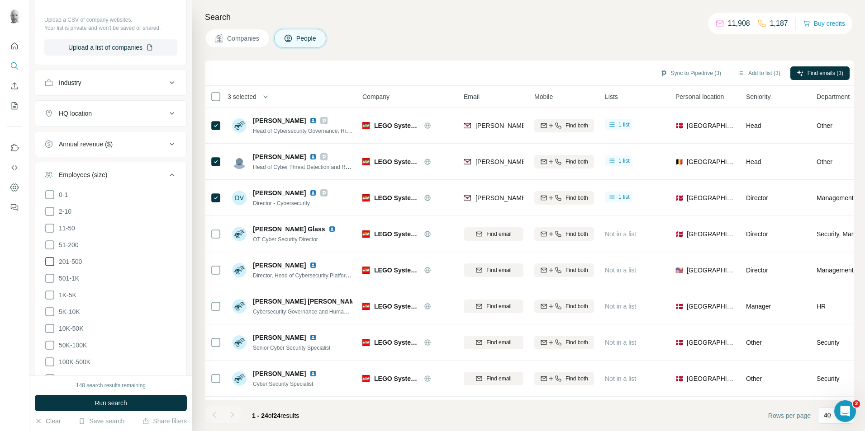
click at [49, 263] on icon at bounding box center [49, 261] width 11 height 11
click at [49, 275] on icon at bounding box center [49, 278] width 11 height 11
click at [139, 401] on button "Run search" at bounding box center [111, 403] width 152 height 16
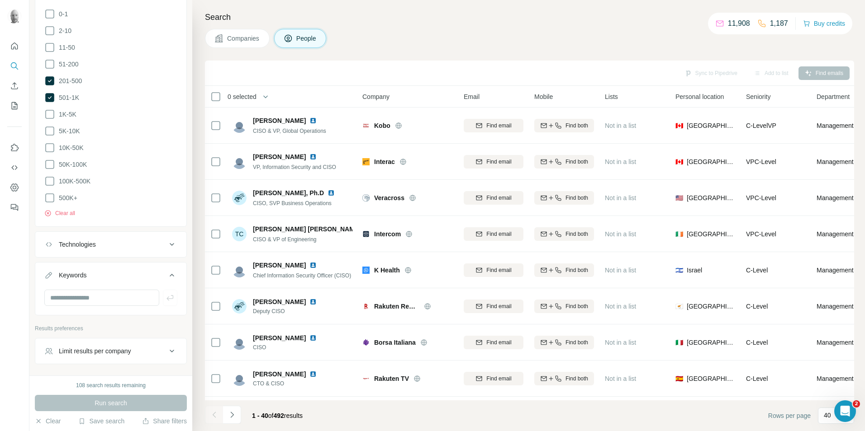
scroll to position [749, 0]
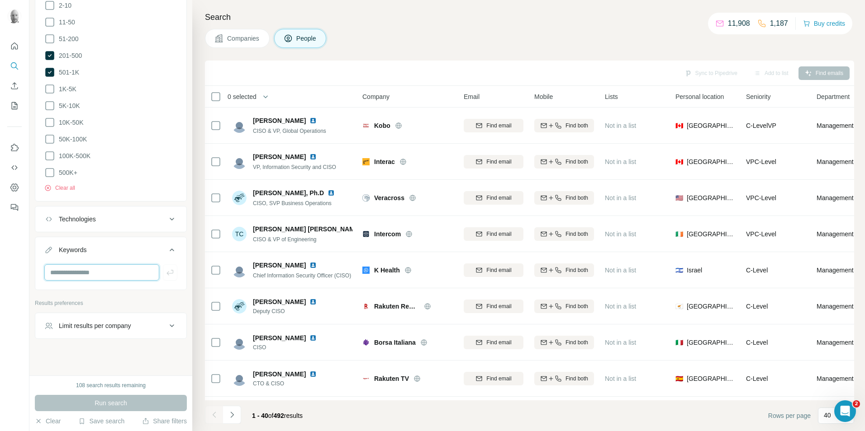
drag, startPoint x: 97, startPoint y: 268, endPoint x: 94, endPoint y: 263, distance: 5.3
click at [97, 267] on input "text" at bounding box center [101, 273] width 115 height 16
type input "*********"
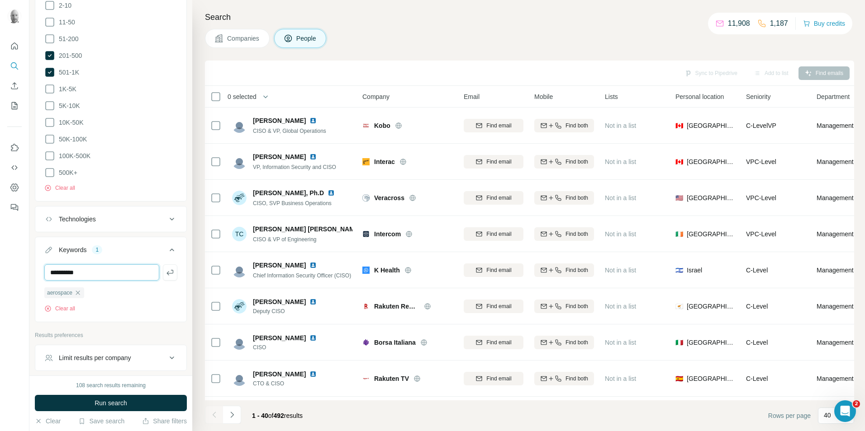
type input "**********"
click at [165, 397] on button "Run search" at bounding box center [111, 403] width 152 height 16
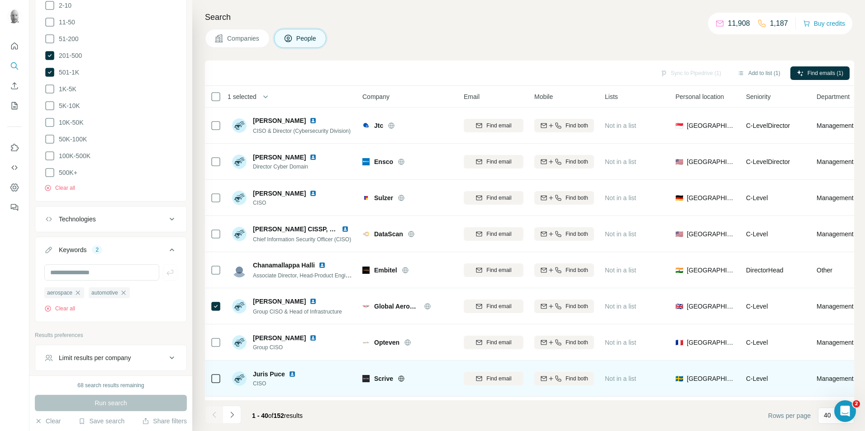
click at [403, 379] on icon at bounding box center [401, 379] width 2 height 6
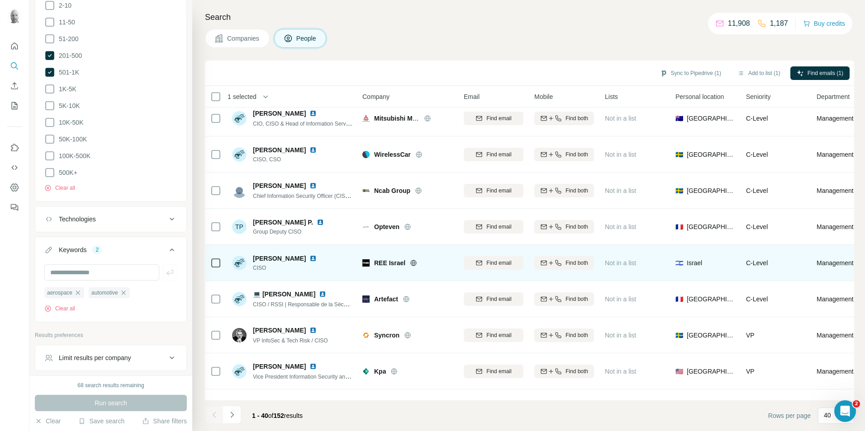
scroll to position [362, 0]
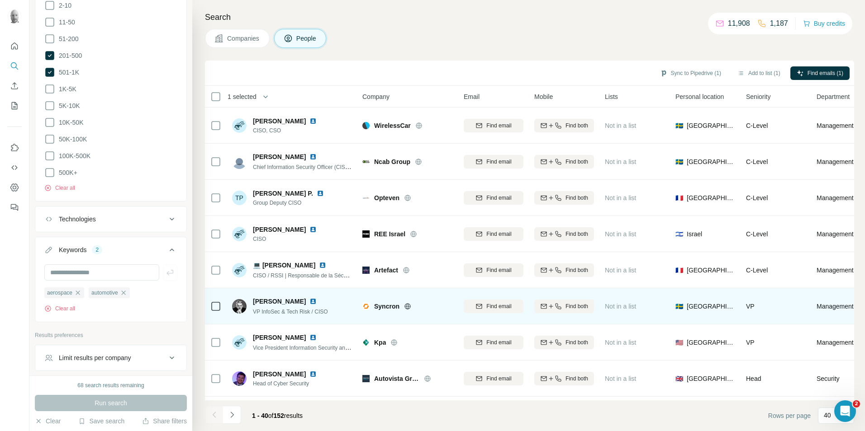
click at [405, 303] on icon at bounding box center [407, 306] width 7 height 7
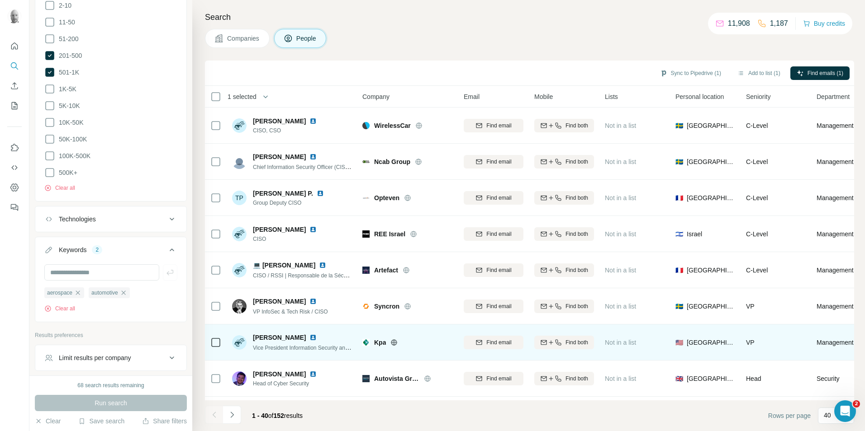
scroll to position [452, 0]
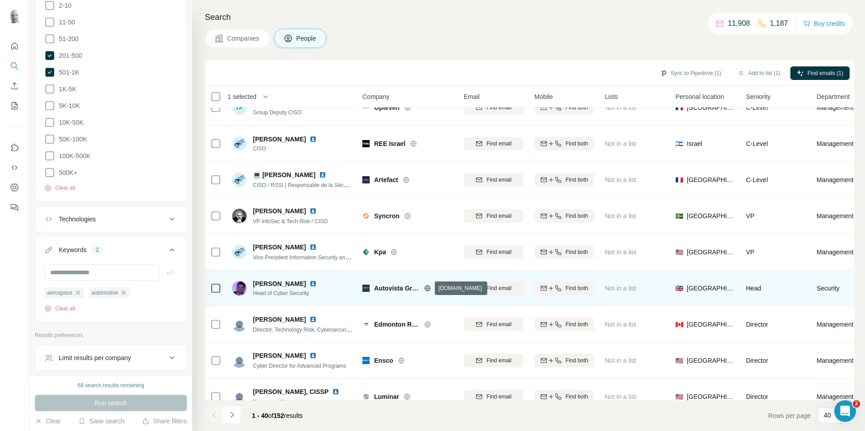
click at [430, 287] on icon at bounding box center [427, 288] width 6 height 6
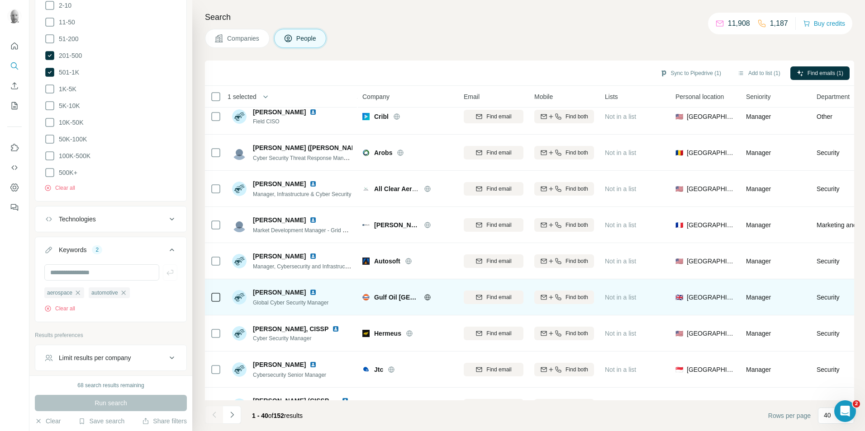
scroll to position [1159, 0]
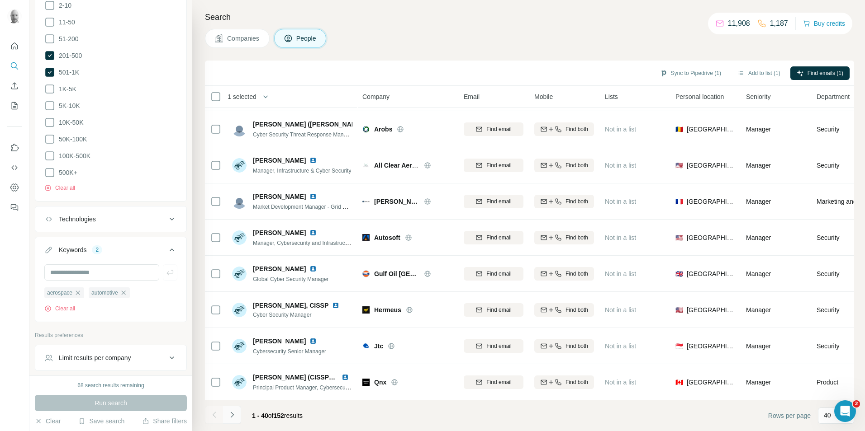
click at [234, 415] on icon "Navigate to next page" at bounding box center [232, 415] width 9 height 9
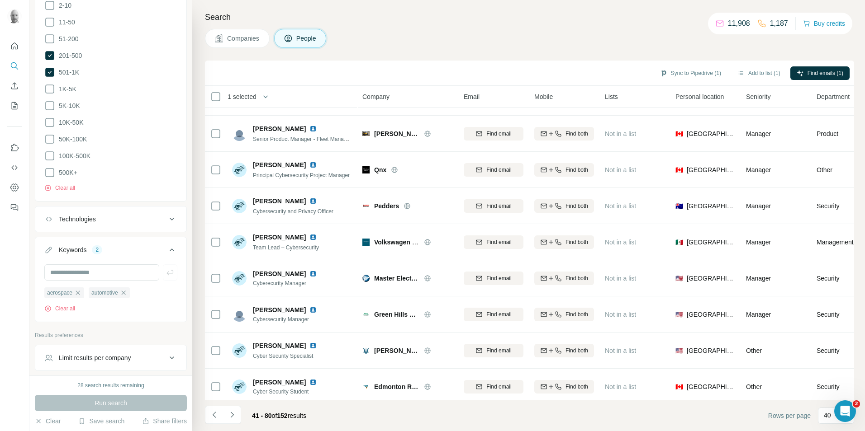
scroll to position [0, 0]
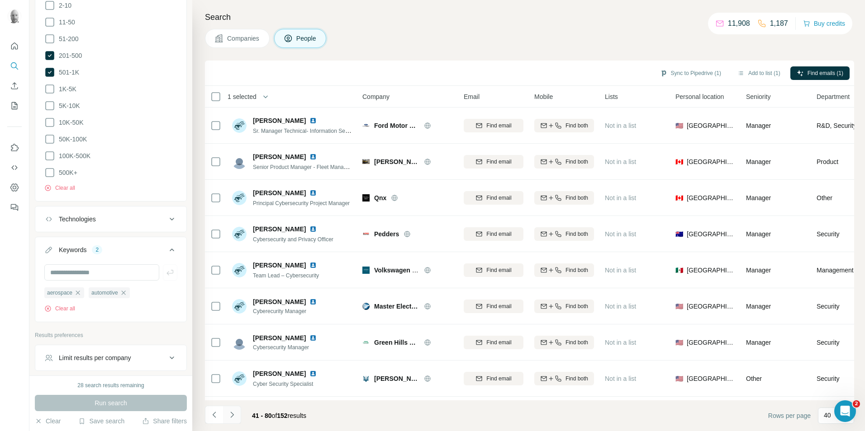
click at [236, 412] on icon "Navigate to next page" at bounding box center [232, 415] width 9 height 9
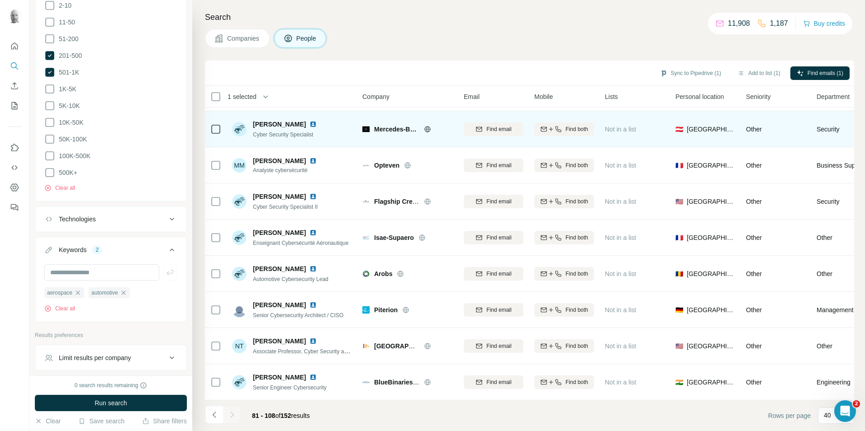
scroll to position [725, 0]
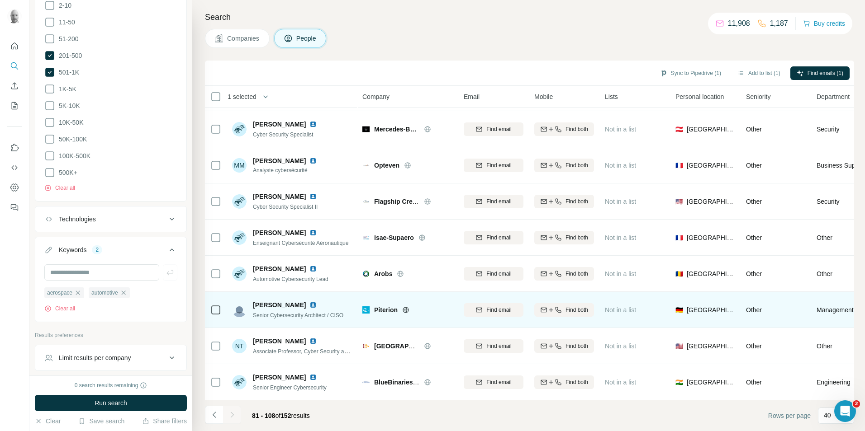
click at [406, 307] on icon at bounding box center [405, 310] width 7 height 7
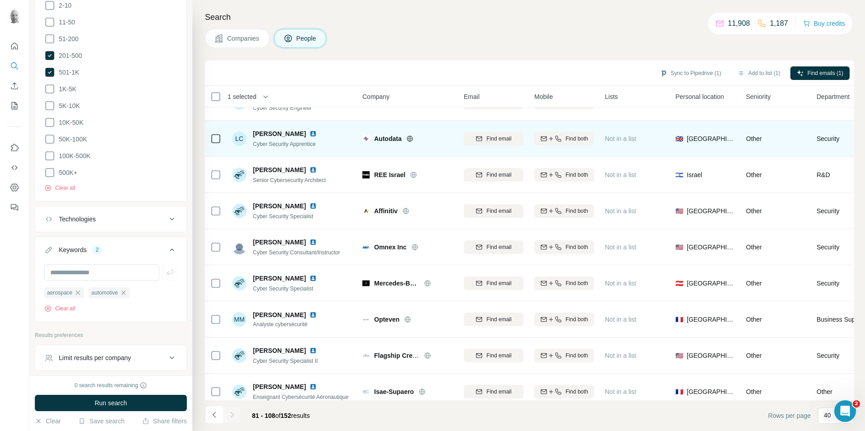
scroll to position [544, 0]
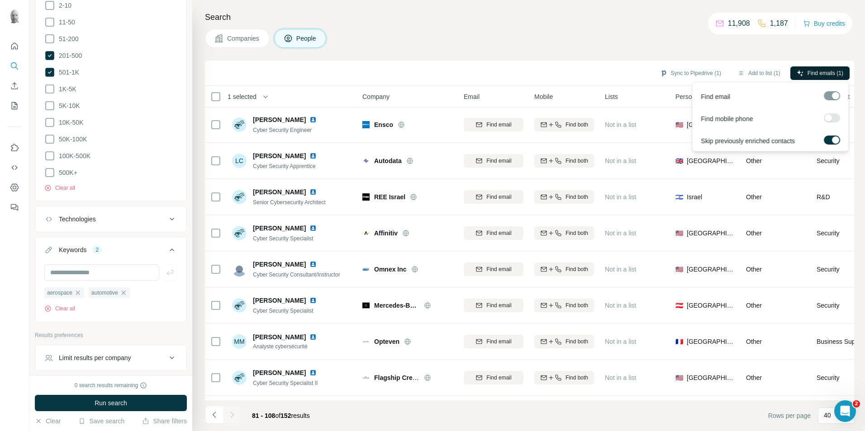
click at [810, 67] on button "Find emails (1)" at bounding box center [819, 73] width 59 height 14
click at [825, 73] on span "Find emails (1)" at bounding box center [825, 73] width 36 height 8
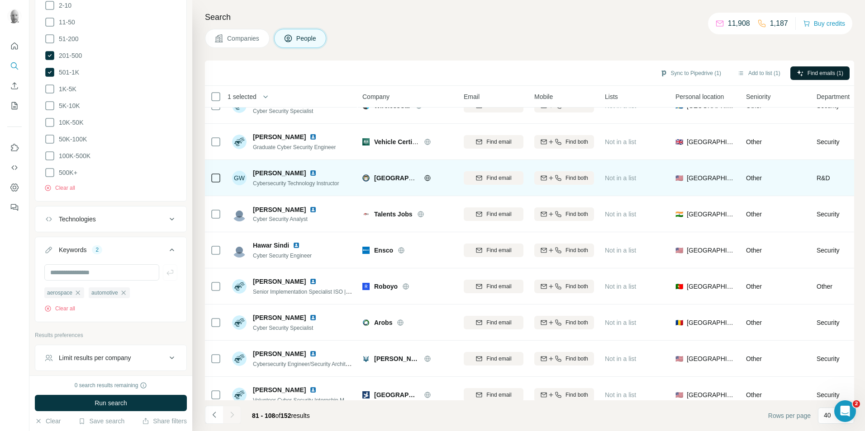
scroll to position [0, 0]
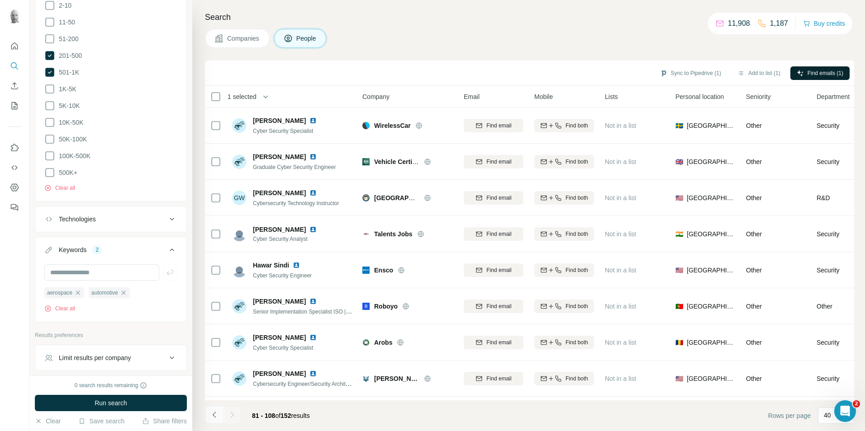
click at [214, 415] on icon "Navigate to previous page" at bounding box center [214, 415] width 9 height 9
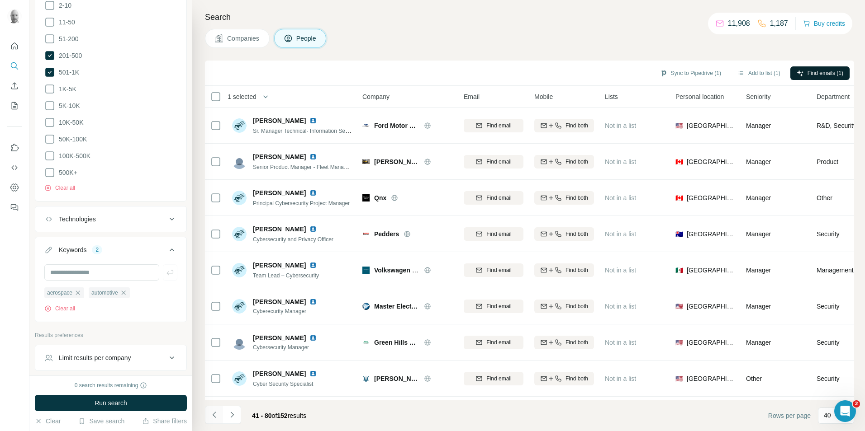
click at [214, 415] on icon "Navigate to previous page" at bounding box center [214, 415] width 9 height 9
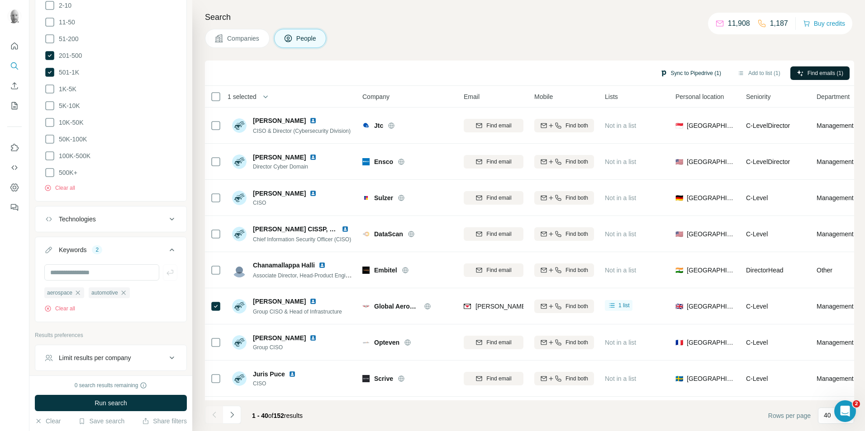
click at [688, 68] on button "Sync to Pipedrive (1)" at bounding box center [691, 73] width 74 height 14
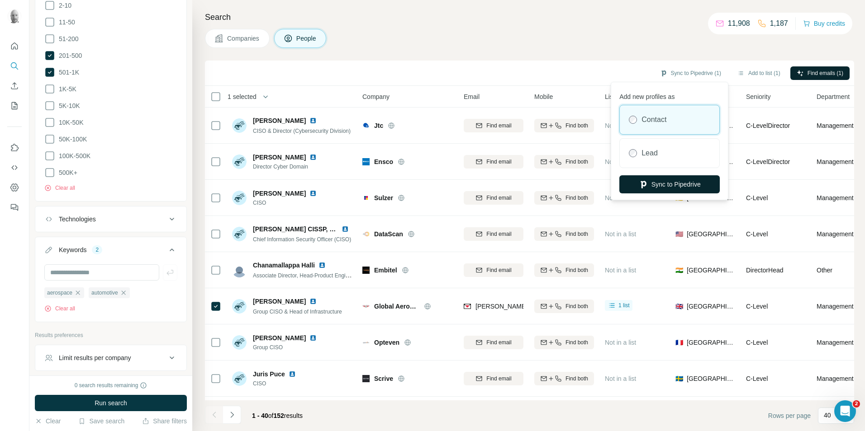
click at [669, 183] on button "Sync to Pipedrive" at bounding box center [669, 184] width 100 height 18
